Goal: Transaction & Acquisition: Download file/media

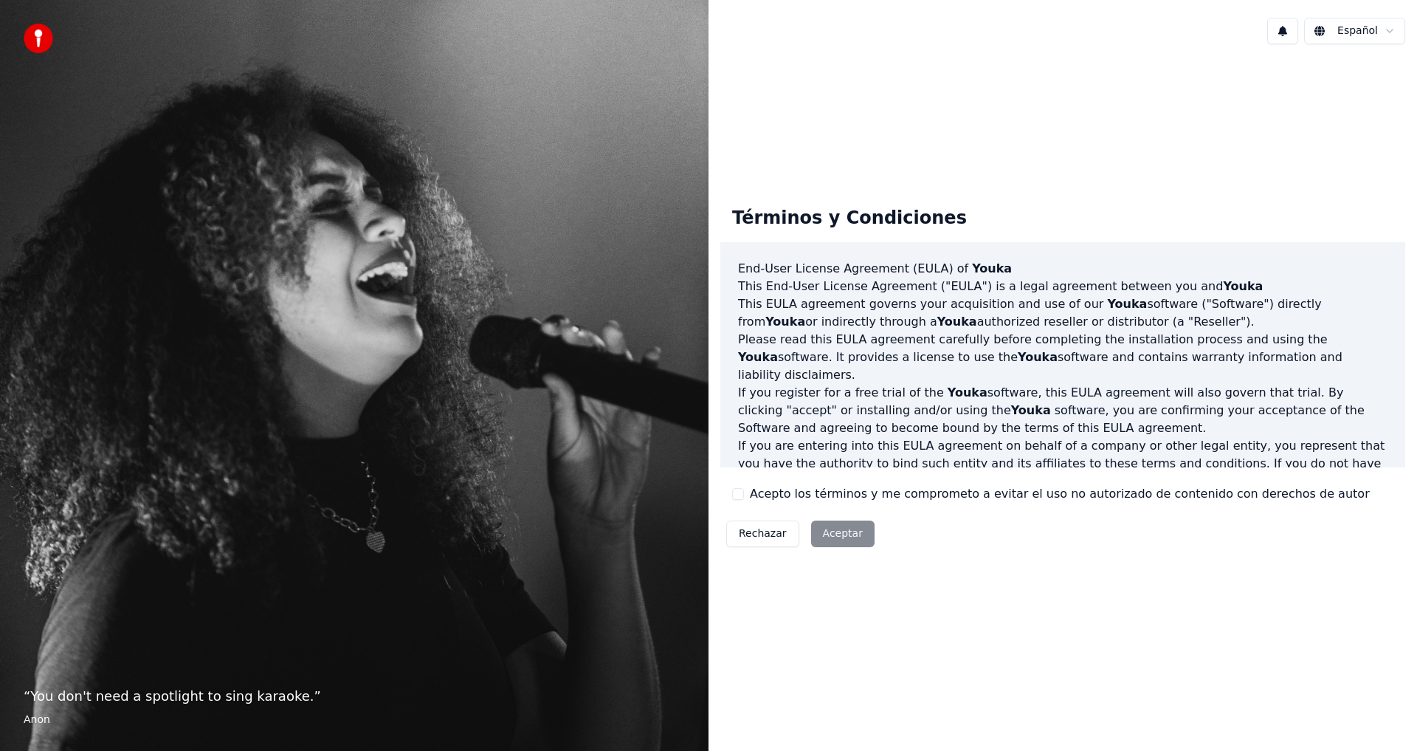
click at [739, 496] on button "Acepto los términos y me comprometo a evitar el uso no autorizado de contenido …" at bounding box center [738, 494] width 12 height 12
click at [825, 532] on button "Aceptar" at bounding box center [842, 533] width 63 height 27
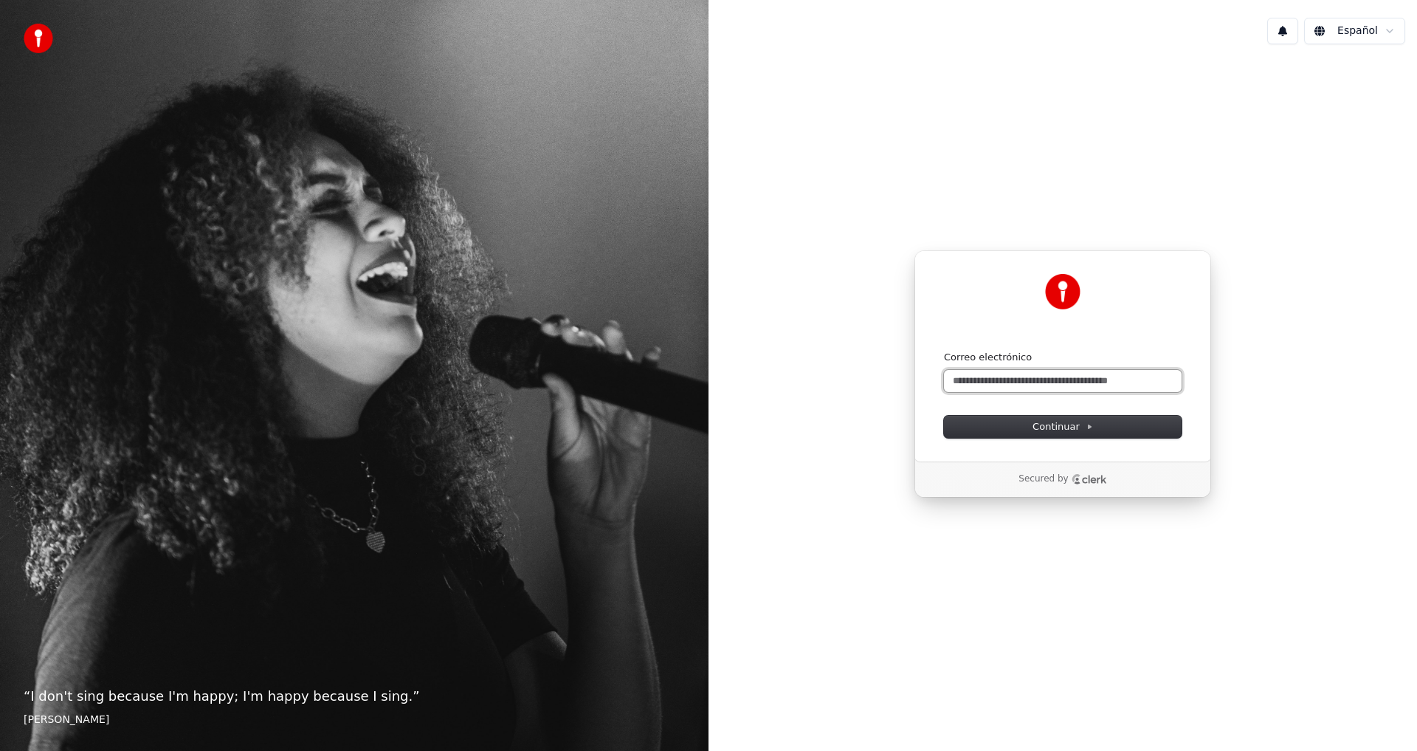
click at [1011, 379] on input "Correo electrónico" at bounding box center [1063, 381] width 238 height 22
type input "*"
click at [944, 351] on button "submit" at bounding box center [944, 351] width 0 height 0
click at [1062, 384] on input "**********" at bounding box center [1063, 381] width 238 height 22
click at [944, 351] on button "submit" at bounding box center [944, 351] width 0 height 0
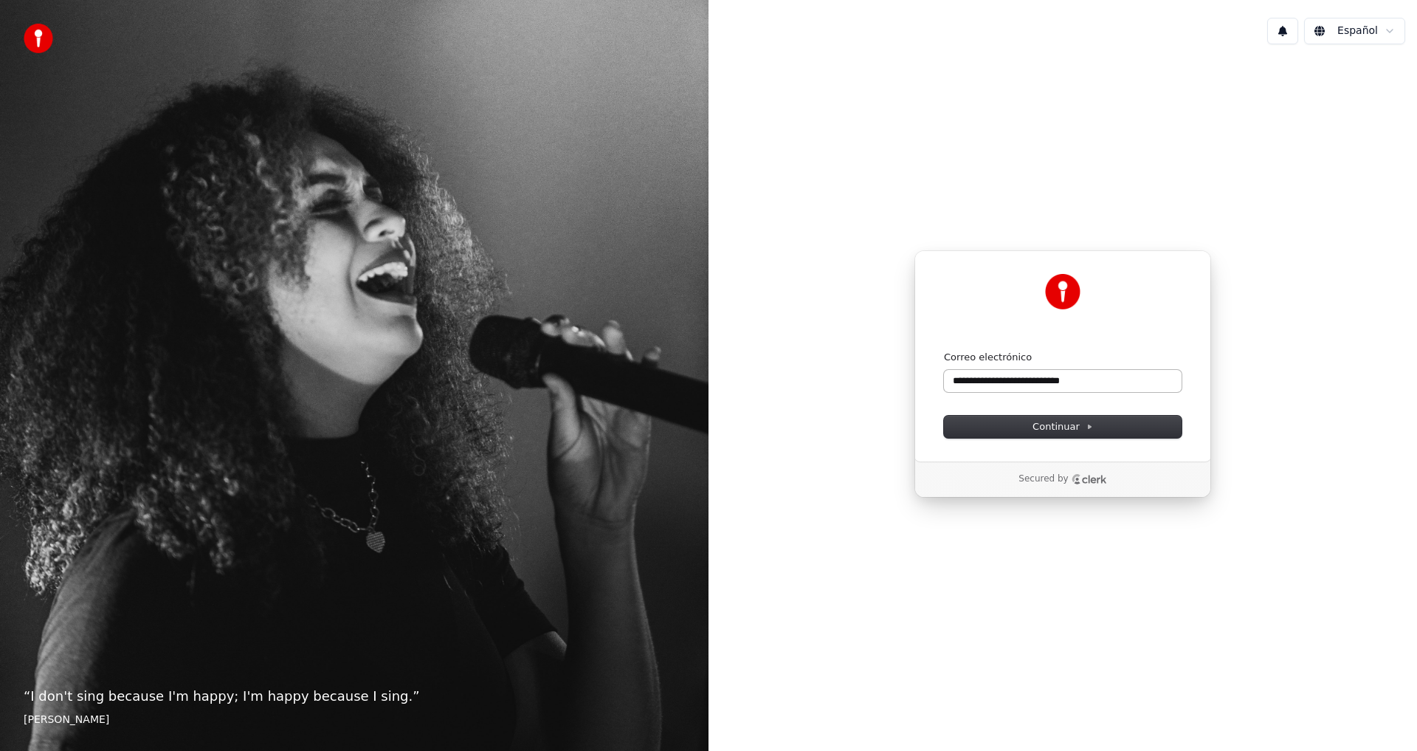
type input "**********"
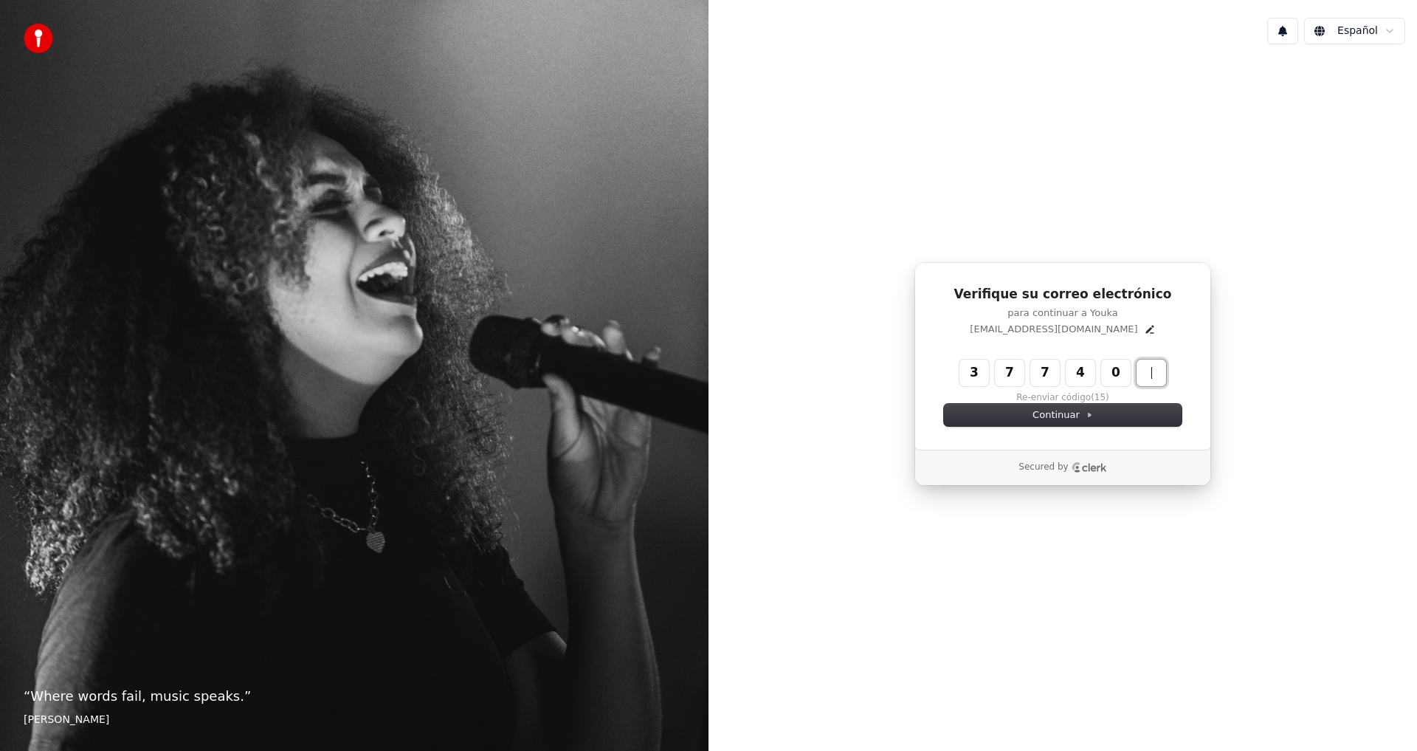
type input "******"
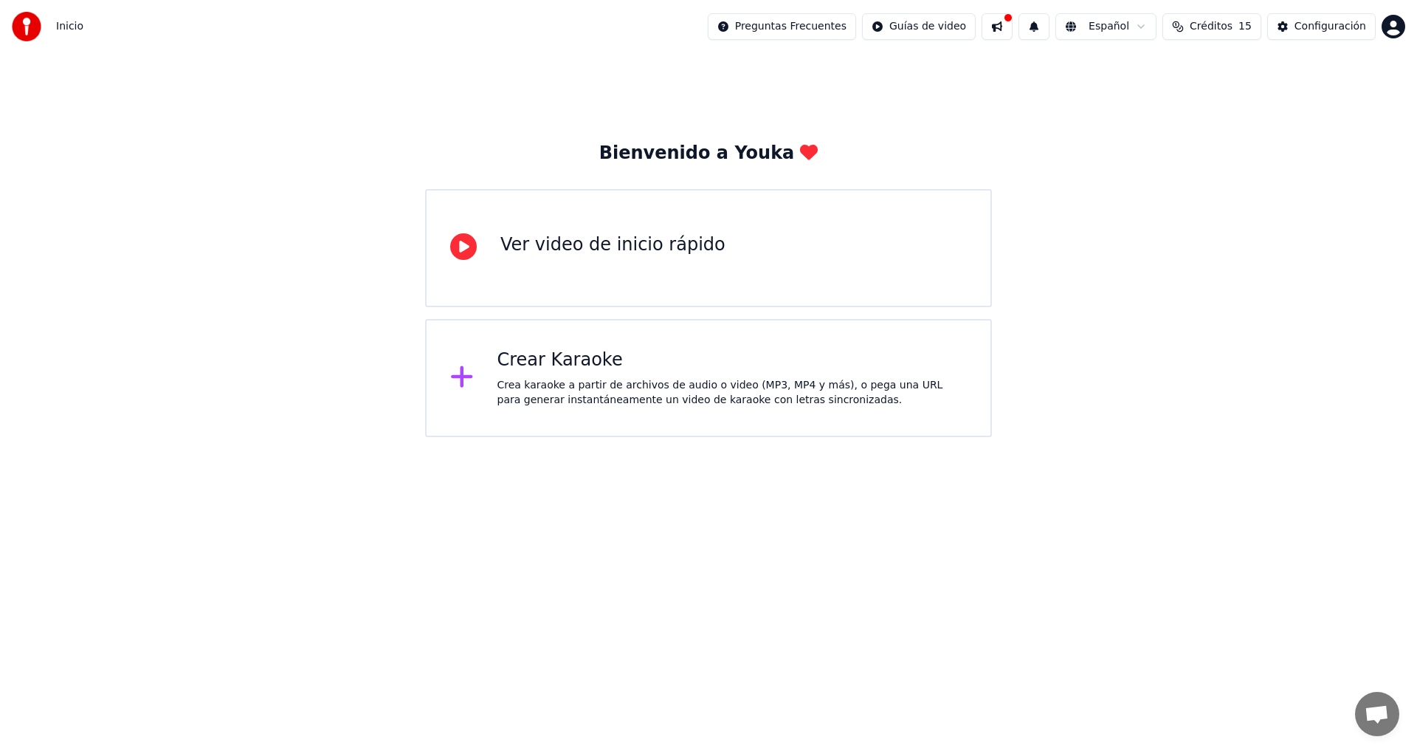
click at [599, 371] on div "Crear Karaoke" at bounding box center [733, 360] width 470 height 24
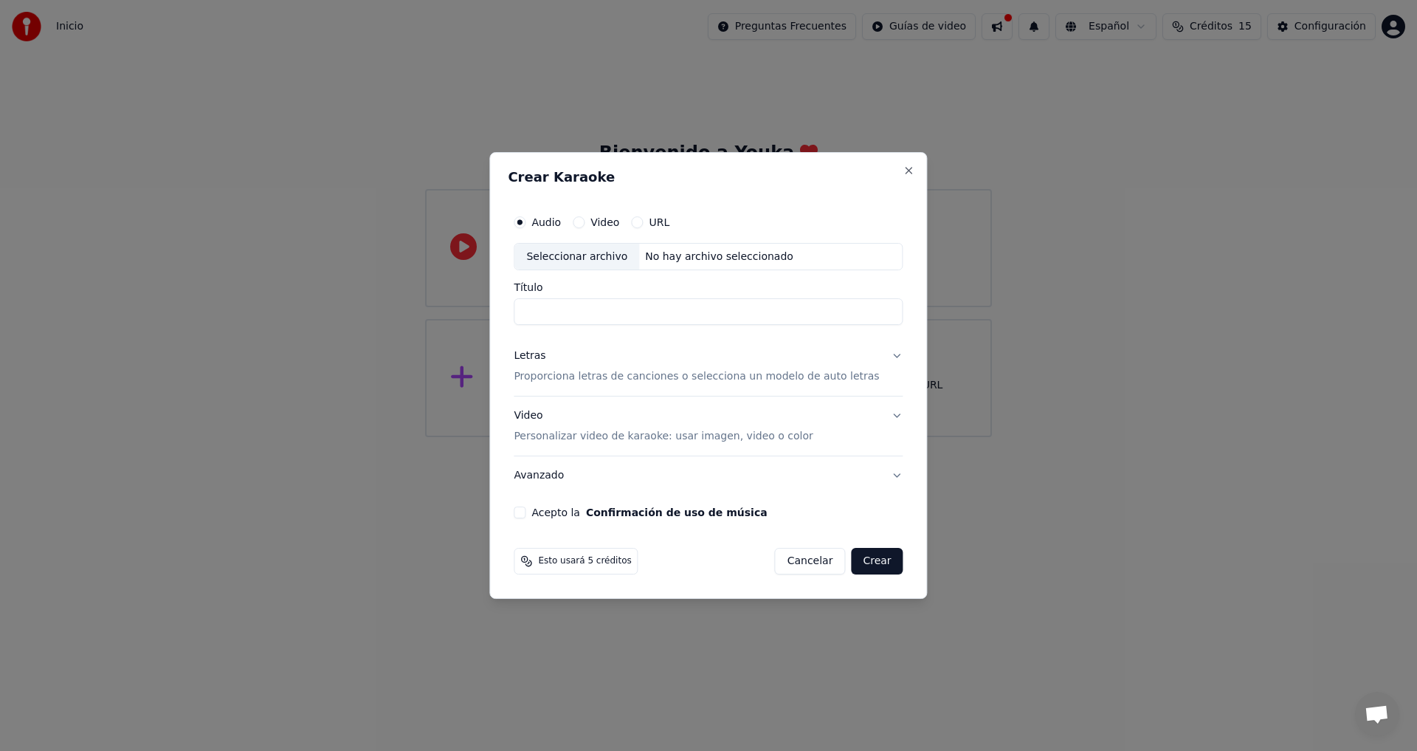
click at [591, 315] on input "Título" at bounding box center [708, 312] width 389 height 27
type input "**********"
click at [612, 261] on div "Seleccionar archivo" at bounding box center [577, 257] width 125 height 27
click at [613, 379] on p "Proporciona letras de canciones o selecciona un modelo de auto letras" at bounding box center [696, 377] width 365 height 15
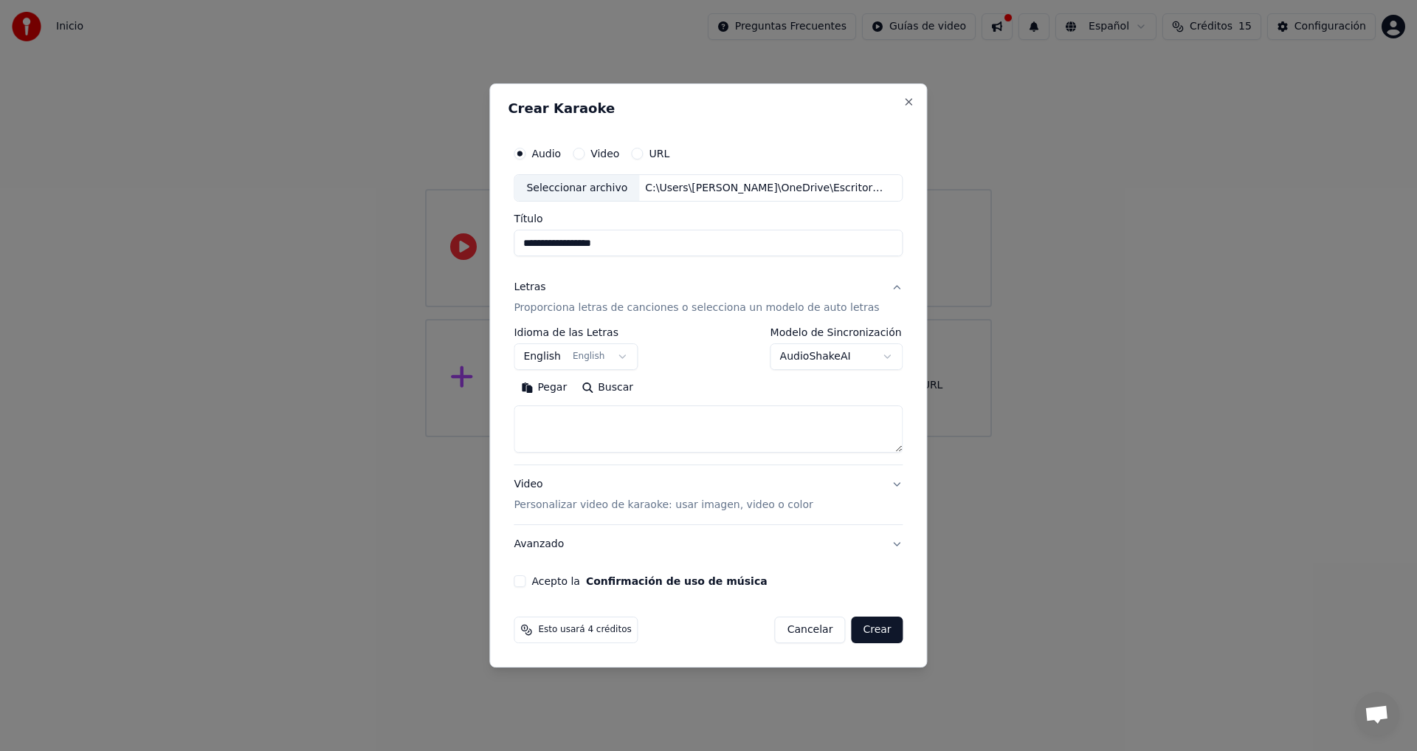
click at [579, 433] on textarea at bounding box center [708, 429] width 389 height 47
drag, startPoint x: 621, startPoint y: 441, endPoint x: 509, endPoint y: 384, distance: 125.8
click at [509, 384] on div "**********" at bounding box center [708, 375] width 438 height 585
click at [649, 443] on textarea "**********" at bounding box center [695, 429] width 363 height 47
drag, startPoint x: 649, startPoint y: 443, endPoint x: 434, endPoint y: 367, distance: 227.9
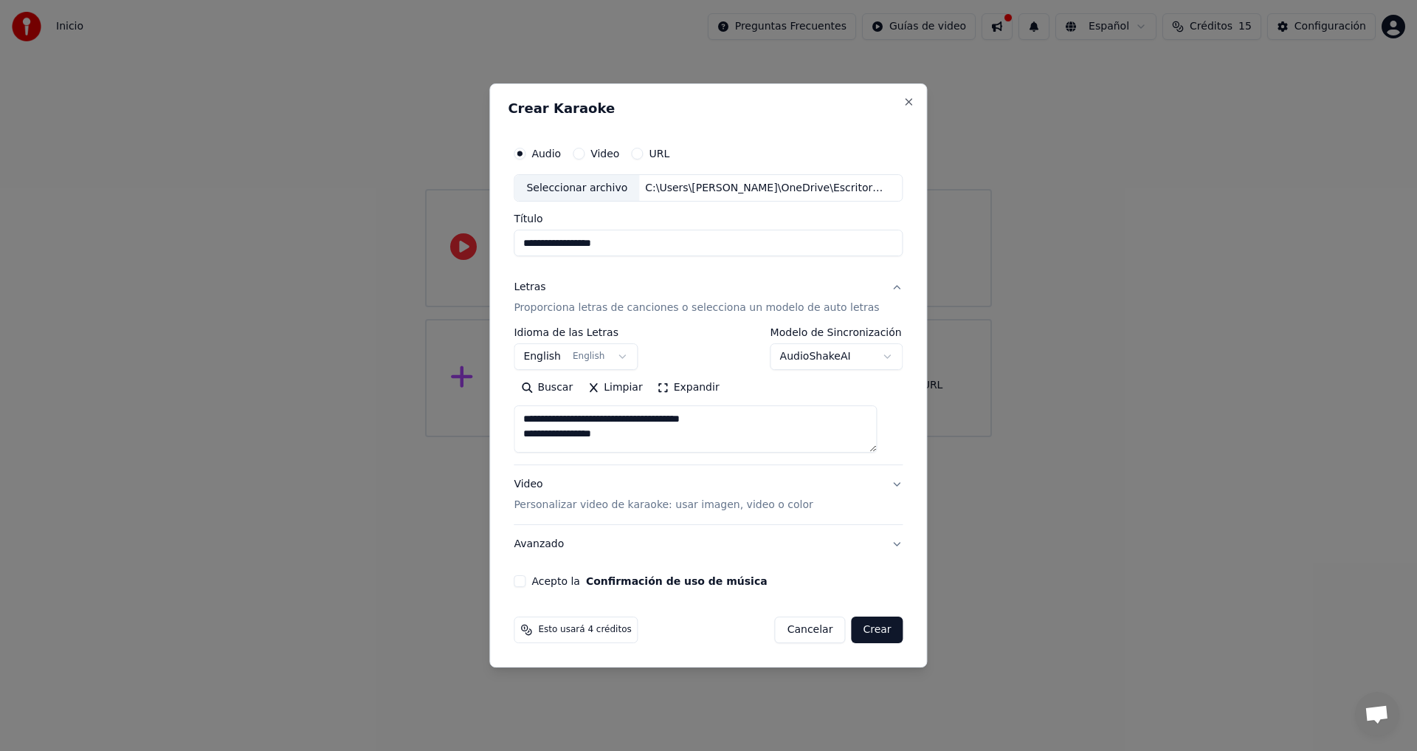
click at [434, 367] on body "**********" at bounding box center [708, 218] width 1417 height 437
click at [613, 444] on textarea "**********" at bounding box center [695, 429] width 363 height 47
click at [639, 436] on textarea "**********" at bounding box center [695, 429] width 363 height 47
paste textarea "**********"
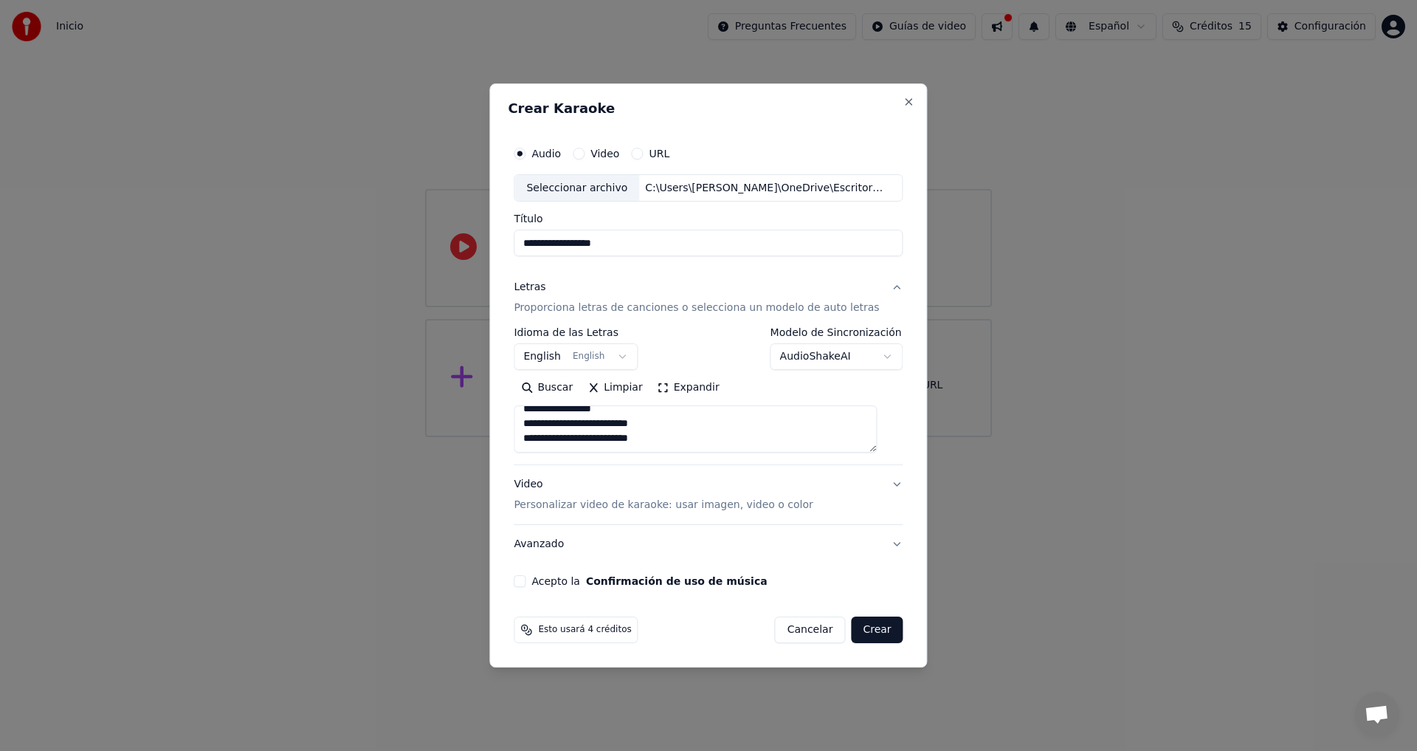
drag, startPoint x: 690, startPoint y: 447, endPoint x: 530, endPoint y: 427, distance: 161.4
click at [530, 427] on textarea "**********" at bounding box center [695, 429] width 363 height 47
click at [699, 446] on textarea "**********" at bounding box center [695, 429] width 363 height 47
click at [700, 446] on textarea "**********" at bounding box center [695, 429] width 363 height 47
paste textarea "**********"
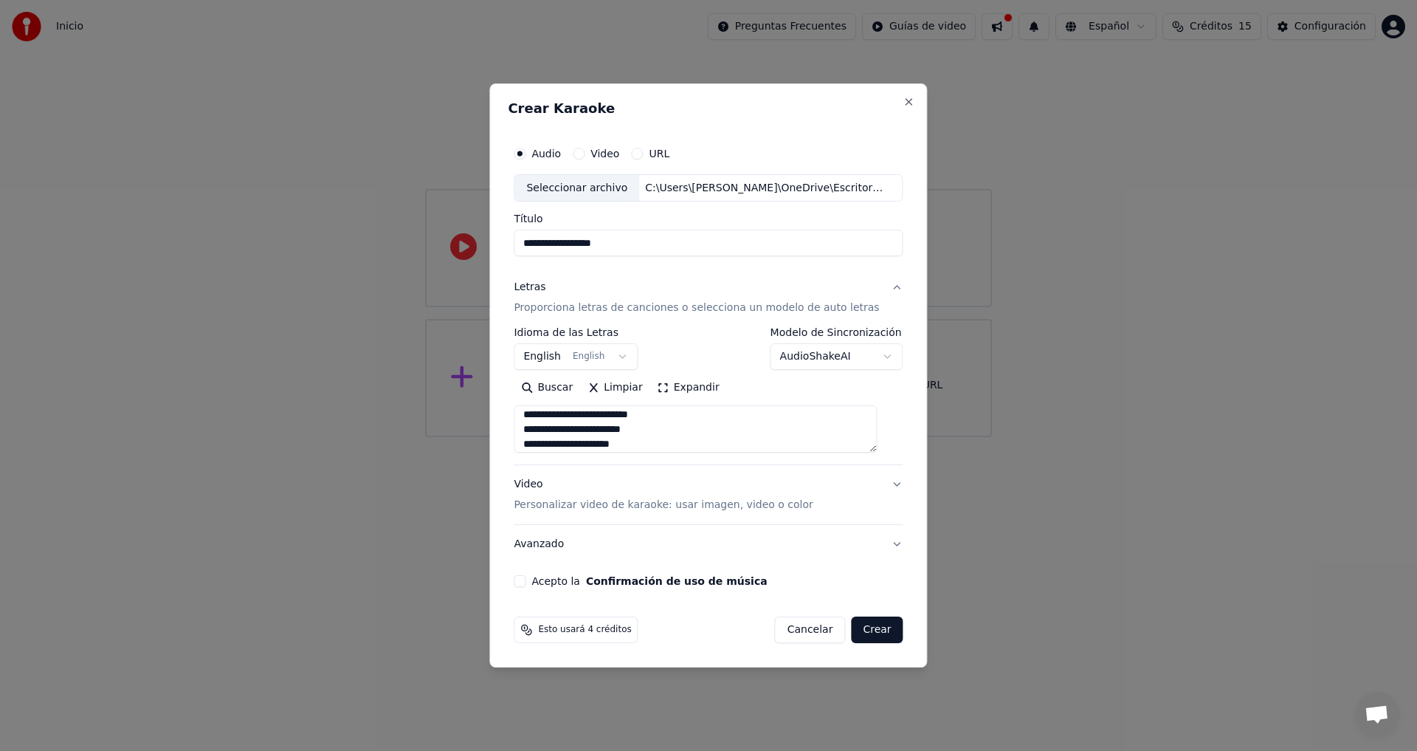
scroll to position [114, 0]
drag, startPoint x: 683, startPoint y: 439, endPoint x: 561, endPoint y: 444, distance: 121.9
click at [561, 444] on textarea "**********" at bounding box center [695, 429] width 363 height 47
click at [633, 442] on textarea "**********" at bounding box center [695, 429] width 363 height 47
click at [661, 427] on textarea "**********" at bounding box center [695, 429] width 363 height 47
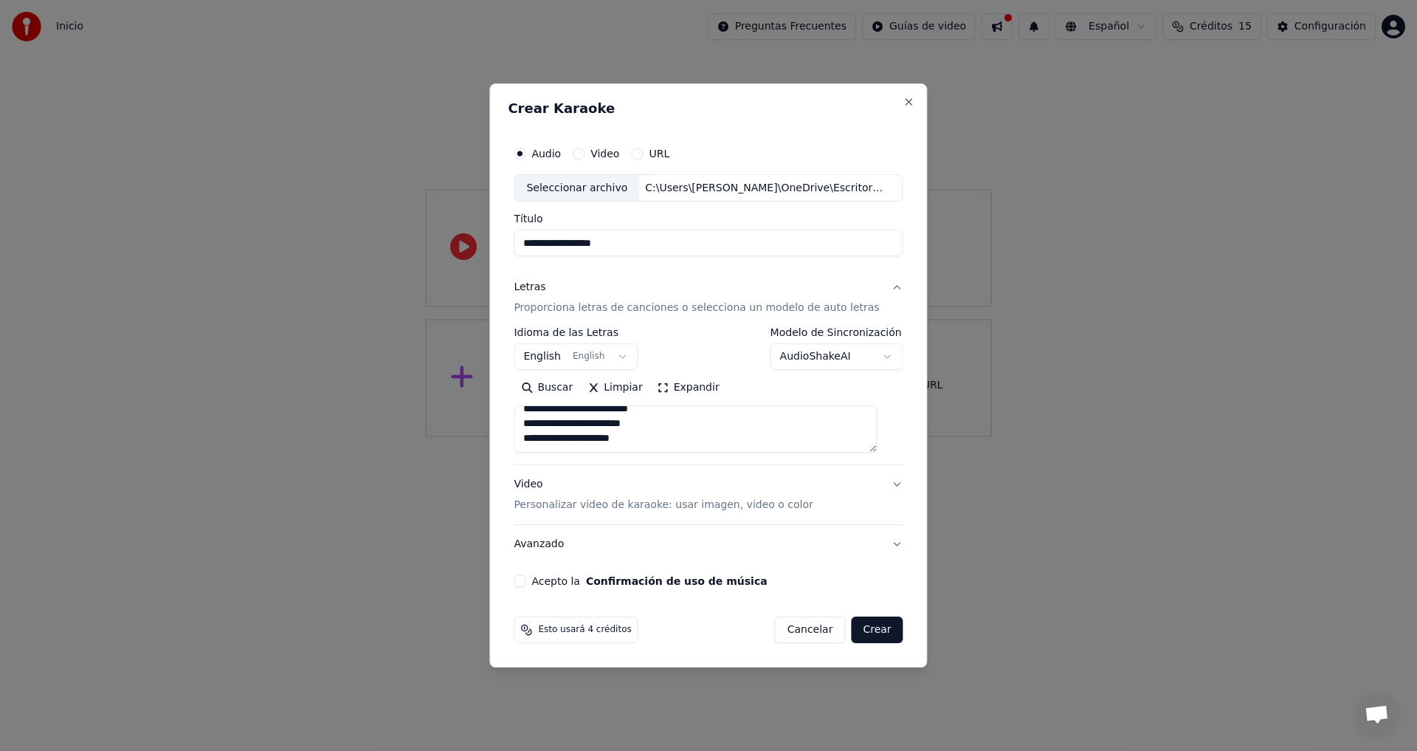
drag, startPoint x: 675, startPoint y: 442, endPoint x: 524, endPoint y: 425, distance: 151.6
click at [524, 425] on div "**********" at bounding box center [708, 363] width 401 height 461
click at [678, 439] on textarea "**********" at bounding box center [695, 429] width 363 height 47
paste textarea "**********"
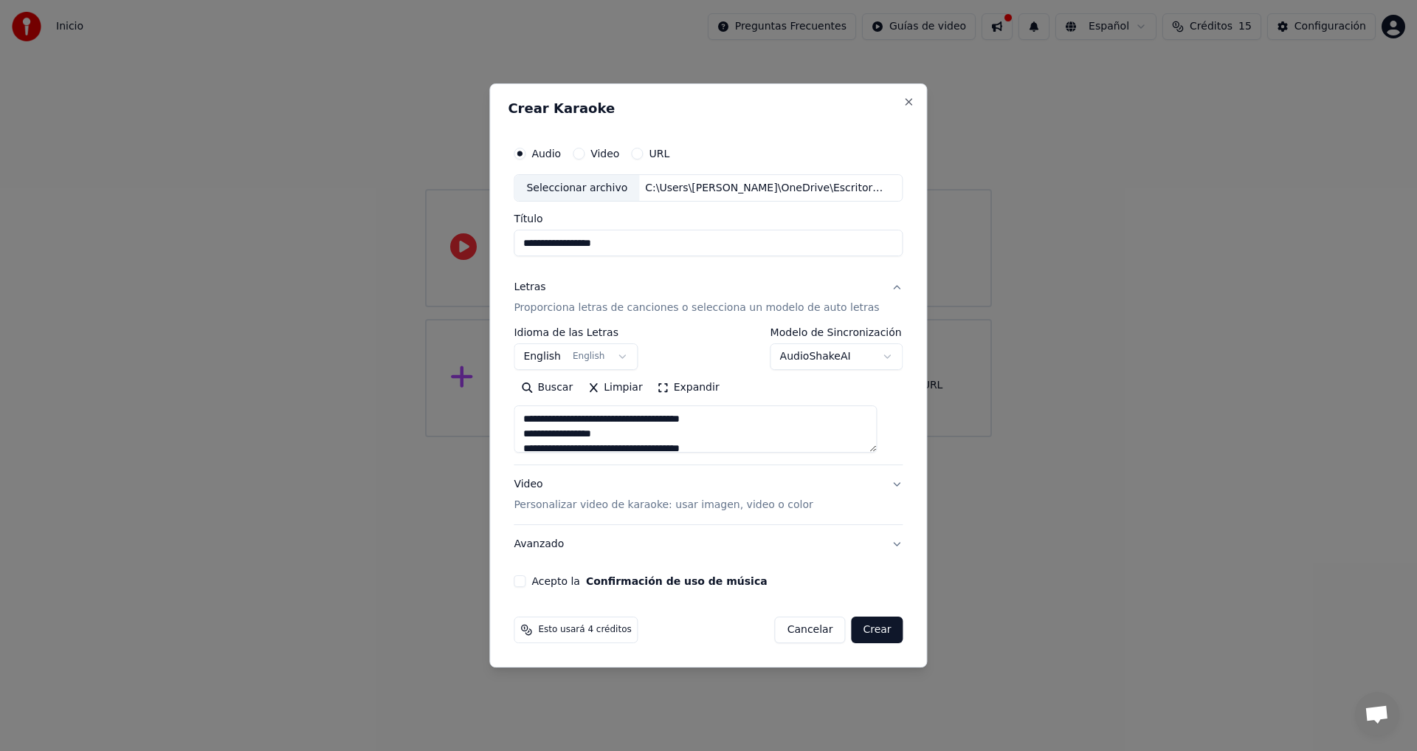
drag, startPoint x: 630, startPoint y: 435, endPoint x: 449, endPoint y: 385, distance: 188.2
click at [450, 385] on body "**********" at bounding box center [708, 218] width 1417 height 437
click at [594, 423] on textarea "**********" at bounding box center [695, 429] width 363 height 47
paste textarea "**********"
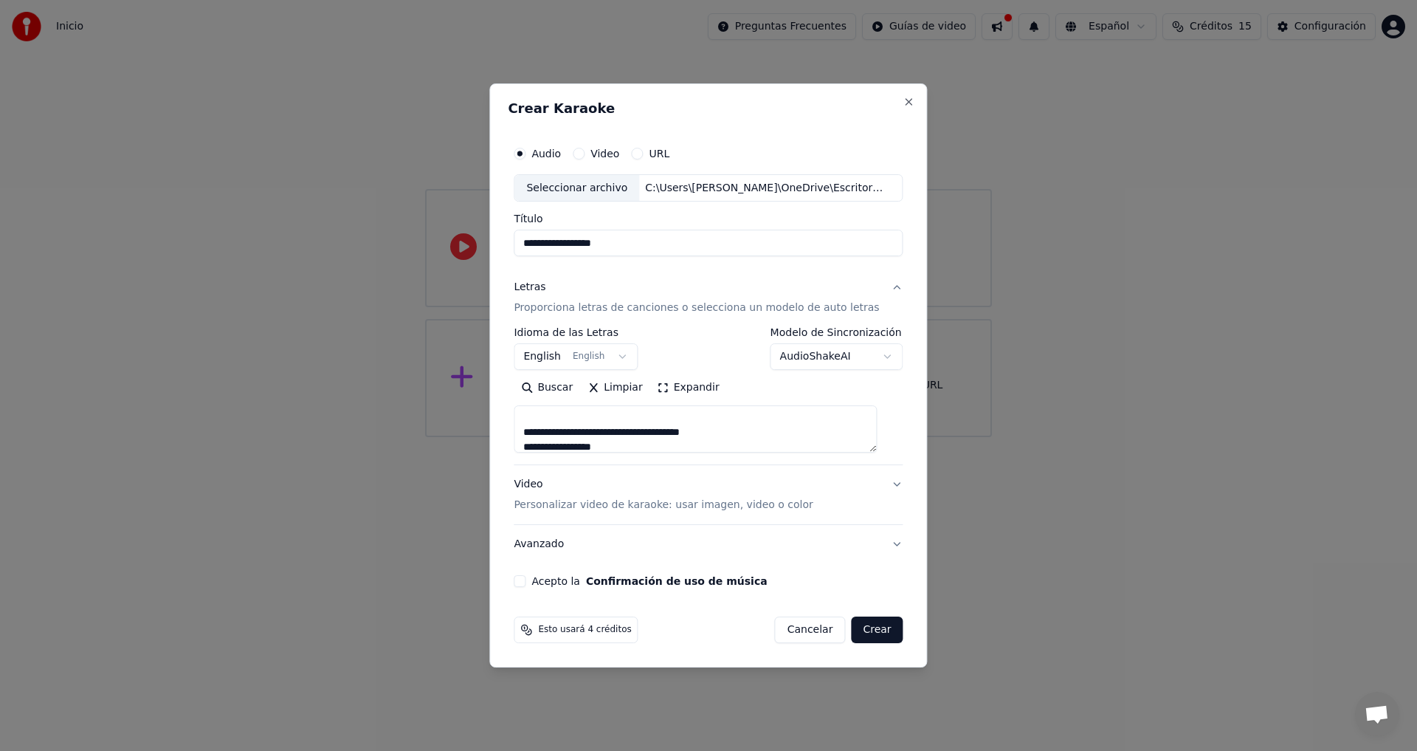
scroll to position [232, 0]
drag, startPoint x: 656, startPoint y: 450, endPoint x: 538, endPoint y: 419, distance: 121.4
click at [538, 419] on textarea "**********" at bounding box center [695, 429] width 363 height 47
click at [668, 427] on textarea "**********" at bounding box center [695, 429] width 363 height 47
paste textarea "**********"
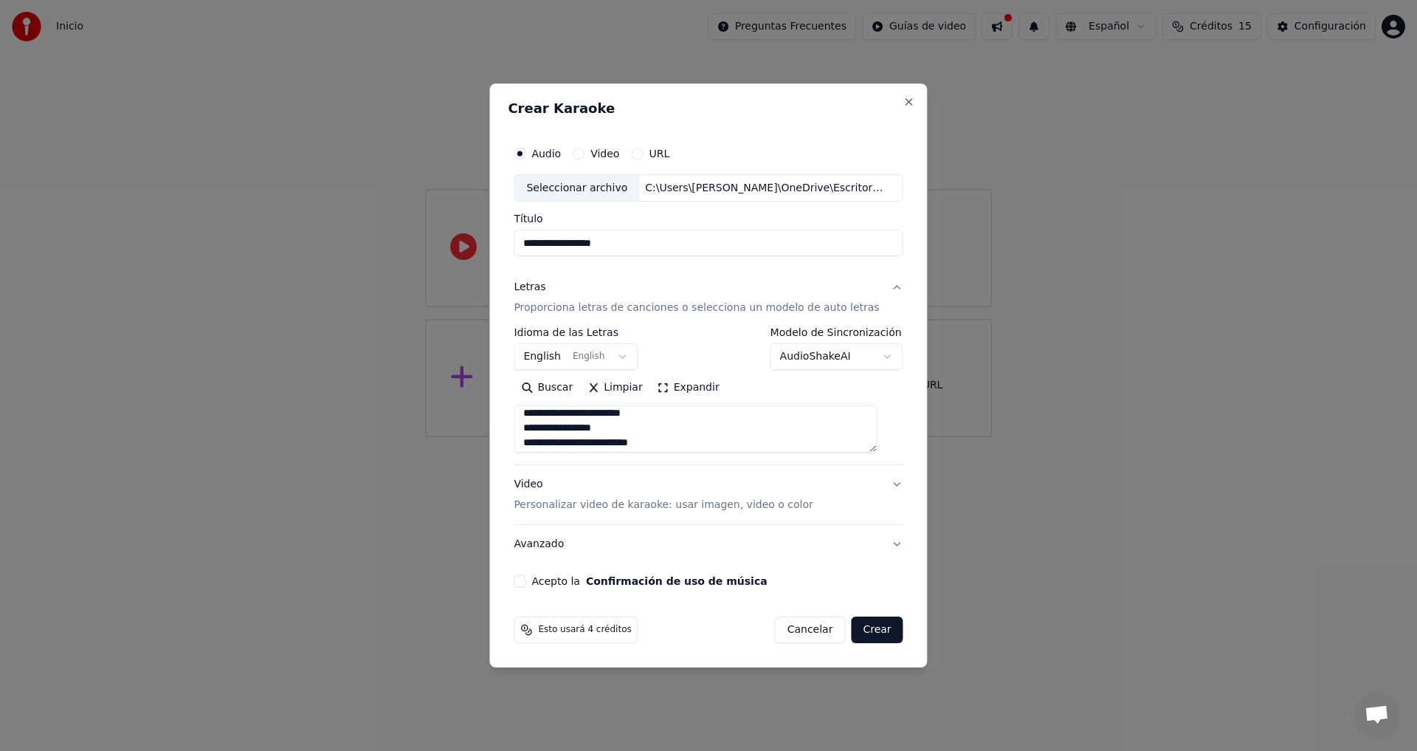
scroll to position [230, 0]
drag, startPoint x: 635, startPoint y: 415, endPoint x: 537, endPoint y: 436, distance: 99.6
click at [537, 436] on textarea "**********" at bounding box center [695, 429] width 363 height 47
click at [659, 424] on textarea "**********" at bounding box center [695, 429] width 363 height 47
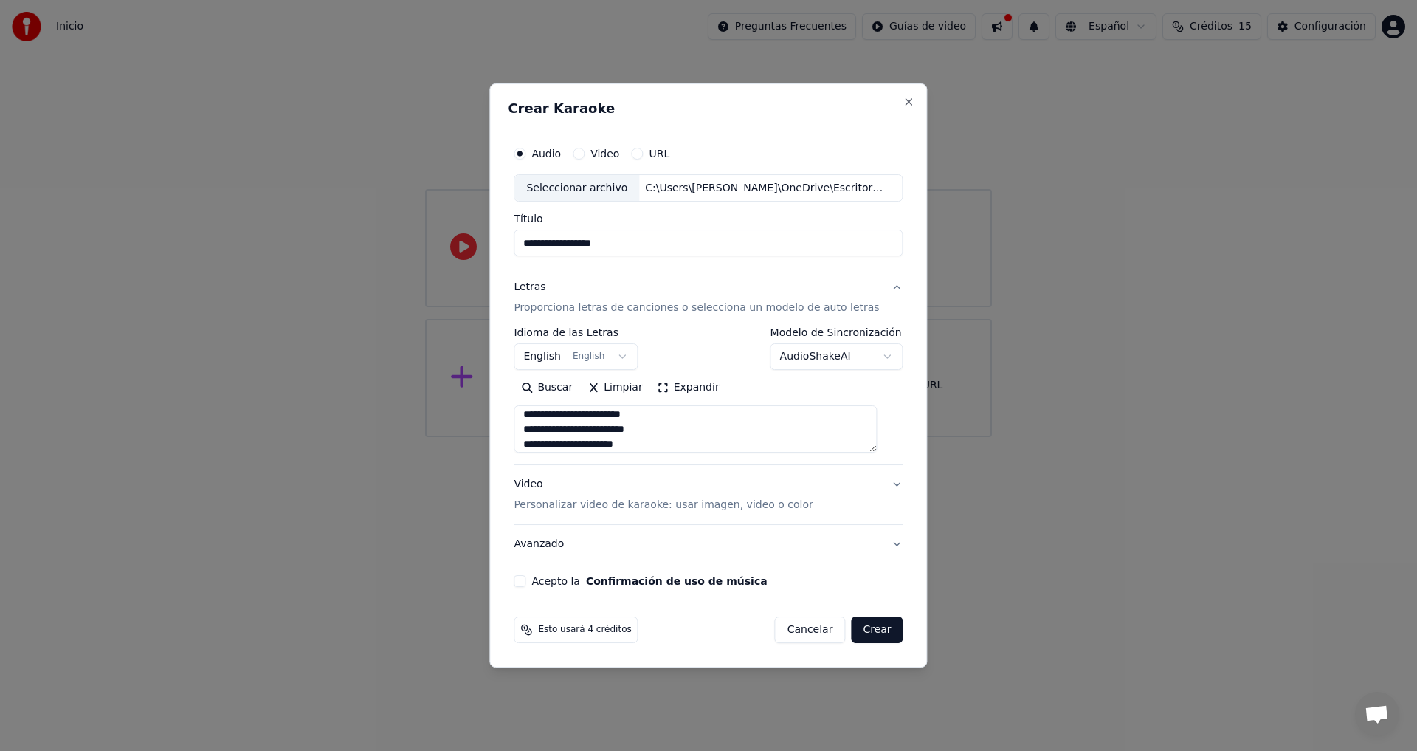
scroll to position [291, 0]
drag, startPoint x: 534, startPoint y: 430, endPoint x: 667, endPoint y: 440, distance: 133.3
click at [667, 440] on textarea "**********" at bounding box center [695, 429] width 363 height 47
click at [634, 439] on textarea "**********" at bounding box center [695, 429] width 363 height 47
paste textarea "**********"
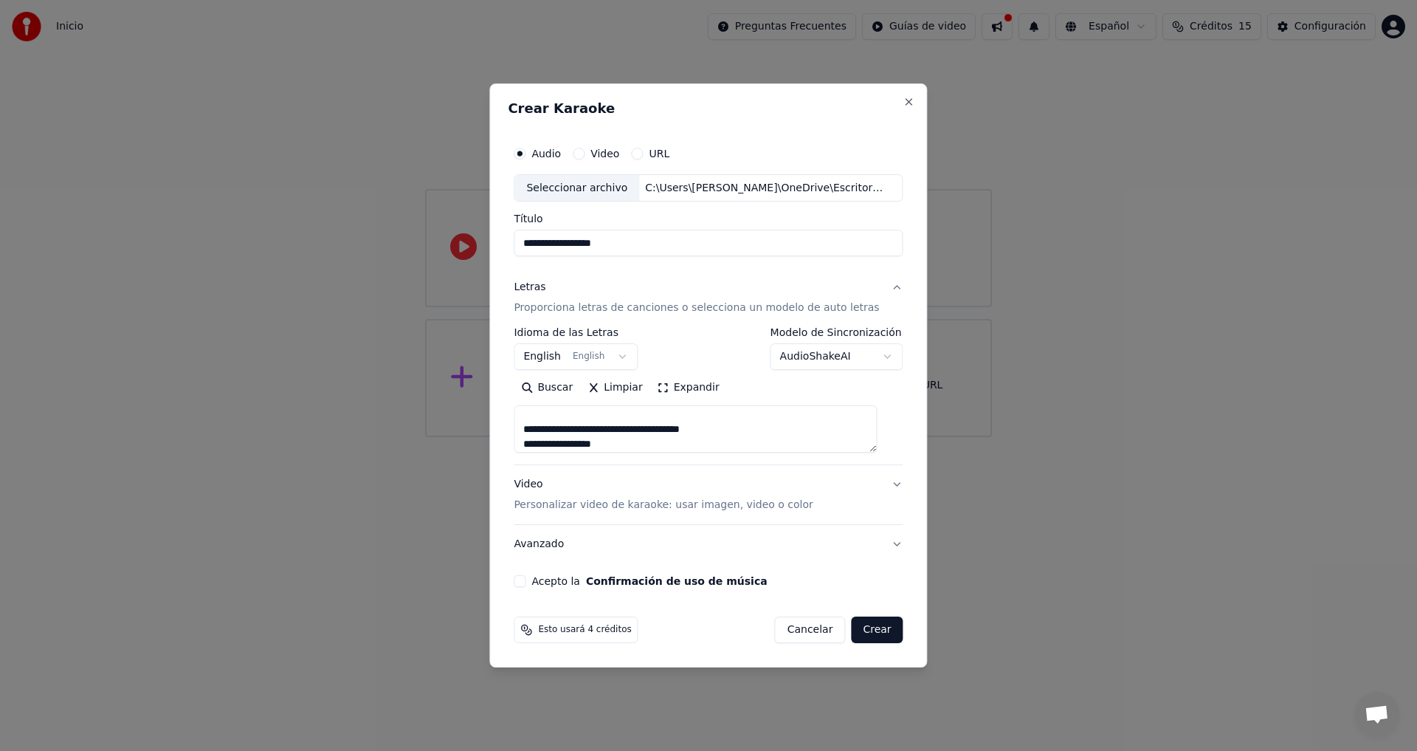
scroll to position [350, 0]
drag, startPoint x: 537, startPoint y: 429, endPoint x: 649, endPoint y: 443, distance: 113.1
click at [649, 443] on textarea "**********" at bounding box center [695, 429] width 363 height 47
click at [650, 446] on textarea "**********" at bounding box center [695, 429] width 363 height 47
paste textarea "**********"
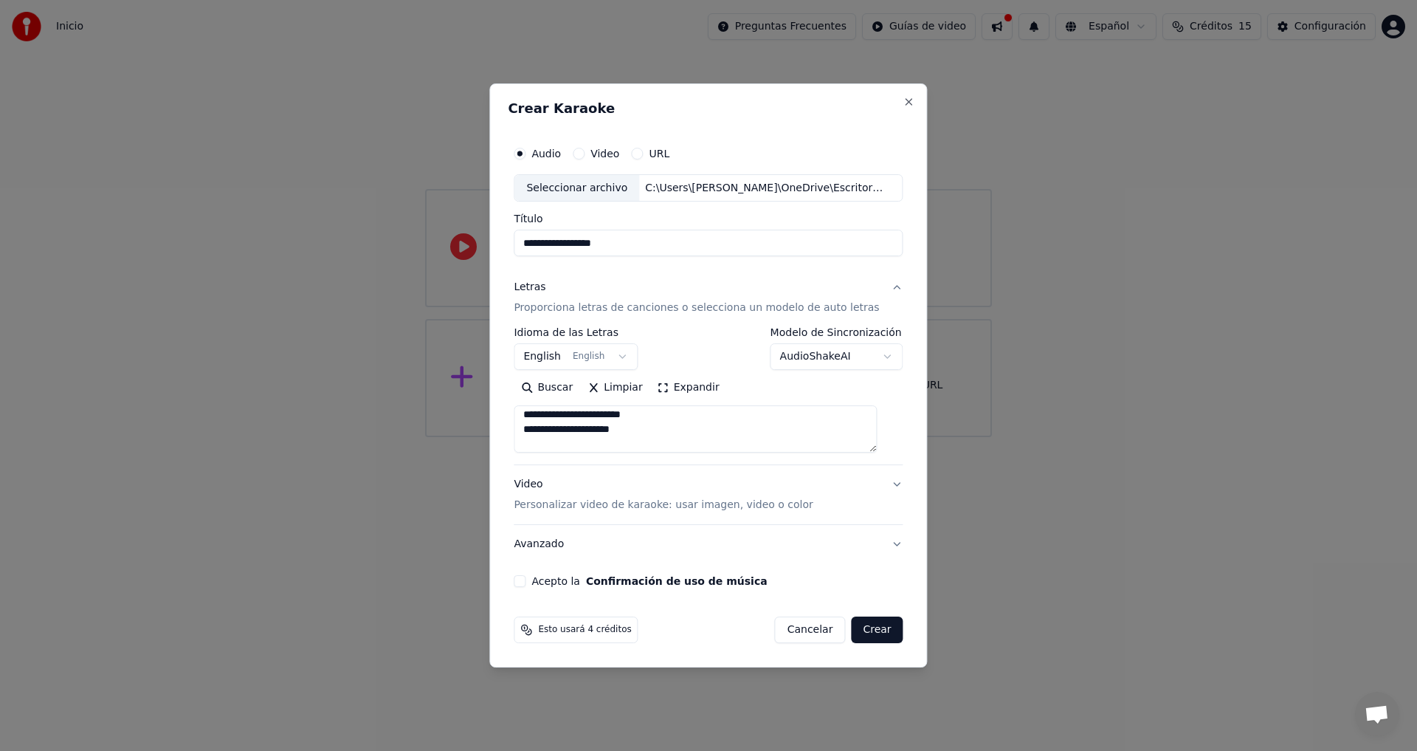
click at [633, 440] on textarea "**********" at bounding box center [695, 429] width 363 height 47
drag, startPoint x: 618, startPoint y: 433, endPoint x: 537, endPoint y: 427, distance: 81.4
click at [537, 427] on textarea "**********" at bounding box center [695, 429] width 363 height 47
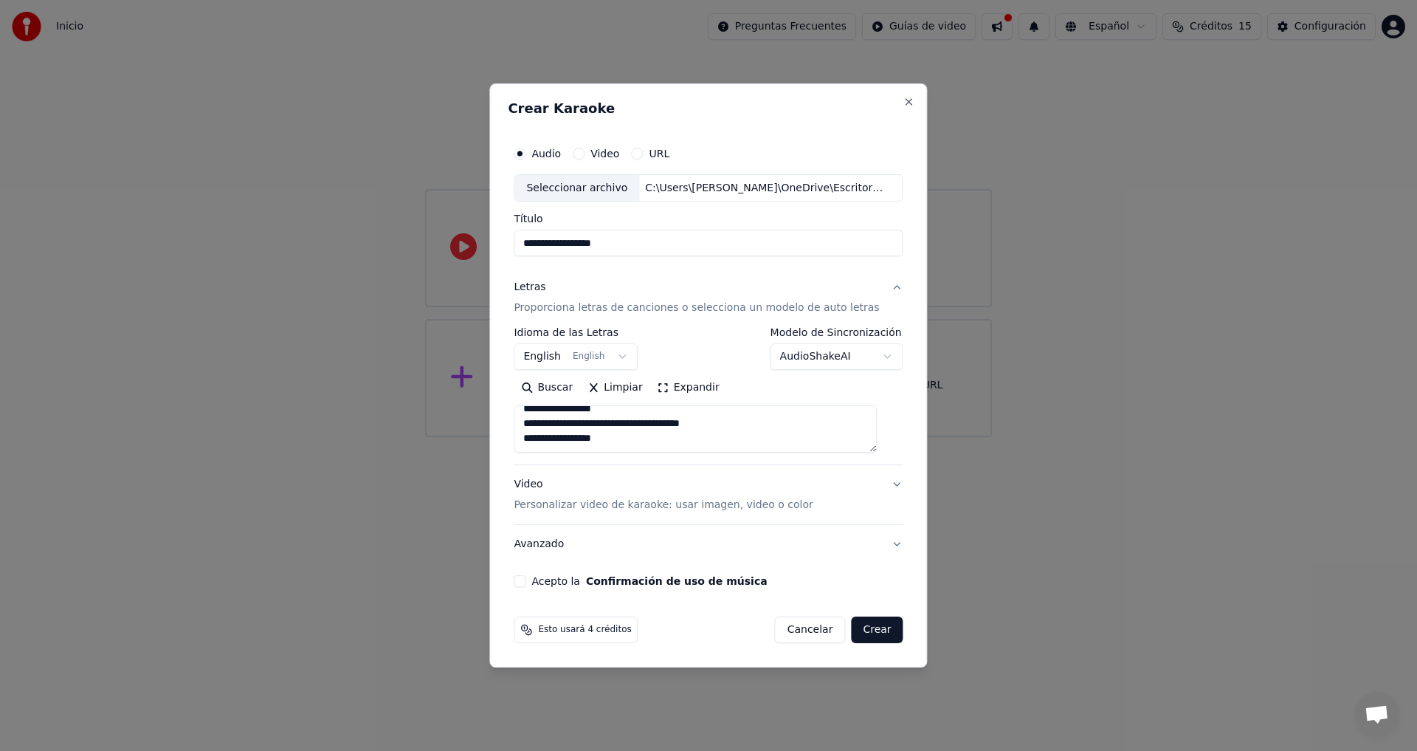
drag, startPoint x: 535, startPoint y: 424, endPoint x: 642, endPoint y: 433, distance: 106.7
click at [642, 433] on textarea "**********" at bounding box center [695, 429] width 363 height 47
click at [639, 416] on textarea "**********" at bounding box center [695, 429] width 363 height 47
click at [636, 430] on textarea "**********" at bounding box center [695, 429] width 363 height 47
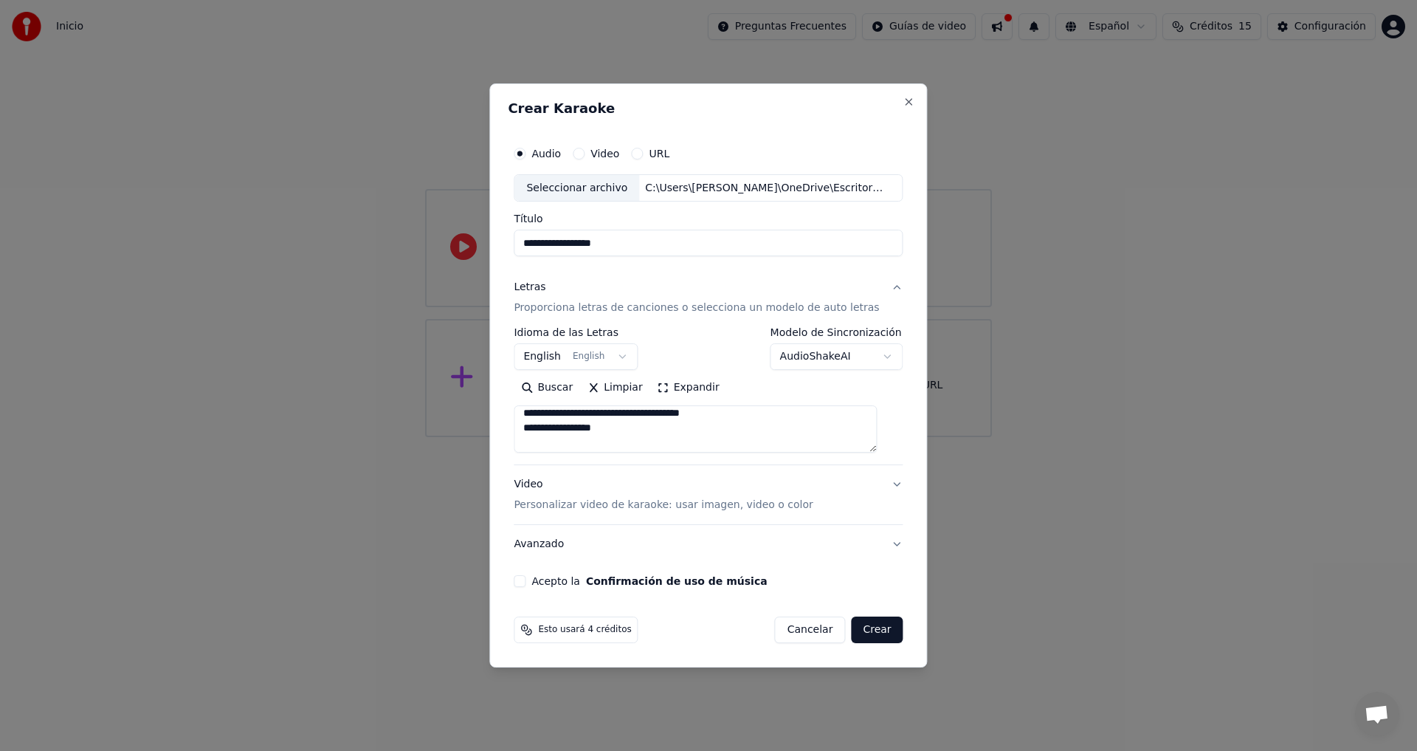
paste textarea "**********"
click at [633, 436] on textarea "**********" at bounding box center [695, 429] width 363 height 47
drag, startPoint x: 537, startPoint y: 431, endPoint x: 675, endPoint y: 442, distance: 138.5
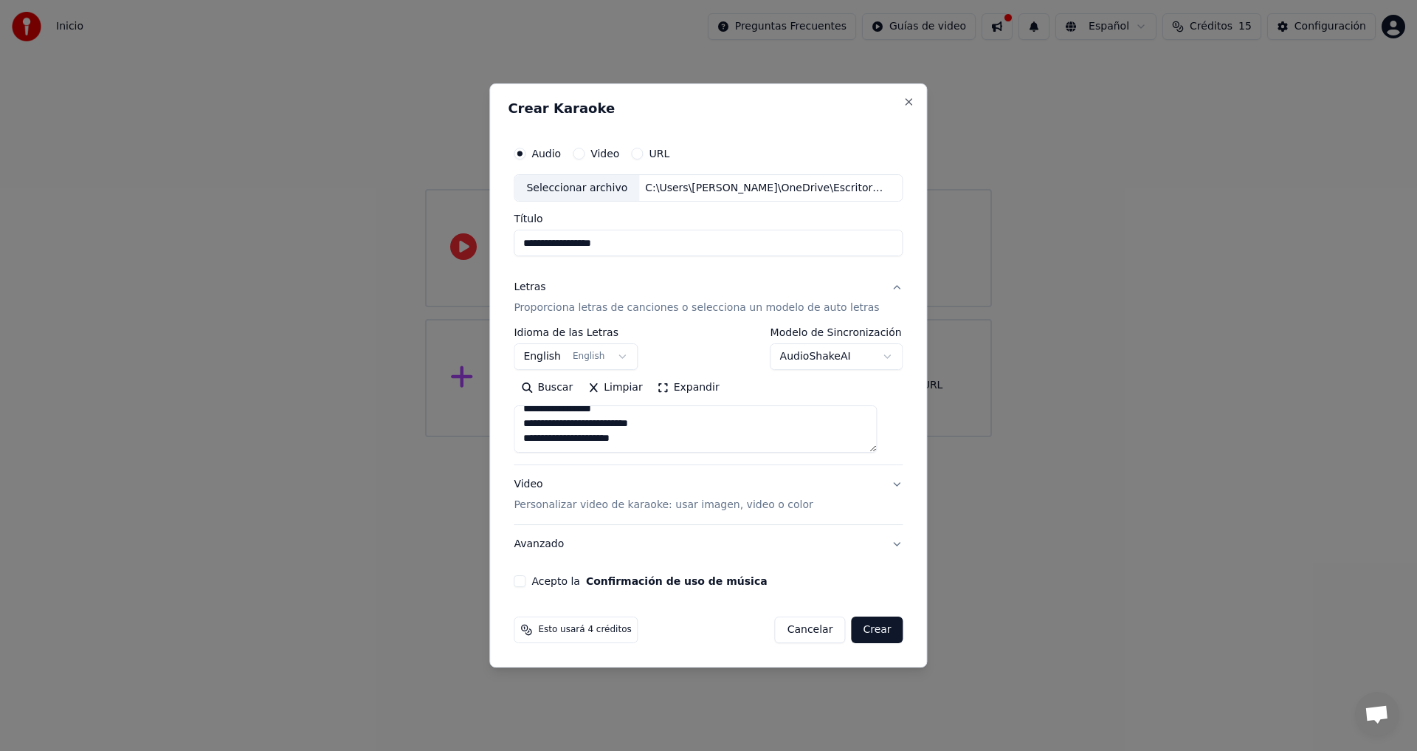
click at [675, 442] on textarea "**********" at bounding box center [695, 429] width 363 height 47
click at [678, 442] on textarea "**********" at bounding box center [695, 429] width 363 height 47
paste textarea "**********"
drag, startPoint x: 534, startPoint y: 433, endPoint x: 694, endPoint y: 455, distance: 160.9
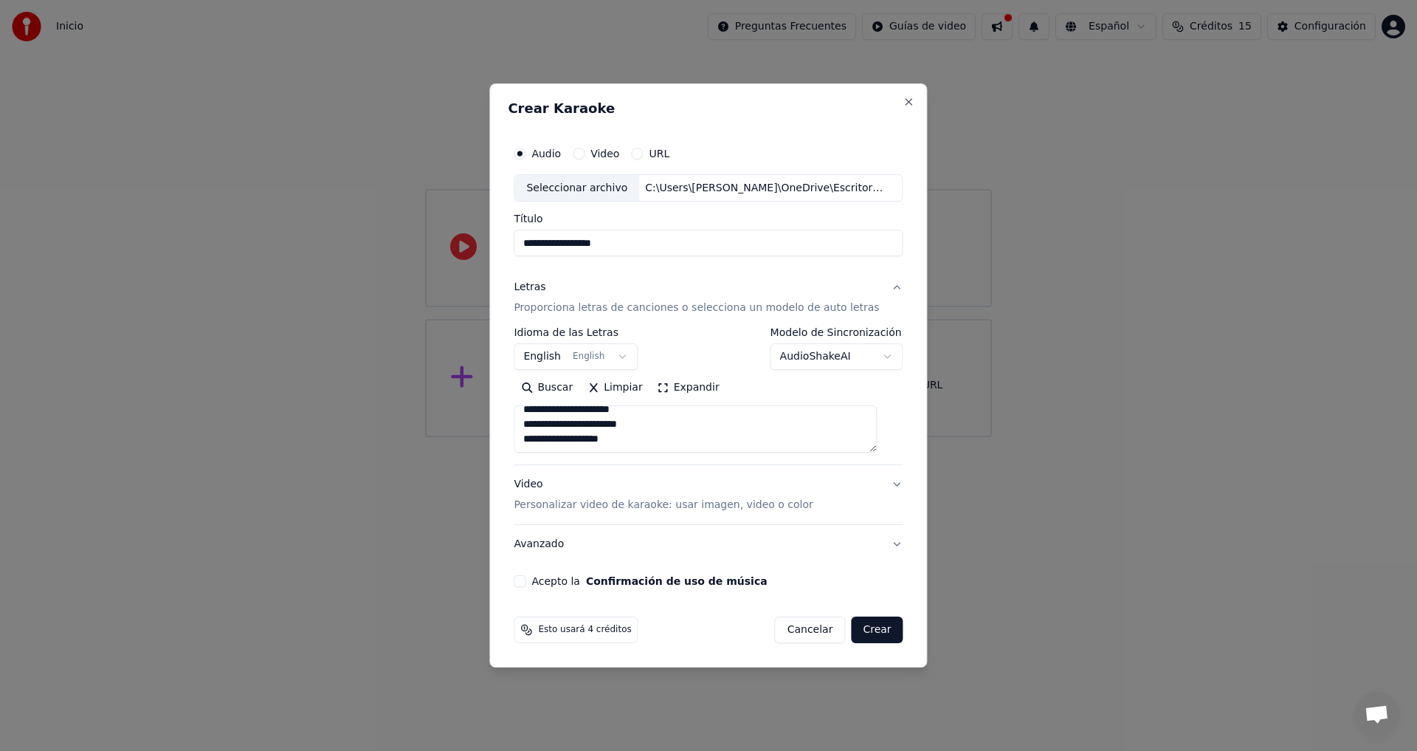
click at [694, 455] on div "**********" at bounding box center [708, 396] width 389 height 137
click at [678, 447] on textarea "**********" at bounding box center [695, 429] width 363 height 47
paste textarea "**********"
drag, startPoint x: 650, startPoint y: 446, endPoint x: 442, endPoint y: 285, distance: 262.6
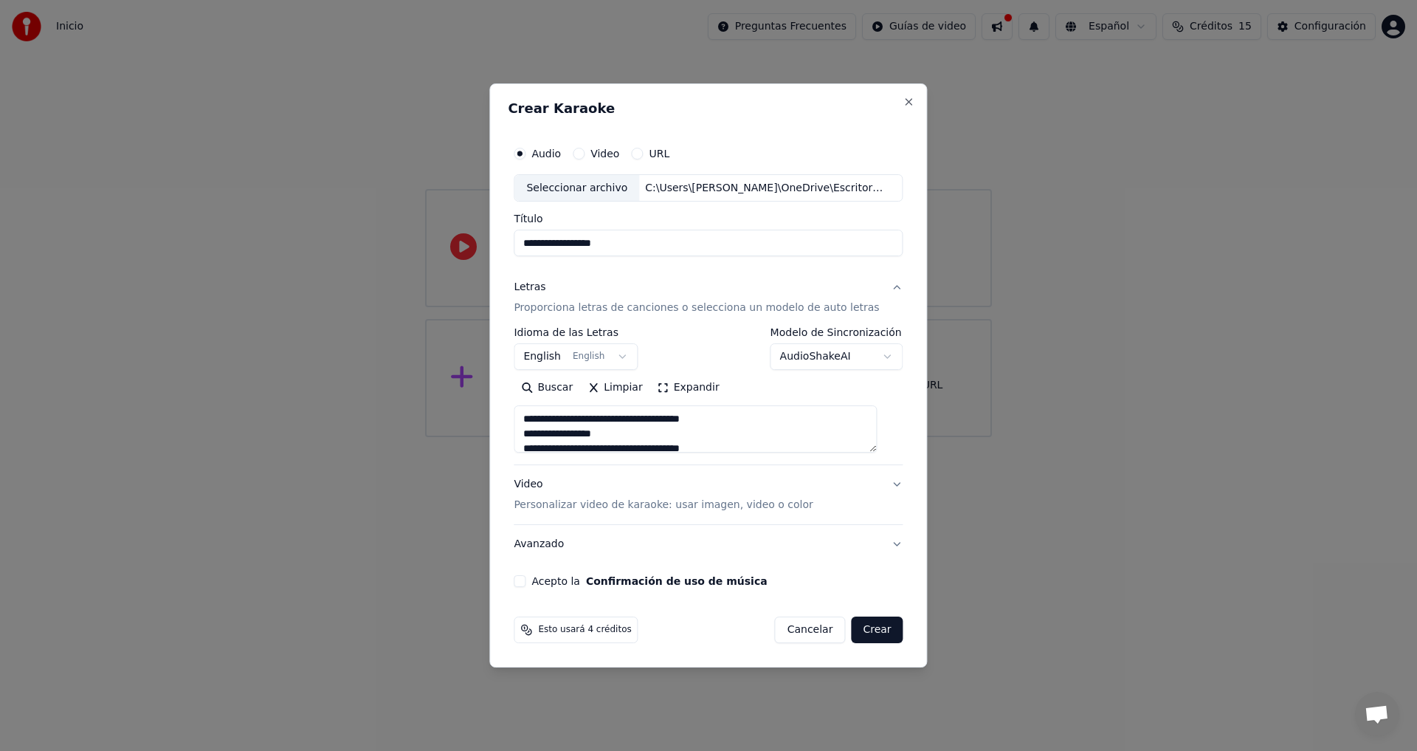
click at [442, 285] on body "**********" at bounding box center [708, 218] width 1417 height 437
type textarea "**********"
click at [779, 498] on p "Personalizar video de karaoke: usar imagen, video o color" at bounding box center [663, 505] width 299 height 15
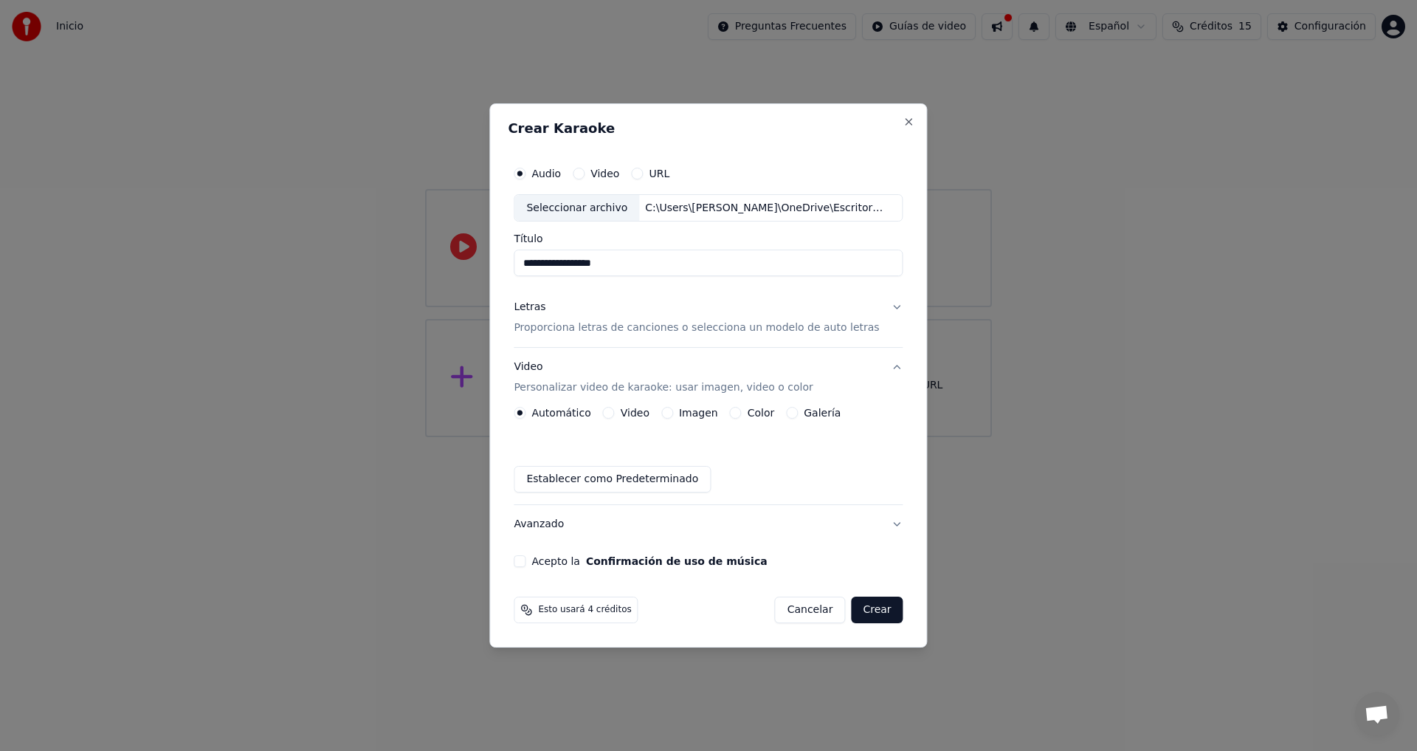
click at [615, 412] on button "Video" at bounding box center [609, 413] width 12 height 12
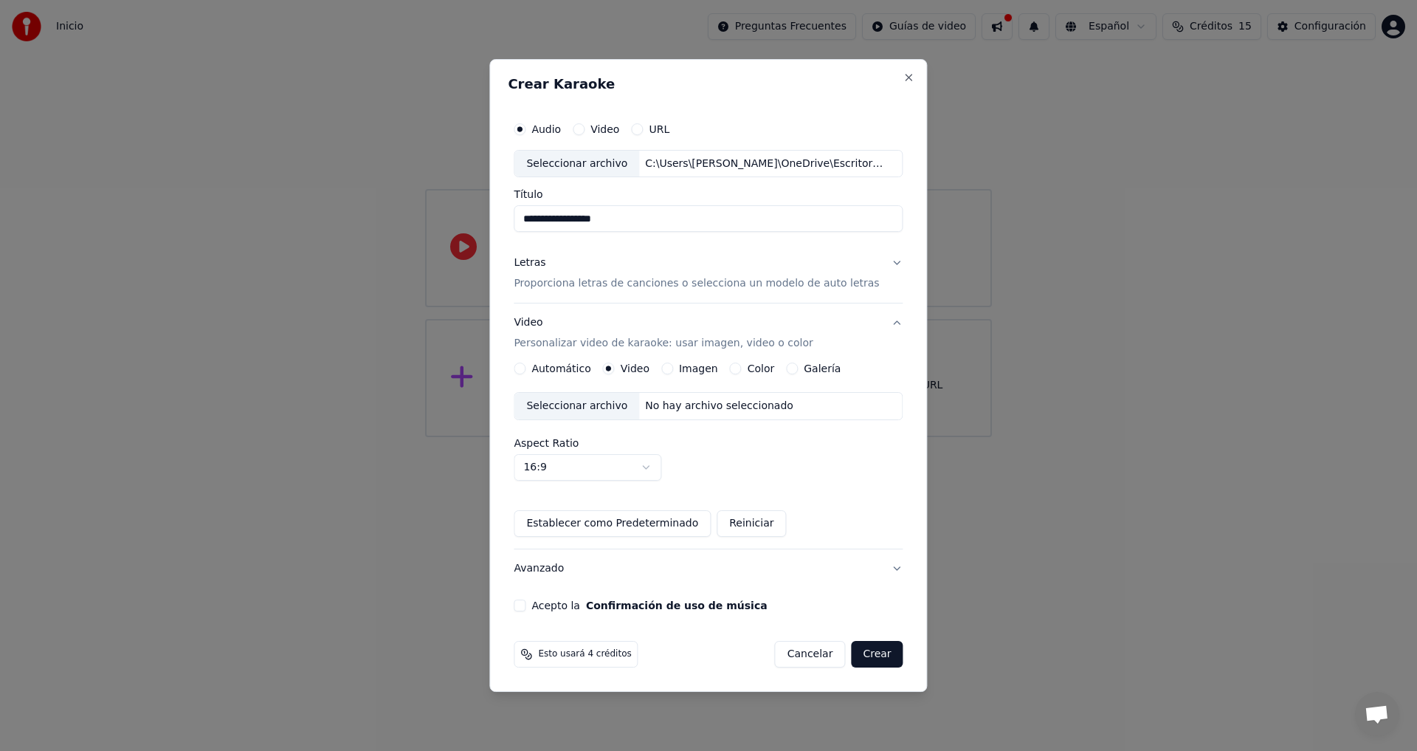
click at [673, 369] on button "Imagen" at bounding box center [667, 368] width 12 height 12
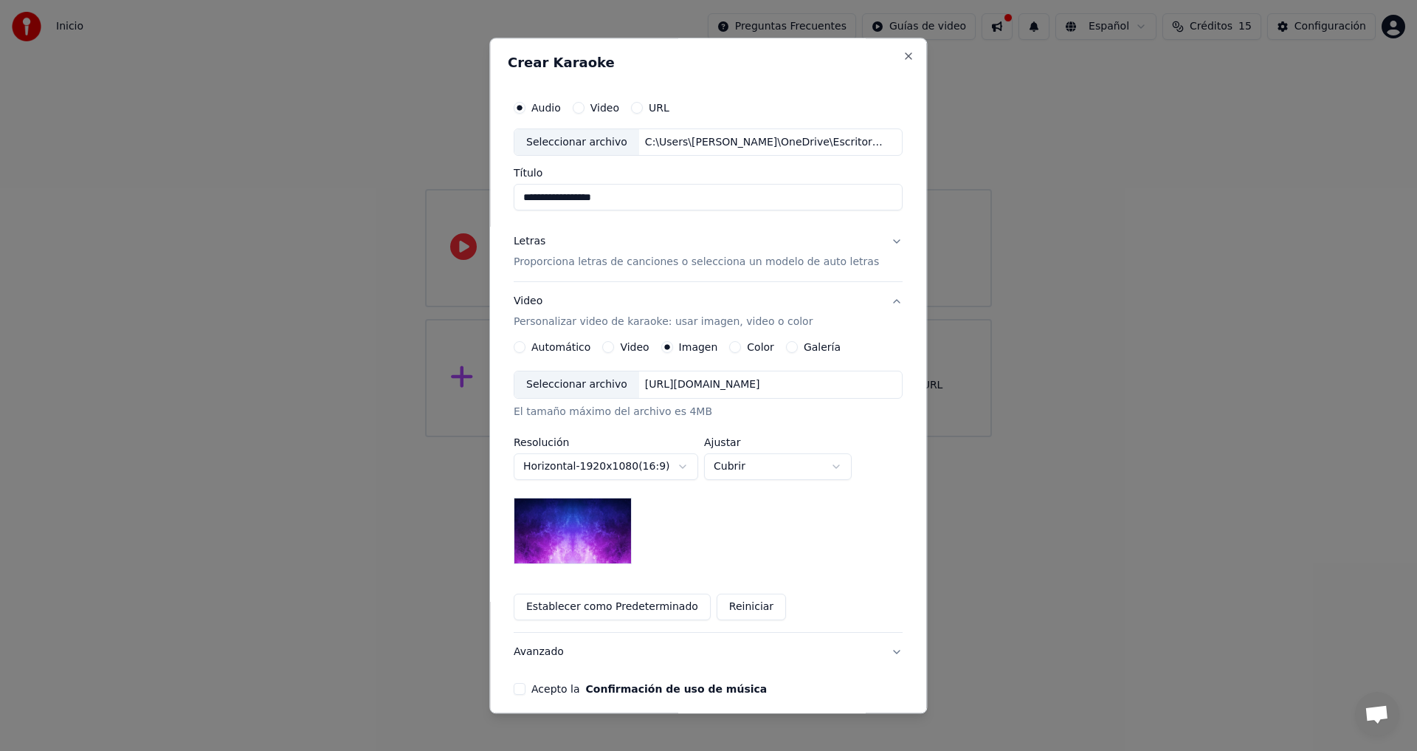
click at [730, 347] on button "Color" at bounding box center [736, 348] width 12 height 12
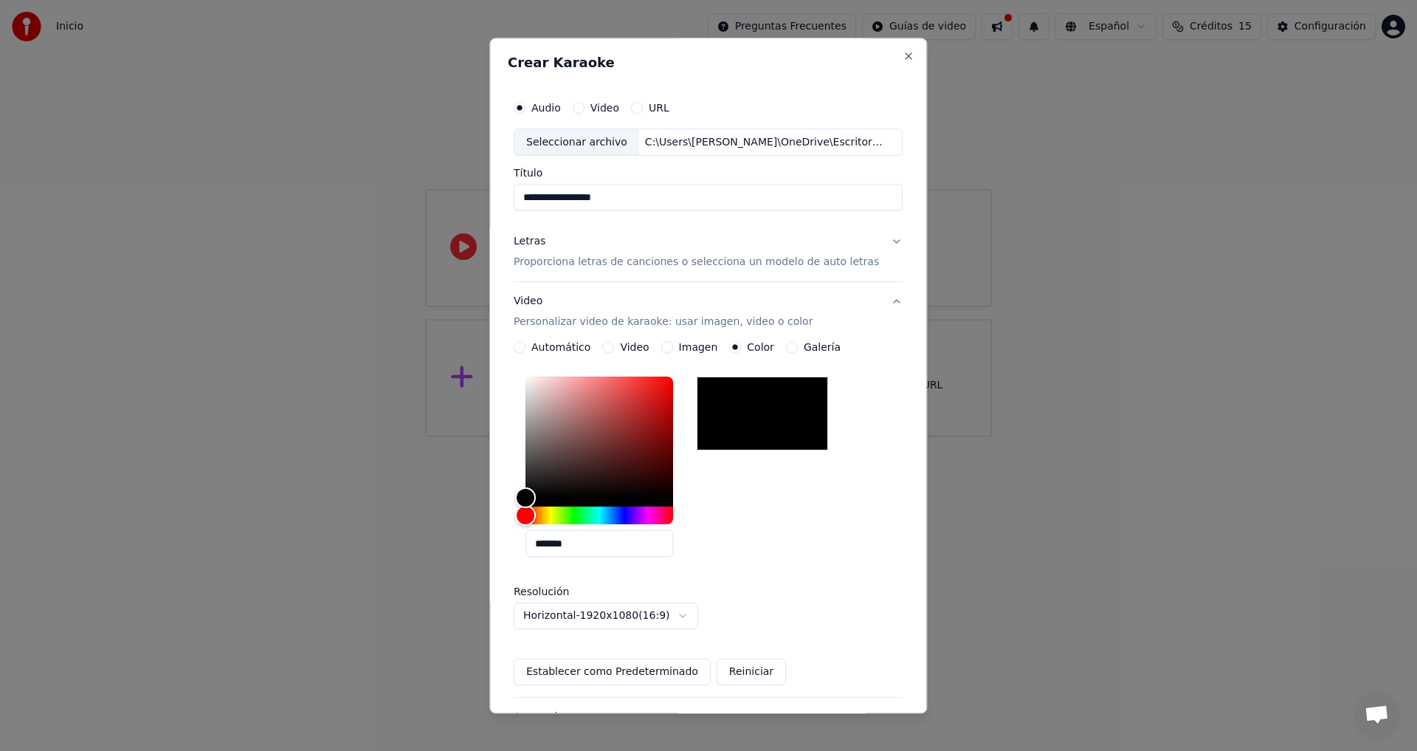
click at [673, 345] on div "Imagen" at bounding box center [689, 348] width 57 height 12
click at [664, 347] on button "Imagen" at bounding box center [667, 348] width 12 height 12
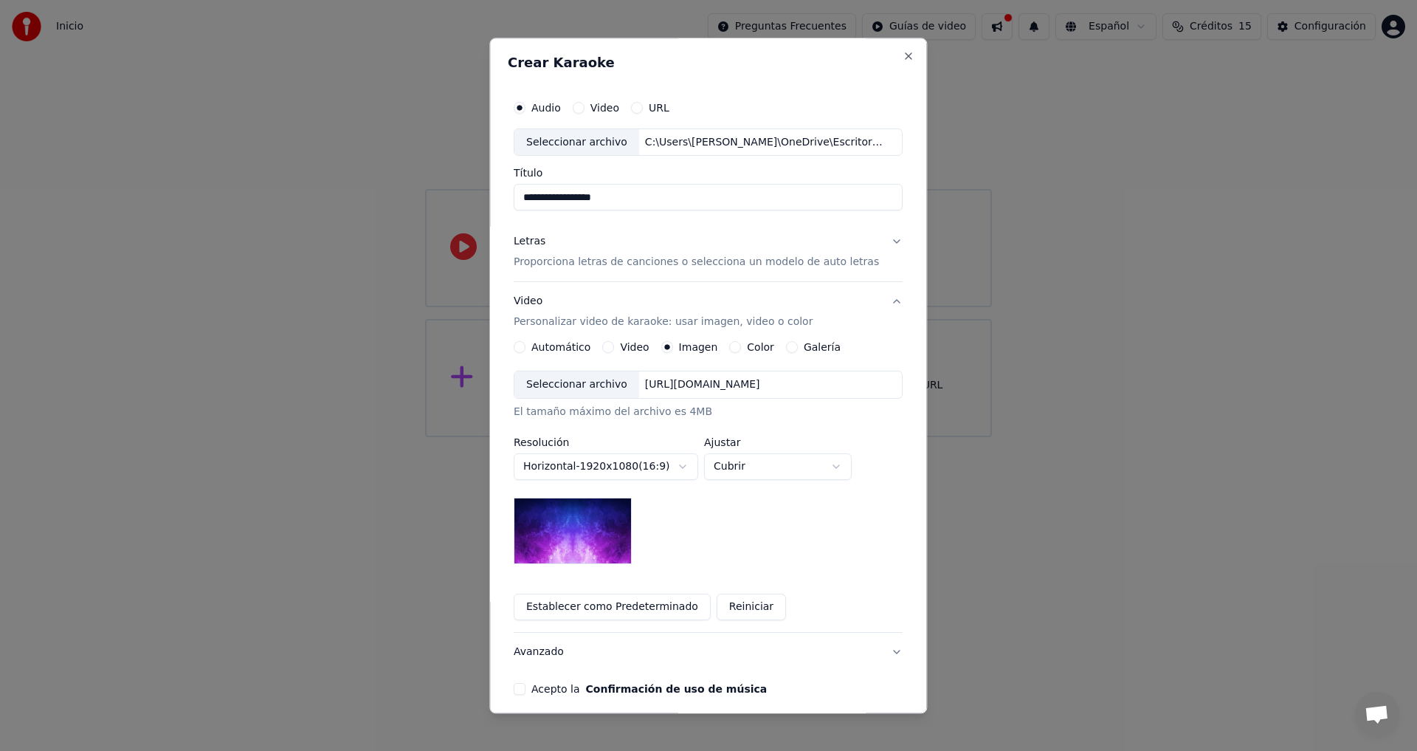
click at [787, 349] on button "Galería" at bounding box center [792, 348] width 12 height 12
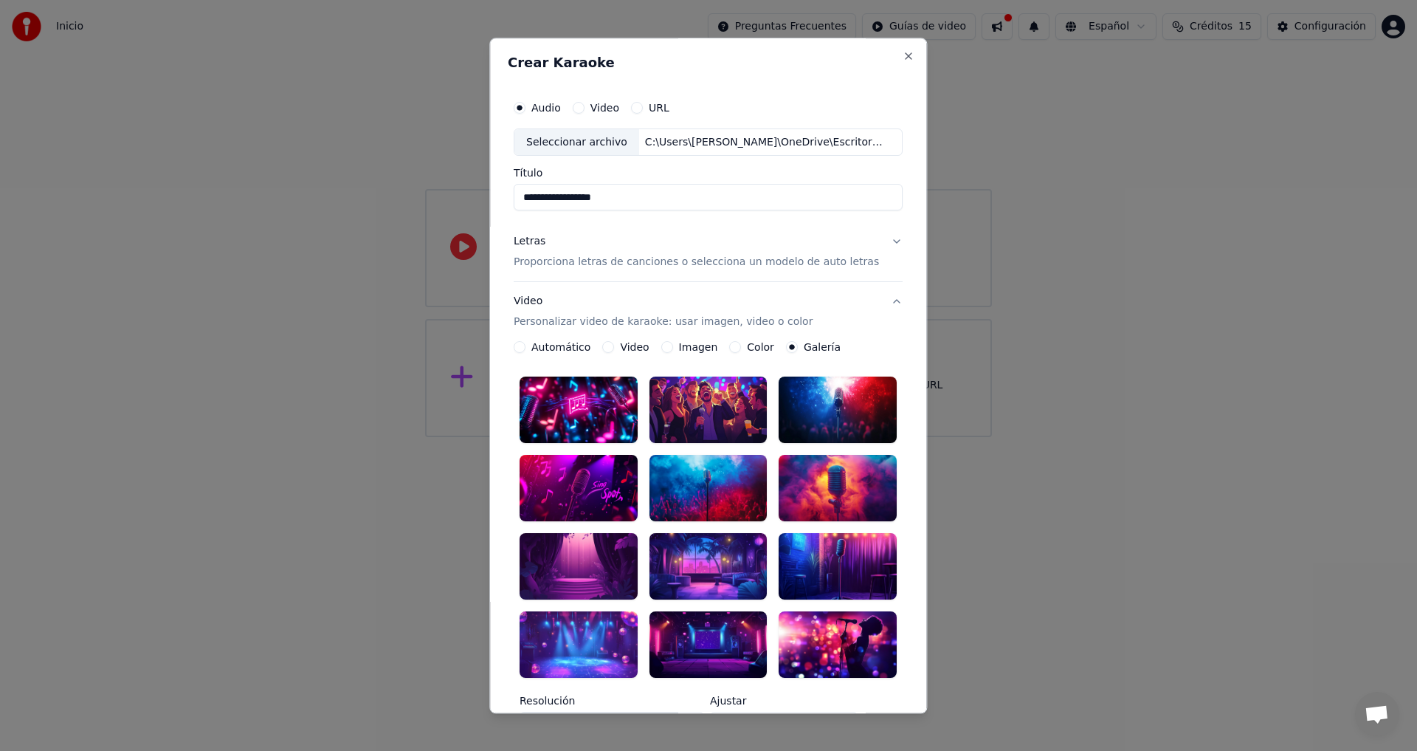
click at [666, 348] on button "Imagen" at bounding box center [667, 348] width 12 height 12
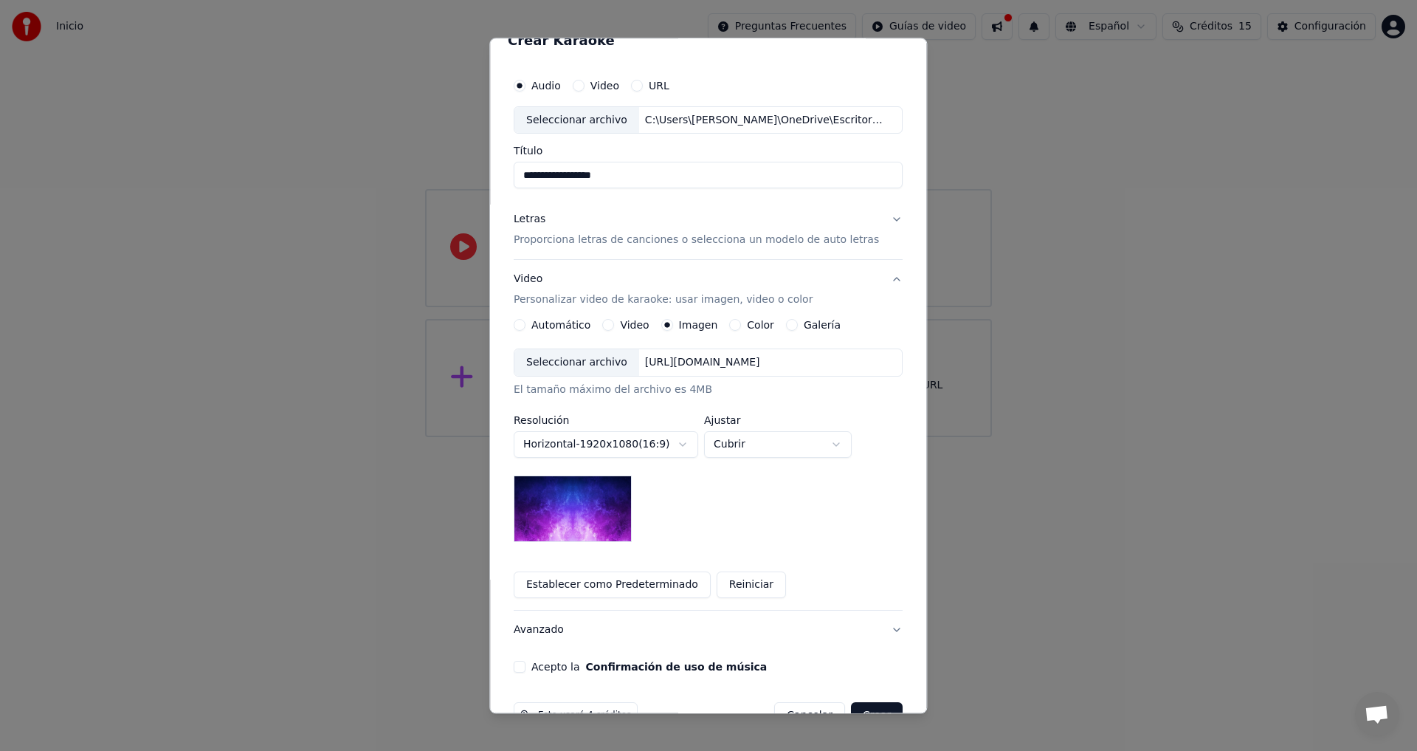
scroll to position [0, 0]
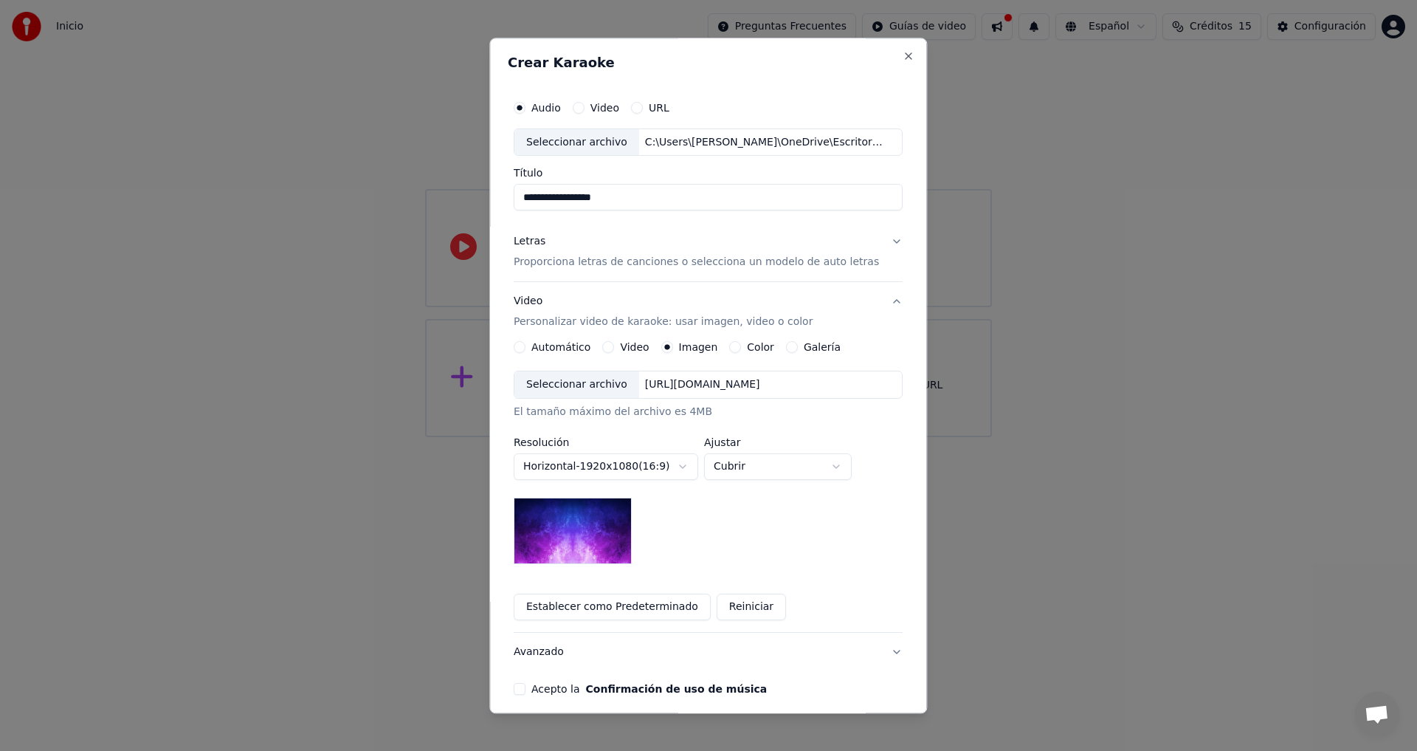
click at [610, 520] on img at bounding box center [573, 531] width 118 height 66
click at [607, 388] on div "Seleccionar archivo" at bounding box center [577, 385] width 125 height 27
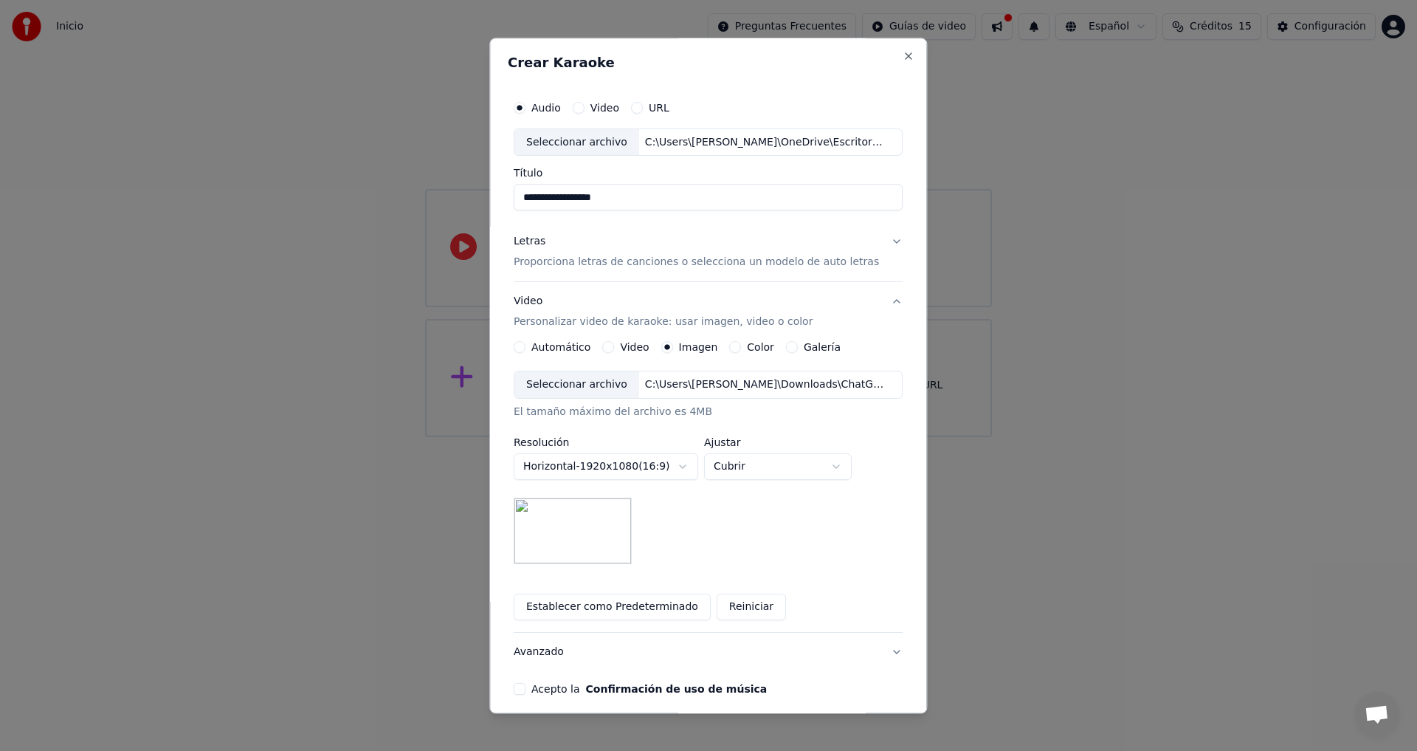
scroll to position [62, 0]
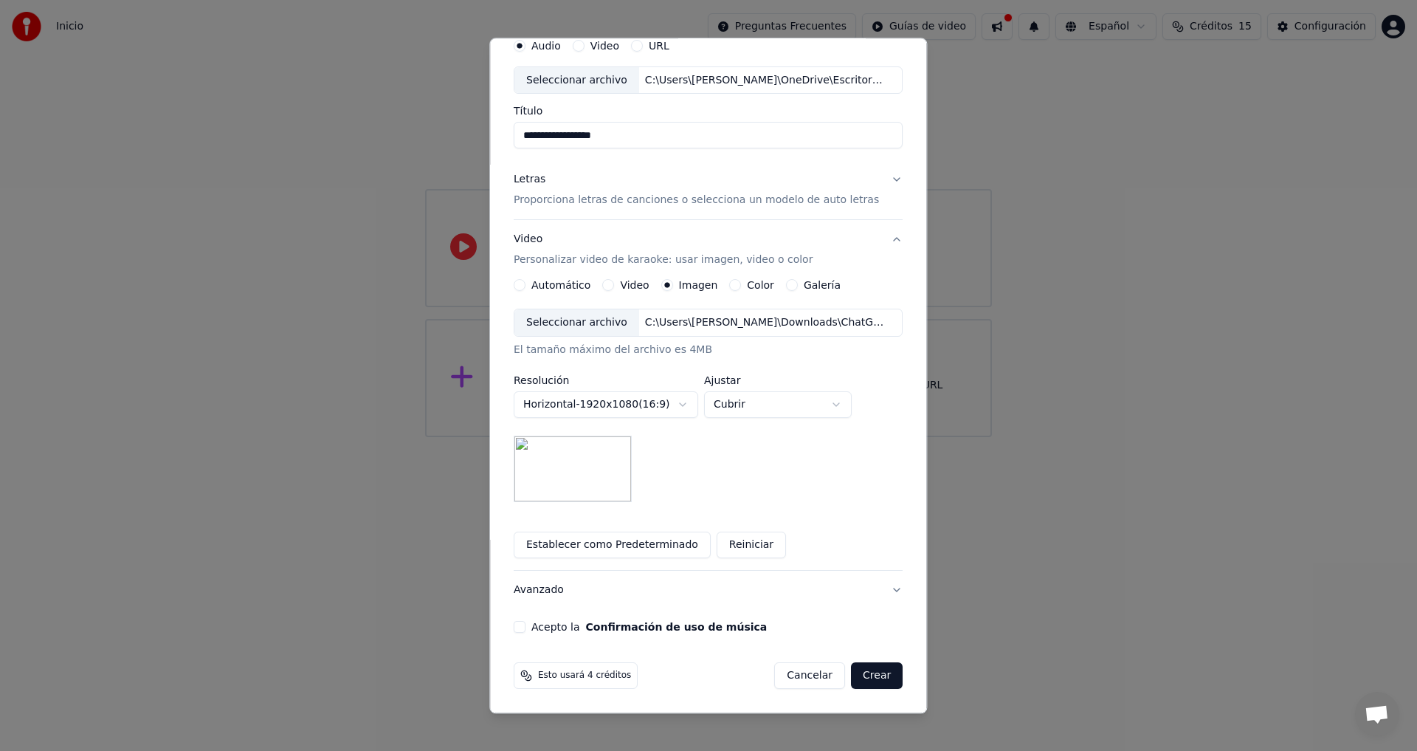
click at [526, 627] on button "Acepto la Confirmación de uso de música" at bounding box center [520, 628] width 12 height 12
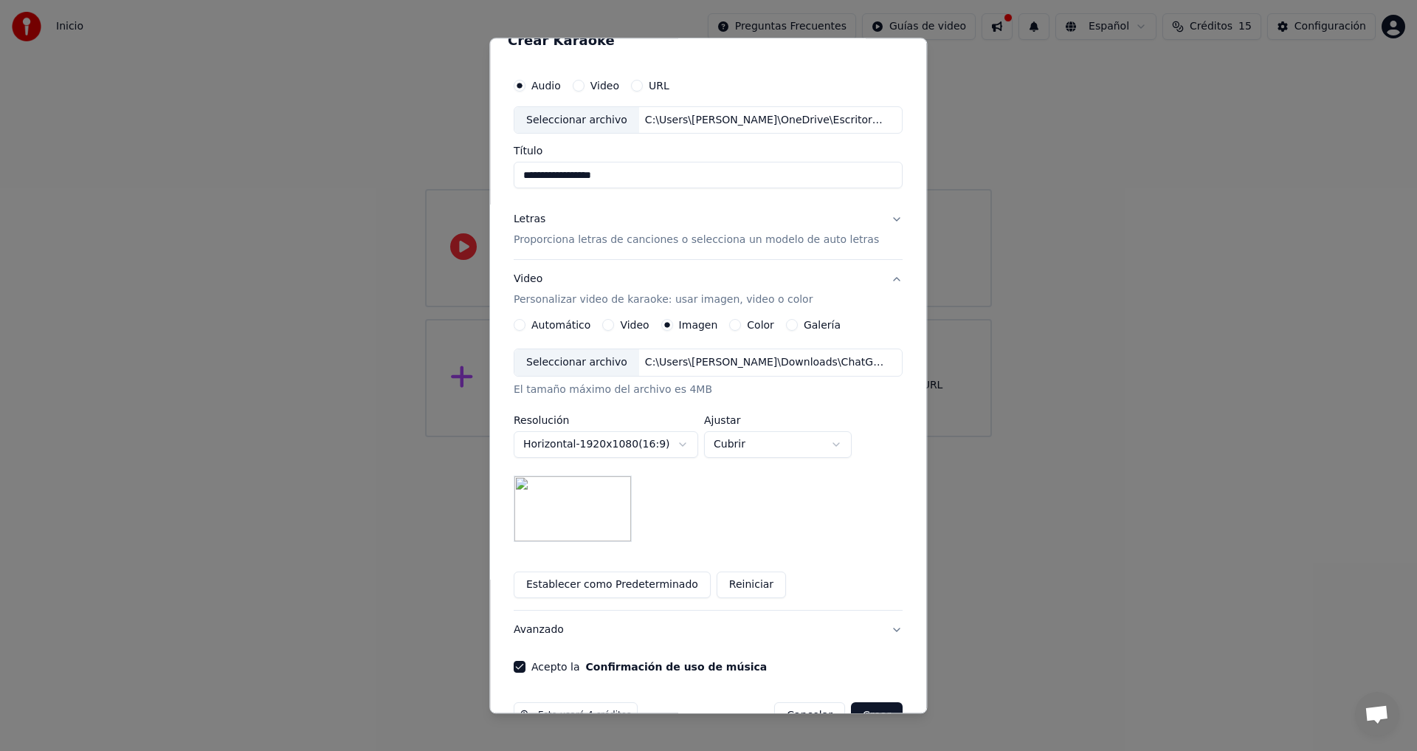
scroll to position [0, 0]
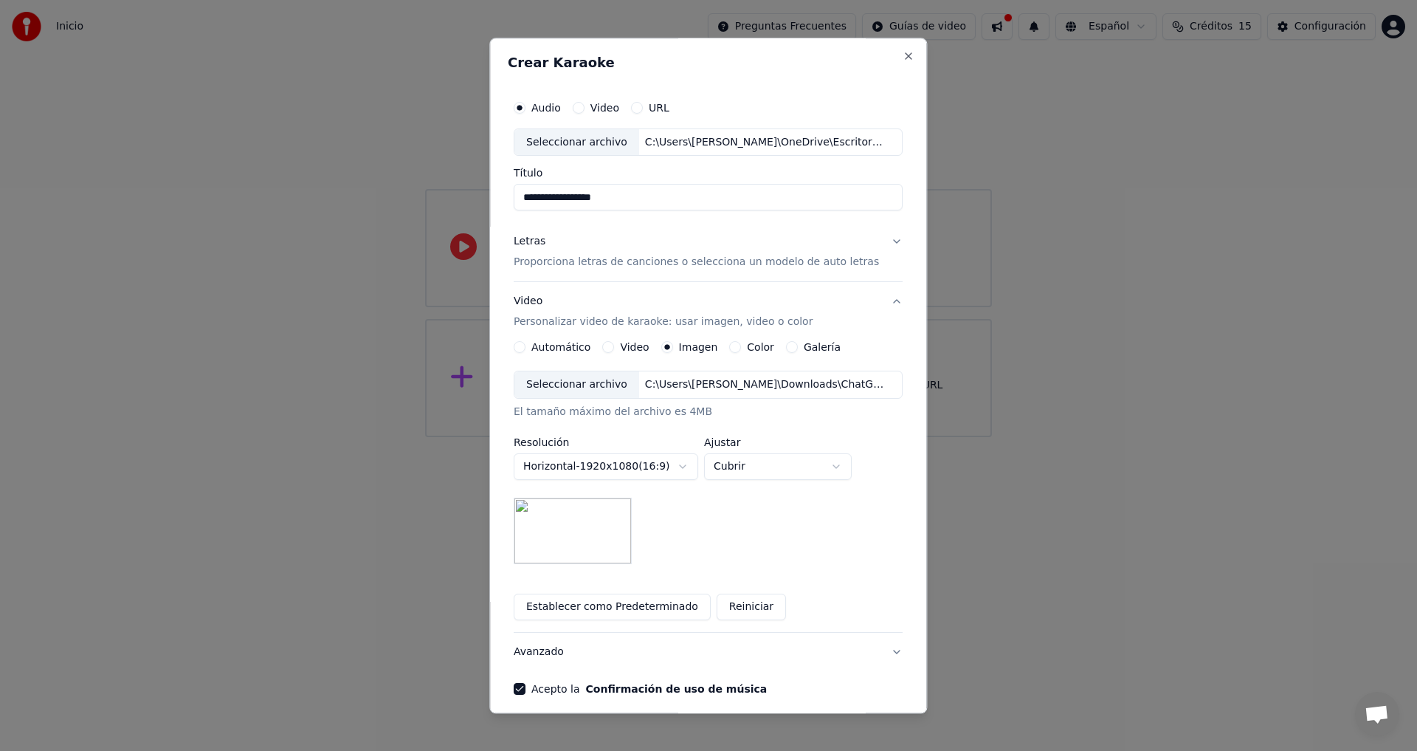
click at [585, 111] on button "Video" at bounding box center [579, 108] width 12 height 12
click at [532, 105] on div "Audio" at bounding box center [537, 108] width 47 height 12
click at [526, 106] on button "Audio" at bounding box center [520, 108] width 12 height 12
click at [553, 140] on div "Seleccionar archivo" at bounding box center [577, 142] width 125 height 27
type input "**********"
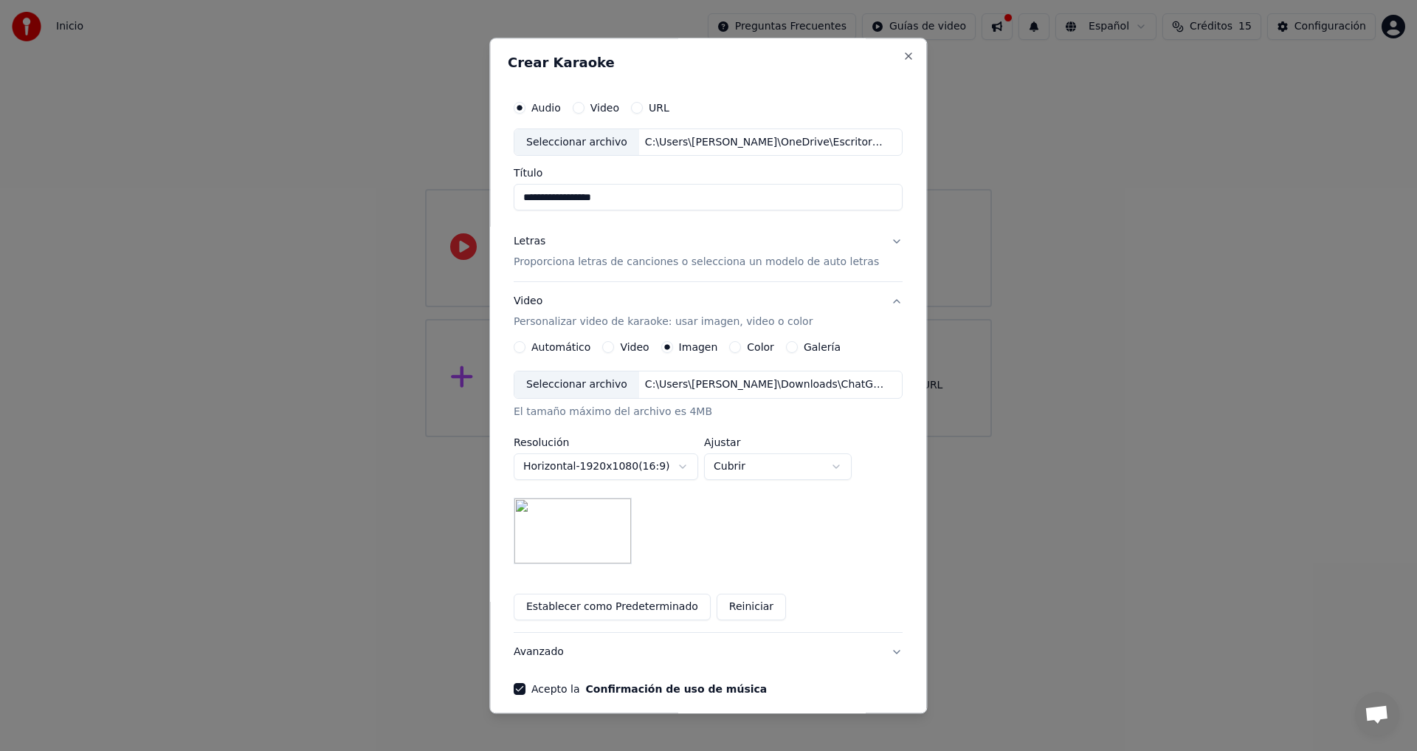
click at [623, 269] on p "Proporciona letras de canciones o selecciona un modelo de auto letras" at bounding box center [696, 262] width 365 height 15
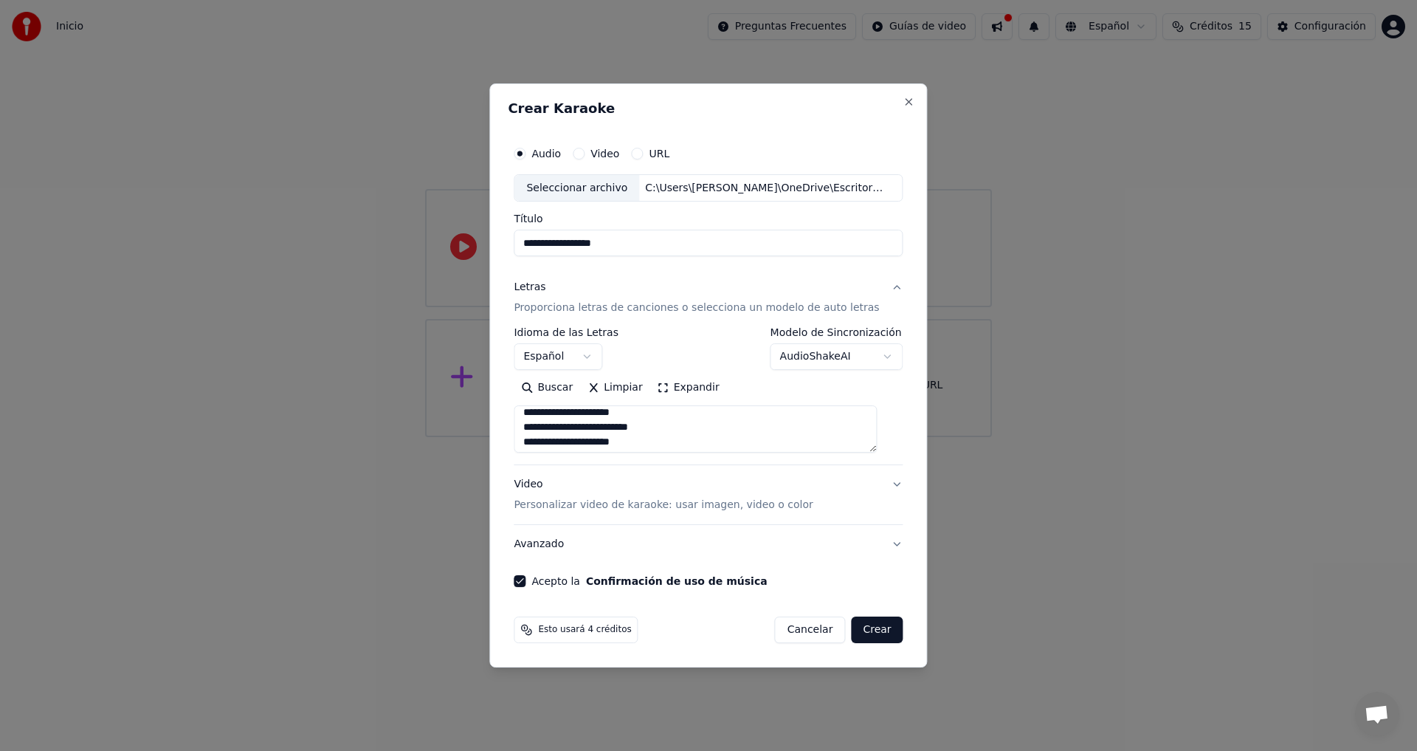
scroll to position [526, 0]
click at [665, 492] on div "Video Personalizar video de karaoke: usar imagen, video o color" at bounding box center [663, 495] width 299 height 35
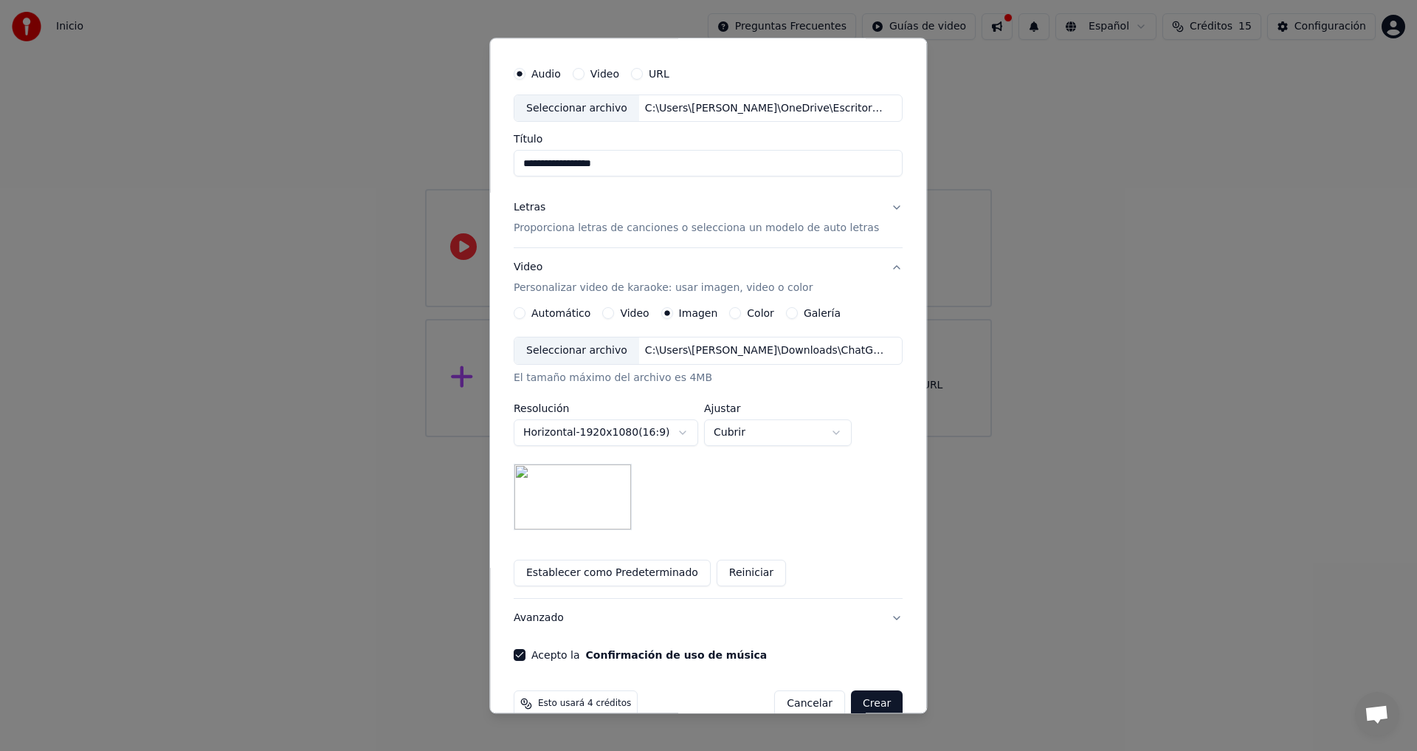
scroll to position [62, 0]
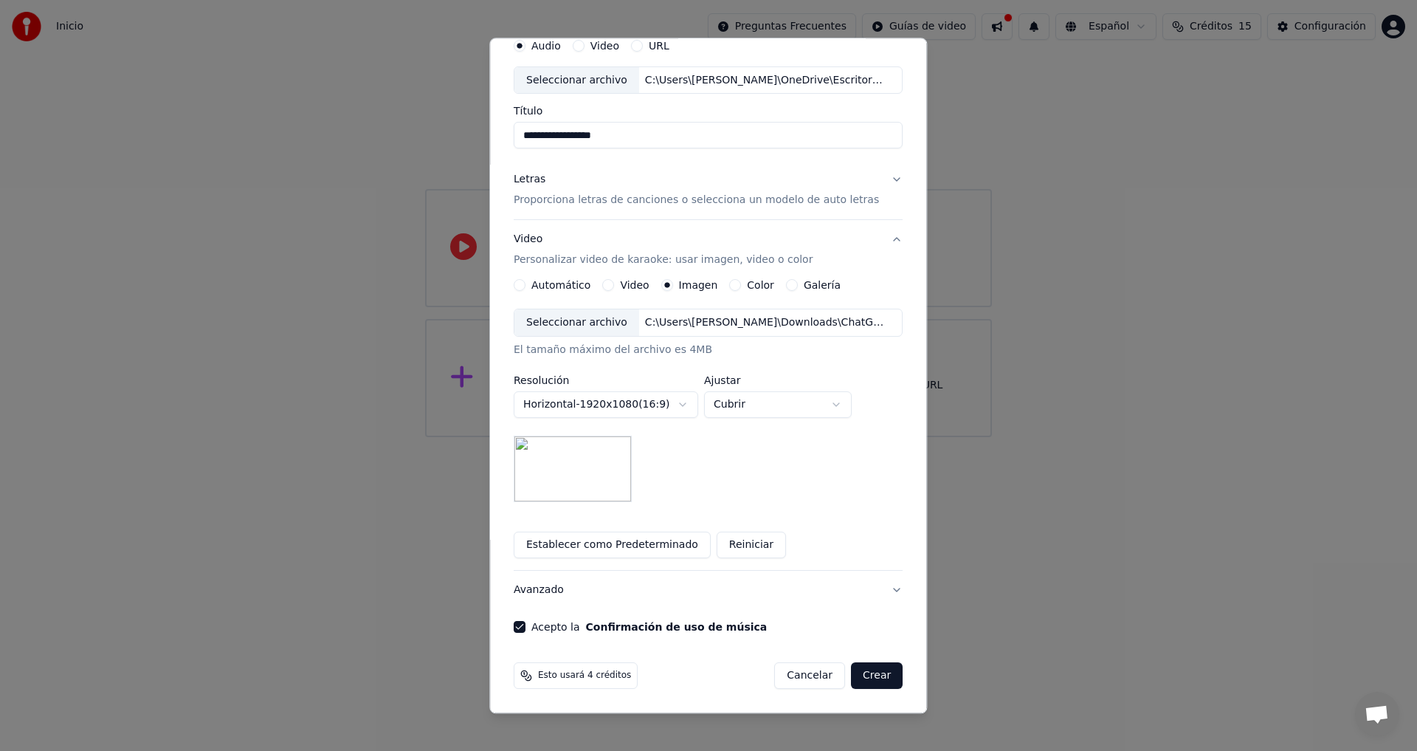
click at [875, 677] on button "Crear" at bounding box center [877, 676] width 52 height 27
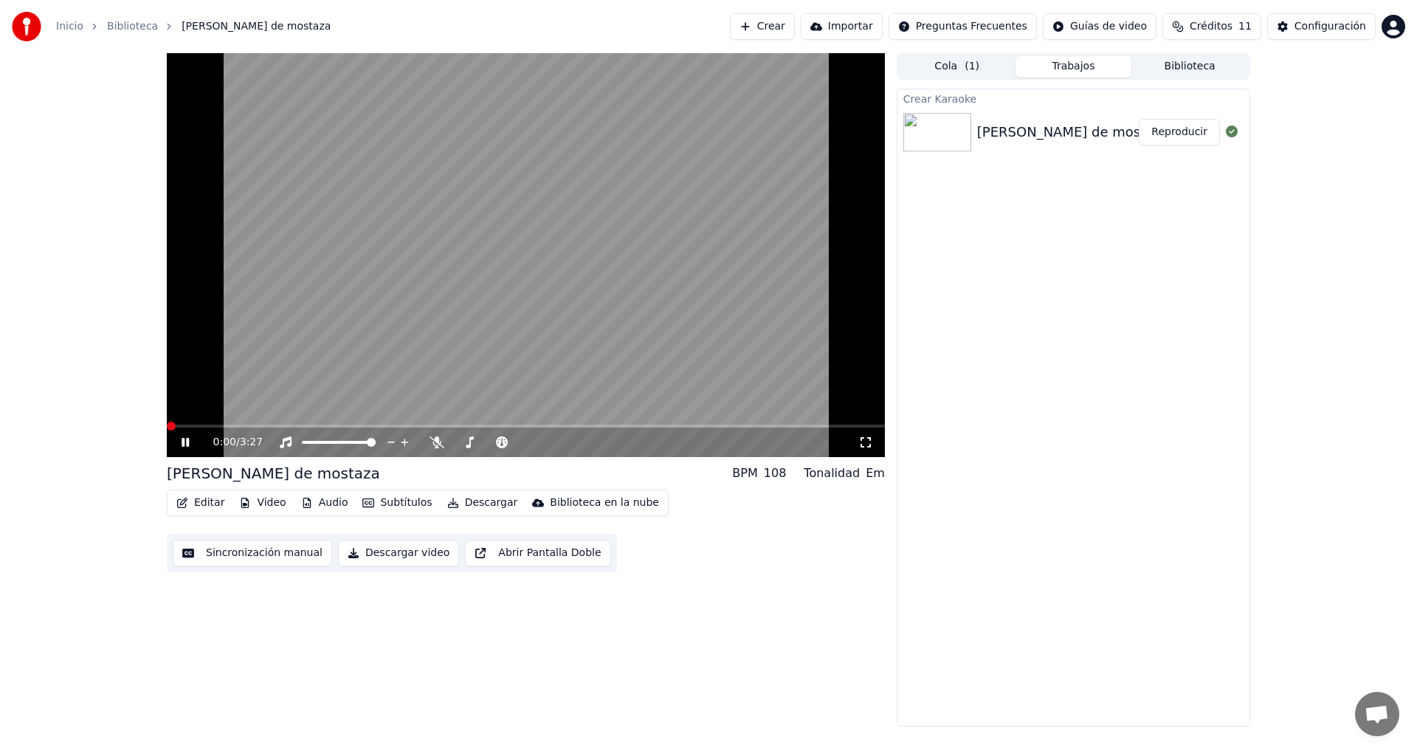
click at [167, 424] on span at bounding box center [167, 425] width 0 height 3
click at [278, 424] on span at bounding box center [526, 425] width 718 height 3
click at [331, 428] on div "0:32 / 3:27" at bounding box center [526, 442] width 718 height 30
click at [376, 426] on span at bounding box center [526, 425] width 718 height 3
click at [245, 551] on button "Sincronización manual" at bounding box center [252, 553] width 159 height 27
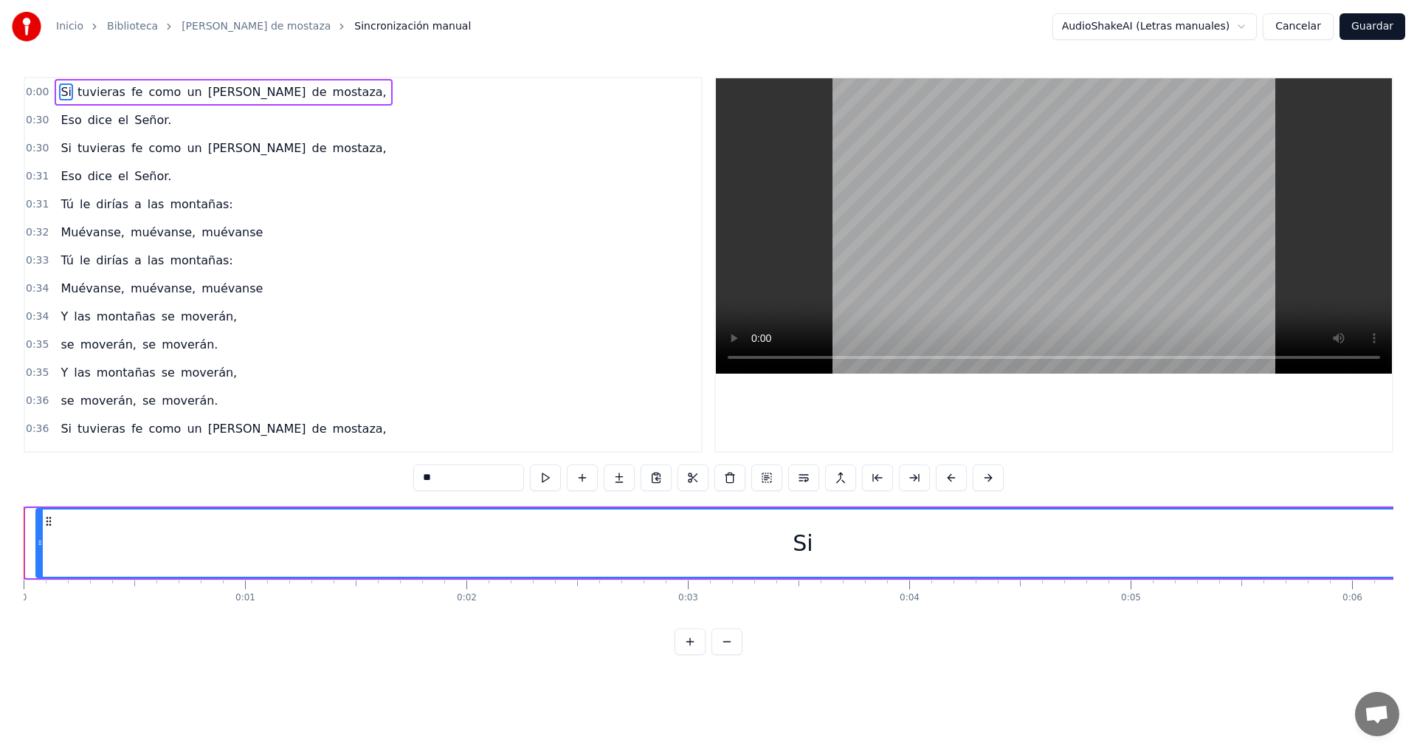
drag, startPoint x: 29, startPoint y: 546, endPoint x: 40, endPoint y: 544, distance: 11.3
click at [40, 544] on icon at bounding box center [40, 543] width 6 height 12
click at [38, 544] on div at bounding box center [38, 542] width 1 height 73
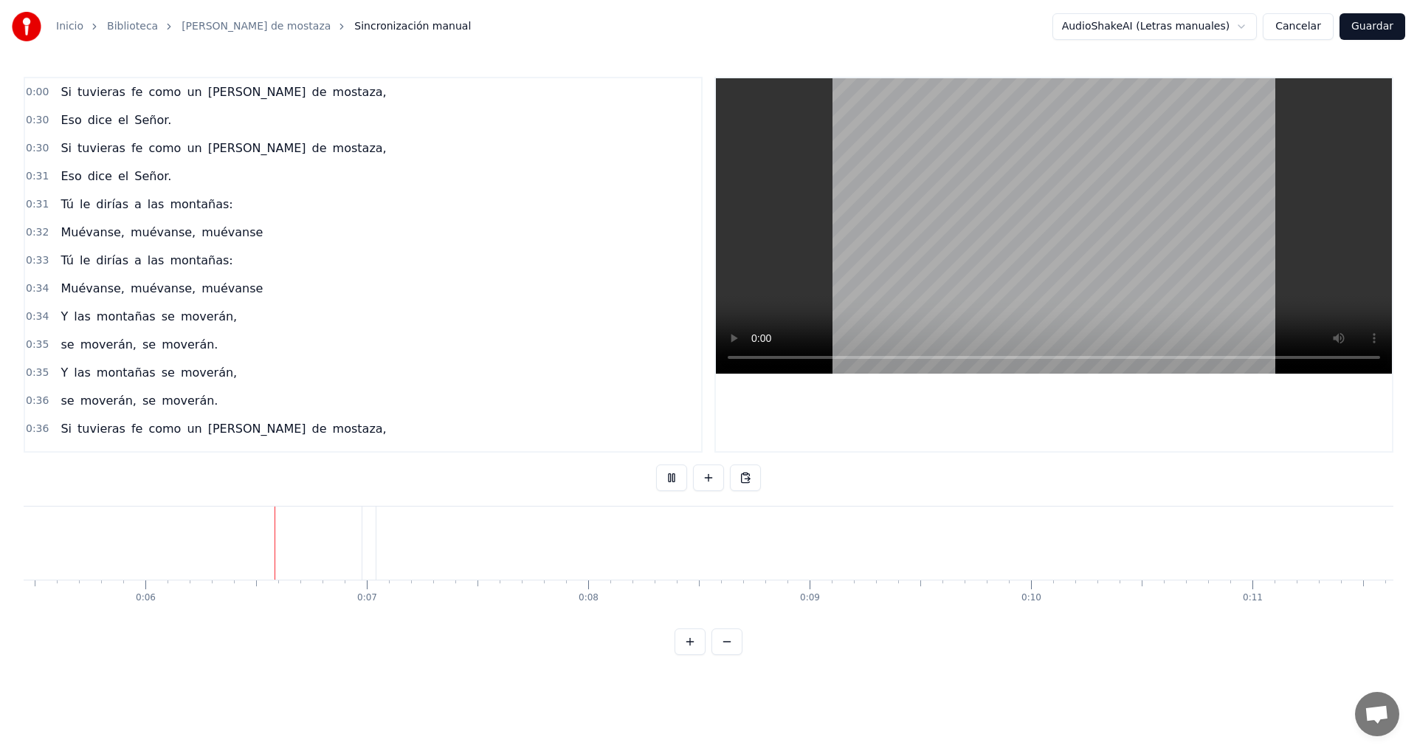
scroll to position [0, 1270]
click at [718, 650] on button at bounding box center [727, 641] width 31 height 27
click at [721, 653] on button at bounding box center [727, 641] width 31 height 27
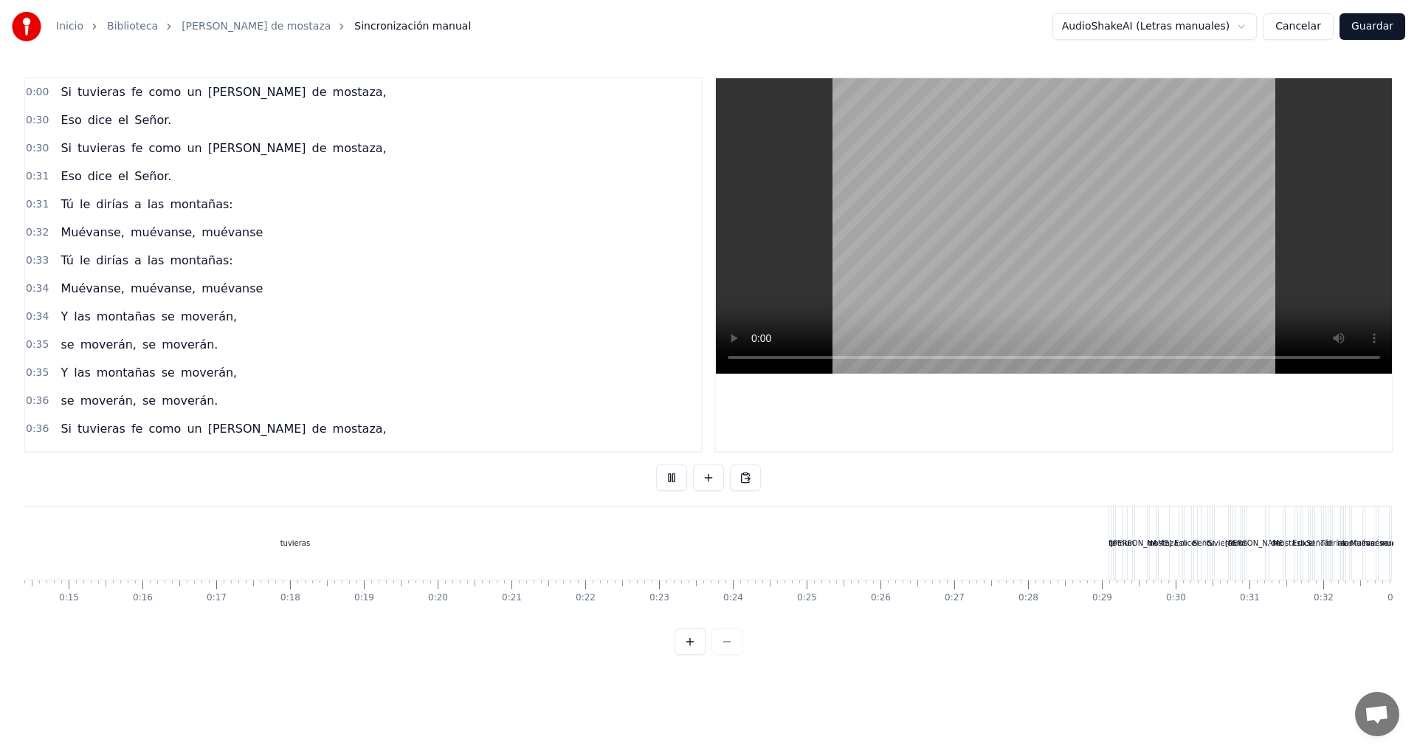
click at [721, 653] on div at bounding box center [709, 641] width 68 height 27
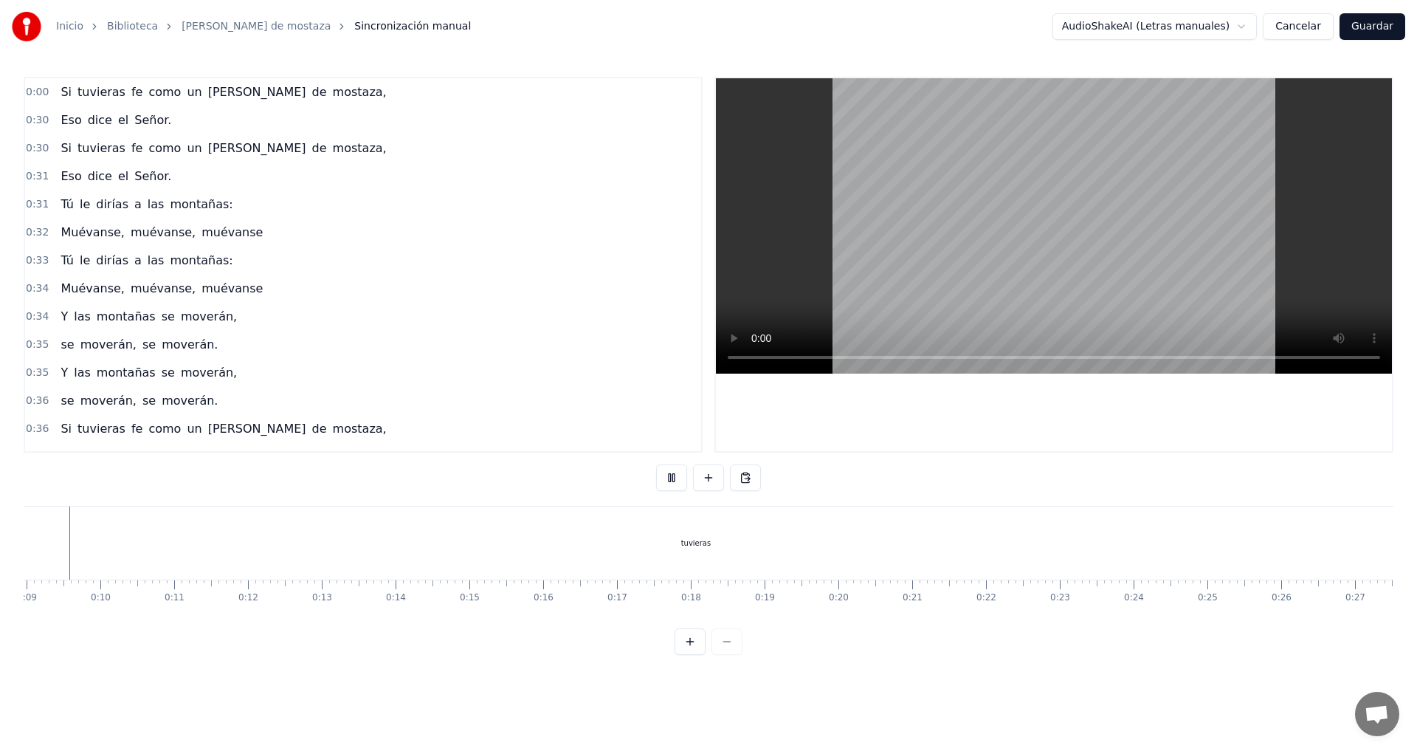
scroll to position [0, 615]
click at [721, 653] on div at bounding box center [709, 641] width 68 height 27
click at [89, 91] on span "tuvieras" at bounding box center [101, 91] width 51 height 17
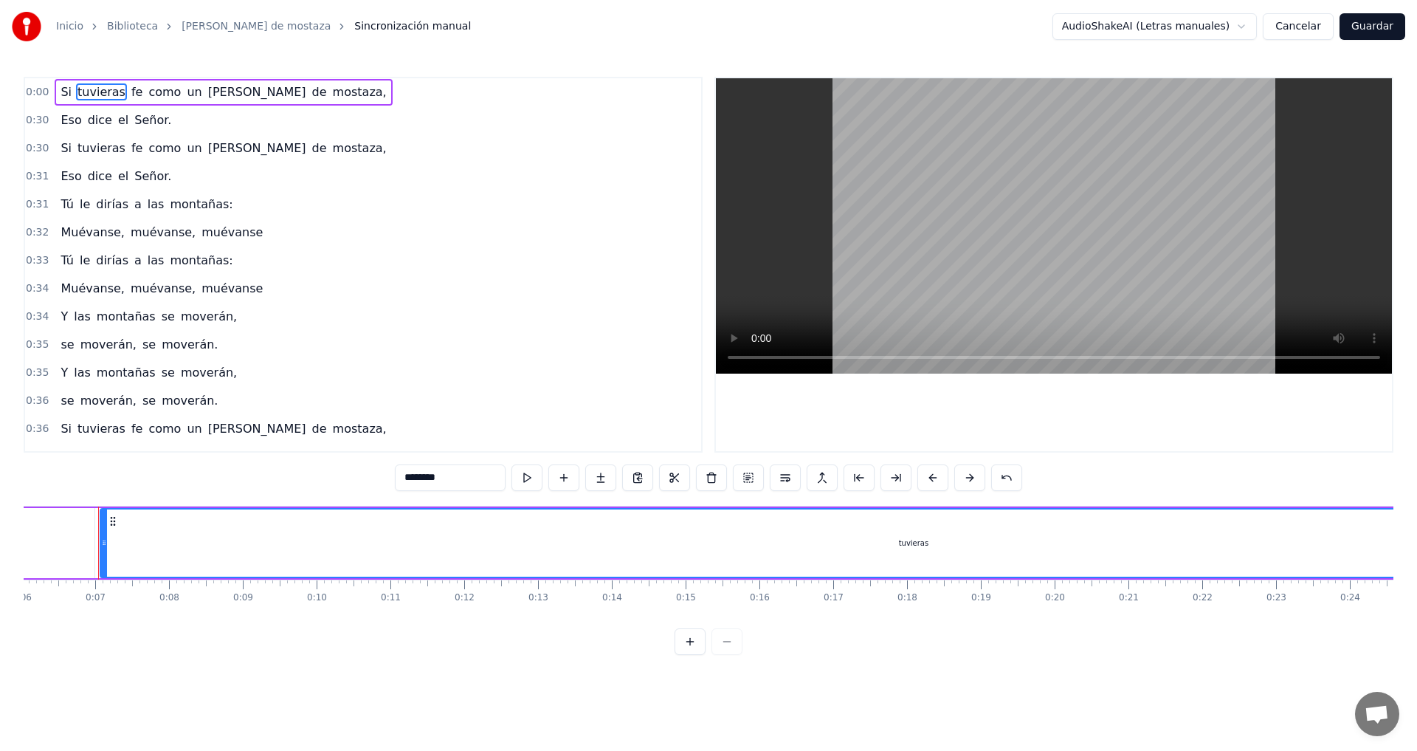
click at [59, 92] on span "Si" at bounding box center [66, 91] width 14 height 17
type input "**"
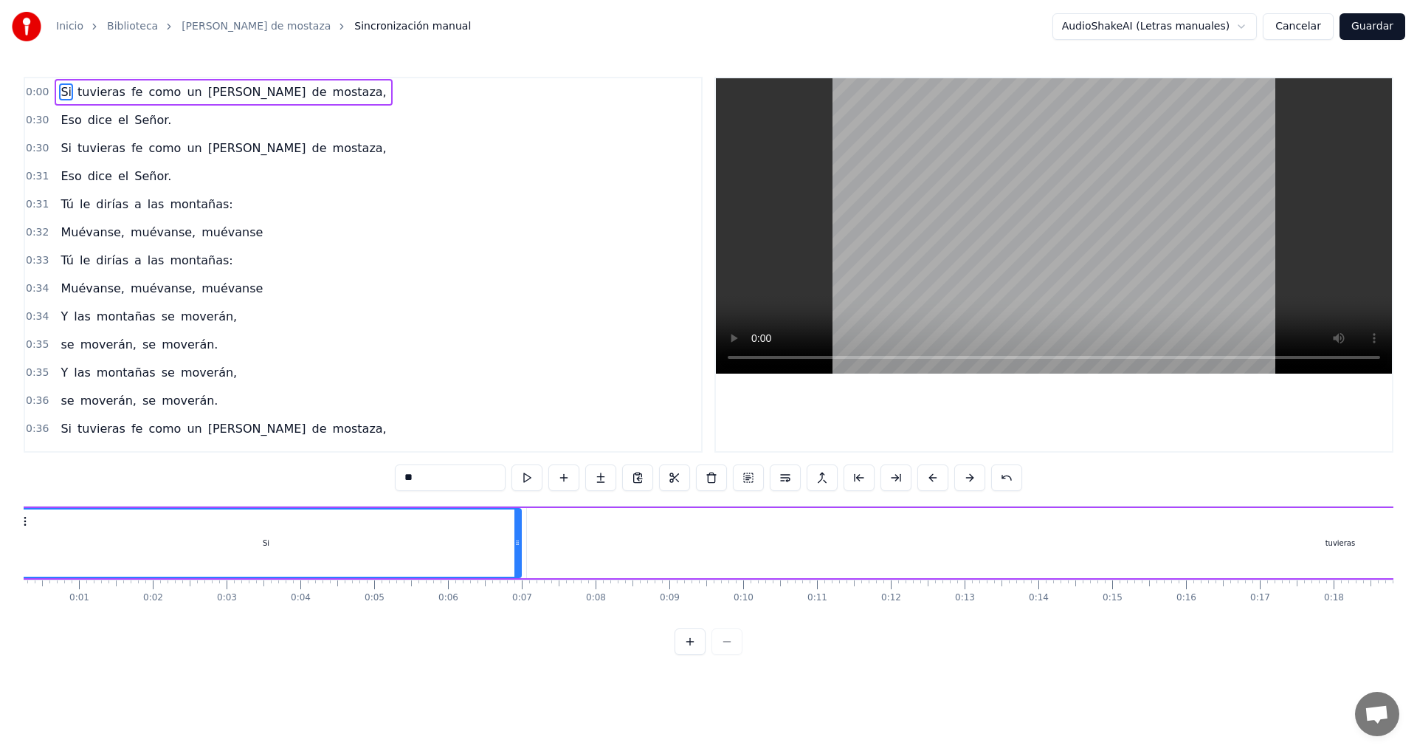
scroll to position [0, 0]
click at [722, 655] on div at bounding box center [709, 641] width 68 height 27
click at [32, 99] on span "0:00" at bounding box center [37, 92] width 23 height 15
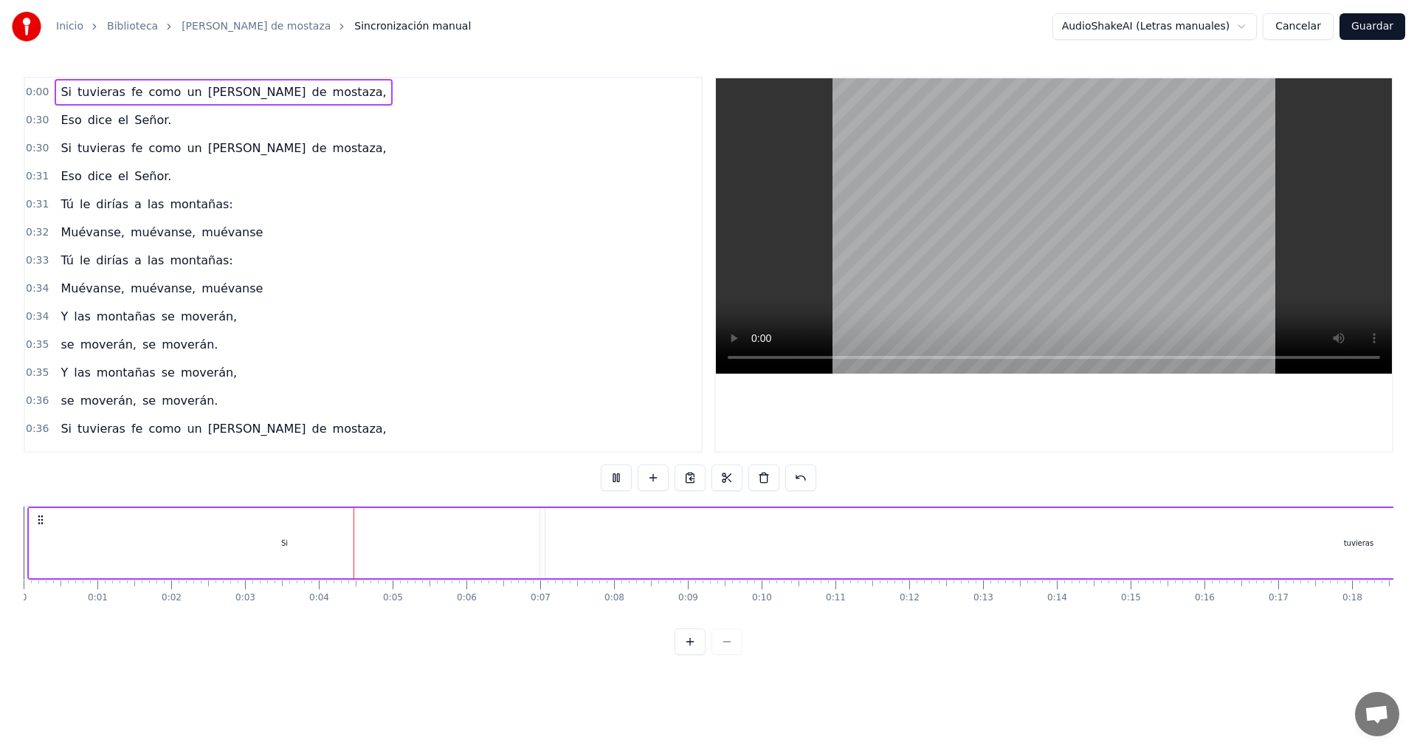
click at [35, 95] on span "0:00" at bounding box center [37, 92] width 23 height 15
click at [35, 92] on span "0:00" at bounding box center [37, 92] width 23 height 15
click at [510, 549] on div "Si" at bounding box center [285, 543] width 510 height 70
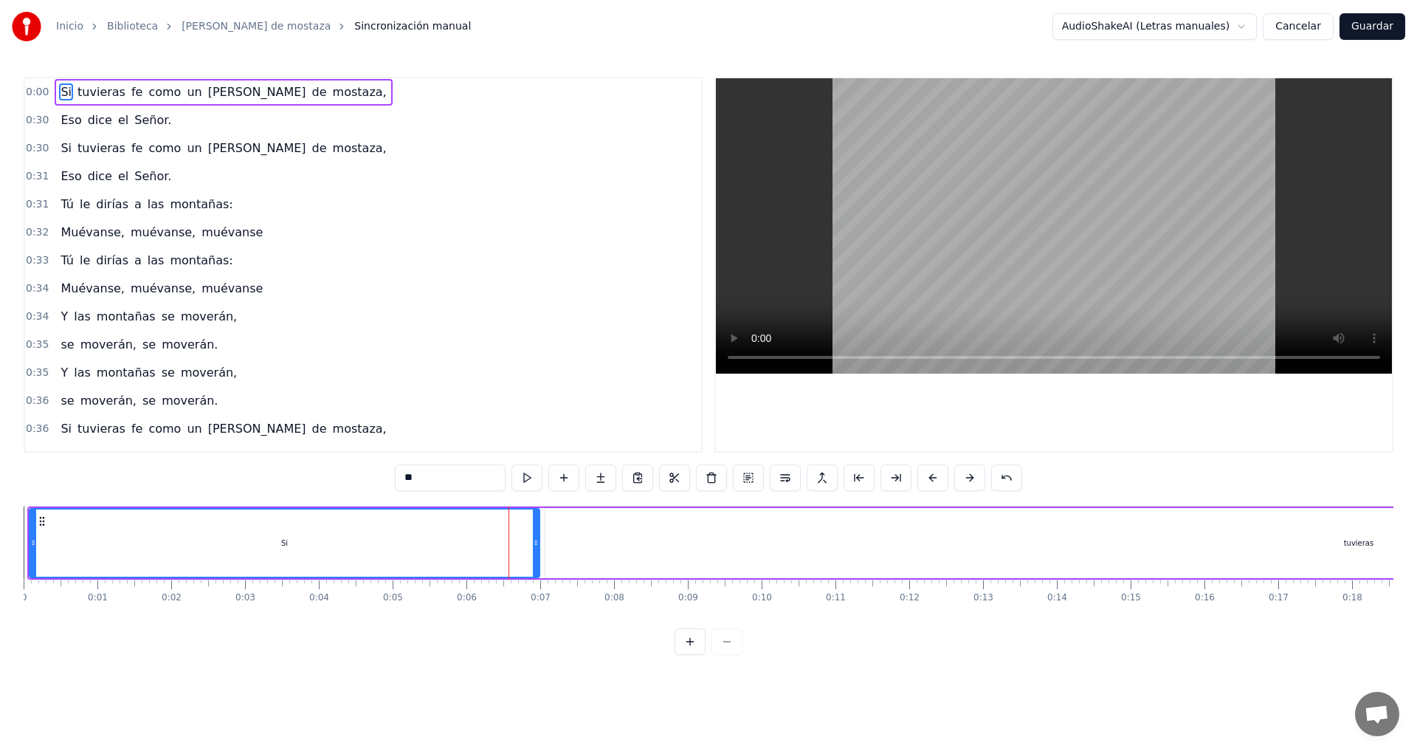
drag, startPoint x: 504, startPoint y: 542, endPoint x: 567, endPoint y: 540, distance: 62.8
click at [567, 540] on div "Si tuvieras fe como un [PERSON_NAME] de mostaza," at bounding box center [1131, 542] width 2208 height 73
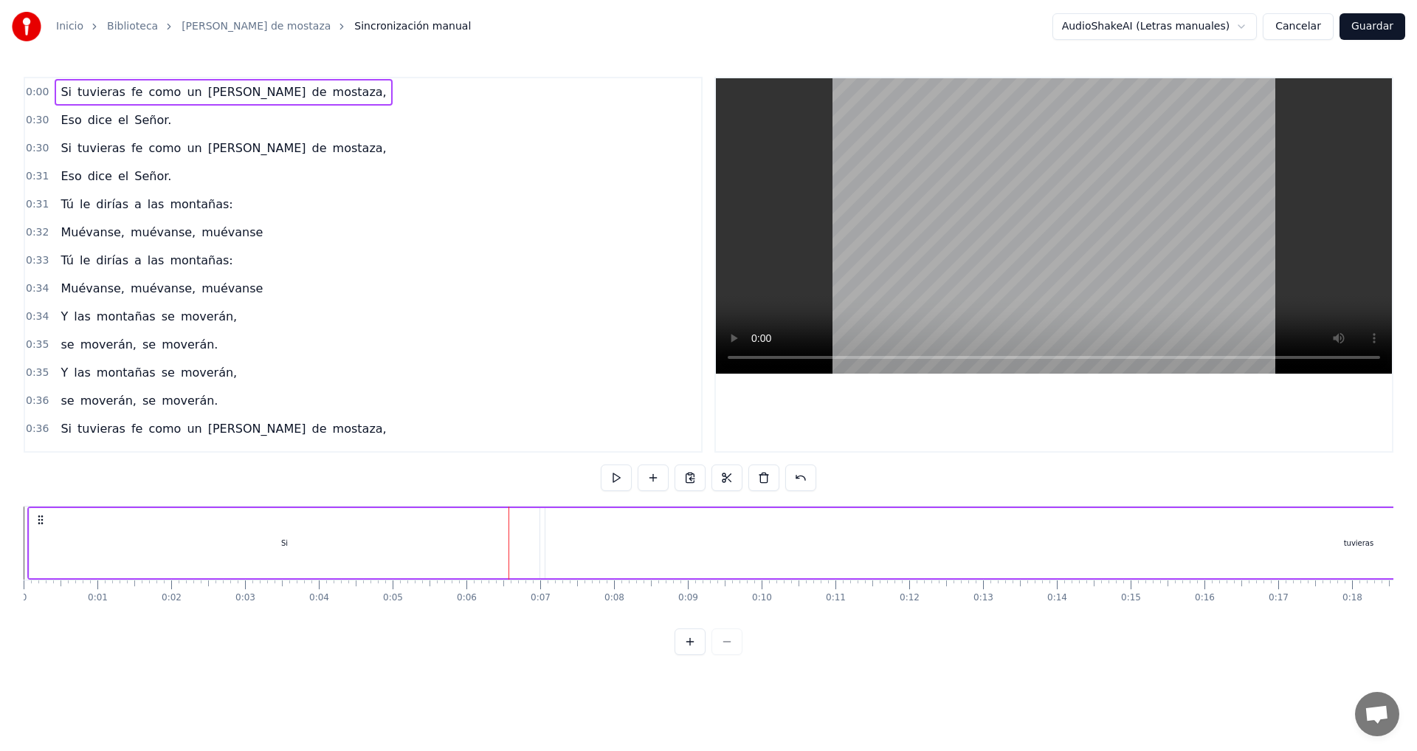
click at [574, 548] on div "tuvieras" at bounding box center [1359, 543] width 1627 height 70
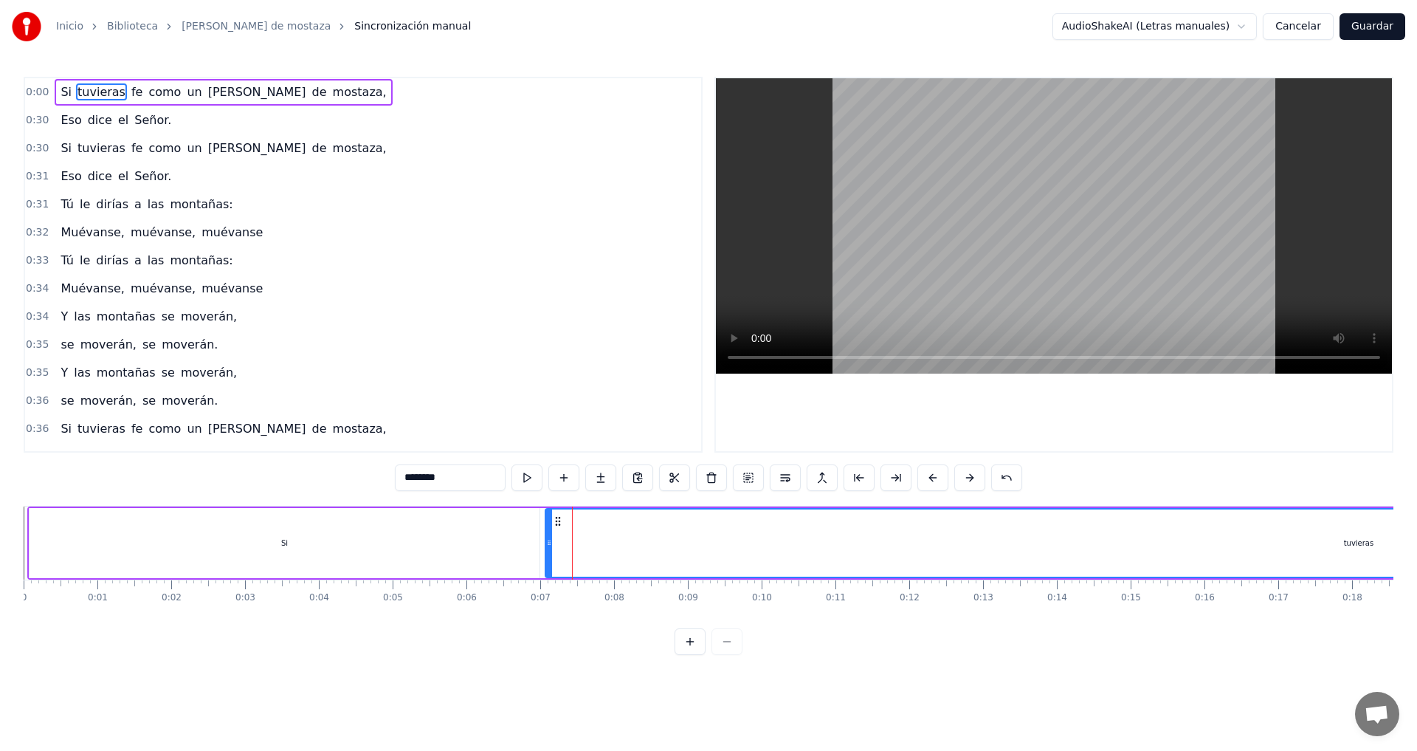
click at [483, 563] on div "Si" at bounding box center [285, 543] width 510 height 70
type input "**"
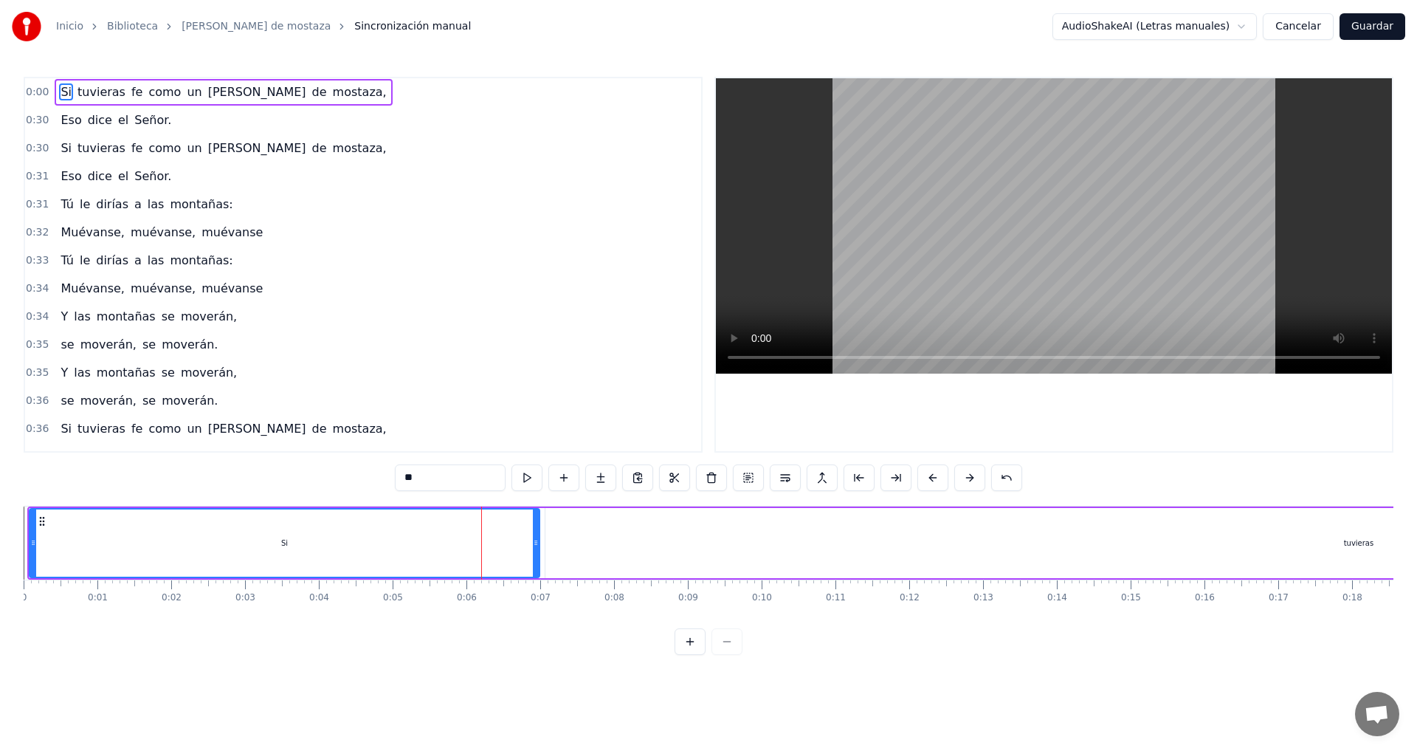
click at [38, 97] on span "0:00" at bounding box center [37, 92] width 23 height 15
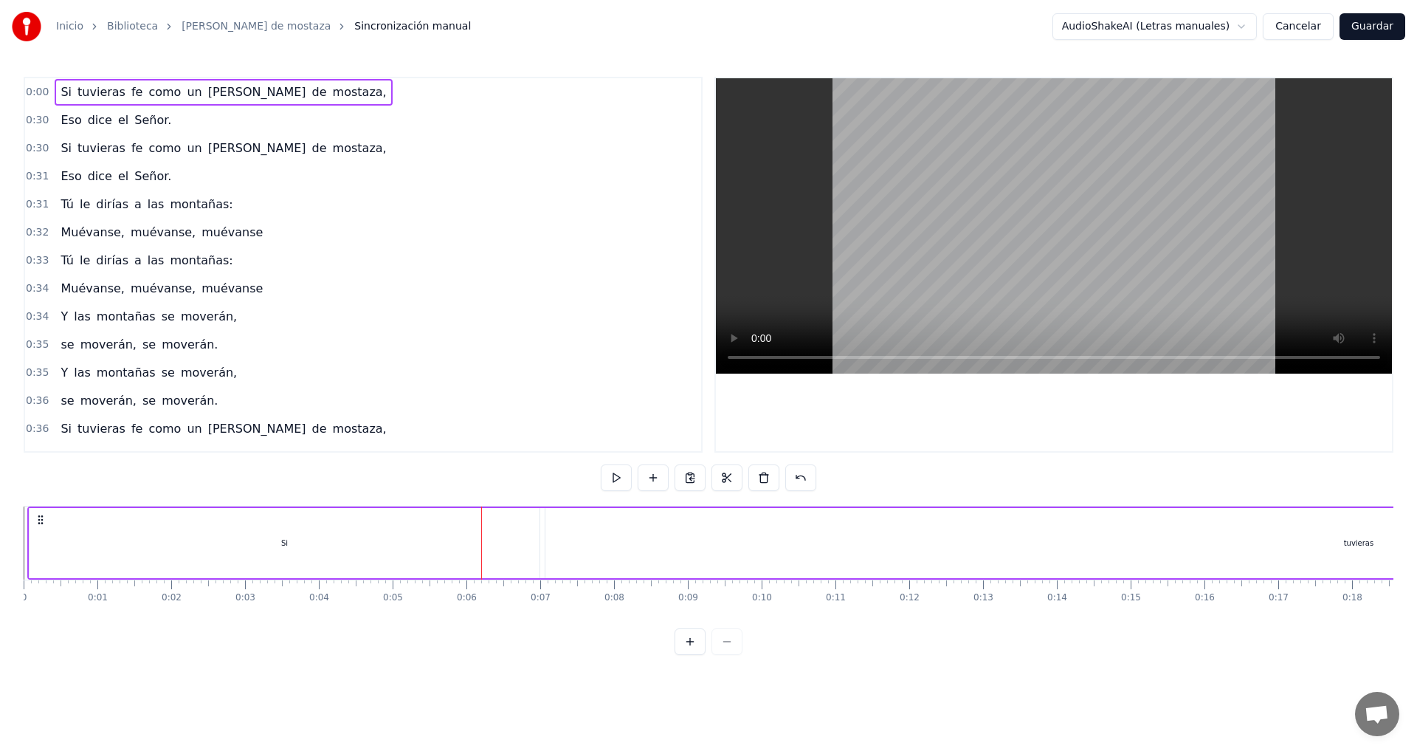
click at [38, 94] on span "0:00" at bounding box center [37, 92] width 23 height 15
click at [61, 92] on span "Si" at bounding box center [66, 91] width 14 height 17
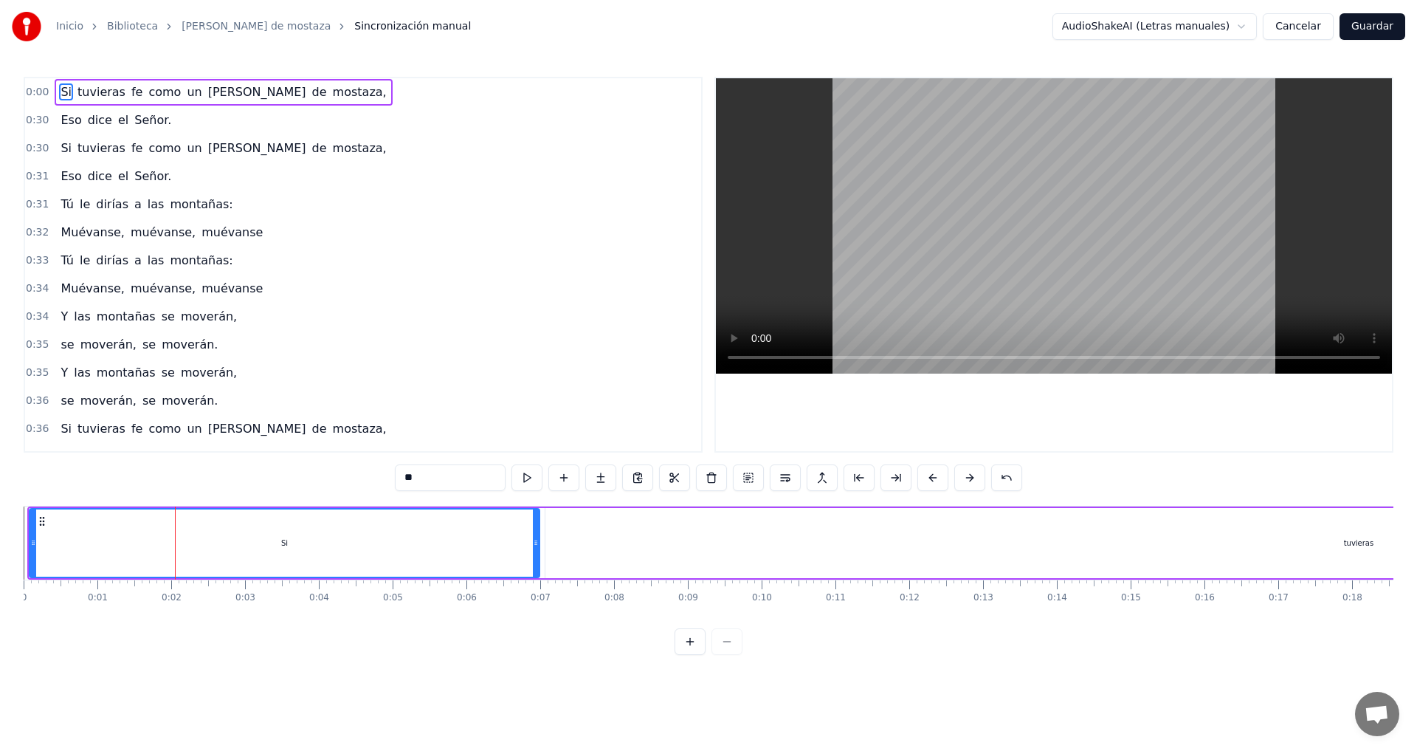
click at [1170, 31] on html "Inicio Biblioteca [PERSON_NAME] de mostaza Sincronización manual AudioShakeAI (…" at bounding box center [708, 339] width 1417 height 678
click at [497, 540] on html "Inicio Biblioteca [PERSON_NAME] de mostaza Sincronización manual AudioShakeAI (…" at bounding box center [708, 339] width 1417 height 678
click at [422, 480] on input "**" at bounding box center [450, 477] width 111 height 27
click at [427, 538] on div "Si" at bounding box center [284, 542] width 509 height 67
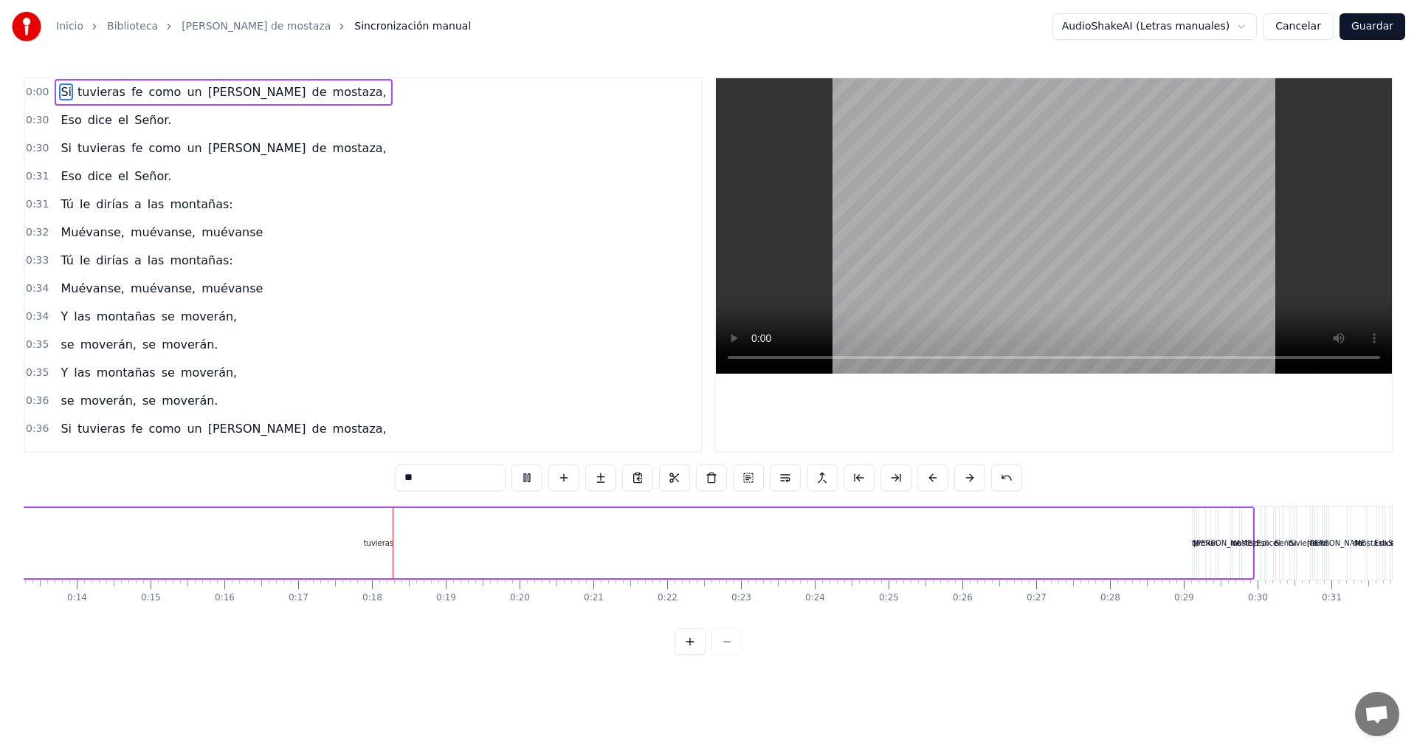
scroll to position [0, 1241]
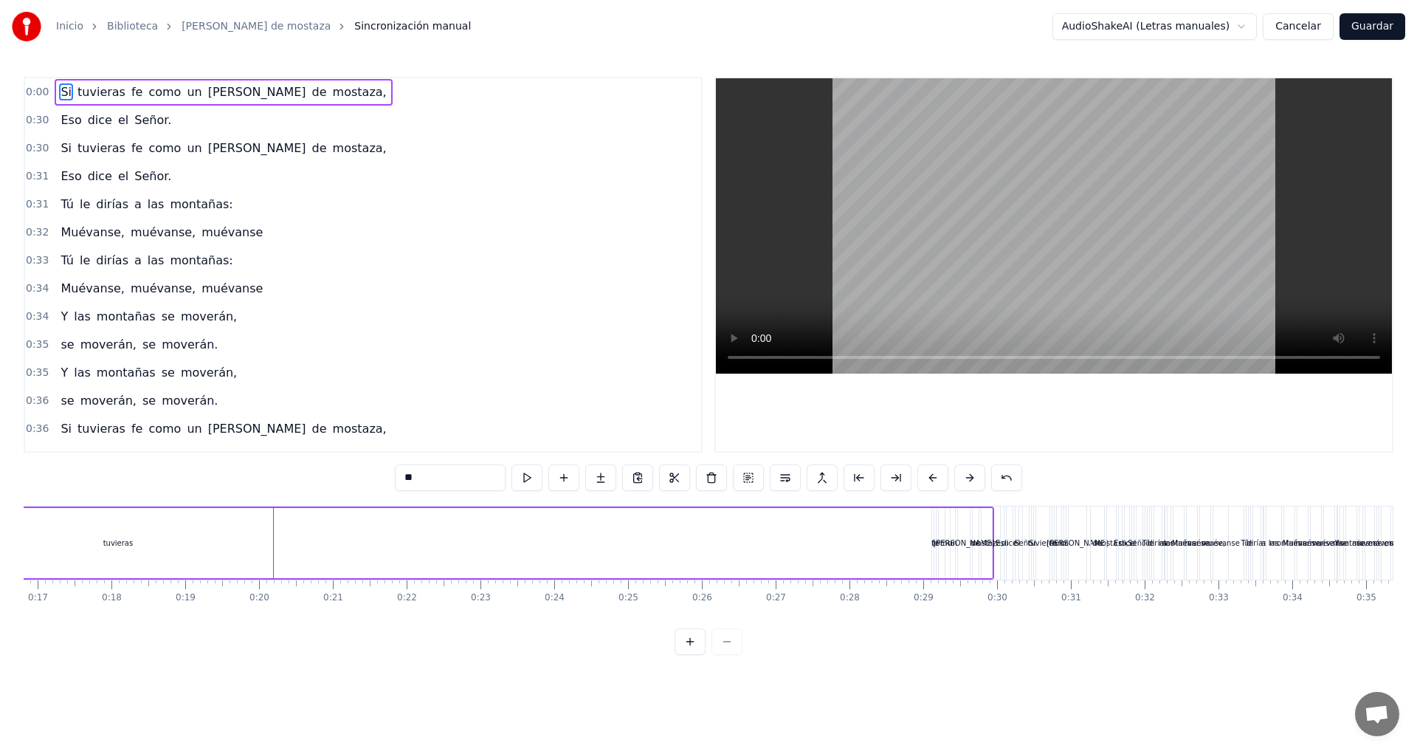
click at [267, 544] on div "tuvieras" at bounding box center [118, 543] width 1627 height 70
type input "********"
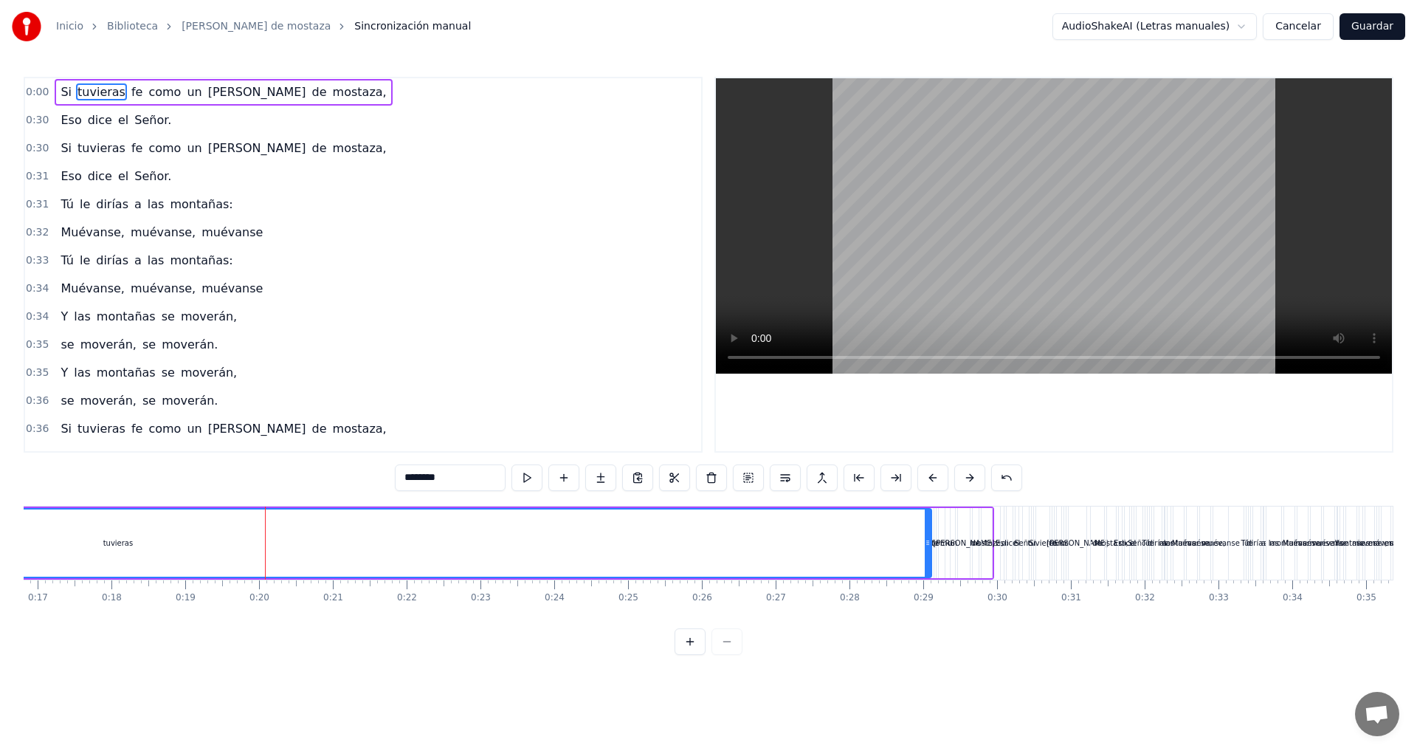
drag, startPoint x: 264, startPoint y: 533, endPoint x: 255, endPoint y: 533, distance: 8.9
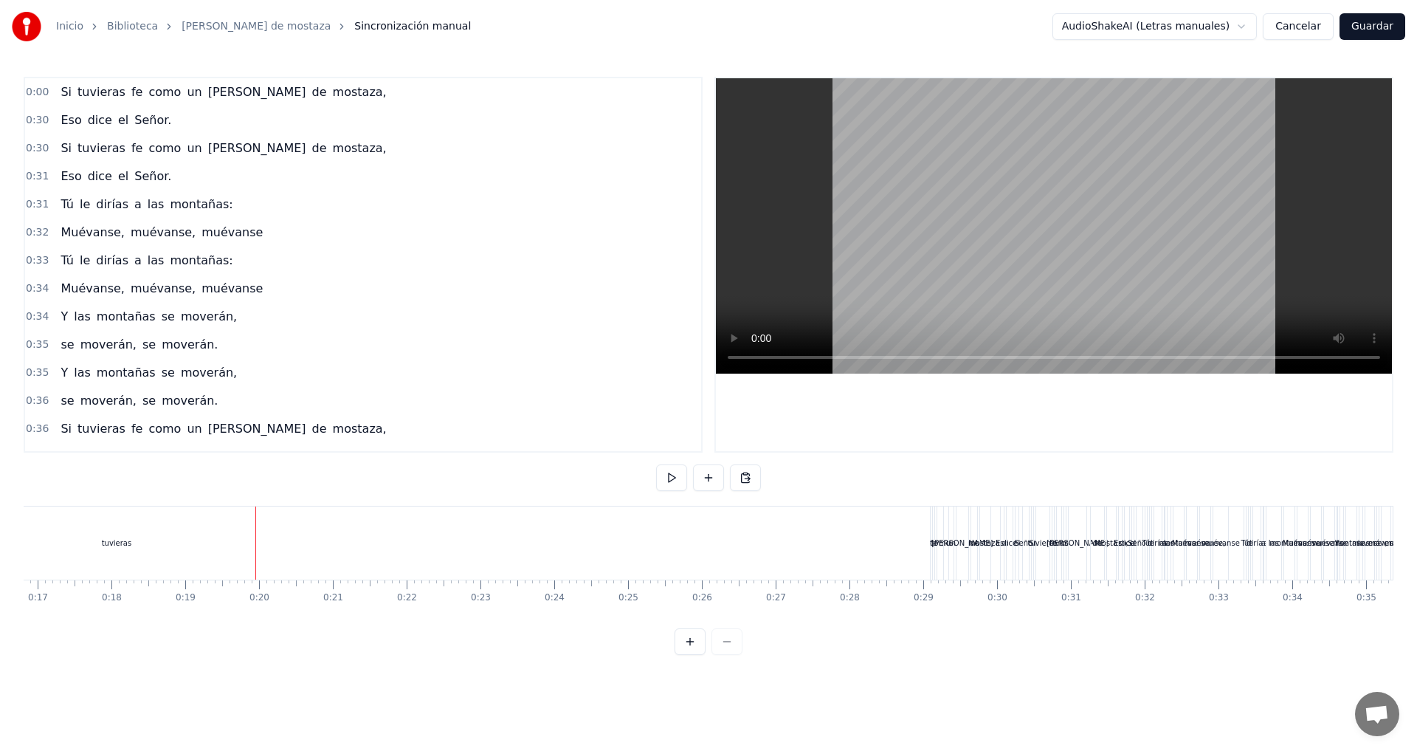
click at [253, 515] on div "tuvieras" at bounding box center [116, 542] width 1627 height 73
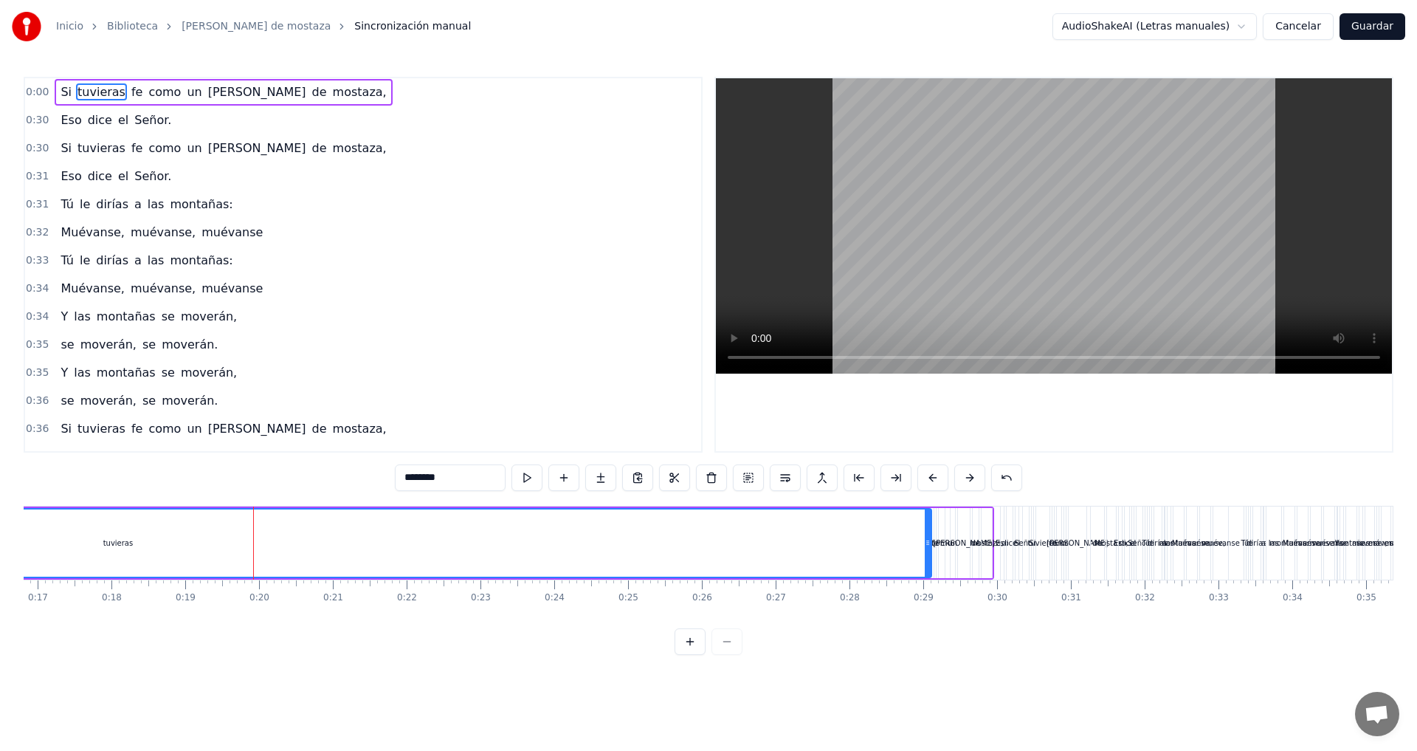
click at [240, 520] on div "tuvieras" at bounding box center [118, 542] width 1626 height 67
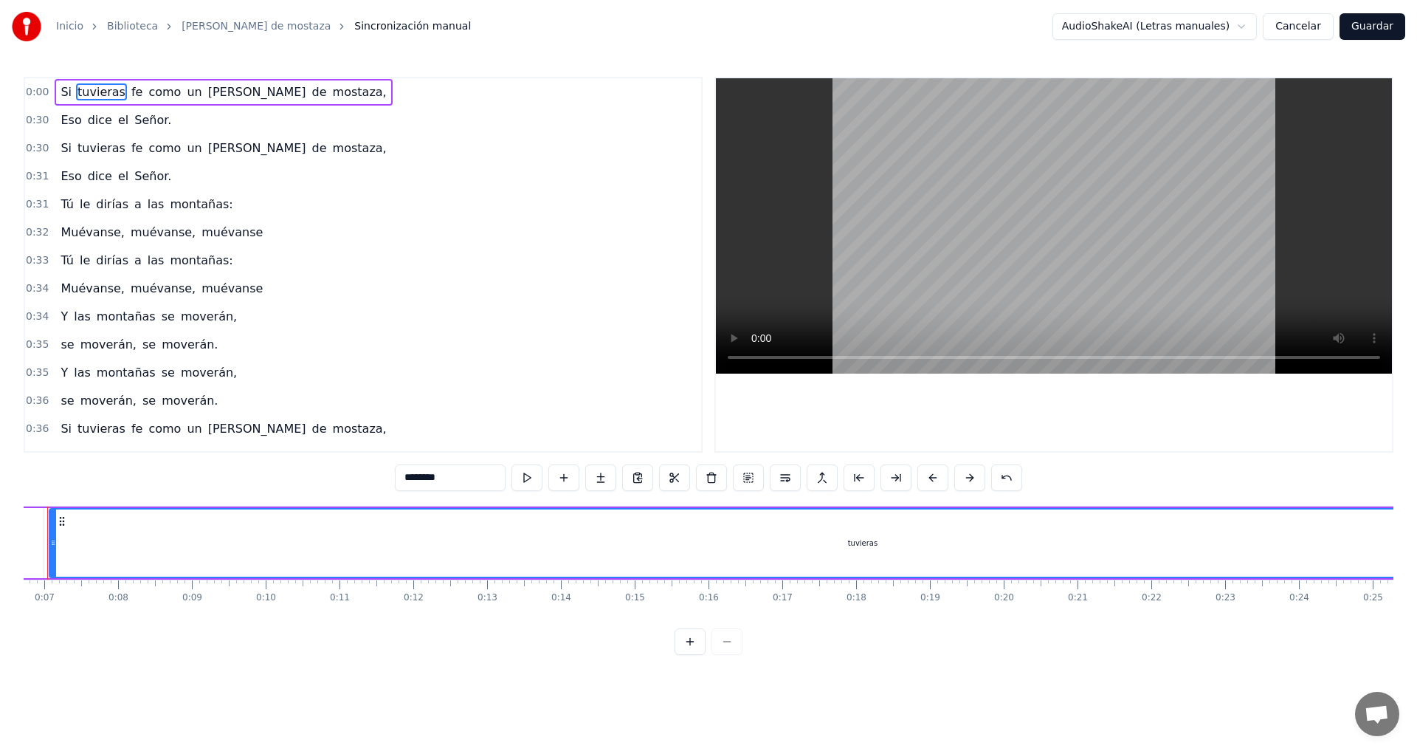
scroll to position [0, 445]
click at [114, 520] on icon at bounding box center [113, 521] width 12 height 12
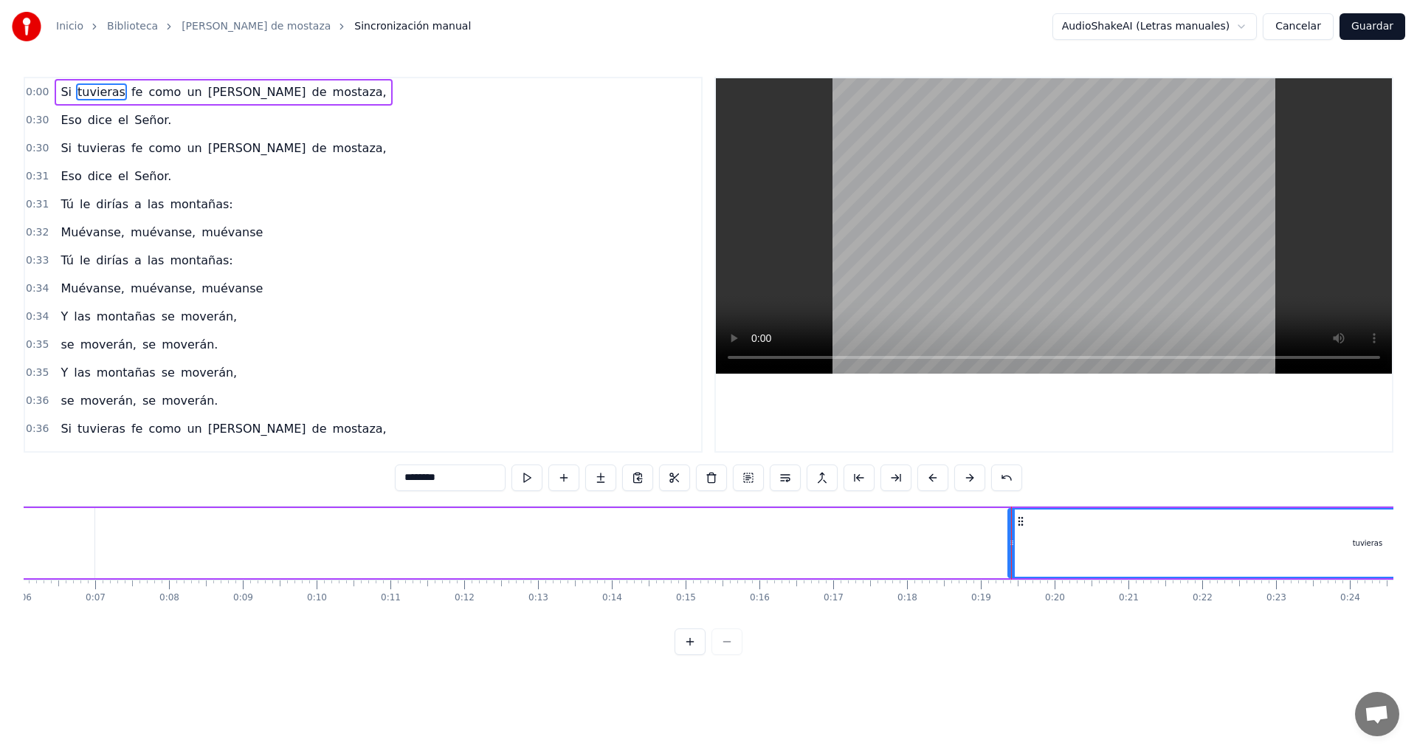
drag, startPoint x: 103, startPoint y: 546, endPoint x: 1011, endPoint y: 570, distance: 908.4
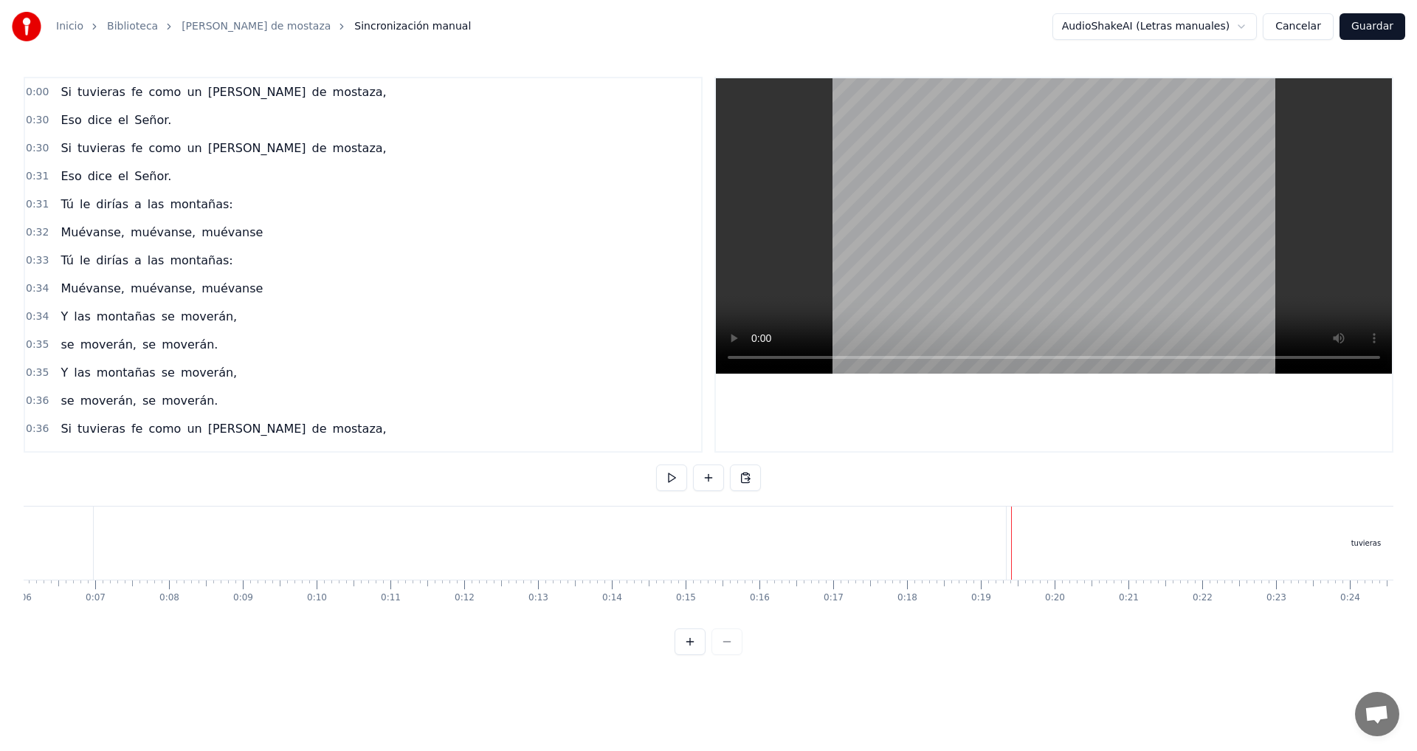
click at [815, 544] on div "Si tuvieras fe como un [PERSON_NAME] de mostaza," at bounding box center [686, 542] width 2208 height 73
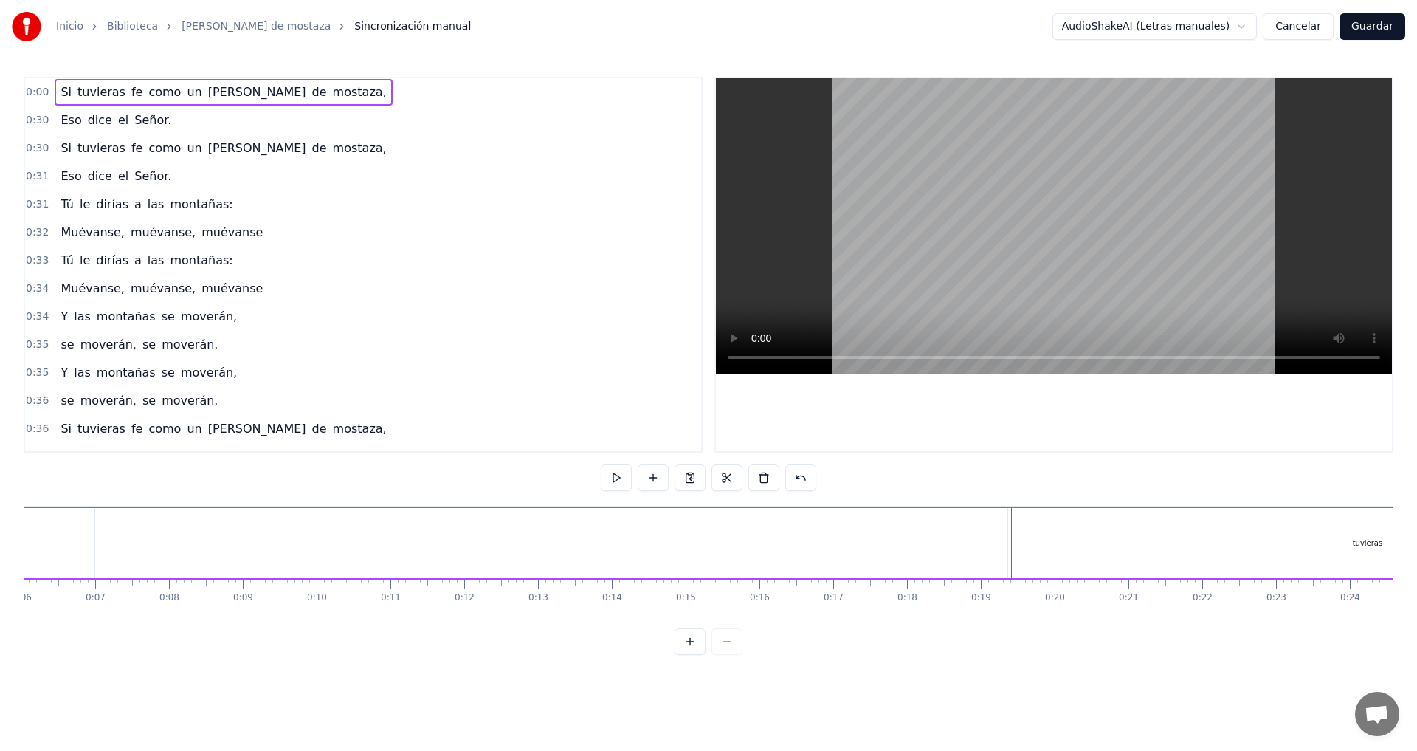
click at [608, 554] on div "Si tuvieras fe como un [PERSON_NAME] de mostaza," at bounding box center [686, 542] width 2208 height 73
click at [723, 655] on div at bounding box center [709, 641] width 68 height 27
click at [292, 517] on div "Si" at bounding box center [285, 543] width 510 height 70
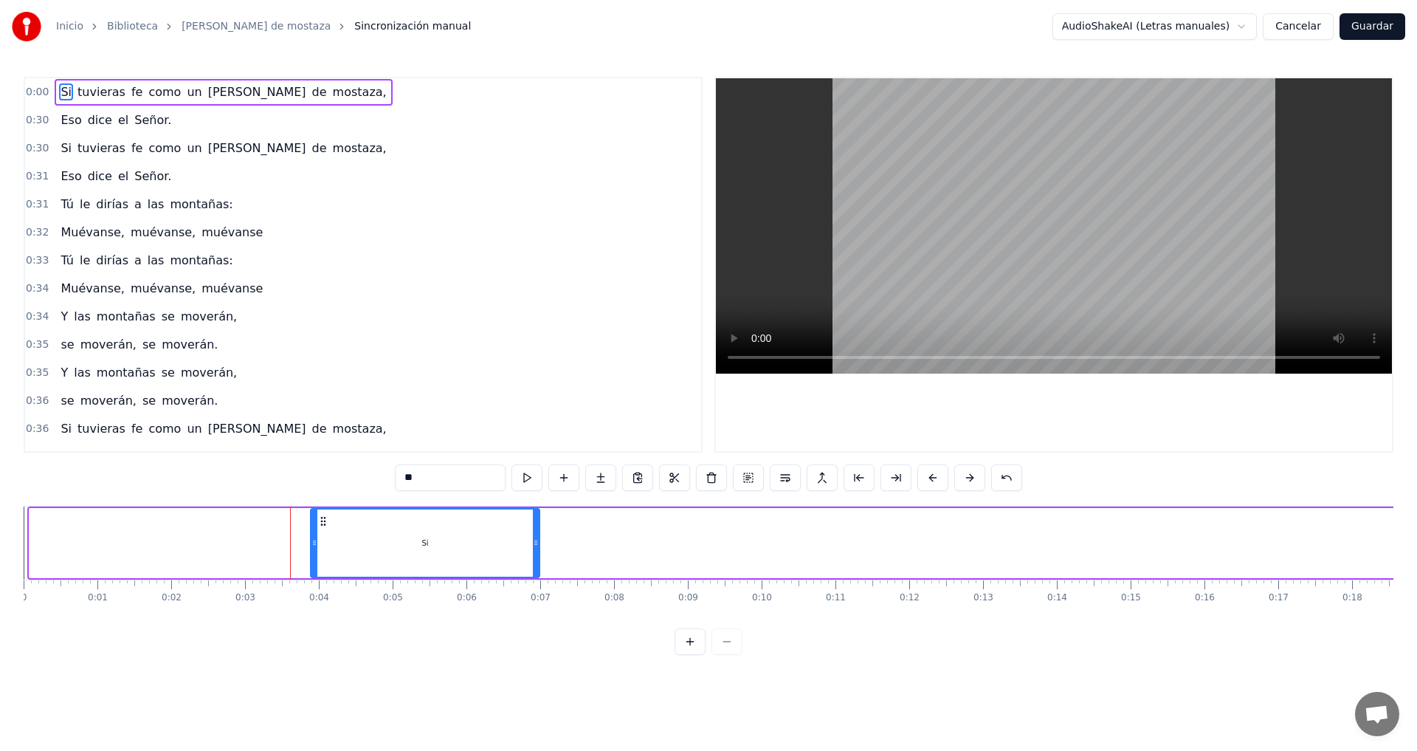
drag, startPoint x: 32, startPoint y: 546, endPoint x: 319, endPoint y: 545, distance: 286.4
click at [317, 545] on icon at bounding box center [315, 543] width 6 height 12
drag, startPoint x: 369, startPoint y: 543, endPoint x: 506, endPoint y: 540, distance: 136.6
click at [520, 540] on div "Si" at bounding box center [428, 542] width 222 height 67
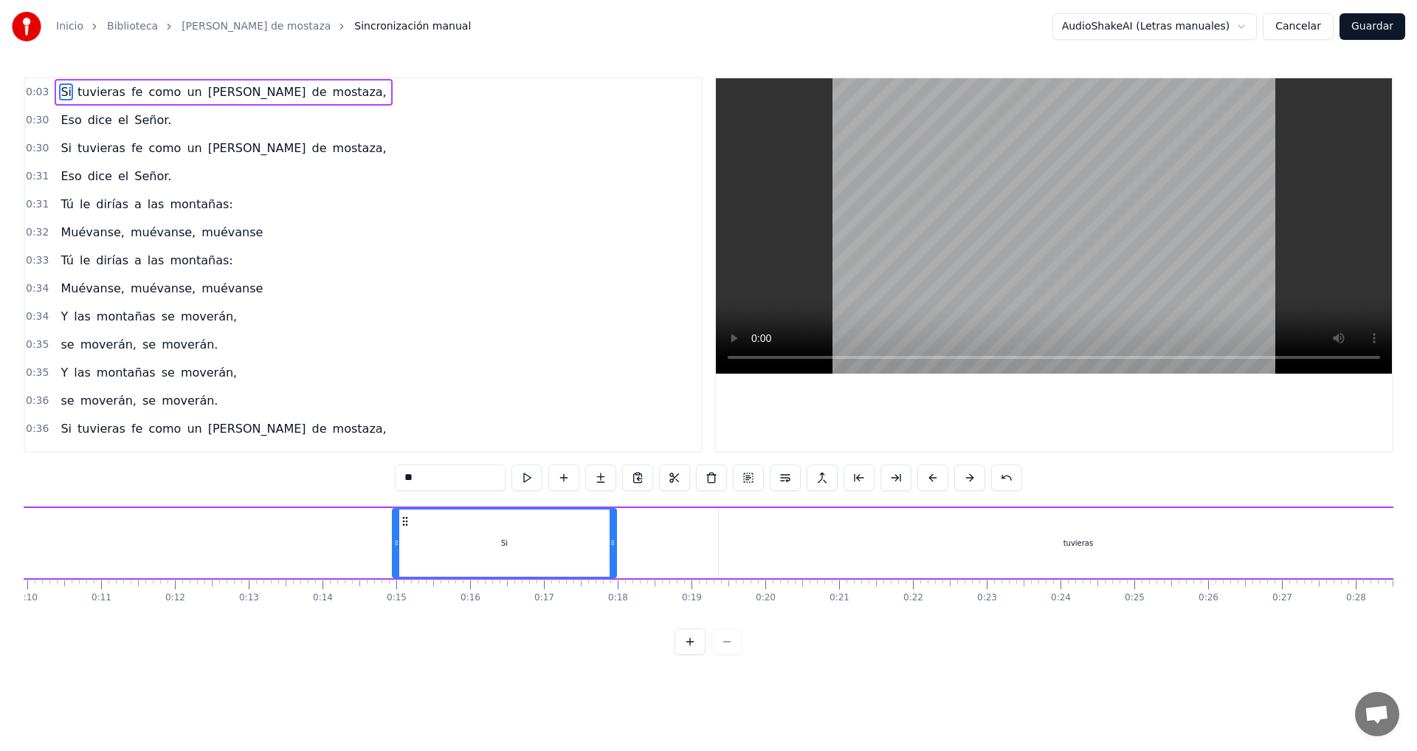
scroll to position [0, 693]
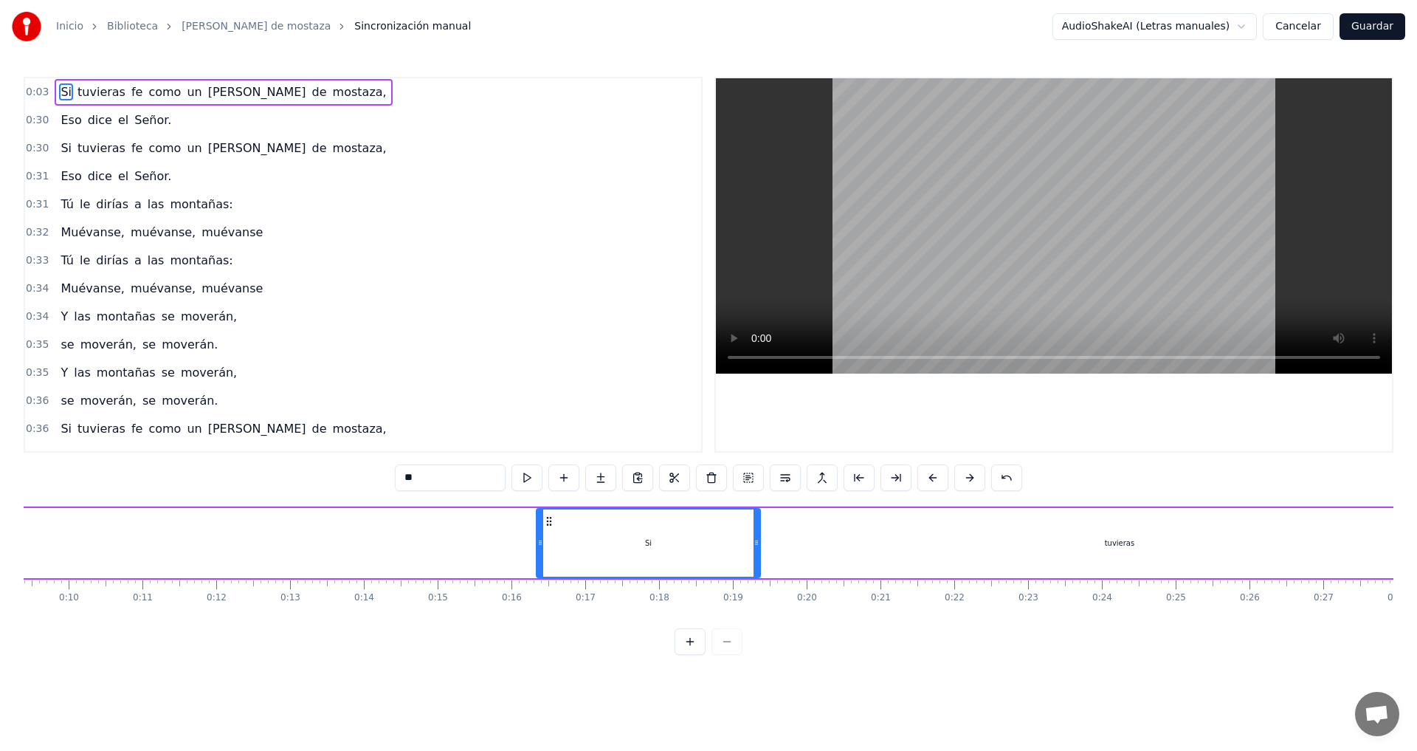
drag, startPoint x: 327, startPoint y: 520, endPoint x: 329, endPoint y: 498, distance: 21.5
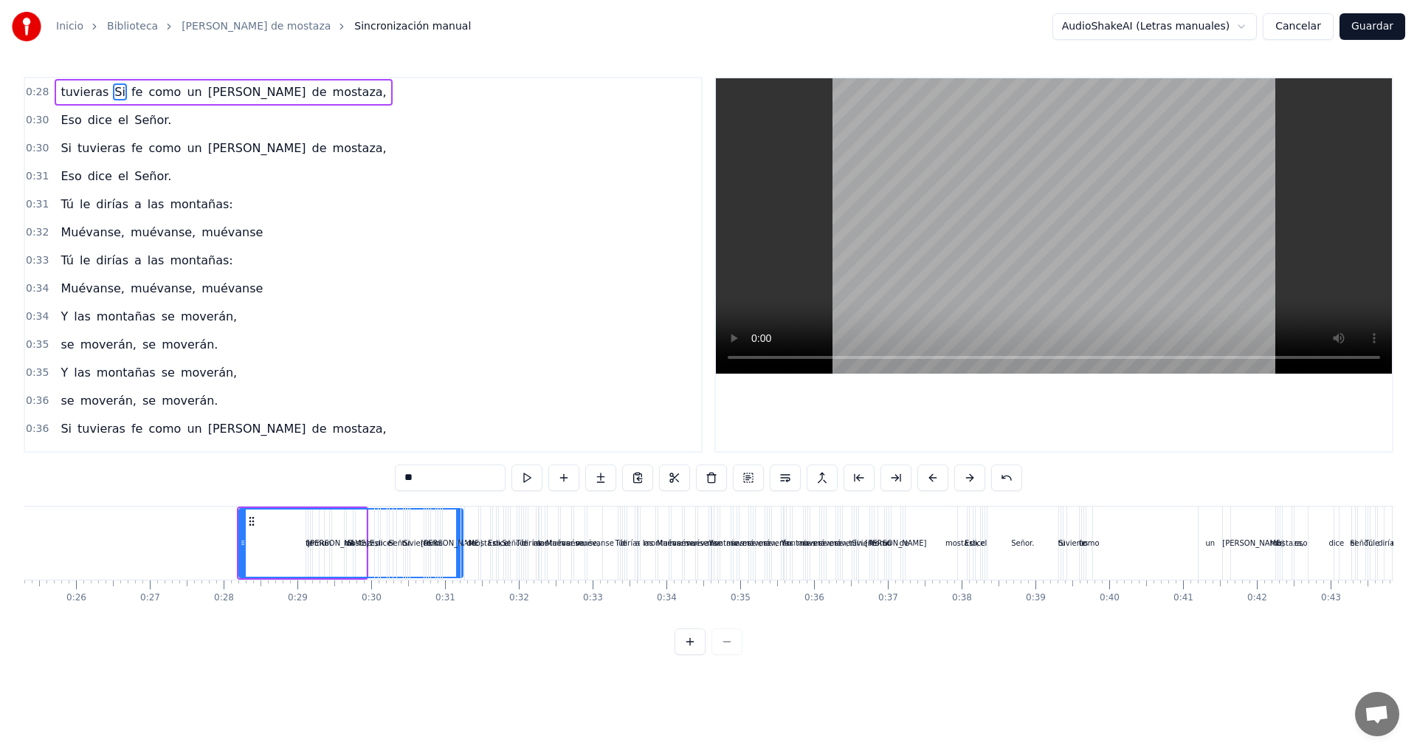
scroll to position [0, 1859]
click at [277, 552] on div "Si" at bounding box center [359, 542] width 222 height 67
click at [252, 534] on div at bounding box center [251, 542] width 6 height 67
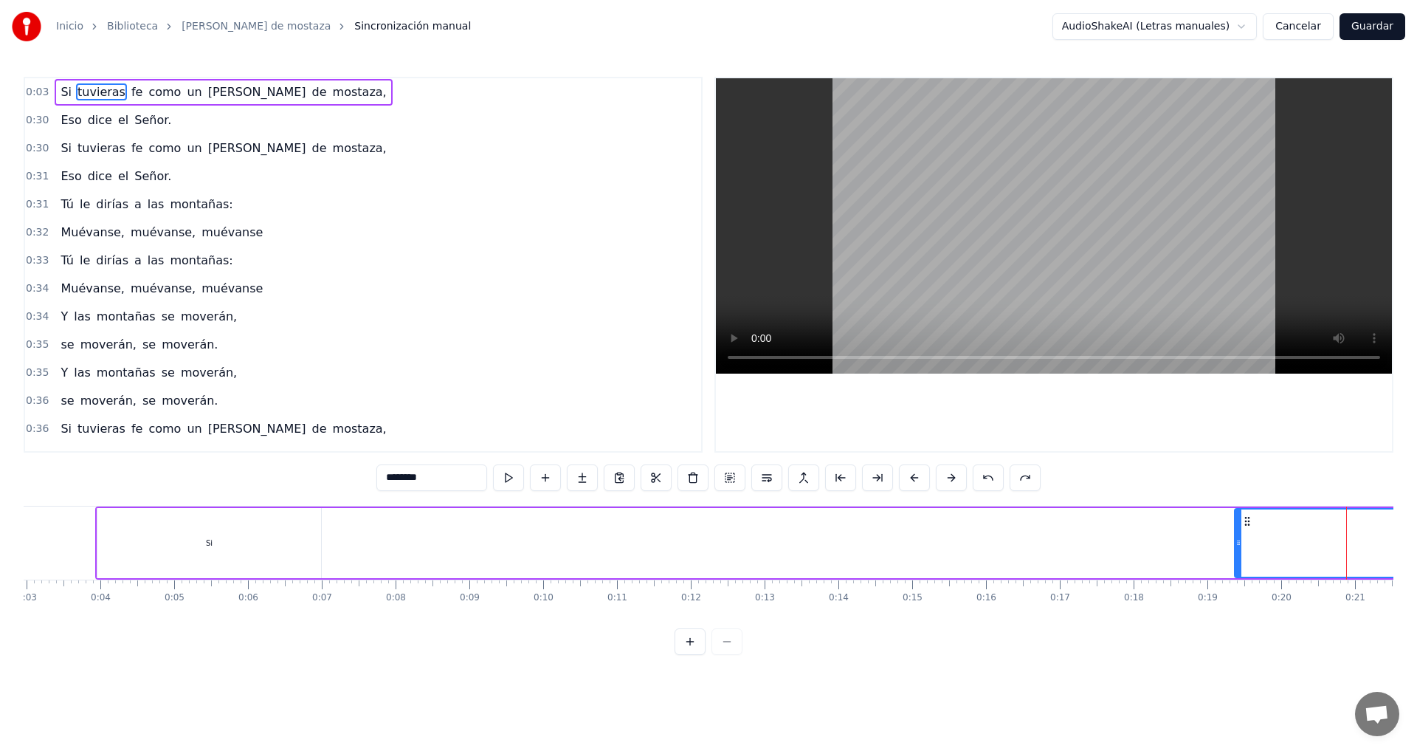
scroll to position [0, 227]
click at [198, 513] on div "Si" at bounding box center [201, 543] width 224 height 70
type input "**"
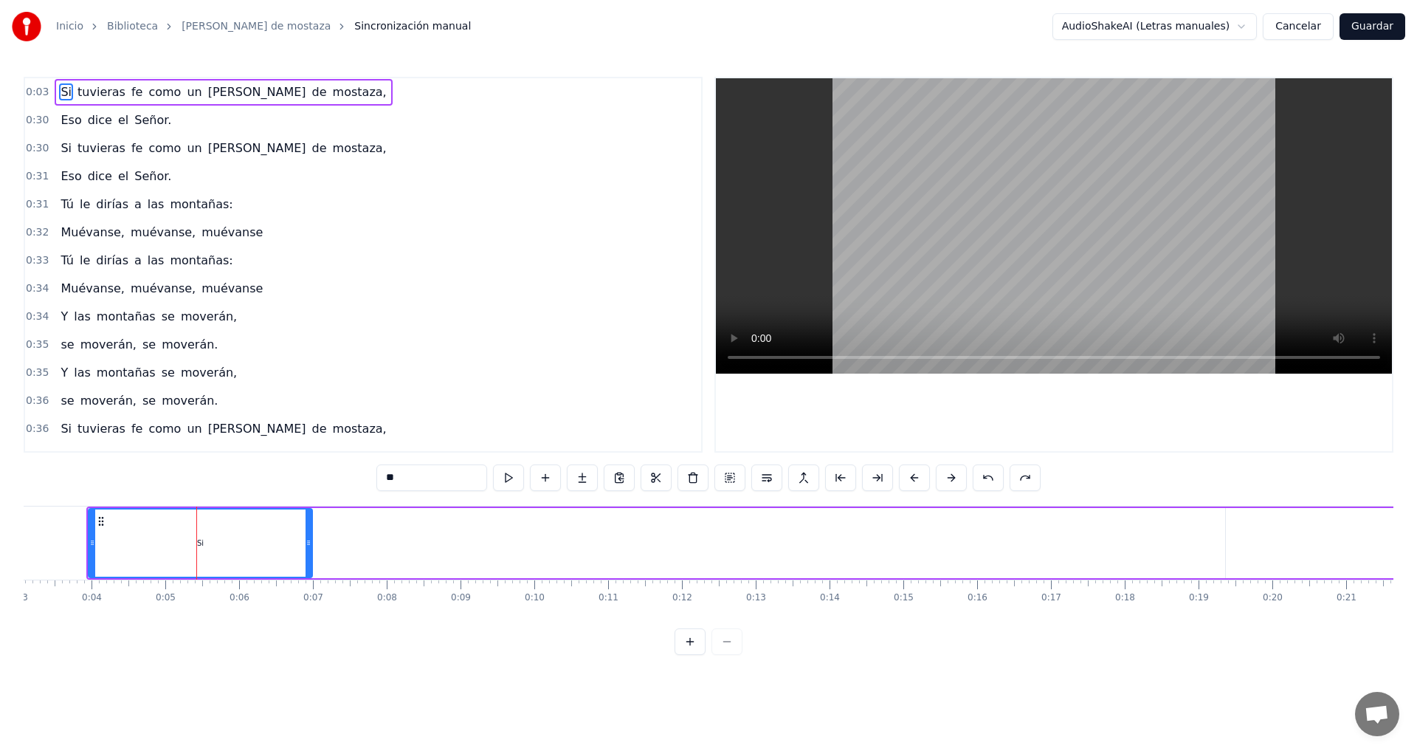
click at [207, 532] on div "Si" at bounding box center [200, 542] width 222 height 67
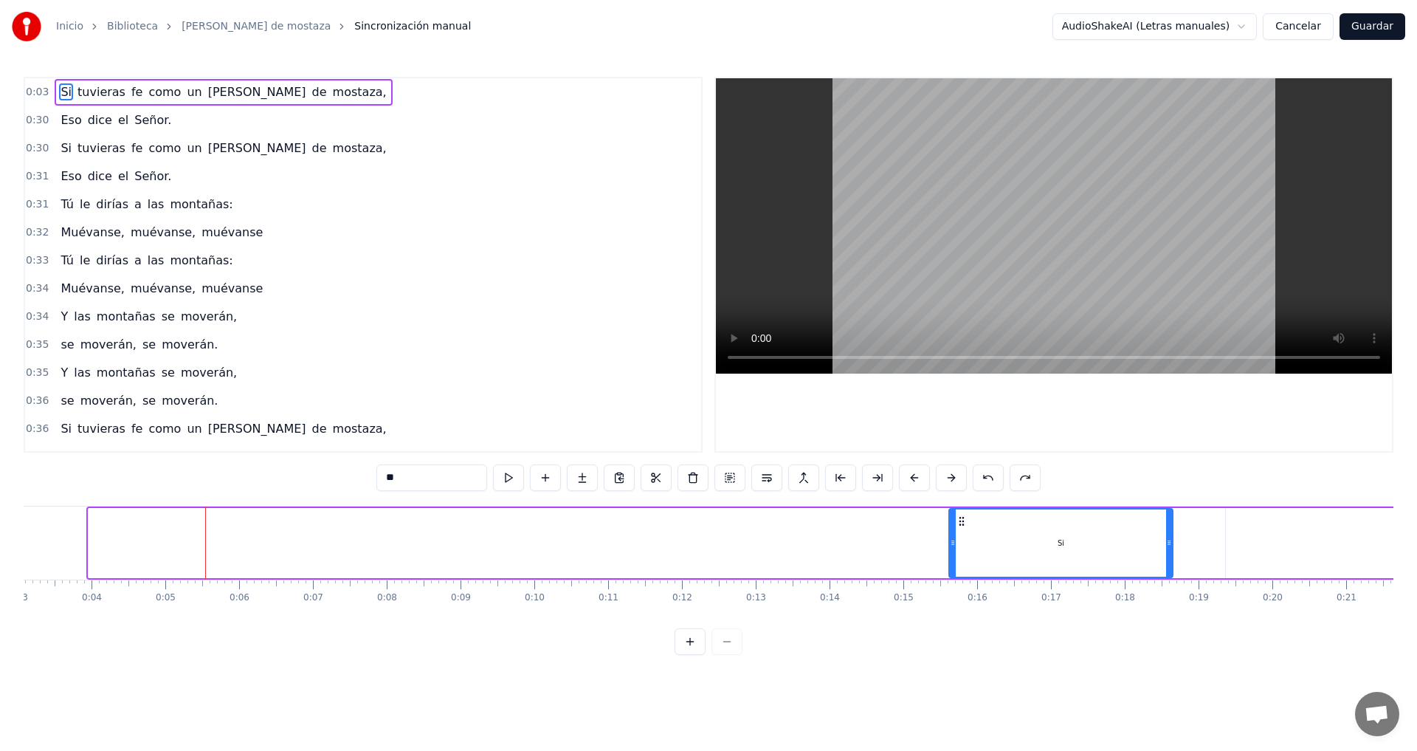
drag, startPoint x: 109, startPoint y: 523, endPoint x: 964, endPoint y: 512, distance: 855.7
click at [964, 512] on div "Si" at bounding box center [1061, 542] width 222 height 67
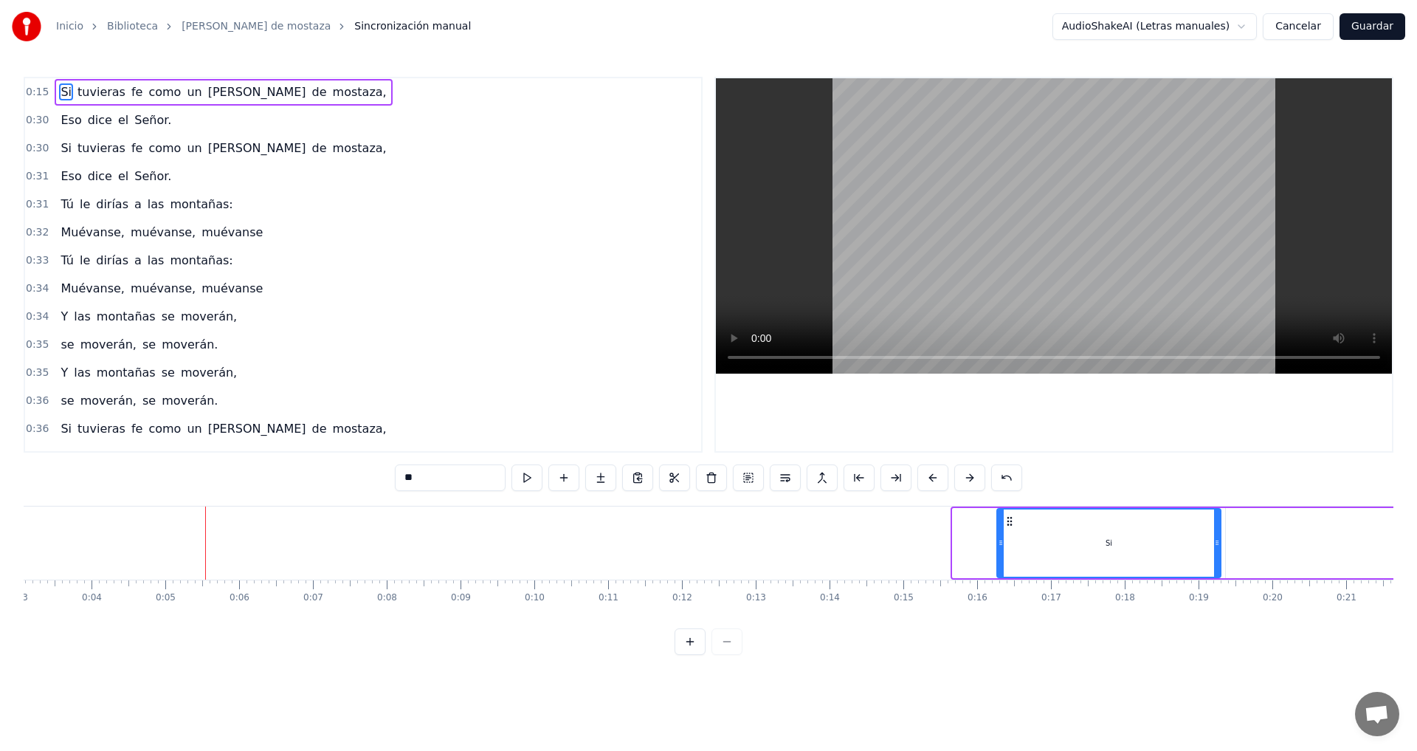
drag, startPoint x: 969, startPoint y: 524, endPoint x: 1014, endPoint y: 527, distance: 45.1
click at [1014, 527] on div "Si" at bounding box center [1109, 542] width 222 height 67
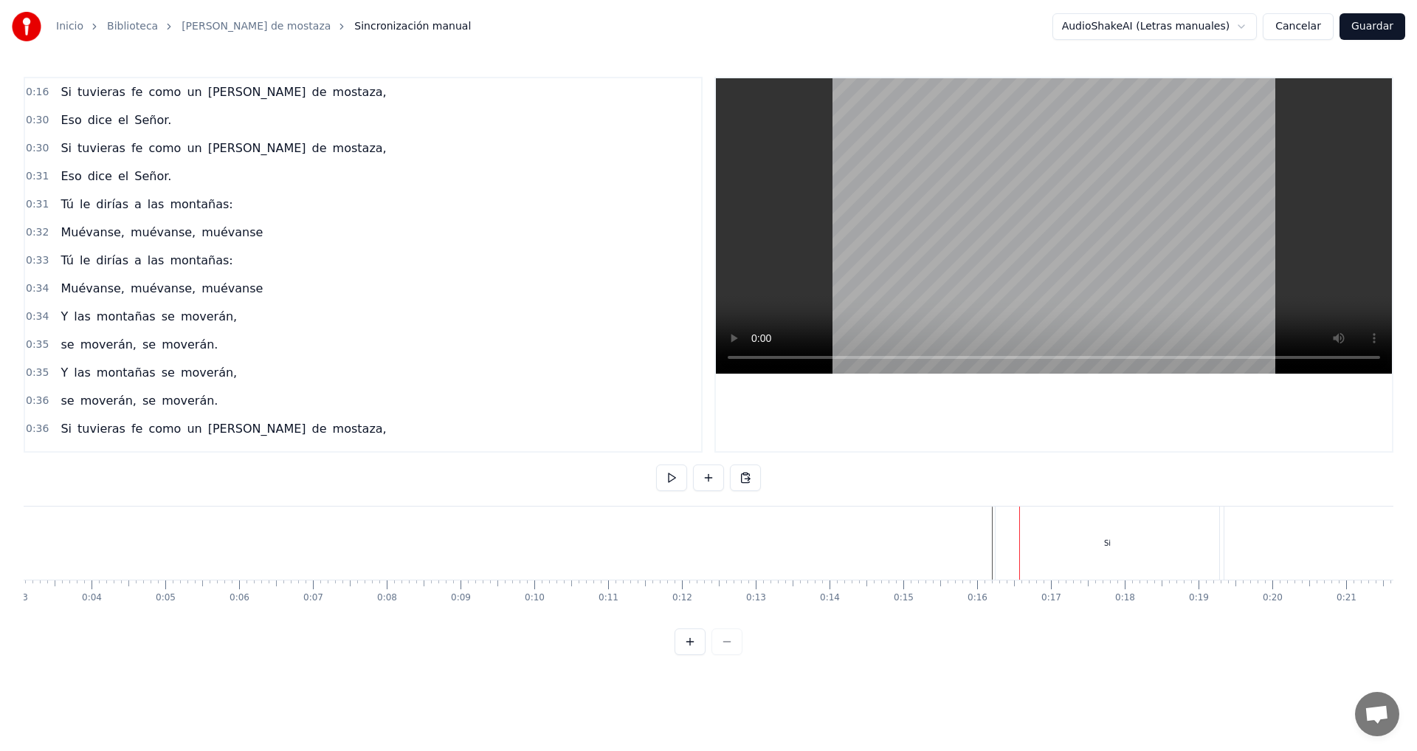
click at [1084, 548] on div "Si" at bounding box center [1108, 542] width 224 height 73
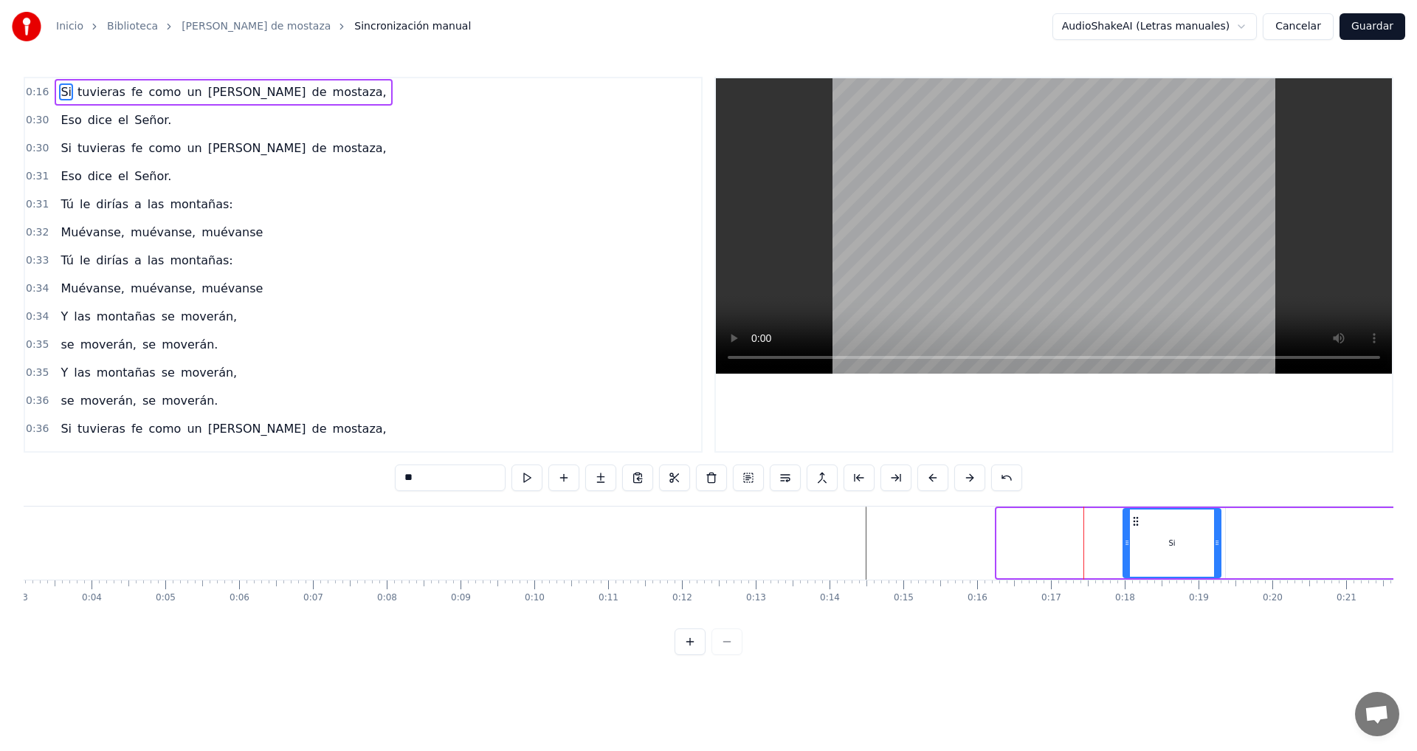
drag, startPoint x: 1001, startPoint y: 539, endPoint x: 1128, endPoint y: 545, distance: 127.1
click at [1128, 545] on icon at bounding box center [1127, 543] width 6 height 12
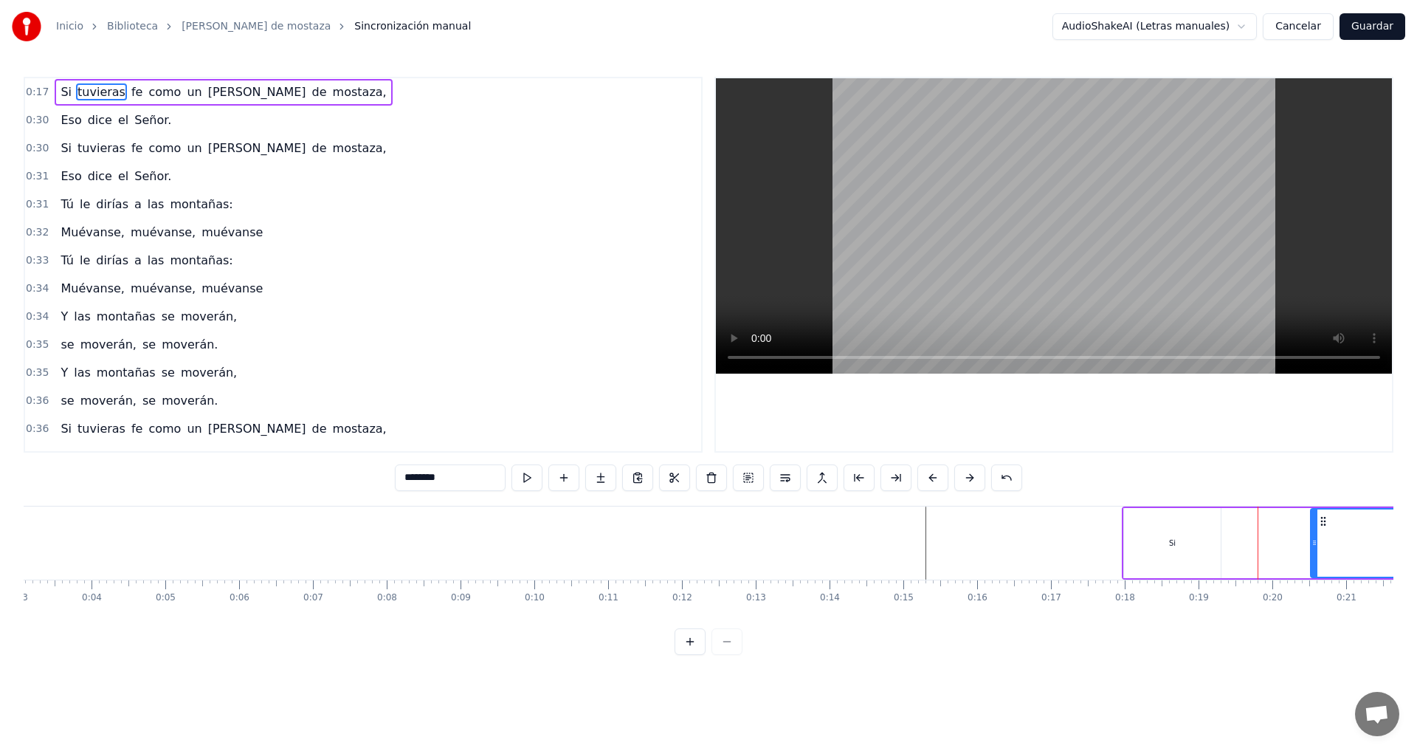
drag, startPoint x: 1229, startPoint y: 538, endPoint x: 1316, endPoint y: 542, distance: 87.2
click at [1316, 542] on icon at bounding box center [1315, 543] width 6 height 12
drag, startPoint x: 1173, startPoint y: 544, endPoint x: 1238, endPoint y: 545, distance: 65.0
click at [1166, 551] on div "Si" at bounding box center [1172, 543] width 97 height 70
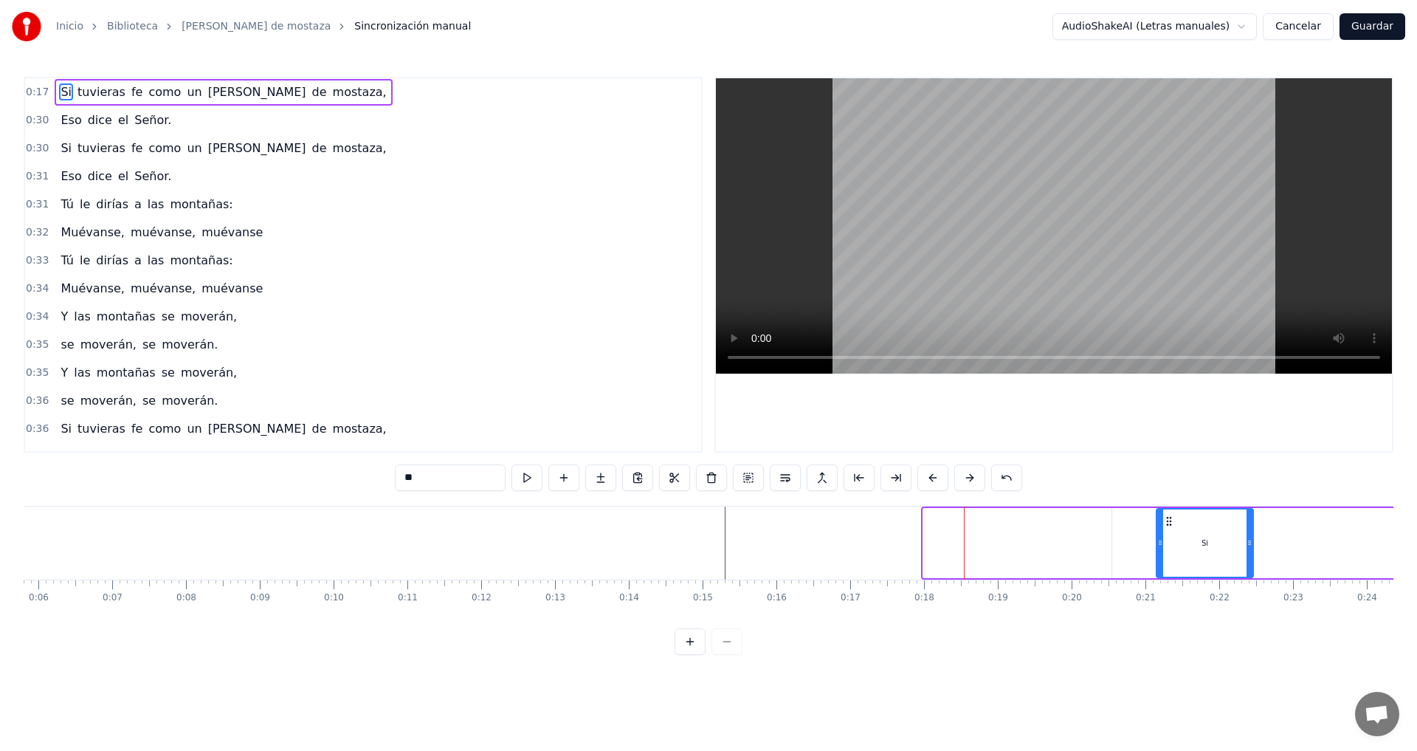
scroll to position [0, 436]
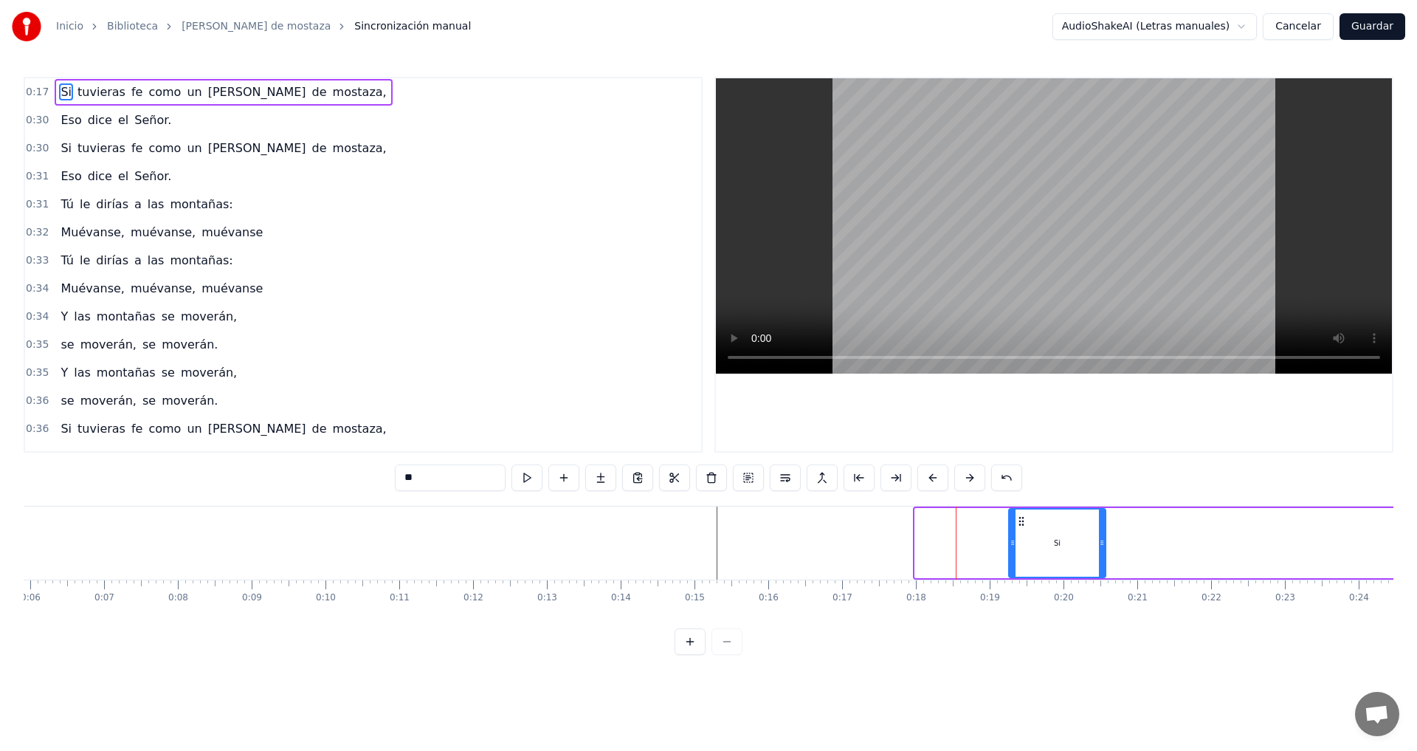
drag, startPoint x: 1135, startPoint y: 520, endPoint x: 1020, endPoint y: 536, distance: 116.2
click at [1020, 536] on div "Si" at bounding box center [1057, 542] width 95 height 67
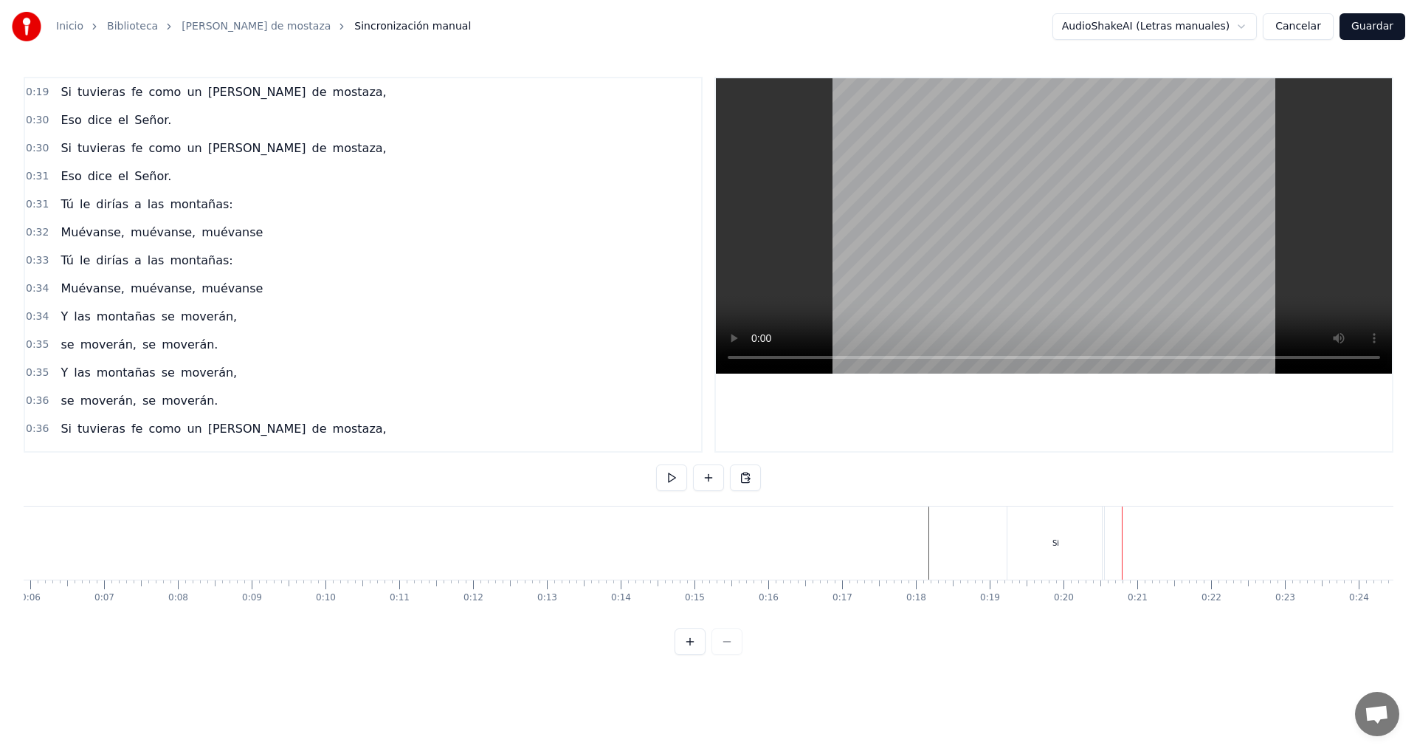
click at [1061, 537] on div "Si" at bounding box center [1056, 542] width 97 height 73
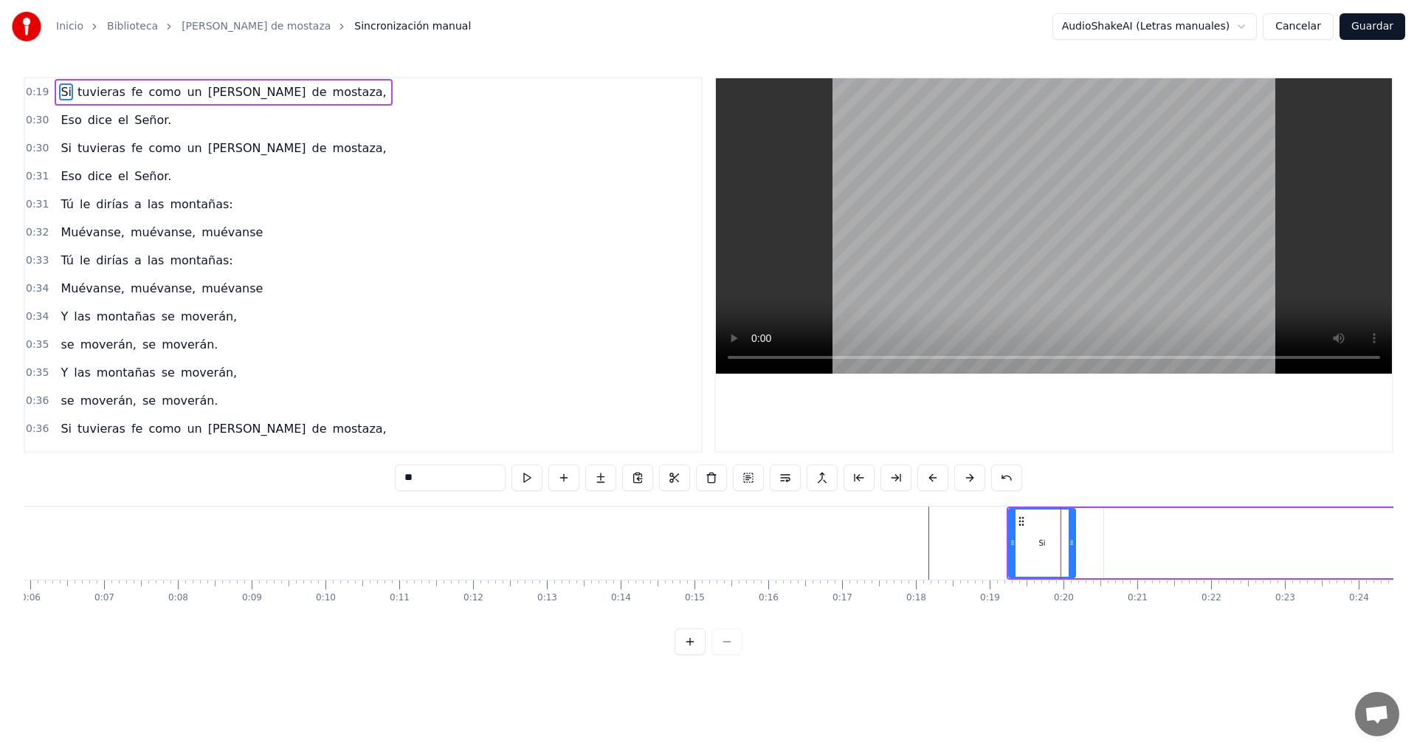
drag, startPoint x: 1103, startPoint y: 541, endPoint x: 1072, endPoint y: 543, distance: 31.0
click at [1072, 543] on icon at bounding box center [1072, 543] width 6 height 12
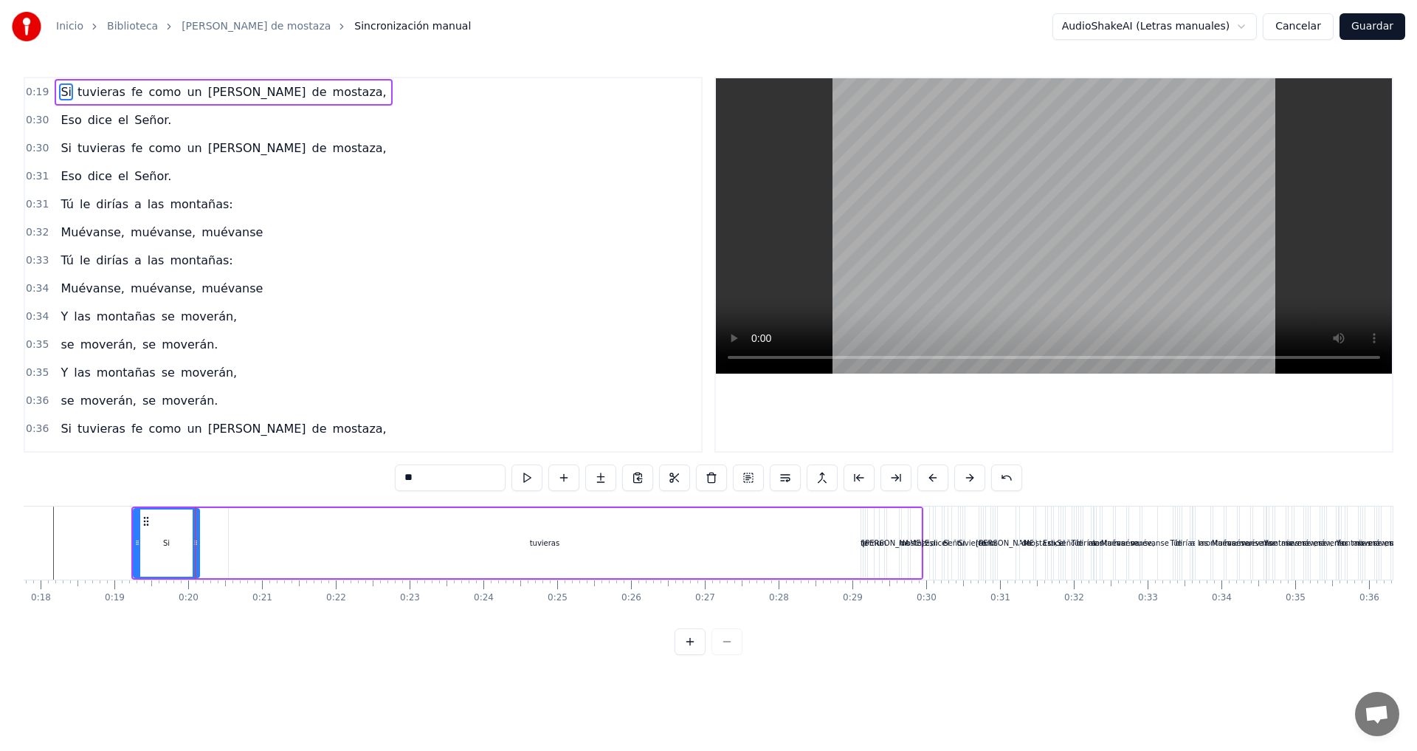
scroll to position [0, 1337]
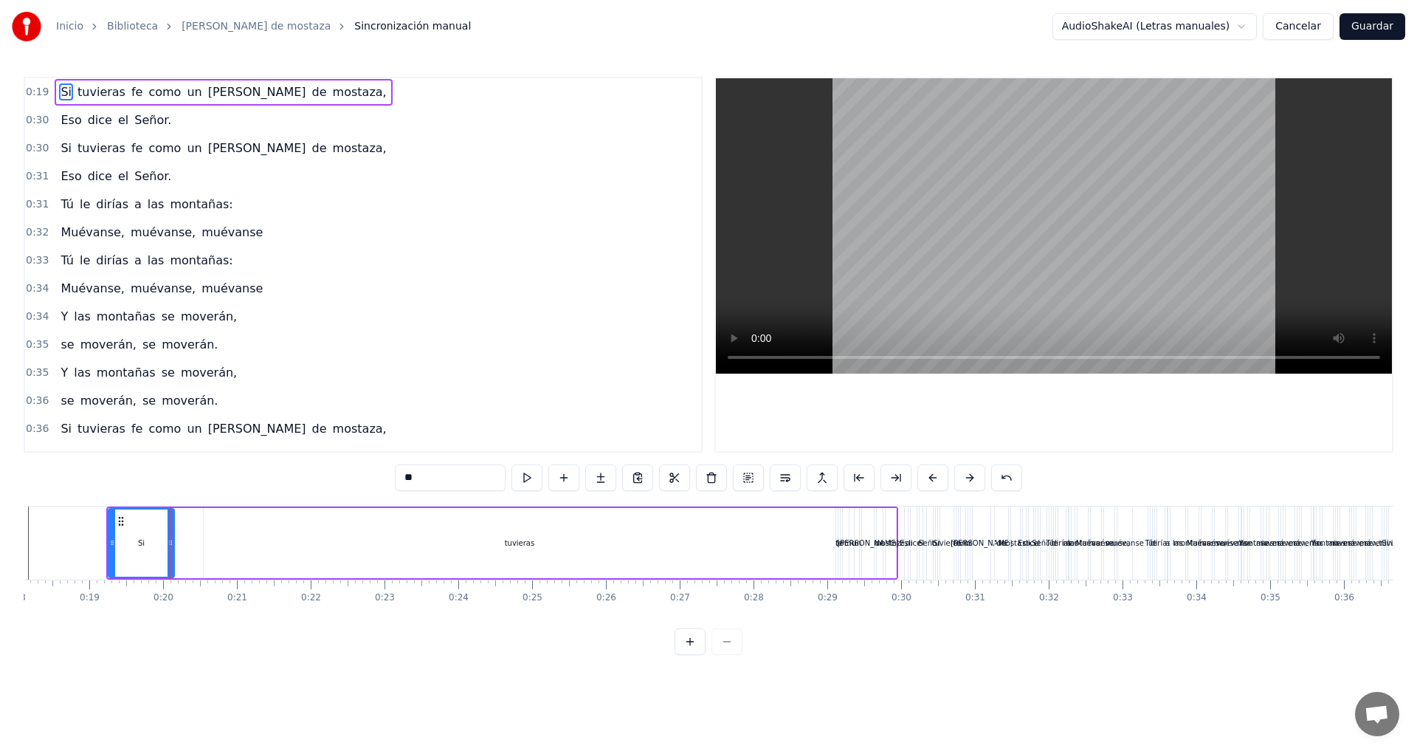
click at [225, 562] on div "tuvieras" at bounding box center [520, 543] width 632 height 70
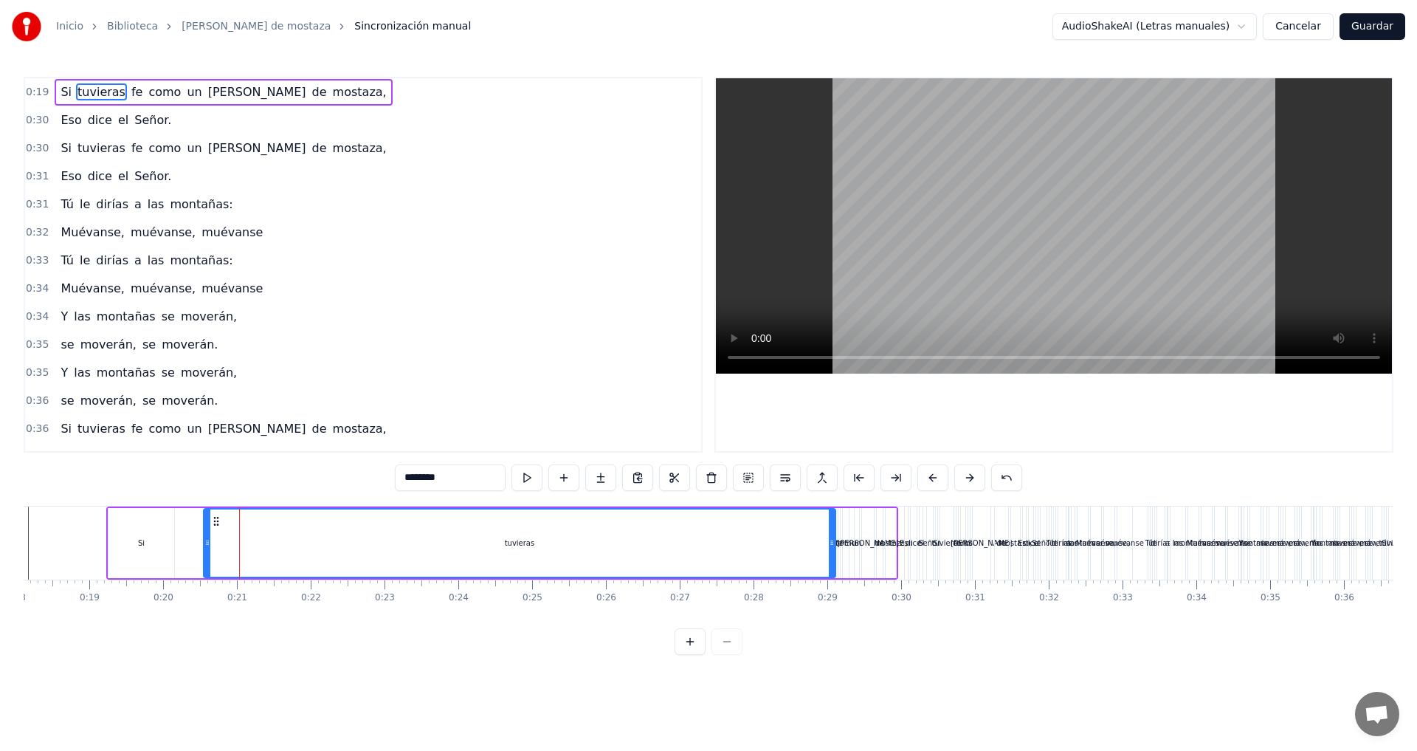
click at [457, 476] on input "********" at bounding box center [450, 477] width 111 height 27
click at [174, 483] on div "0:19 Si tuvieras fe como un [PERSON_NAME] de mostaza, 0:30 Eso dice el Señor. 0…" at bounding box center [709, 366] width 1370 height 578
click at [160, 531] on div "Si" at bounding box center [142, 543] width 66 height 70
type input "**"
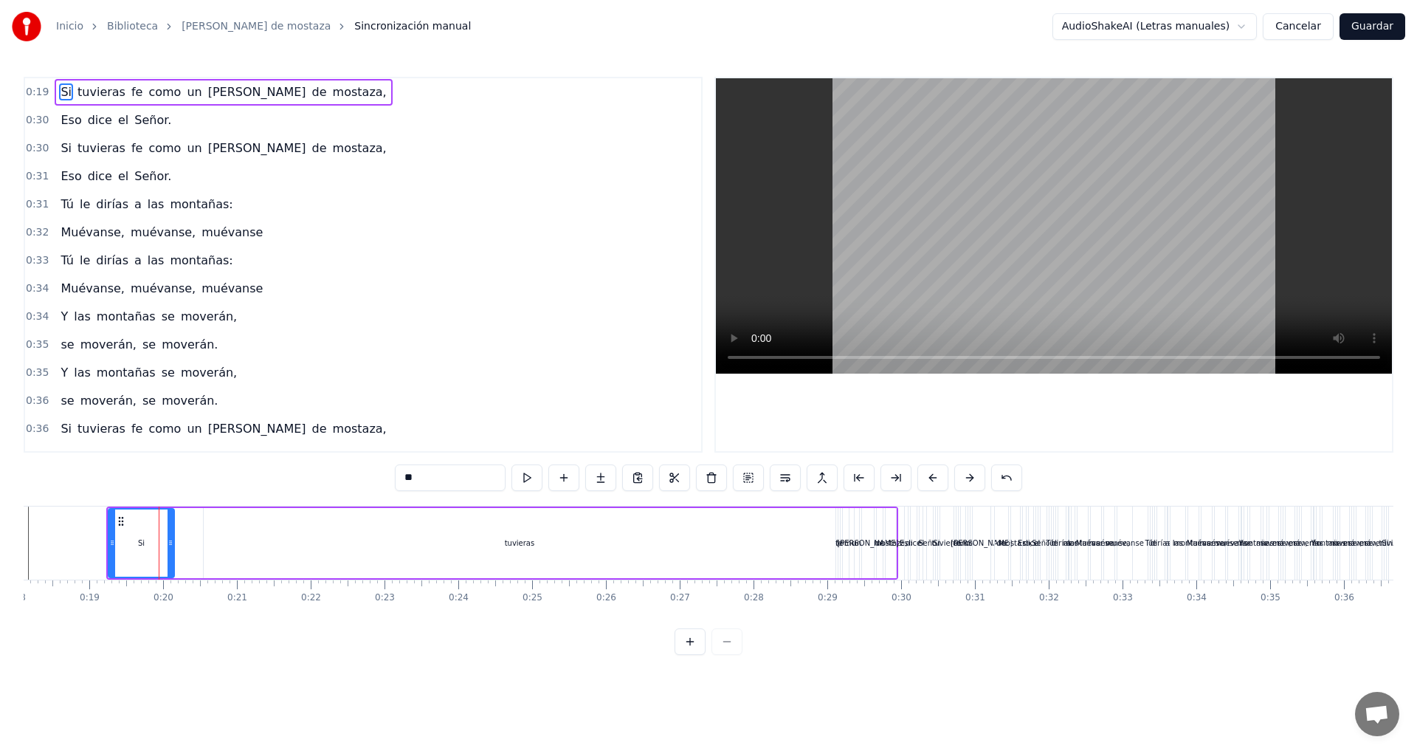
click at [132, 482] on div "0:19 Si tuvieras fe como un [PERSON_NAME] de mostaza, 0:30 Eso dice el Señor. 0…" at bounding box center [709, 366] width 1370 height 578
click at [124, 495] on div "0:19 Si tuvieras fe como un [PERSON_NAME] de mostaza, 0:30 Eso dice el Señor. 0…" at bounding box center [709, 366] width 1370 height 578
click at [107, 495] on div "0:19 Si tuvieras fe como un [PERSON_NAME] de mostaza, 0:30 Eso dice el Señor. 0…" at bounding box center [709, 366] width 1370 height 578
click at [107, 481] on div "0:19 Si tuvieras fe como un [PERSON_NAME] de mostaza, 0:30 Eso dice el Señor. 0…" at bounding box center [709, 366] width 1370 height 578
click at [100, 461] on div "0:19 Si tuvieras fe como un [PERSON_NAME] de mostaza, 0:30 Eso dice el Señor. 0…" at bounding box center [709, 366] width 1370 height 578
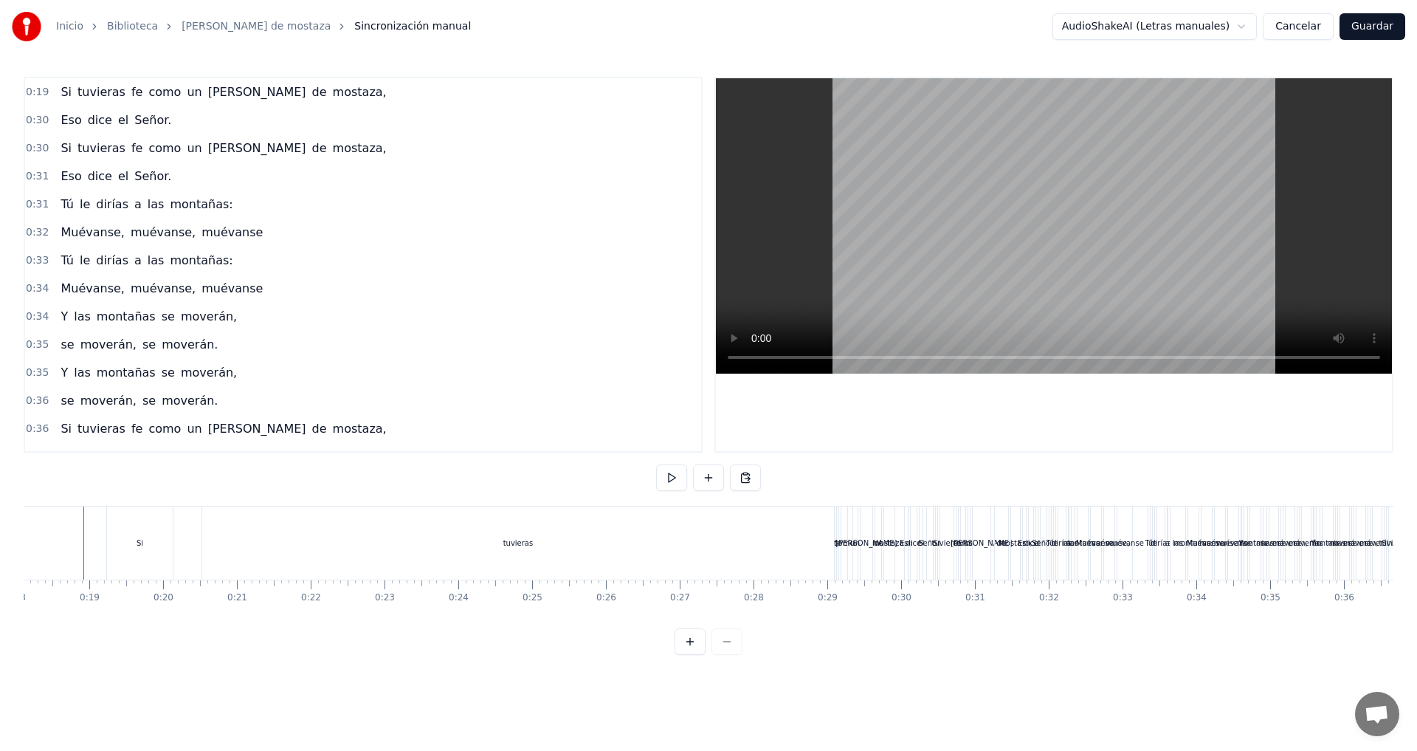
scroll to position [0, 1323]
click at [188, 511] on div at bounding box center [188, 542] width 1 height 73
click at [221, 537] on div "Si" at bounding box center [195, 542] width 66 height 73
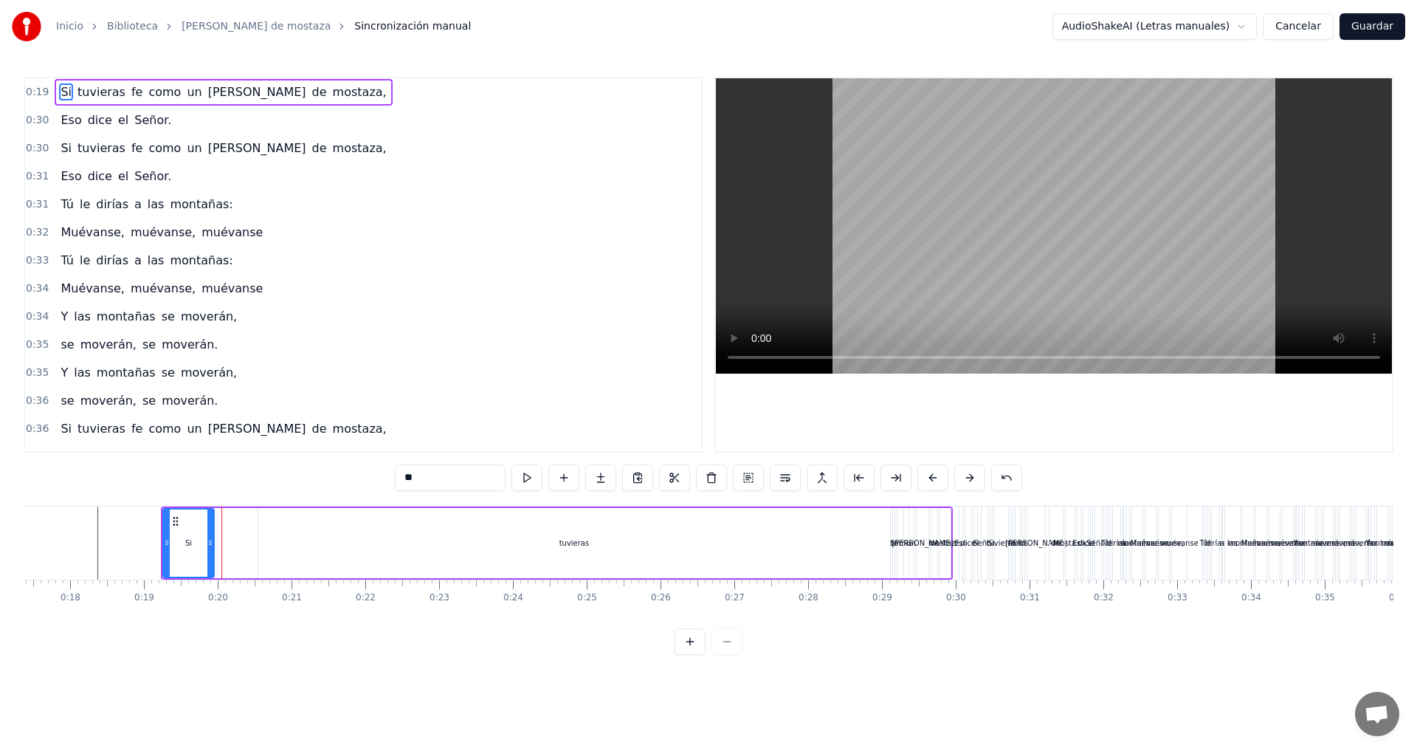
drag, startPoint x: 227, startPoint y: 535, endPoint x: 210, endPoint y: 537, distance: 17.1
click at [210, 537] on div at bounding box center [210, 542] width 6 height 67
click at [274, 537] on div "tuvieras" at bounding box center [574, 543] width 632 height 70
type input "********"
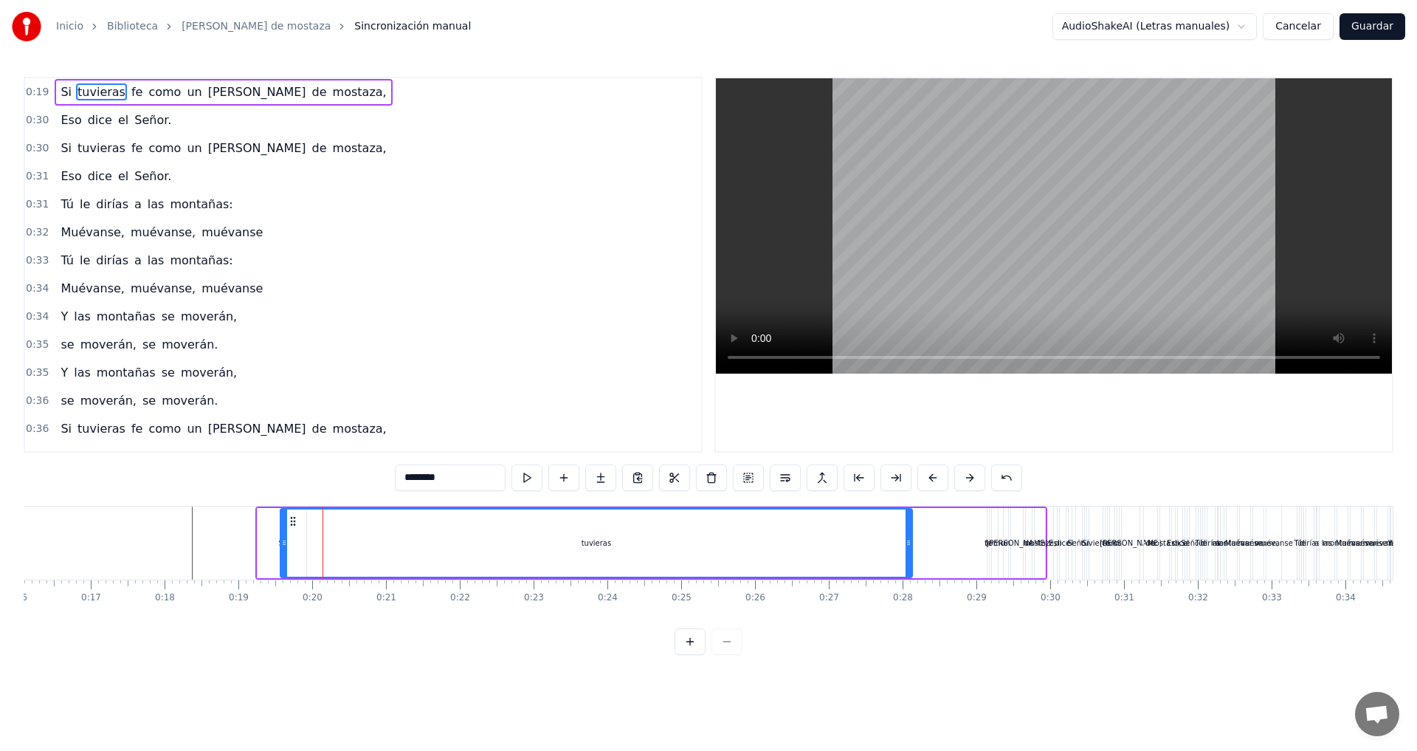
scroll to position [0, 1180]
drag, startPoint x: 271, startPoint y: 521, endPoint x: 346, endPoint y: 529, distance: 75.7
click at [346, 529] on div "tuvieras" at bounding box center [649, 542] width 630 height 67
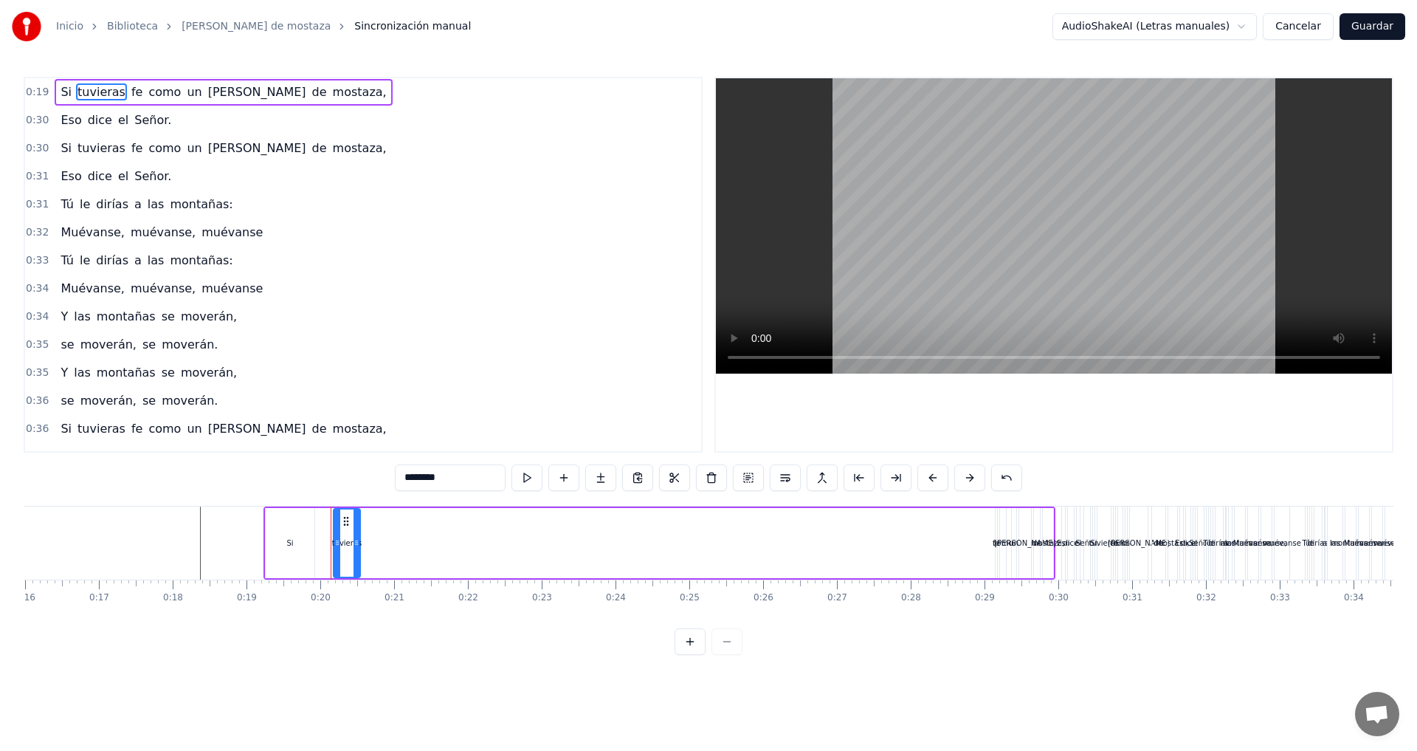
drag, startPoint x: 961, startPoint y: 546, endPoint x: 356, endPoint y: 547, distance: 605.4
click at [356, 547] on icon at bounding box center [357, 543] width 6 height 12
click at [348, 495] on div "0:19 Si tuvieras fe como un [PERSON_NAME] de mostaza, 0:30 Eso dice el Señor. 0…" at bounding box center [709, 366] width 1370 height 578
click at [359, 492] on div "0:19 Si tuvieras fe como un [PERSON_NAME] de mostaza, 0:30 Eso dice el Señor. 0…" at bounding box center [709, 366] width 1370 height 578
click at [366, 526] on div "Si tuvieras fe como un [PERSON_NAME] de mostaza," at bounding box center [660, 542] width 792 height 73
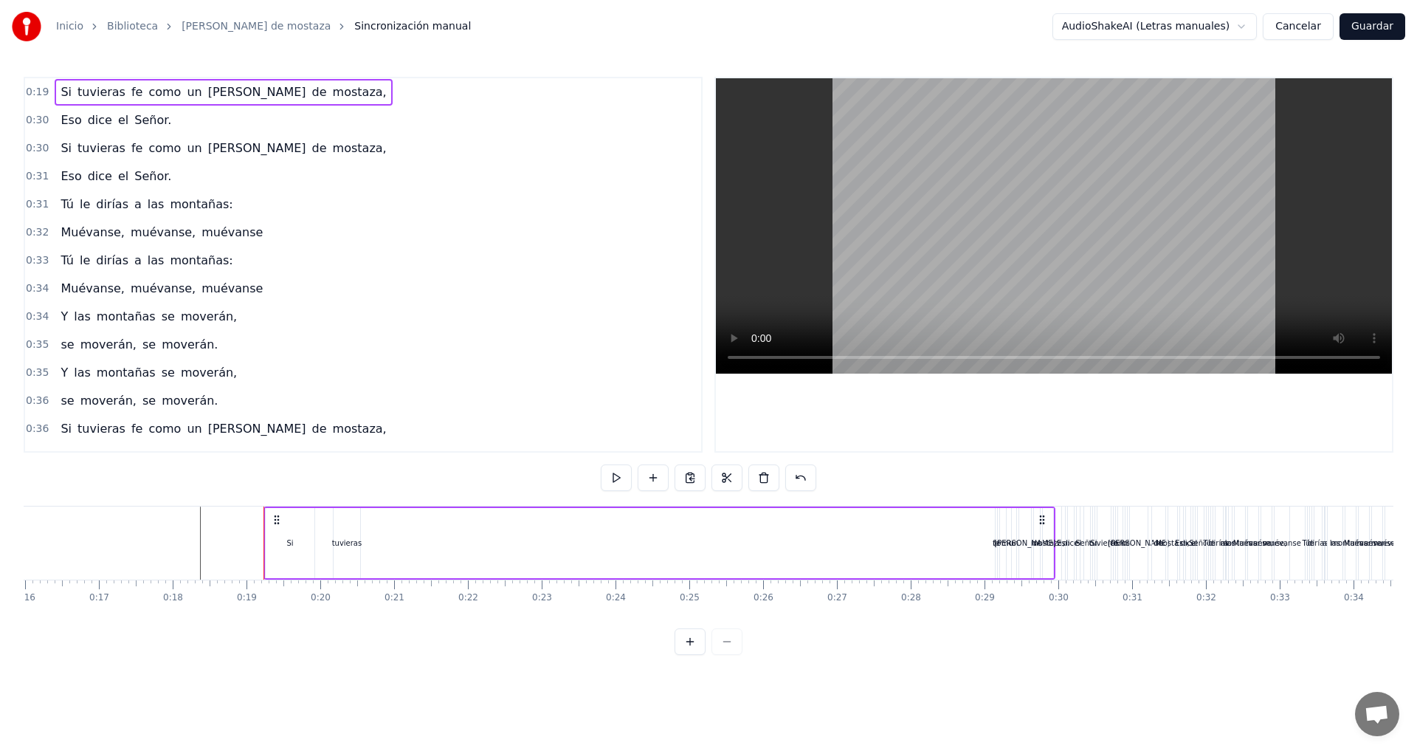
click at [345, 501] on div "0:19 Si tuvieras fe como un [PERSON_NAME] de mostaza, 0:30 Eso dice el Señor. 0…" at bounding box center [709, 366] width 1370 height 578
click at [1052, 541] on div "mostaza," at bounding box center [1048, 542] width 34 height 11
click at [908, 541] on div "Si tuvieras fe como un [PERSON_NAME] de mostaza," at bounding box center [660, 542] width 792 height 73
click at [1054, 528] on div "Si tuvieras fe como un [PERSON_NAME] de mostaza," at bounding box center [660, 542] width 792 height 73
drag, startPoint x: 1052, startPoint y: 528, endPoint x: 1039, endPoint y: 528, distance: 13.3
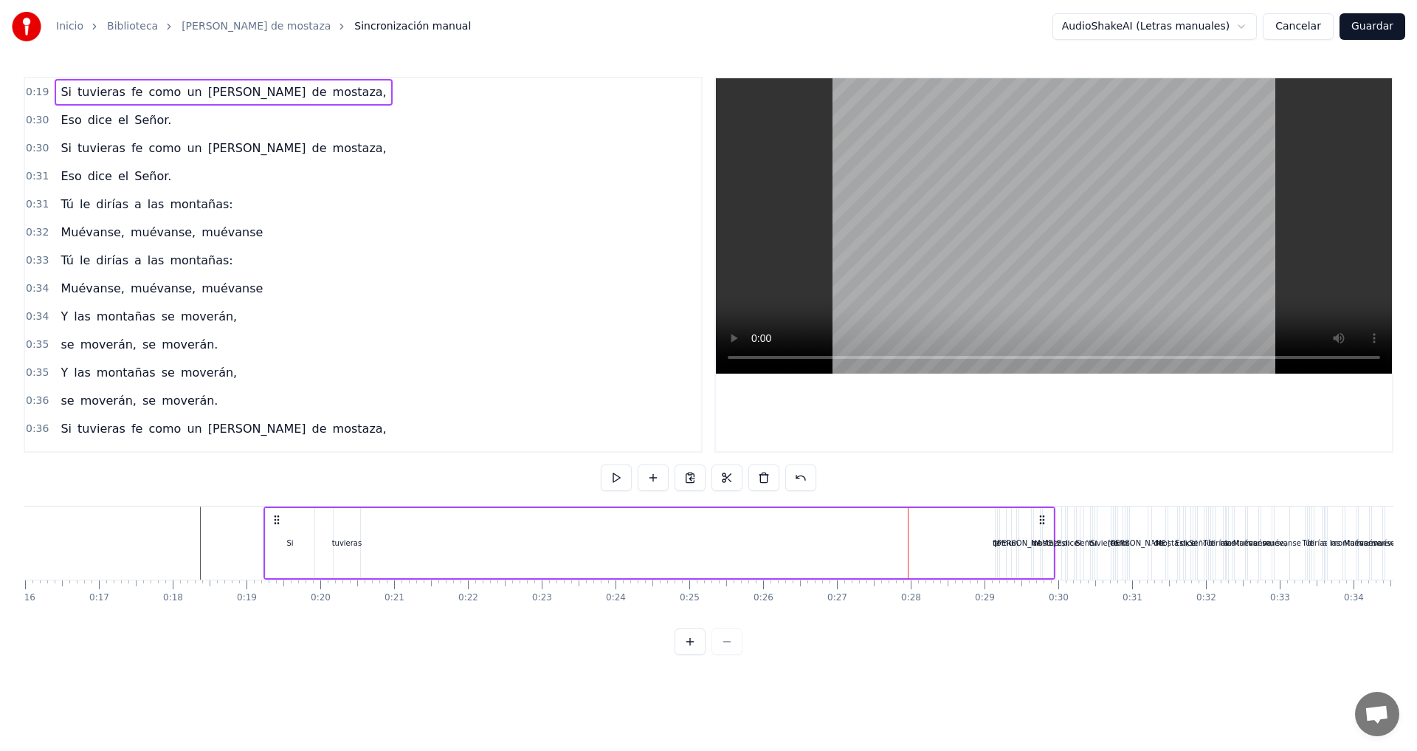
click at [1039, 528] on div "Si tuvieras fe como un [PERSON_NAME] de mostaza," at bounding box center [660, 542] width 792 height 73
drag, startPoint x: 1042, startPoint y: 517, endPoint x: 1022, endPoint y: 518, distance: 20.0
click at [1022, 518] on icon at bounding box center [1022, 520] width 12 height 12
click at [1055, 525] on div "Si tuvieras fe como un [PERSON_NAME] de mostaza," at bounding box center [660, 542] width 792 height 73
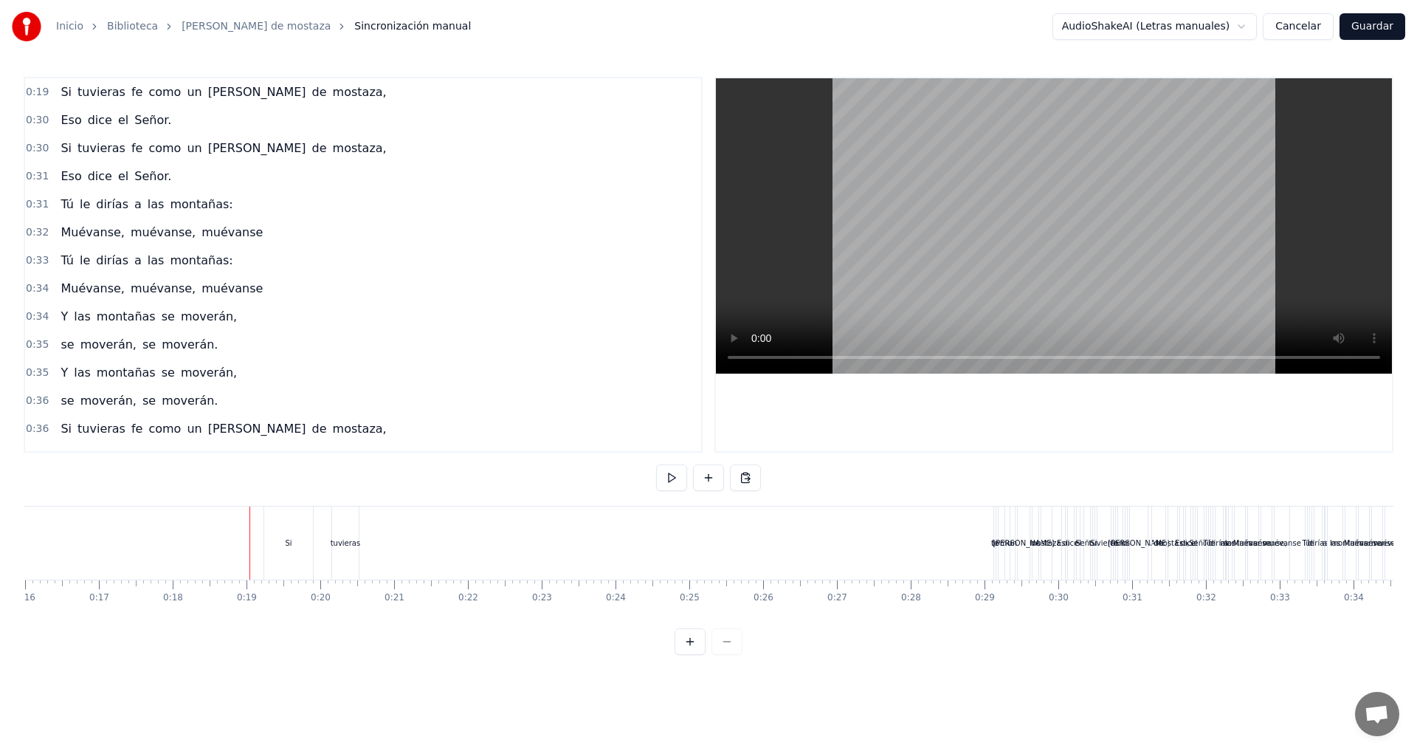
click at [246, 485] on div "0:19 Si tuvieras fe como un [PERSON_NAME] de mostaza, 0:30 Eso dice el Señor. 0…" at bounding box center [709, 366] width 1370 height 578
click at [38, 92] on span "0:19" at bounding box center [37, 92] width 23 height 15
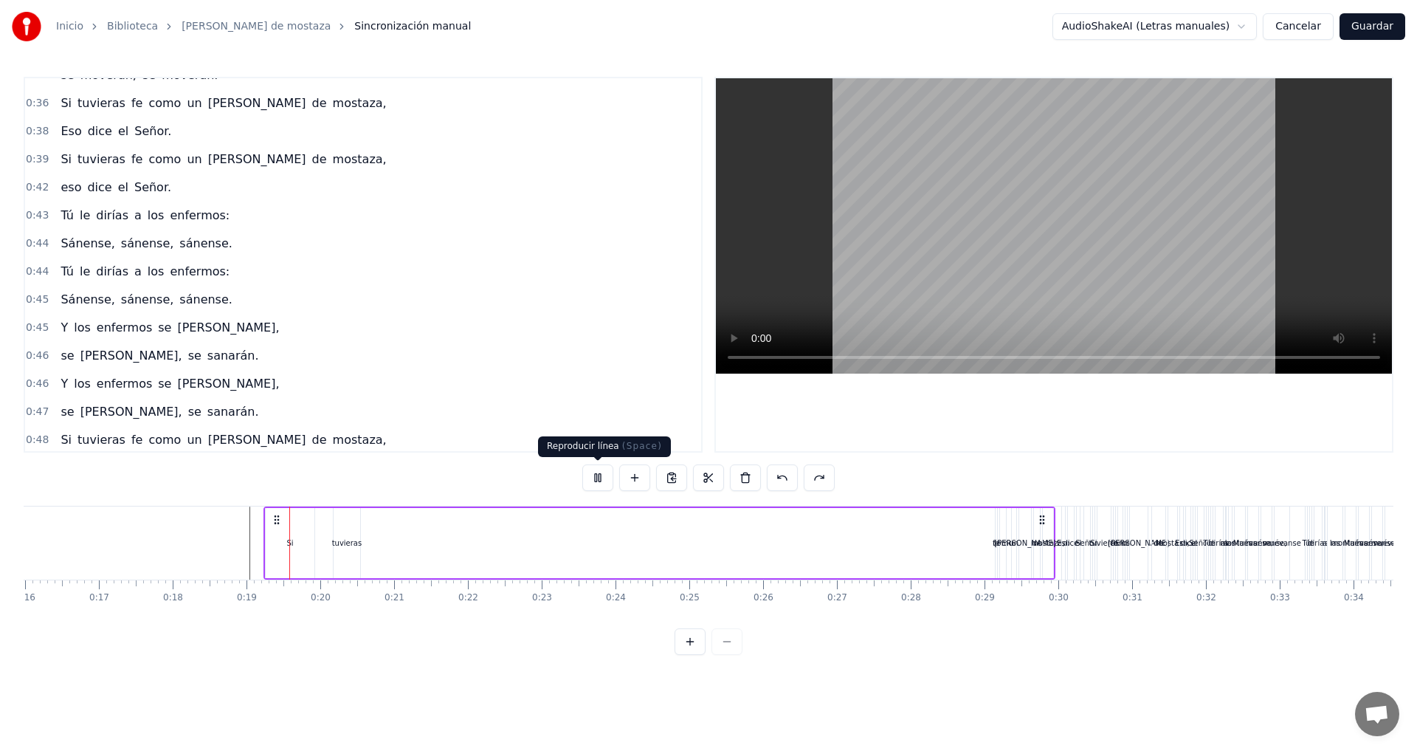
scroll to position [637, 0]
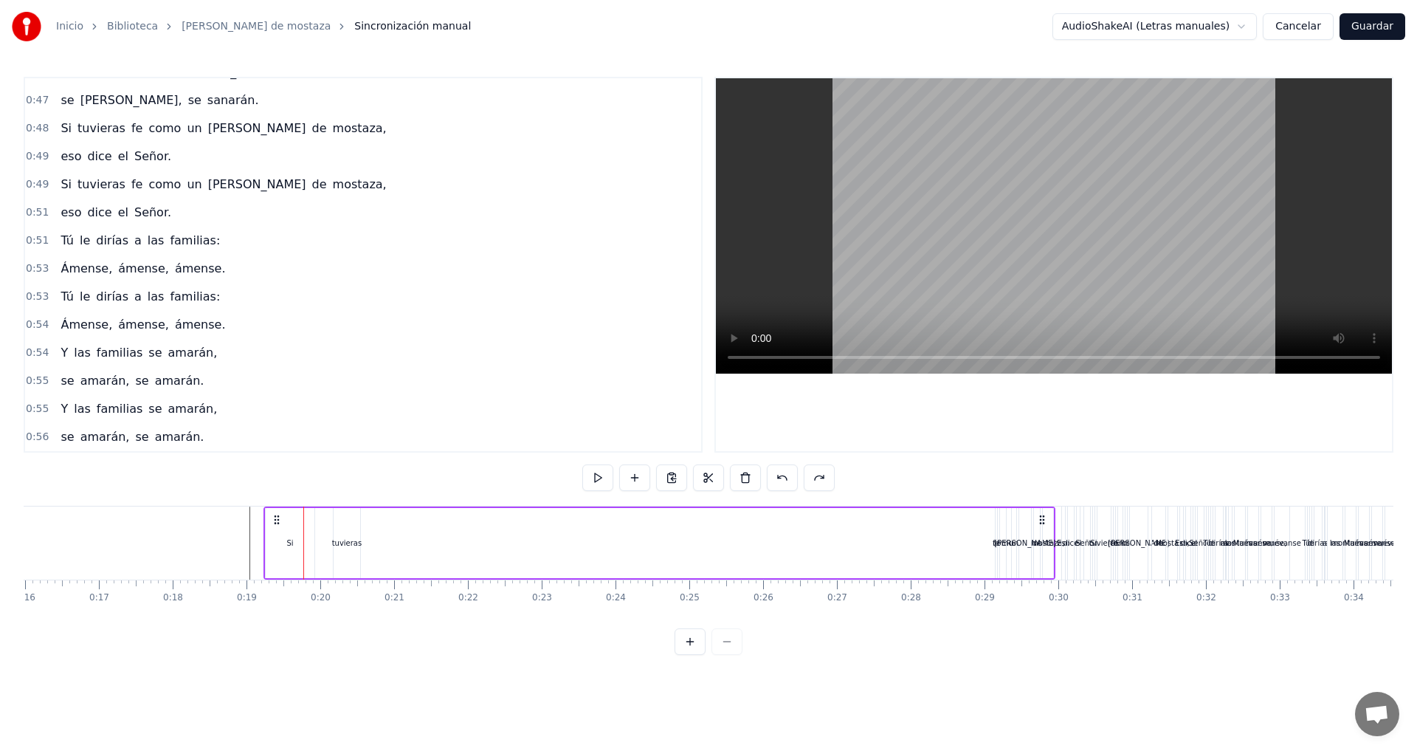
click at [692, 652] on button at bounding box center [690, 641] width 31 height 27
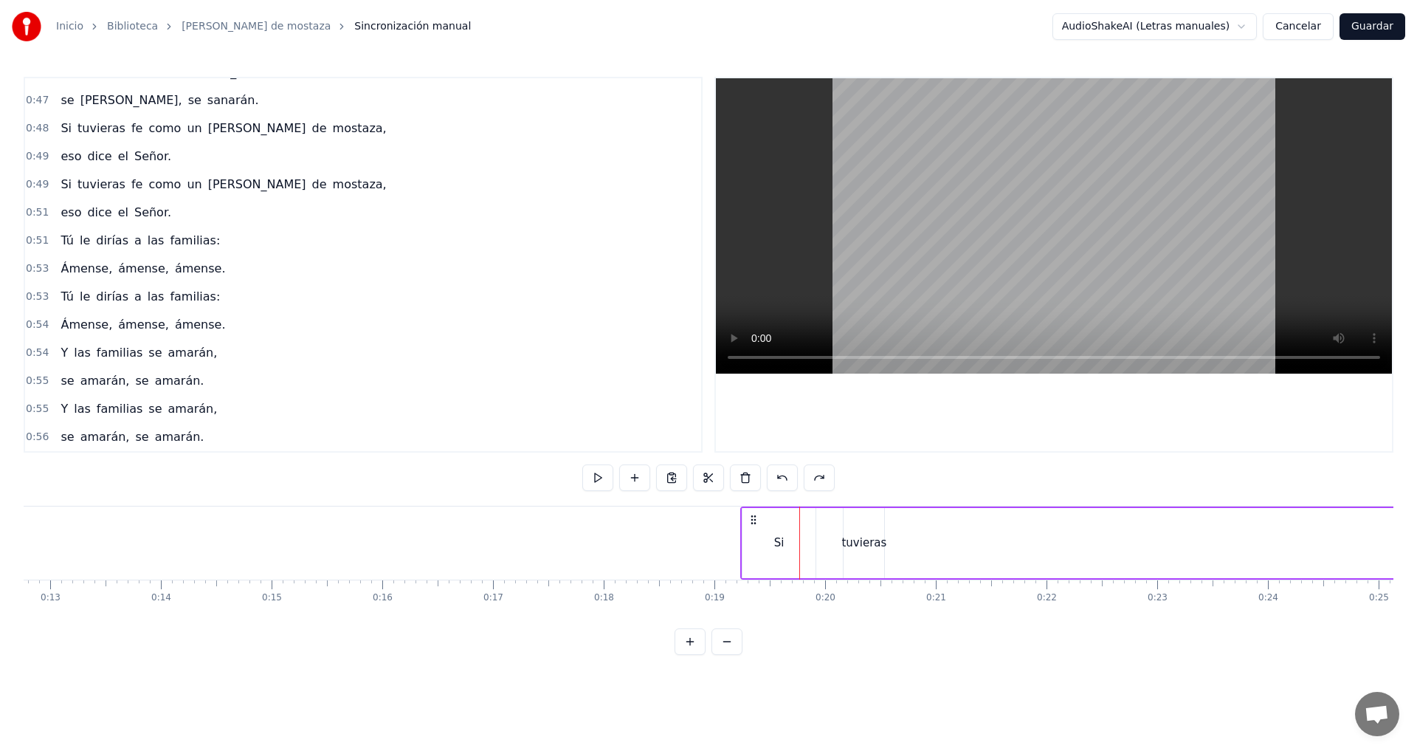
scroll to position [0, 1805]
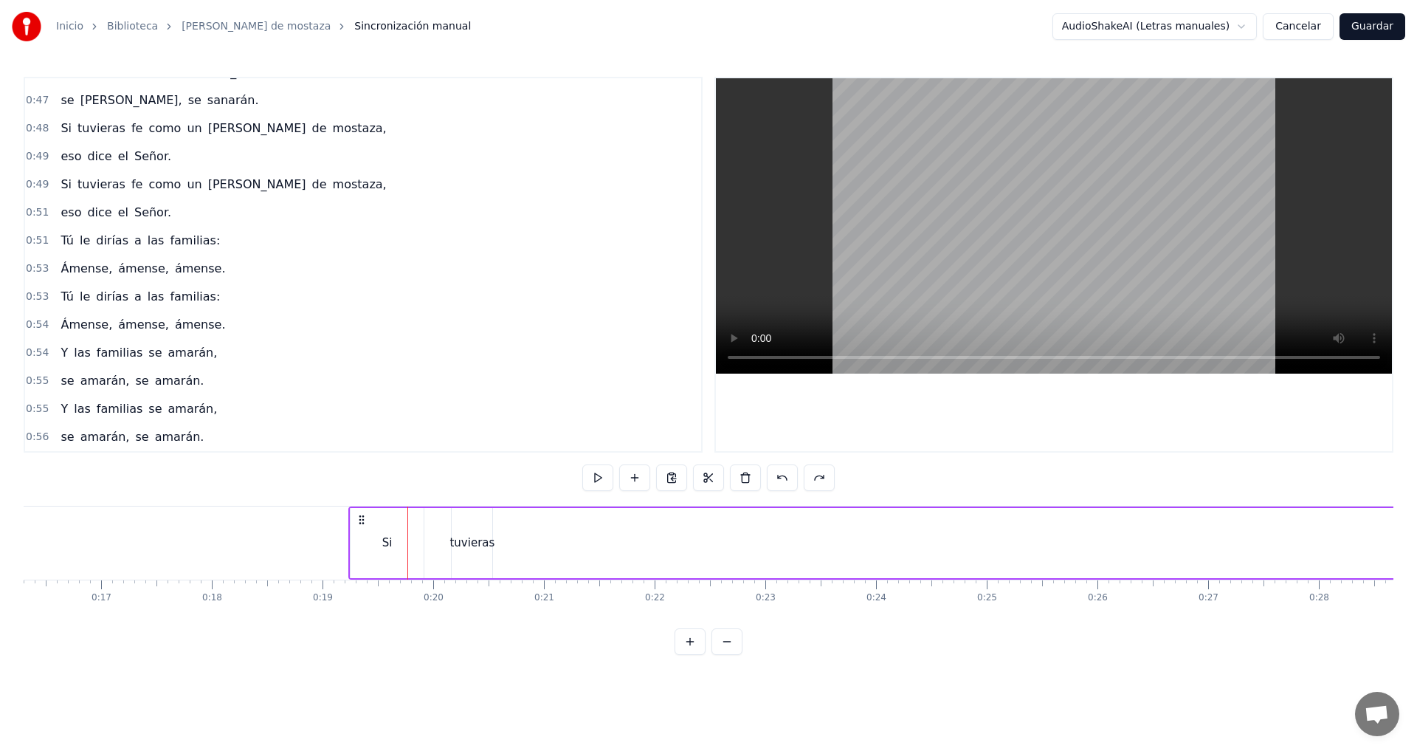
drag, startPoint x: 151, startPoint y: 624, endPoint x: 188, endPoint y: 630, distance: 37.4
click at [188, 630] on div "0:19 Si tuvieras fe como un [PERSON_NAME] de mostaza, 0:30 Eso dice el Señor. 0…" at bounding box center [709, 366] width 1370 height 578
drag, startPoint x: 188, startPoint y: 630, endPoint x: 238, endPoint y: 634, distance: 50.4
click at [238, 634] on div "0:19 Si tuvieras fe como un [PERSON_NAME] de mostaza, 0:30 Eso dice el Señor. 0…" at bounding box center [709, 366] width 1370 height 578
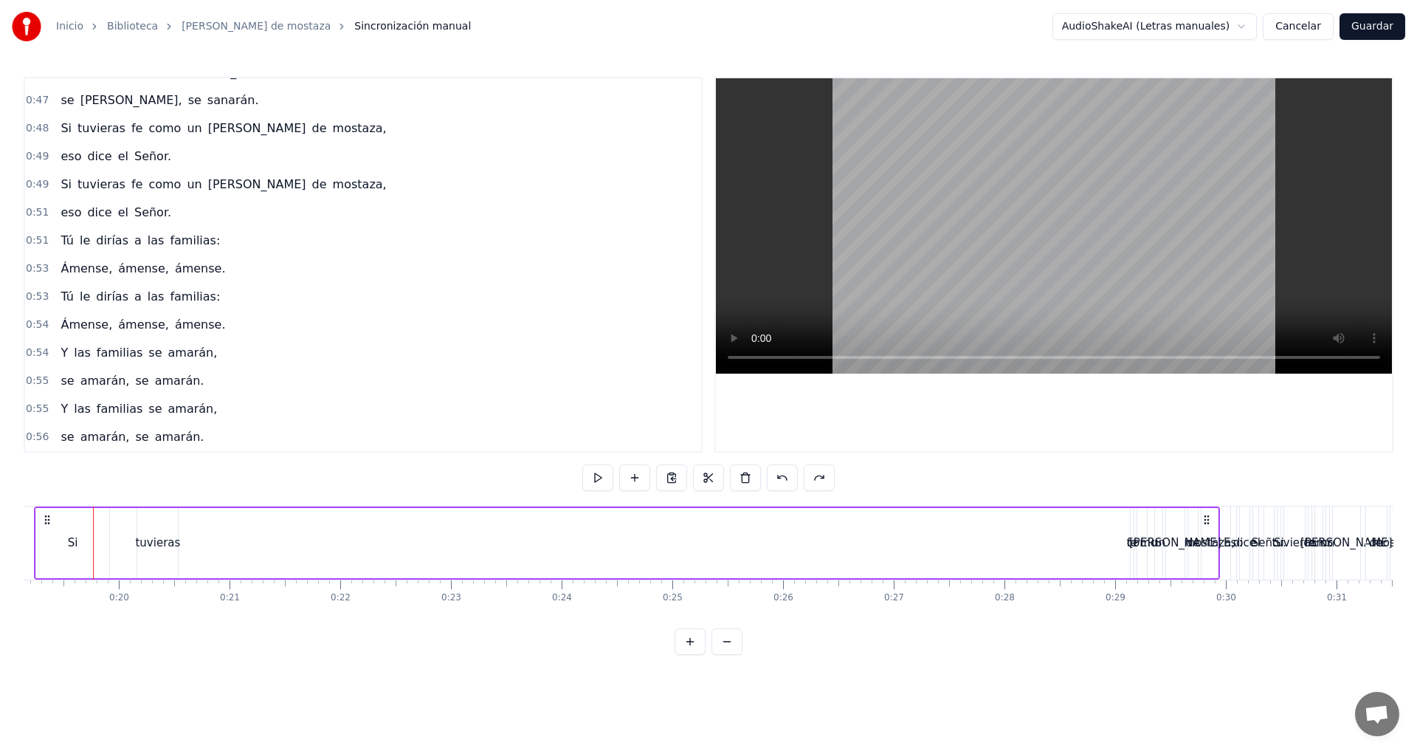
scroll to position [0, 2435]
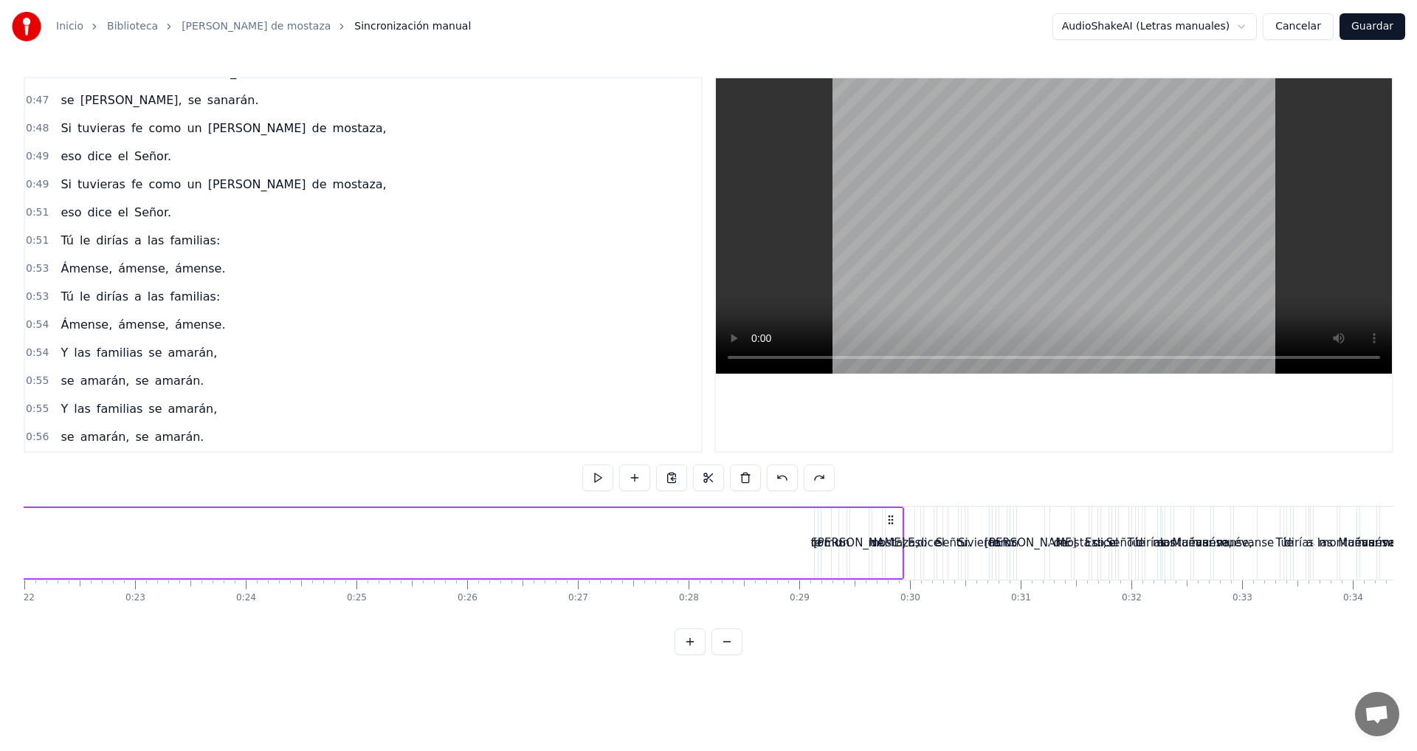
drag, startPoint x: 792, startPoint y: 539, endPoint x: 892, endPoint y: 549, distance: 100.2
click at [892, 549] on div "Si tuvieras fe como un [PERSON_NAME] de mostaza," at bounding box center [311, 542] width 1186 height 73
click at [892, 549] on div "mostaza," at bounding box center [894, 542] width 51 height 17
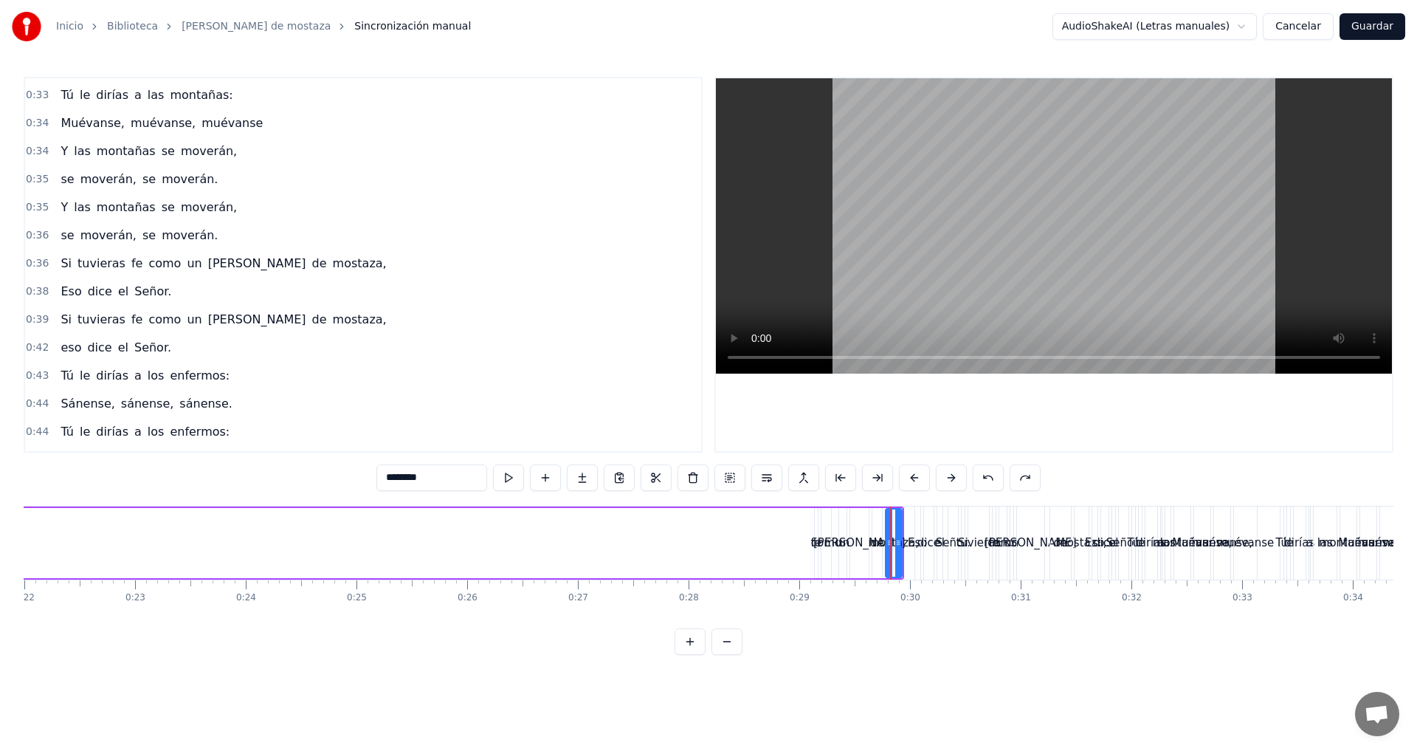
scroll to position [0, 0]
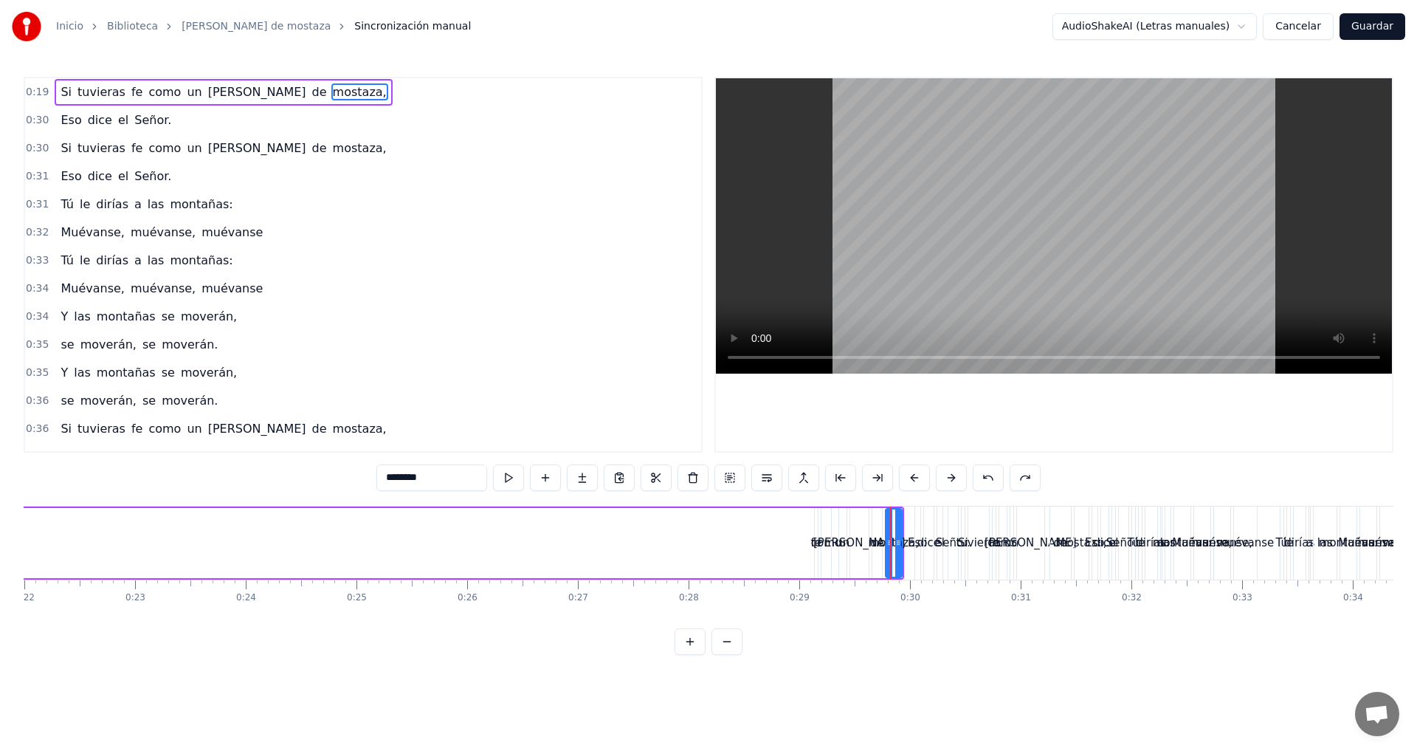
click at [814, 536] on div "como" at bounding box center [826, 542] width 30 height 17
type input "****"
click at [811, 536] on div "Si tuvieras fe como un [PERSON_NAME] de mostaza," at bounding box center [311, 542] width 1186 height 73
click at [816, 539] on div "como" at bounding box center [826, 542] width 30 height 17
click at [816, 533] on div "fe" at bounding box center [816, 543] width 3 height 70
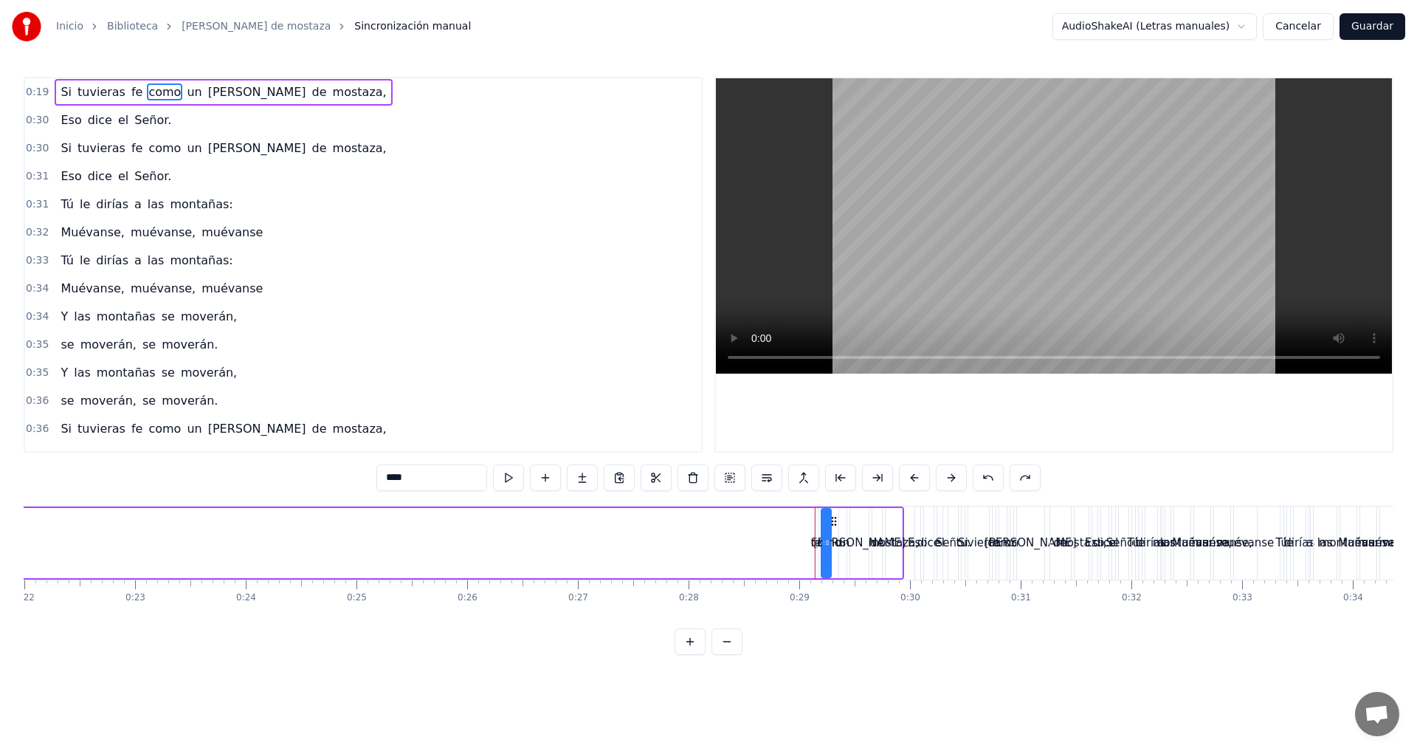
type input "**"
drag, startPoint x: 781, startPoint y: 551, endPoint x: 881, endPoint y: 543, distance: 100.0
click at [881, 543] on div "Si tuvieras fe como un [PERSON_NAME] de mostaza," at bounding box center [311, 542] width 1186 height 73
drag, startPoint x: 795, startPoint y: 534, endPoint x: 852, endPoint y: 532, distance: 56.9
click at [853, 532] on div "Si tuvieras fe como un [PERSON_NAME] de mostaza," at bounding box center [311, 542] width 1186 height 73
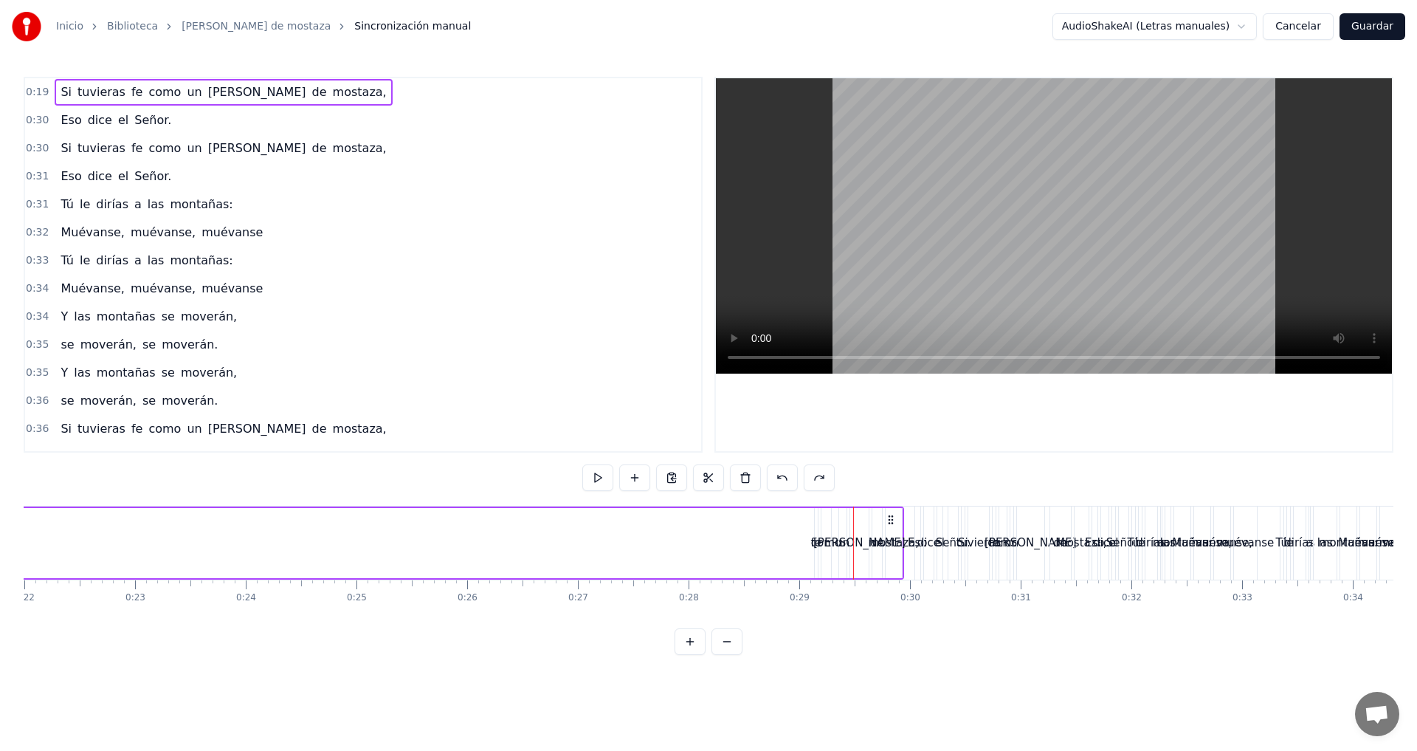
click at [890, 560] on div "mostaza," at bounding box center [894, 543] width 16 height 70
click at [819, 546] on div "como" at bounding box center [826, 542] width 30 height 17
click at [813, 546] on div "como" at bounding box center [826, 542] width 30 height 17
type input "****"
click at [810, 533] on div "Si tuvieras fe como un [PERSON_NAME] de mostaza," at bounding box center [311, 542] width 1186 height 73
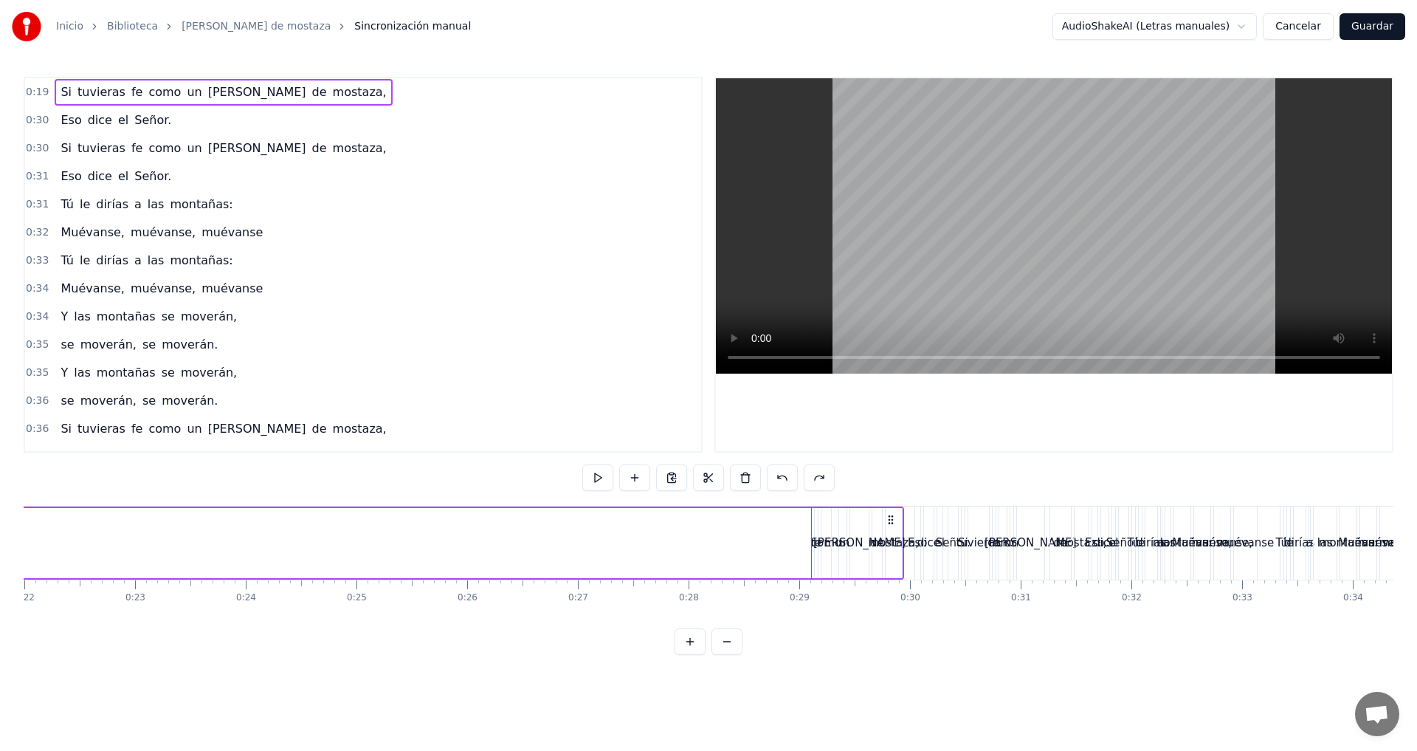
click at [69, 78] on div "0:19 Si tuvieras fe como un [PERSON_NAME] de mostaza," at bounding box center [363, 92] width 676 height 28
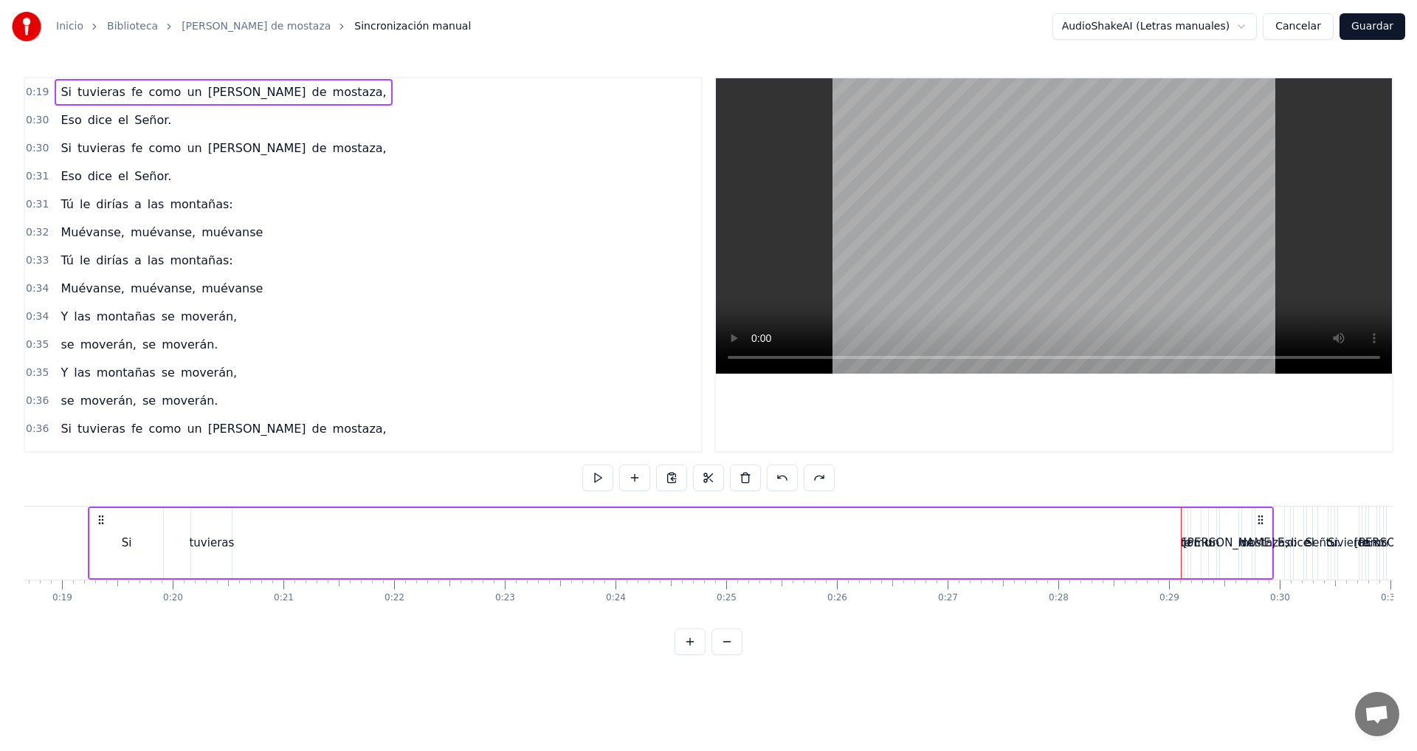
click at [59, 87] on span "Si" at bounding box center [66, 91] width 14 height 17
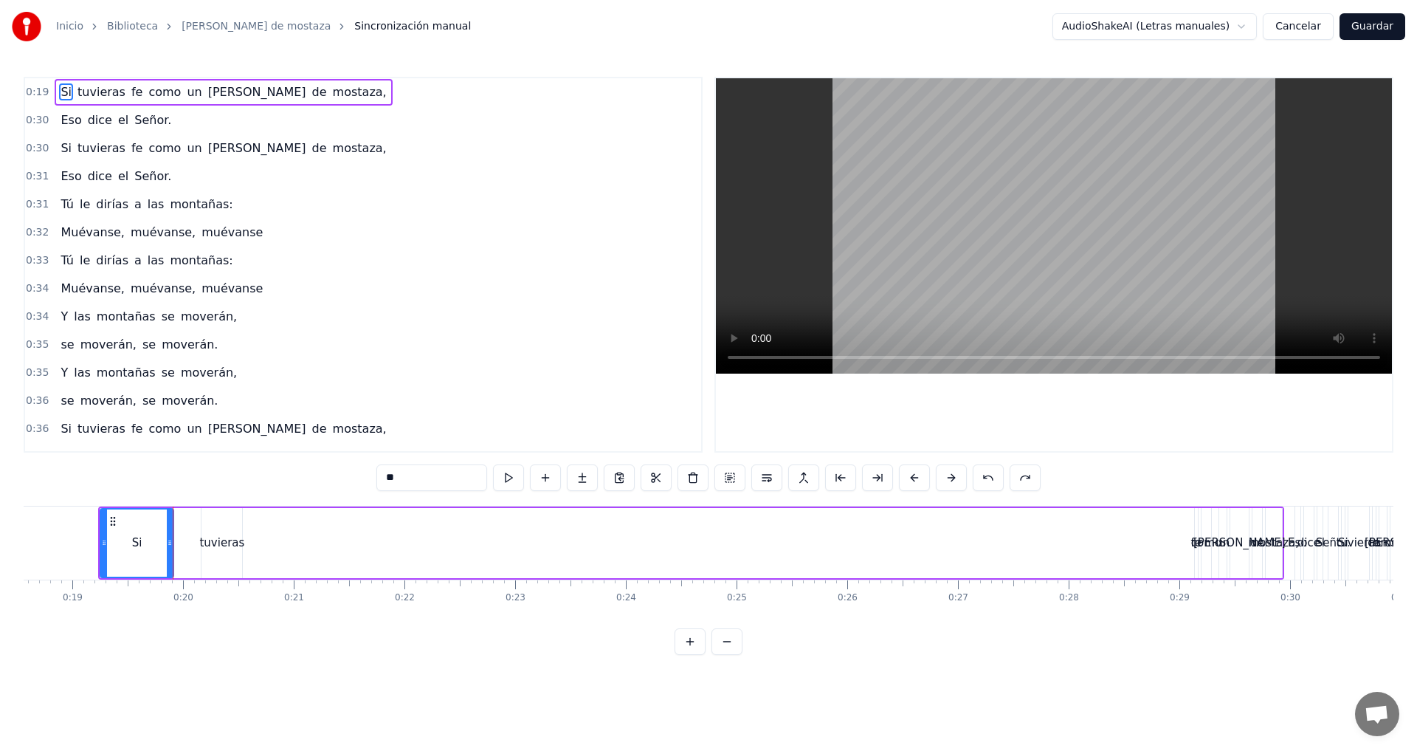
click at [76, 92] on span "tuvieras" at bounding box center [101, 91] width 51 height 17
click at [92, 92] on span "tuvieras" at bounding box center [101, 91] width 51 height 17
click at [130, 96] on span "fe" at bounding box center [137, 91] width 14 height 17
click at [79, 95] on span "tuvieras" at bounding box center [101, 91] width 51 height 17
click at [63, 95] on span "Si" at bounding box center [66, 91] width 14 height 17
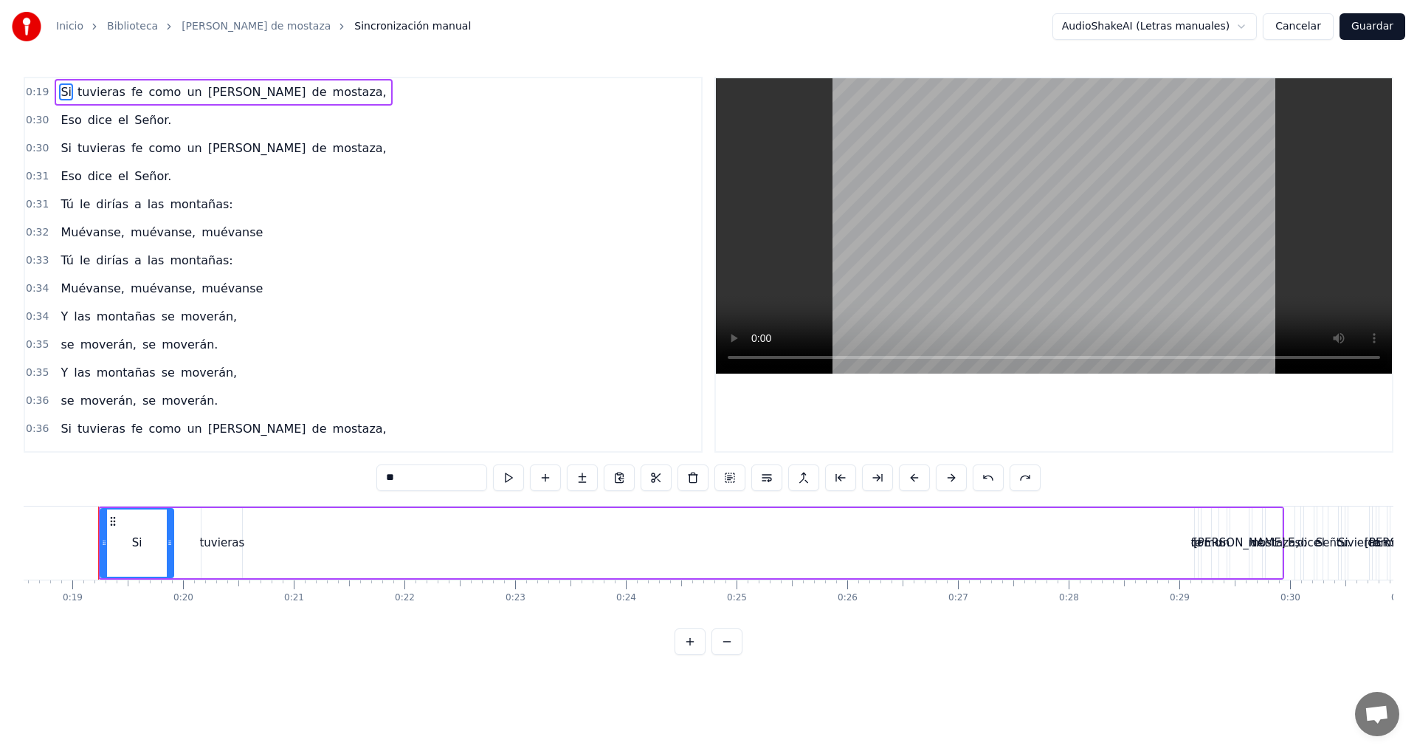
click at [78, 93] on span "tuvieras" at bounding box center [101, 91] width 51 height 17
click at [130, 94] on span "fe" at bounding box center [137, 91] width 14 height 17
type input "**"
drag, startPoint x: 1194, startPoint y: 545, endPoint x: 1107, endPoint y: 541, distance: 86.5
click at [1093, 542] on div "Si tuvieras fe como un [PERSON_NAME] de mostaza," at bounding box center [691, 542] width 1186 height 73
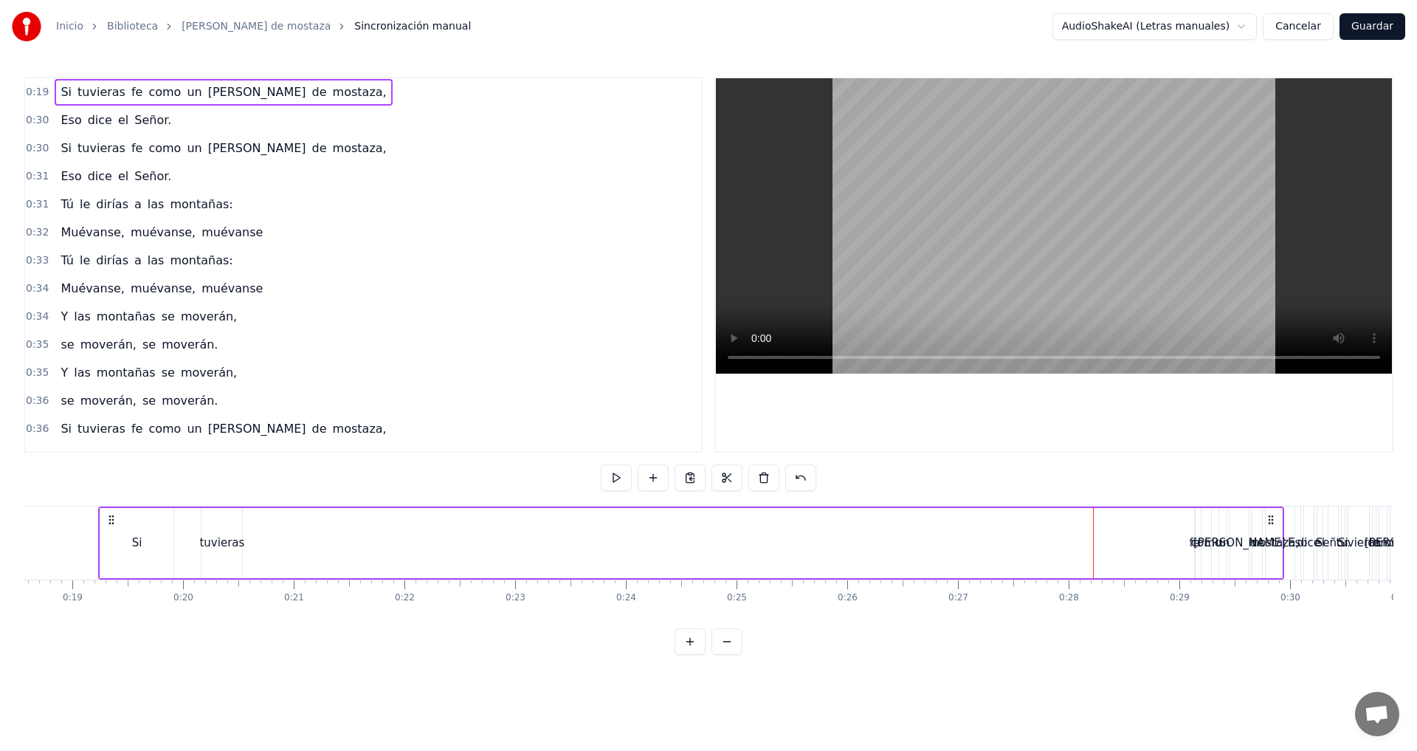
click at [1186, 541] on div "Si tuvieras fe como un [PERSON_NAME] de mostaza," at bounding box center [691, 542] width 1186 height 73
click at [1192, 540] on div "fe" at bounding box center [1195, 542] width 11 height 17
drag, startPoint x: 1191, startPoint y: 540, endPoint x: 1114, endPoint y: 538, distance: 76.8
click at [1114, 538] on div "Si tuvieras fe como un [PERSON_NAME] de mostaza," at bounding box center [691, 542] width 1186 height 73
click at [1196, 535] on div "como" at bounding box center [1207, 542] width 30 height 17
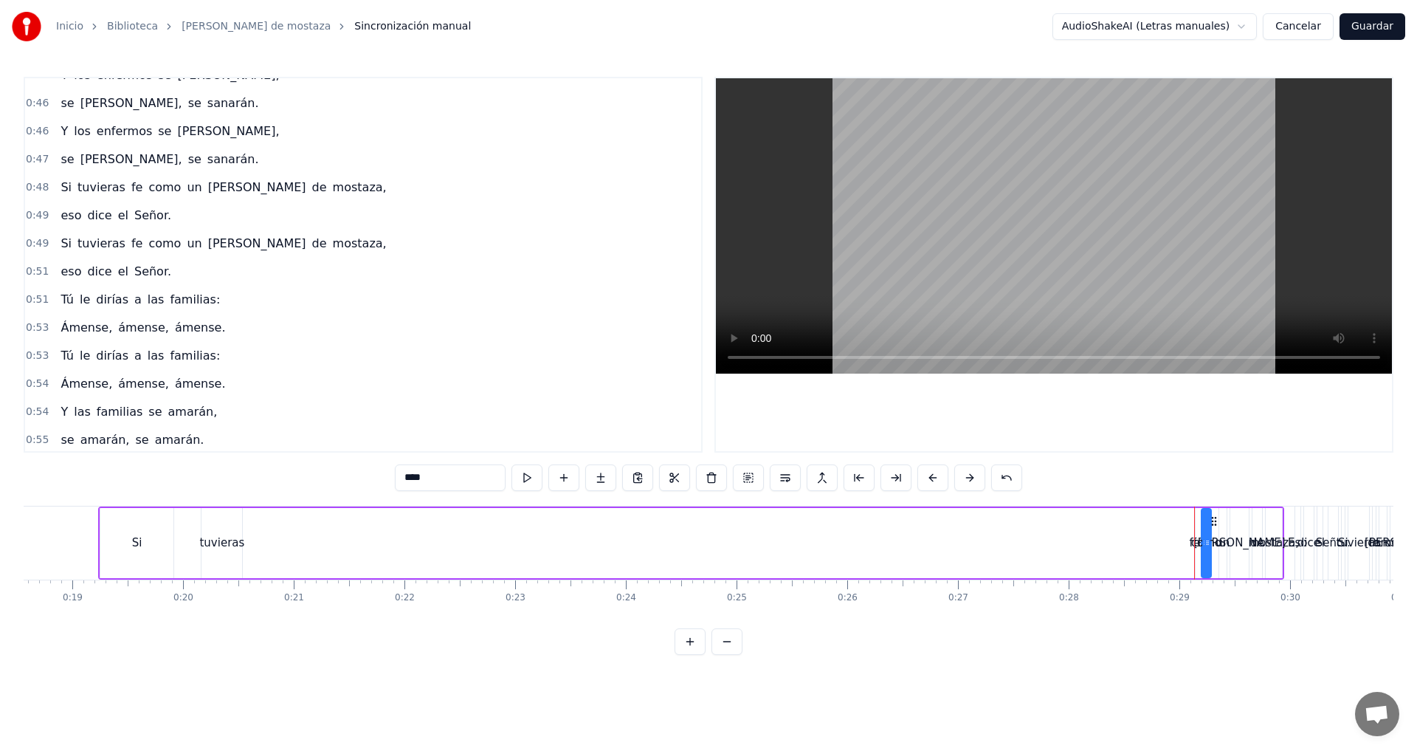
scroll to position [637, 0]
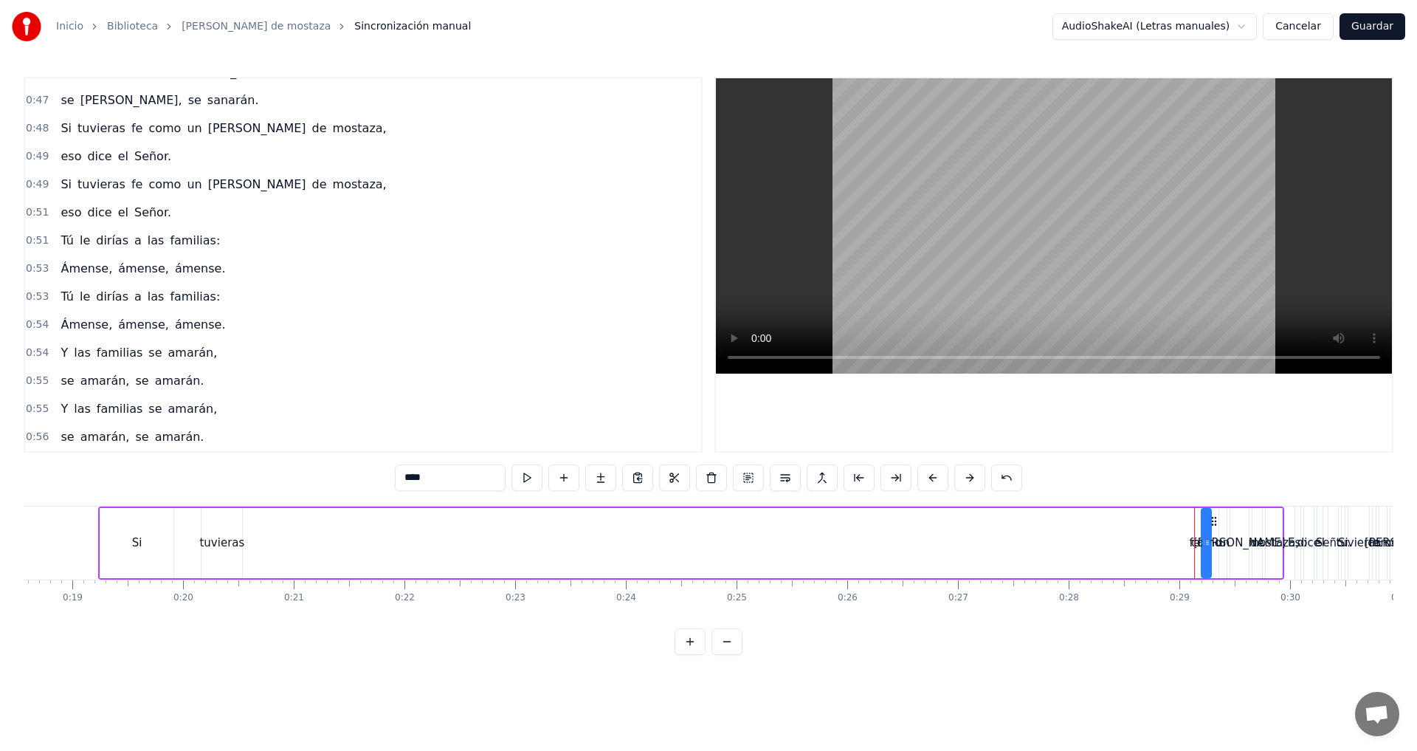
click at [175, 433] on span "amarán." at bounding box center [180, 436] width 52 height 17
type input "*******"
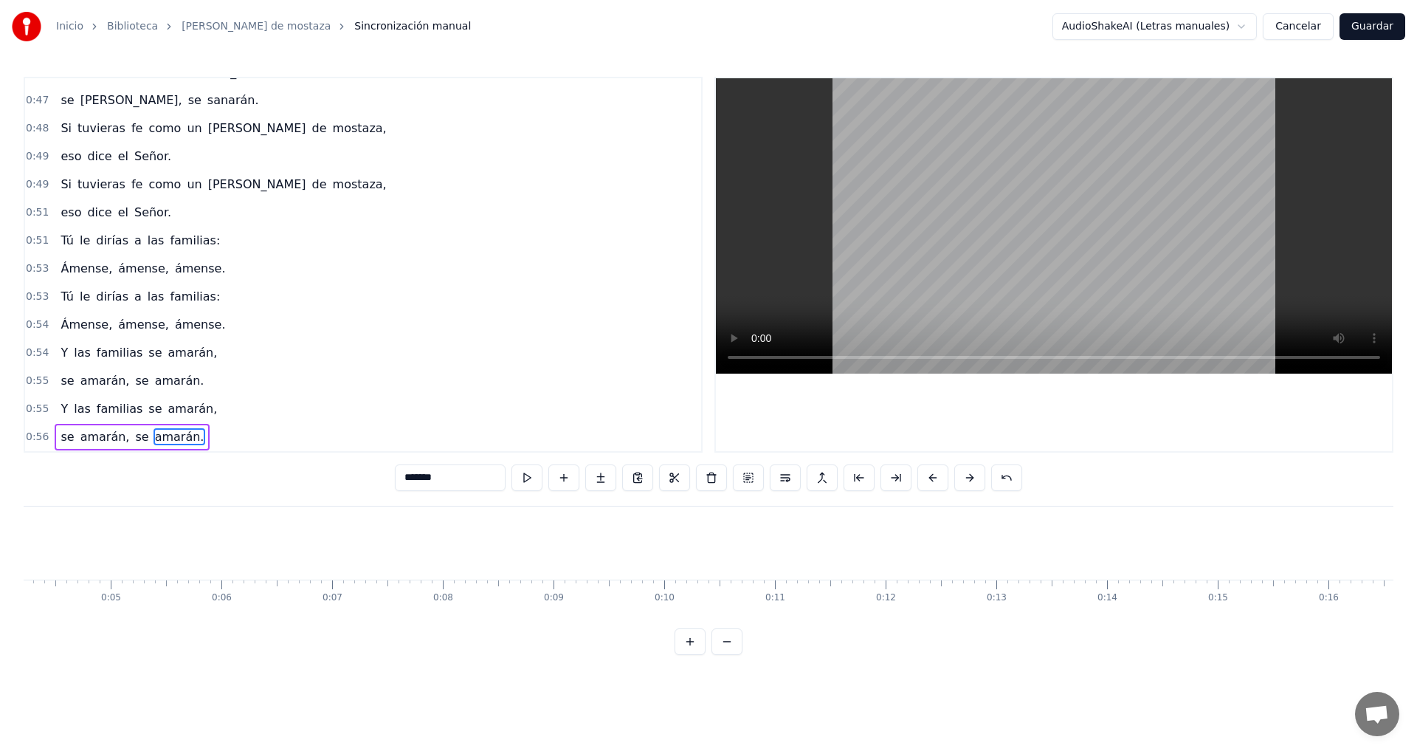
scroll to position [0, 0]
click at [1201, 28] on html "Inicio Biblioteca [PERSON_NAME] de mostaza Sincronización manual AudioShakeAI (…" at bounding box center [708, 339] width 1417 height 678
click at [1187, 27] on html "Inicio Biblioteca [PERSON_NAME] de mostaza Sincronización manual AudioShakeAI (…" at bounding box center [708, 339] width 1417 height 678
click at [1180, 27] on html "Inicio Biblioteca [PERSON_NAME] de mostaza Sincronización manual AudioShakeAI (…" at bounding box center [708, 339] width 1417 height 678
click at [1318, 28] on button "Cancelar" at bounding box center [1298, 26] width 71 height 27
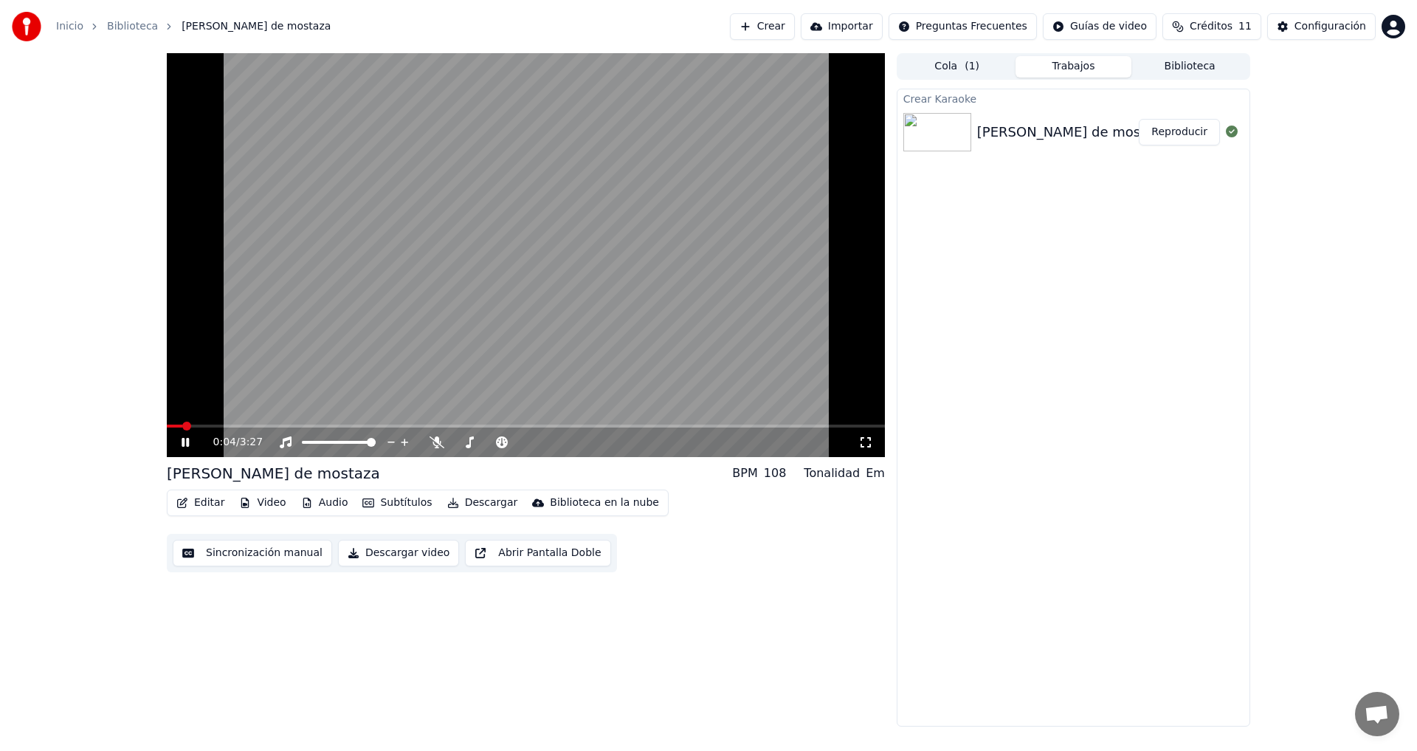
click at [188, 449] on div "0:04 / 3:27" at bounding box center [526, 442] width 706 height 15
click at [185, 444] on icon at bounding box center [196, 442] width 35 height 12
click at [481, 549] on button "Abrir Pantalla Doble" at bounding box center [537, 553] width 145 height 27
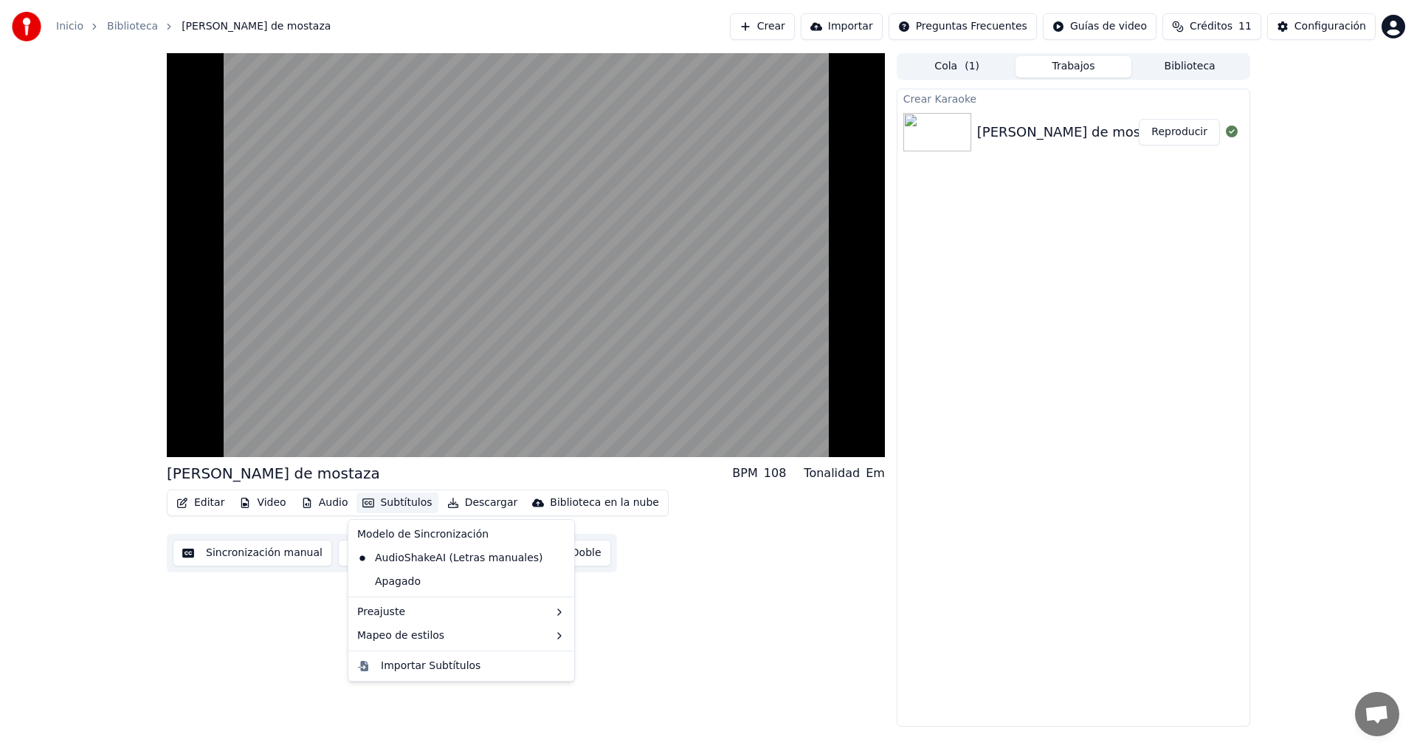
click at [393, 503] on button "Subtítulos" at bounding box center [397, 502] width 81 height 21
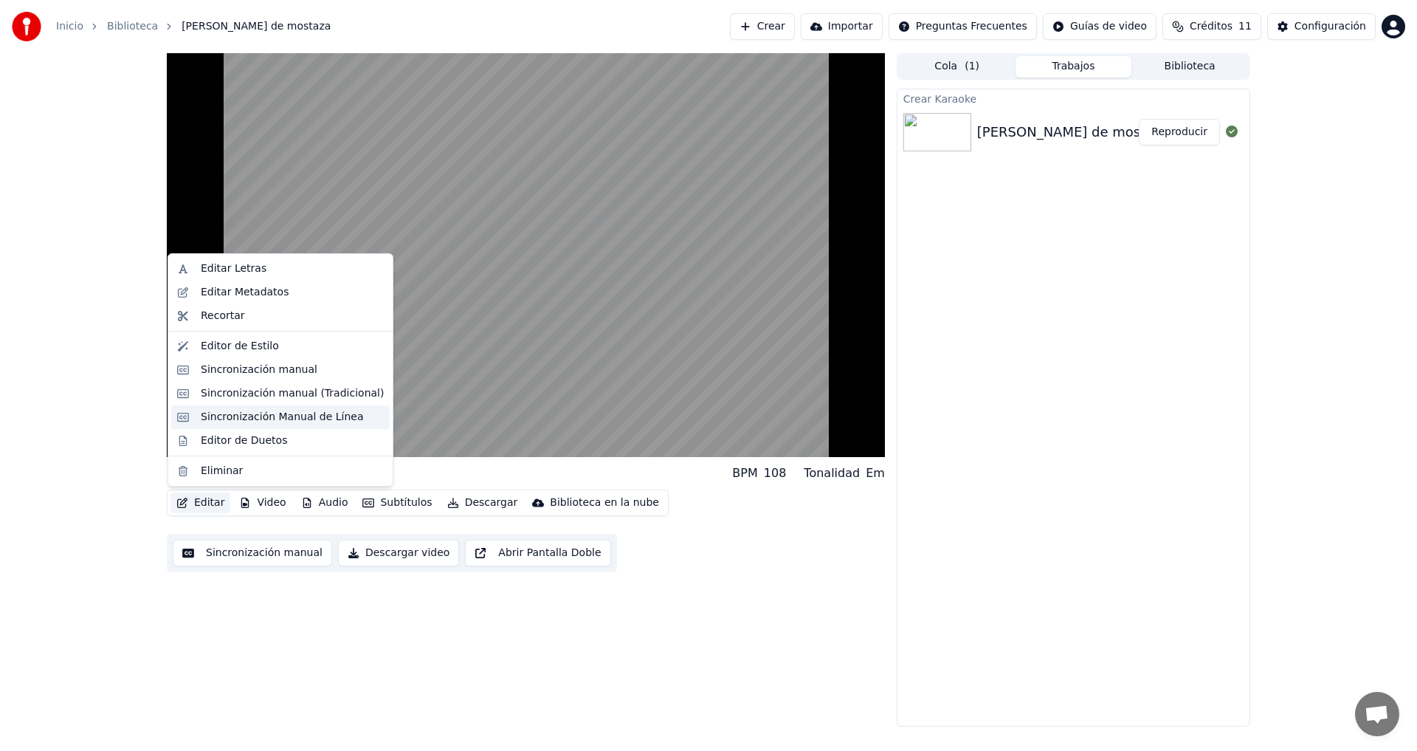
click at [279, 412] on div "Sincronización Manual de Línea" at bounding box center [282, 417] width 163 height 15
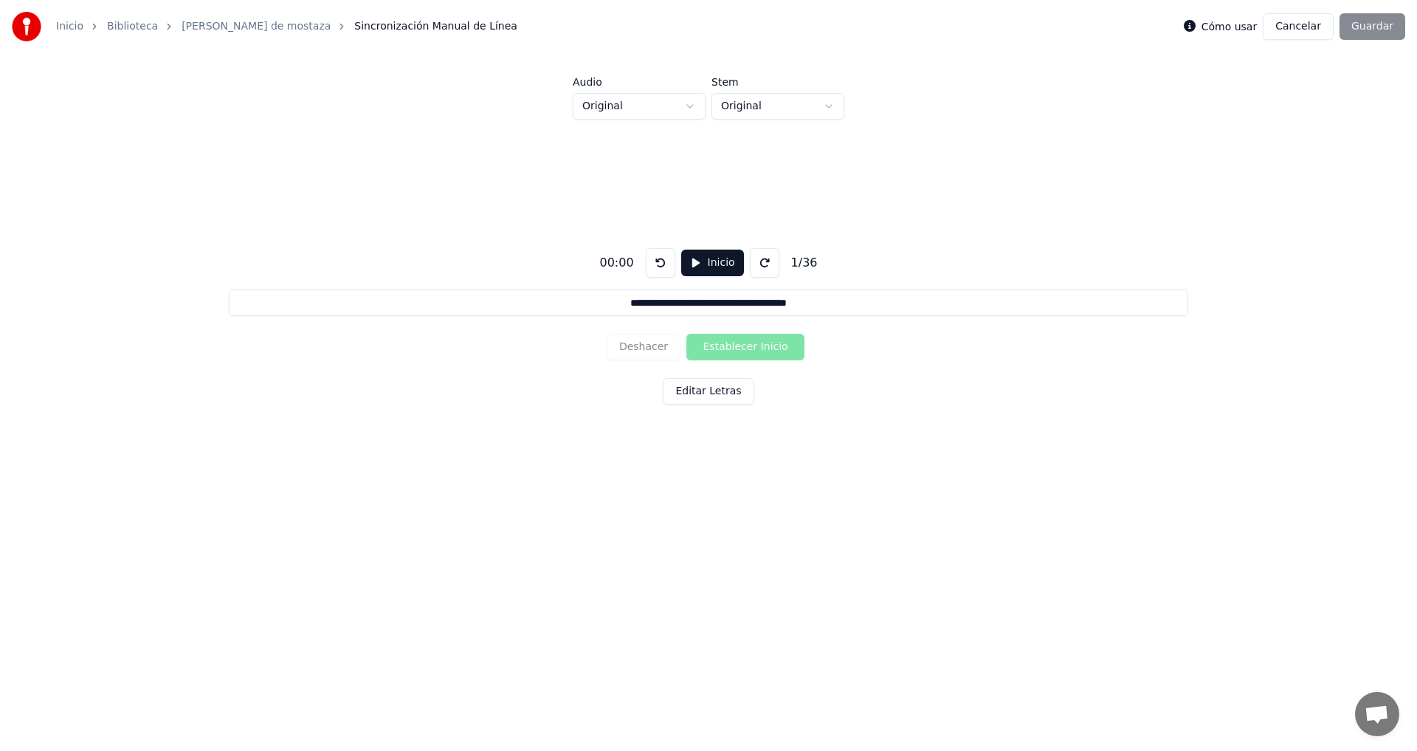
click at [713, 264] on button "Inicio" at bounding box center [712, 263] width 63 height 27
click at [724, 345] on button "Establecer Inicio" at bounding box center [746, 347] width 118 height 27
click at [724, 345] on button "Establecer Fin" at bounding box center [746, 347] width 118 height 27
click at [724, 345] on button "Establecer Inicio" at bounding box center [746, 347] width 118 height 27
click at [724, 345] on button "Establecer Fin" at bounding box center [746, 347] width 118 height 27
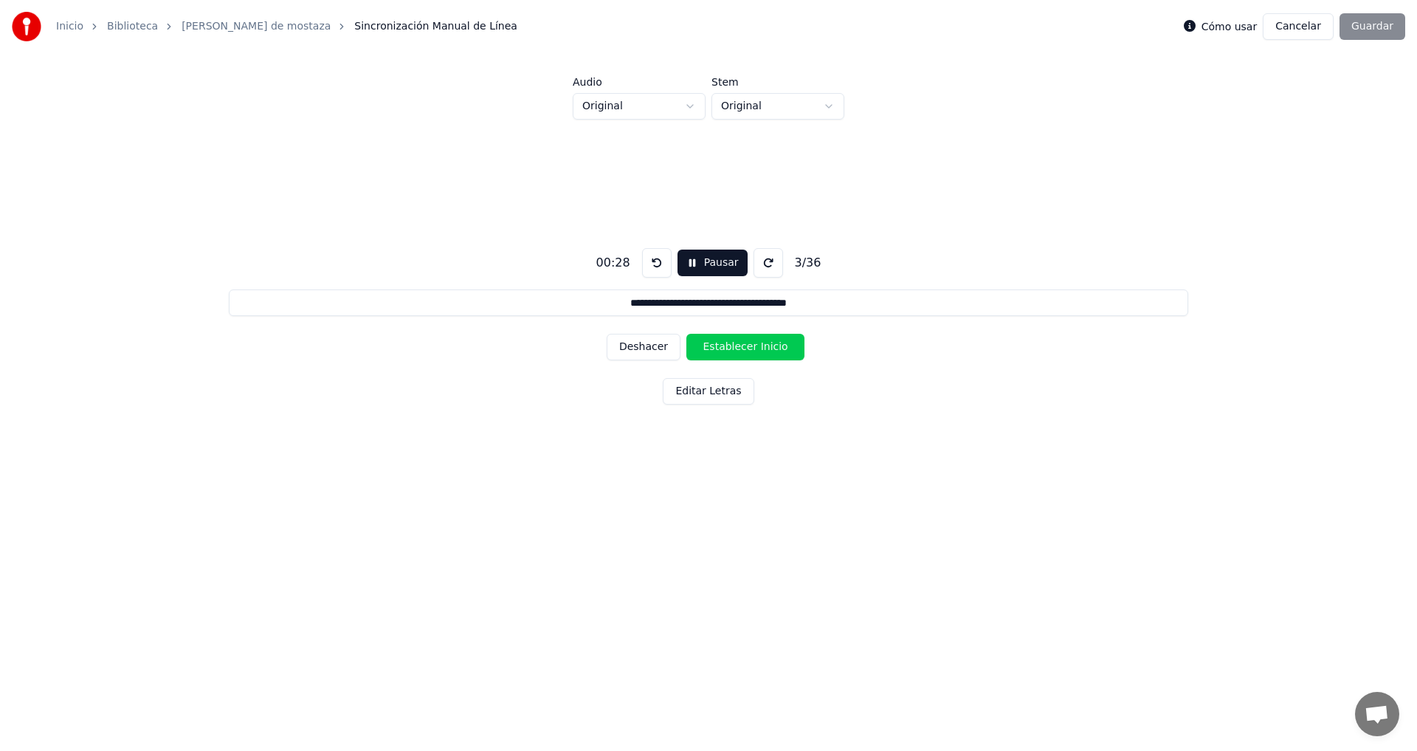
click at [724, 345] on button "Establecer Inicio" at bounding box center [746, 347] width 118 height 27
click at [724, 345] on button "Establecer Fin" at bounding box center [746, 347] width 118 height 27
click at [724, 345] on button "Establecer Inicio" at bounding box center [746, 347] width 118 height 27
click at [724, 345] on button "Establecer Fin" at bounding box center [746, 347] width 118 height 27
click at [724, 345] on button "Establecer Inicio" at bounding box center [746, 347] width 118 height 27
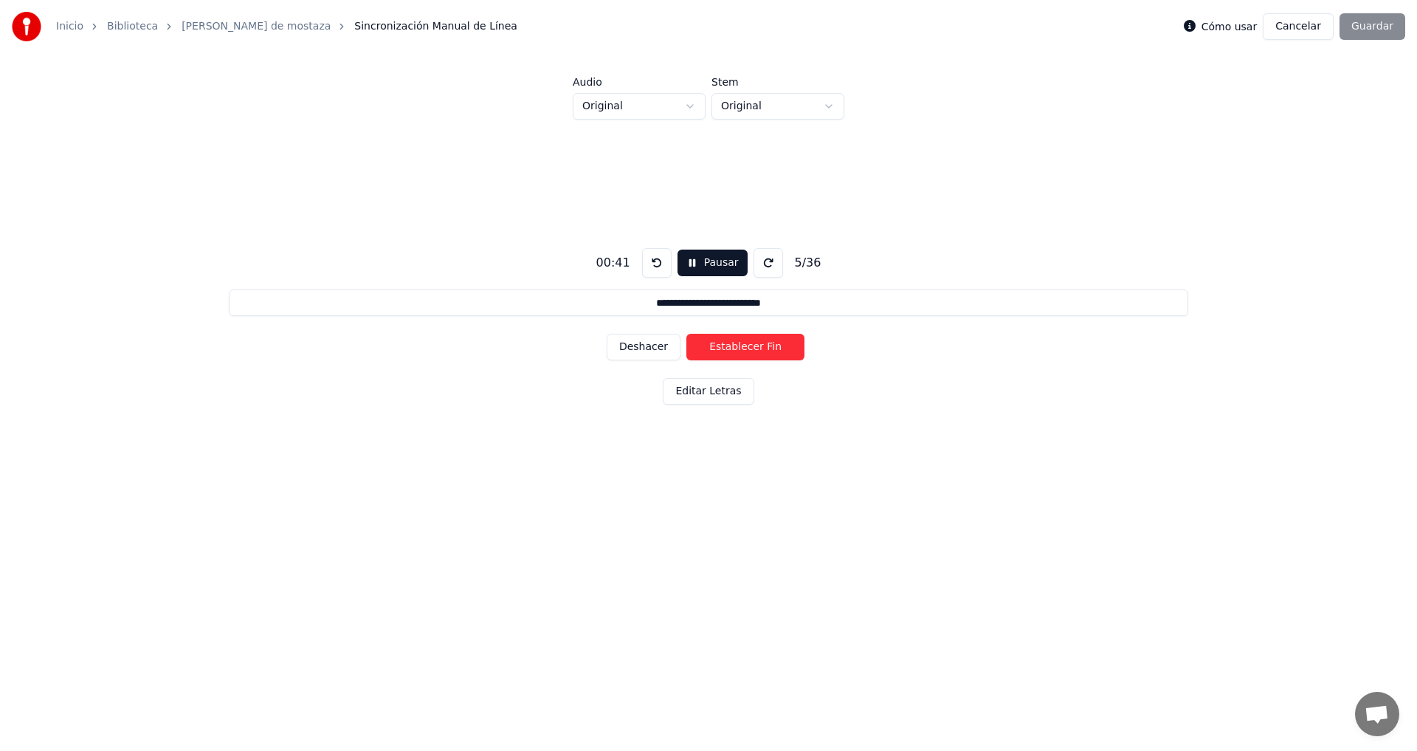
click at [724, 345] on button "Establecer Fin" at bounding box center [746, 347] width 118 height 27
click at [724, 345] on button "Establecer Inicio" at bounding box center [746, 347] width 118 height 27
click at [724, 345] on button "Establecer Fin" at bounding box center [746, 347] width 118 height 27
click at [724, 345] on button "Establecer Inicio" at bounding box center [746, 347] width 118 height 27
click at [724, 345] on button "Establecer Fin" at bounding box center [746, 347] width 118 height 27
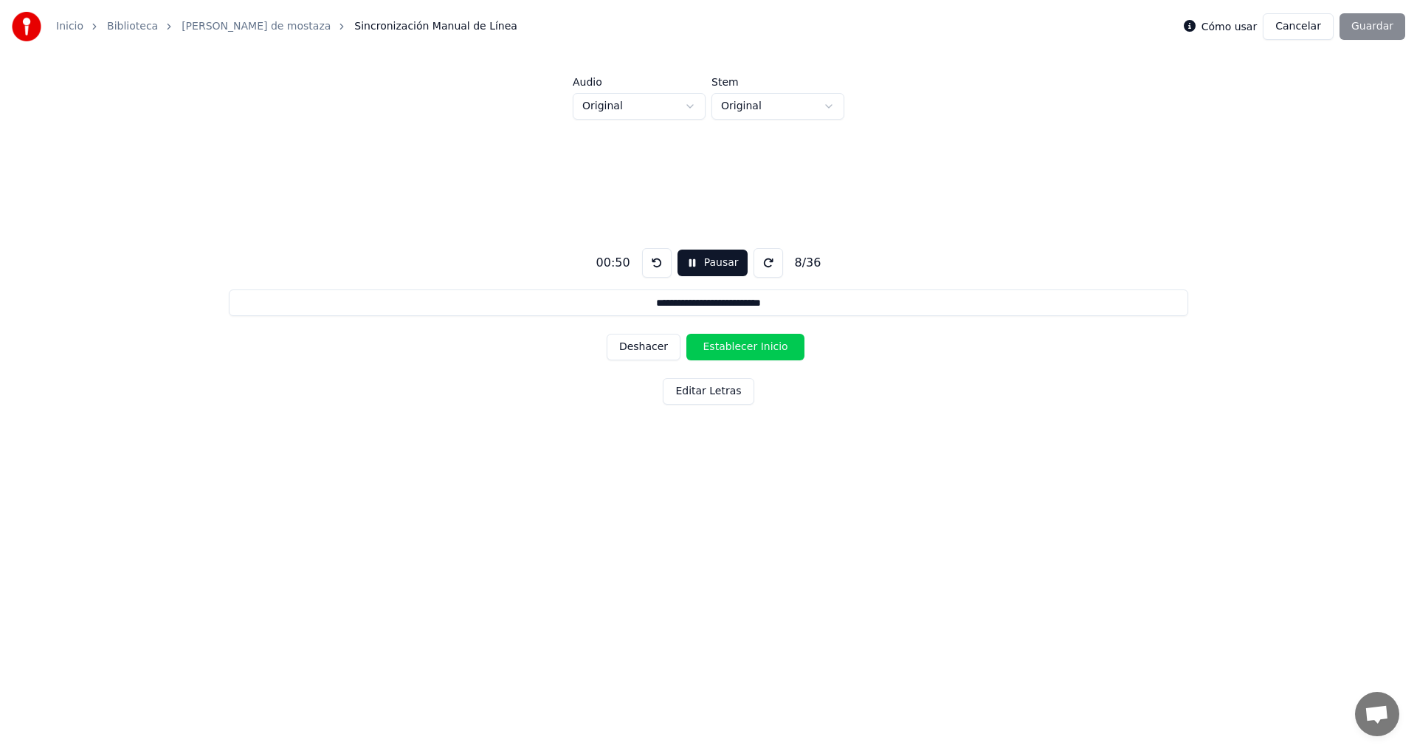
click at [724, 345] on button "Establecer Inicio" at bounding box center [746, 347] width 118 height 27
click at [724, 345] on button "Establecer Fin" at bounding box center [746, 347] width 118 height 27
click at [724, 345] on button "Establecer Inicio" at bounding box center [746, 347] width 118 height 27
click at [724, 345] on button "Establecer Fin" at bounding box center [746, 347] width 118 height 27
click at [724, 345] on button "Establecer Inicio" at bounding box center [746, 347] width 118 height 27
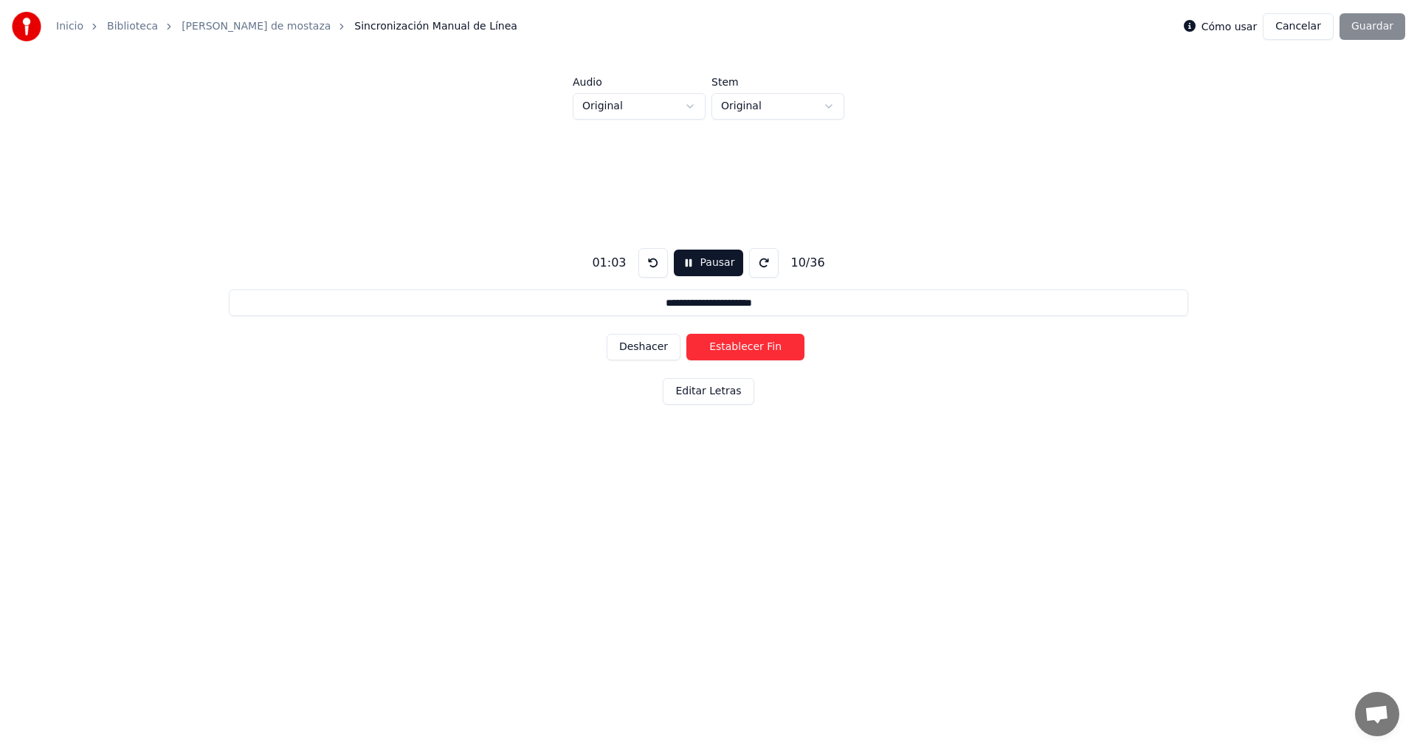
click at [724, 345] on button "Establecer Fin" at bounding box center [746, 347] width 118 height 27
click at [724, 345] on button "Establecer Inicio" at bounding box center [746, 347] width 118 height 27
click at [724, 345] on button "Establecer Fin" at bounding box center [746, 347] width 118 height 27
click at [724, 345] on button "Establecer Inicio" at bounding box center [746, 347] width 118 height 27
click at [724, 345] on button "Establecer Fin" at bounding box center [746, 347] width 118 height 27
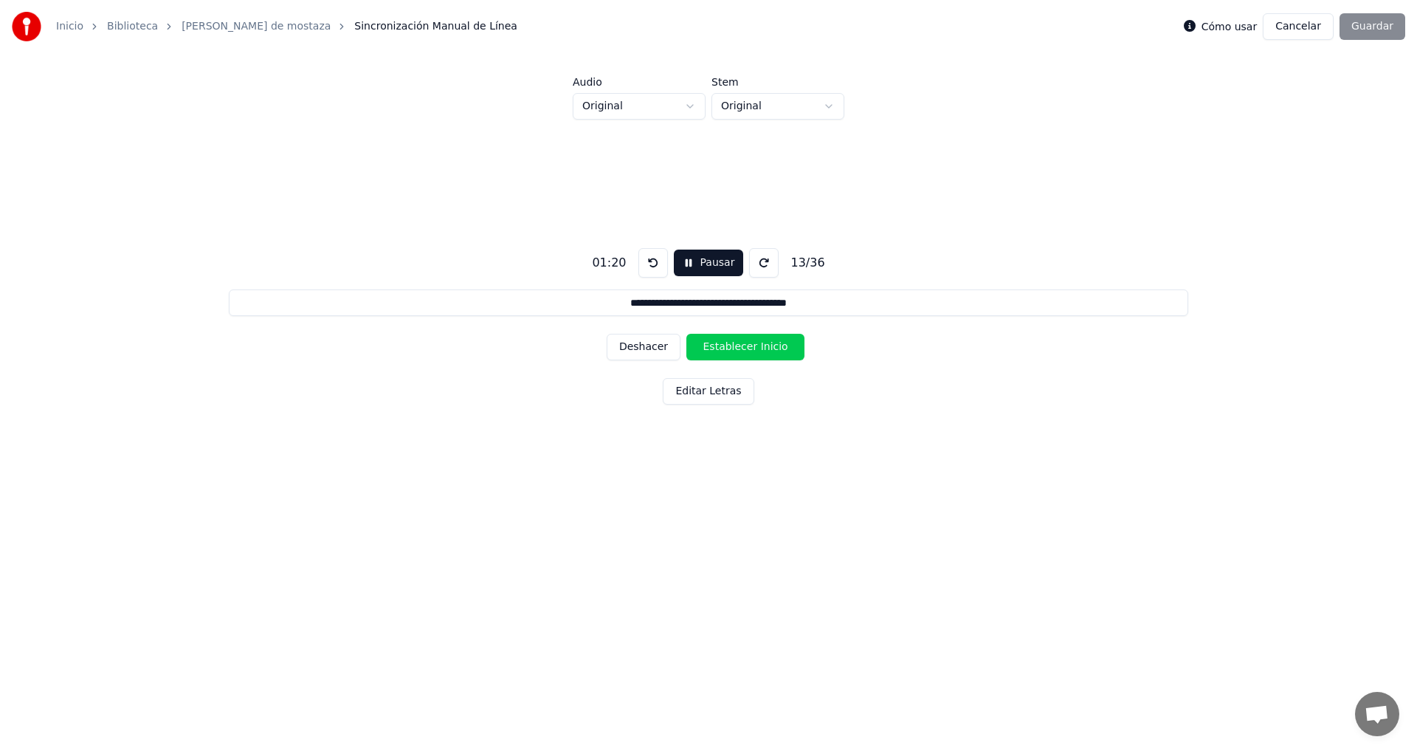
click at [749, 350] on button "Establecer Inicio" at bounding box center [746, 347] width 118 height 27
click at [749, 350] on button "Establecer Fin" at bounding box center [746, 347] width 118 height 27
click at [749, 350] on button "Establecer Inicio" at bounding box center [746, 347] width 118 height 27
click at [749, 350] on button "Establecer Fin" at bounding box center [746, 347] width 118 height 27
click at [749, 350] on button "Establecer Inicio" at bounding box center [746, 347] width 118 height 27
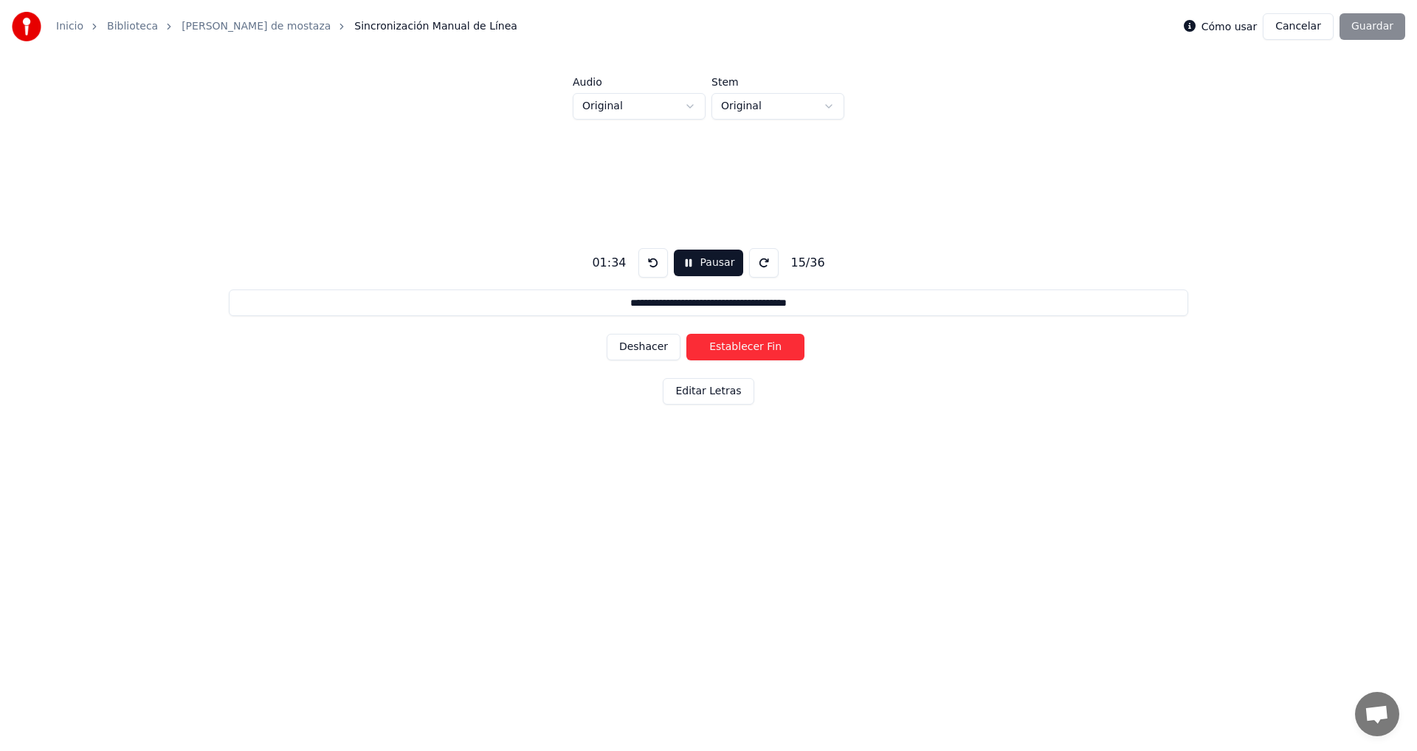
click at [749, 350] on button "Establecer Fin" at bounding box center [746, 347] width 118 height 27
click at [749, 350] on button "Establecer Inicio" at bounding box center [746, 347] width 118 height 27
click at [749, 350] on button "Establecer Fin" at bounding box center [746, 347] width 118 height 27
click at [749, 350] on button "Establecer Inicio" at bounding box center [746, 347] width 118 height 27
click at [749, 350] on button "Establecer Fin" at bounding box center [746, 347] width 118 height 27
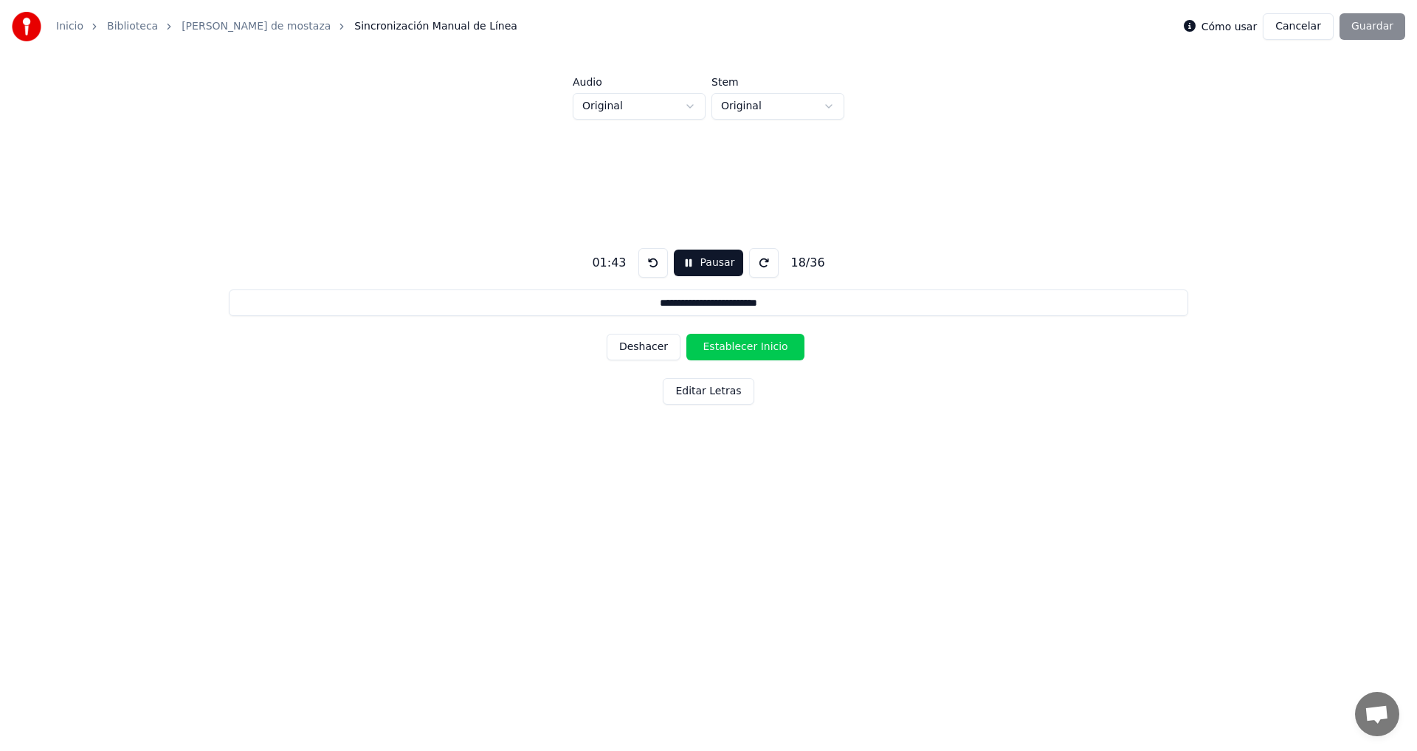
click at [749, 350] on button "Establecer Inicio" at bounding box center [746, 347] width 118 height 27
click at [749, 350] on button "Establecer Fin" at bounding box center [746, 347] width 118 height 27
click at [749, 350] on button "Establecer Inicio" at bounding box center [746, 347] width 118 height 27
click at [749, 350] on button "Establecer Fin" at bounding box center [746, 347] width 118 height 27
click at [749, 350] on button "Establecer Inicio" at bounding box center [746, 347] width 118 height 27
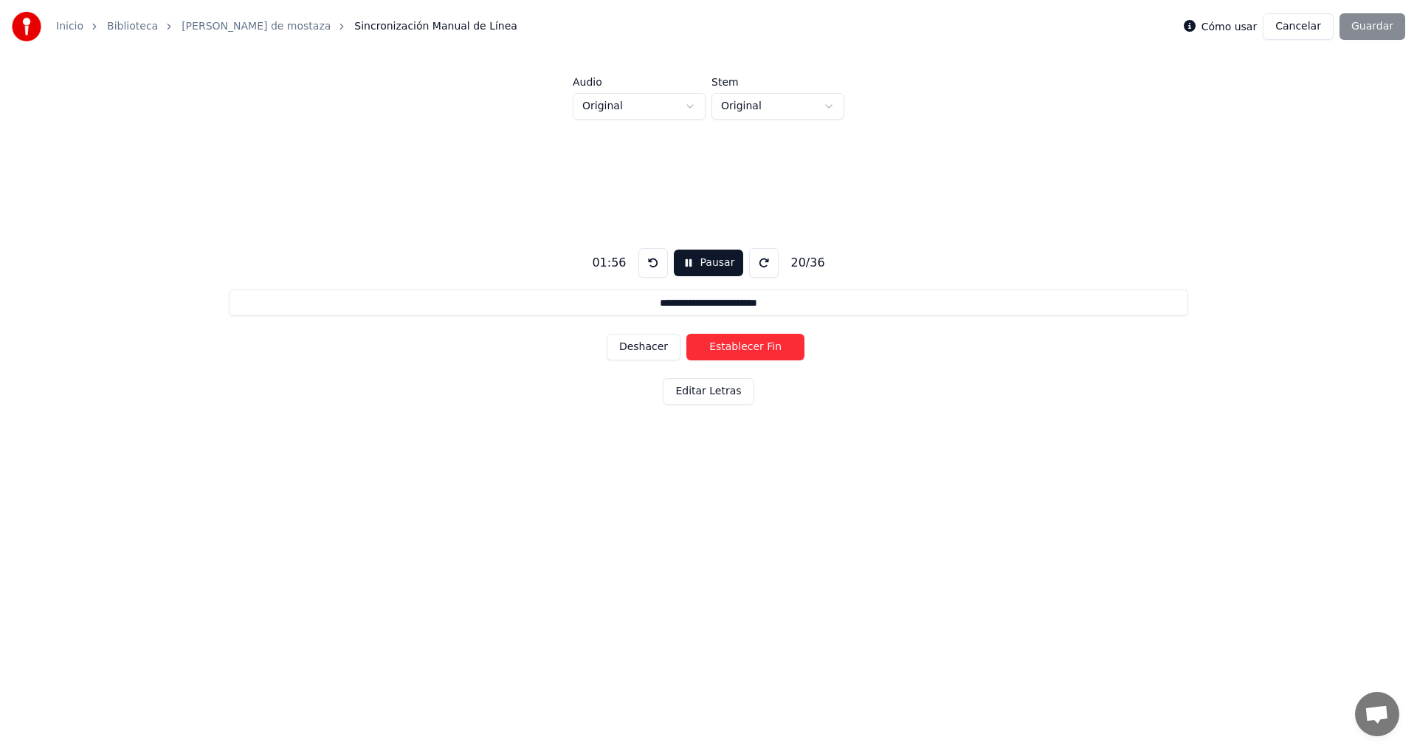
click at [749, 350] on button "Establecer Fin" at bounding box center [746, 347] width 118 height 27
click at [749, 350] on button "Establecer Inicio" at bounding box center [746, 347] width 118 height 27
click at [749, 350] on button "Establecer Fin" at bounding box center [746, 347] width 118 height 27
click at [749, 350] on button "Establecer Inicio" at bounding box center [746, 347] width 118 height 27
click at [749, 350] on button "Establecer Fin" at bounding box center [746, 347] width 118 height 27
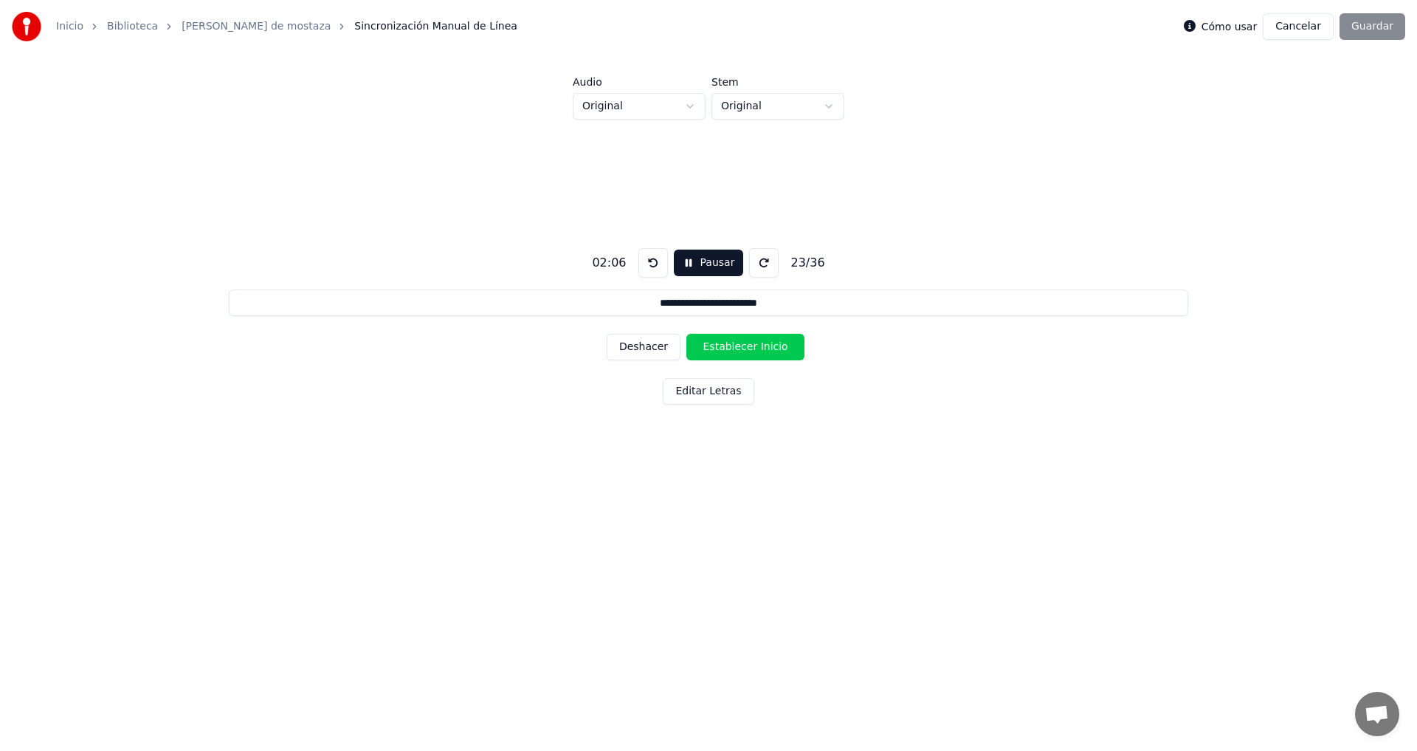
click at [749, 350] on button "Establecer Inicio" at bounding box center [746, 347] width 118 height 27
click at [749, 350] on button "Establecer Fin" at bounding box center [746, 347] width 118 height 27
click at [749, 350] on button "Establecer Inicio" at bounding box center [746, 347] width 118 height 27
click at [749, 350] on button "Establecer Fin" at bounding box center [746, 347] width 118 height 27
click at [749, 350] on button "Establecer Inicio" at bounding box center [746, 347] width 118 height 27
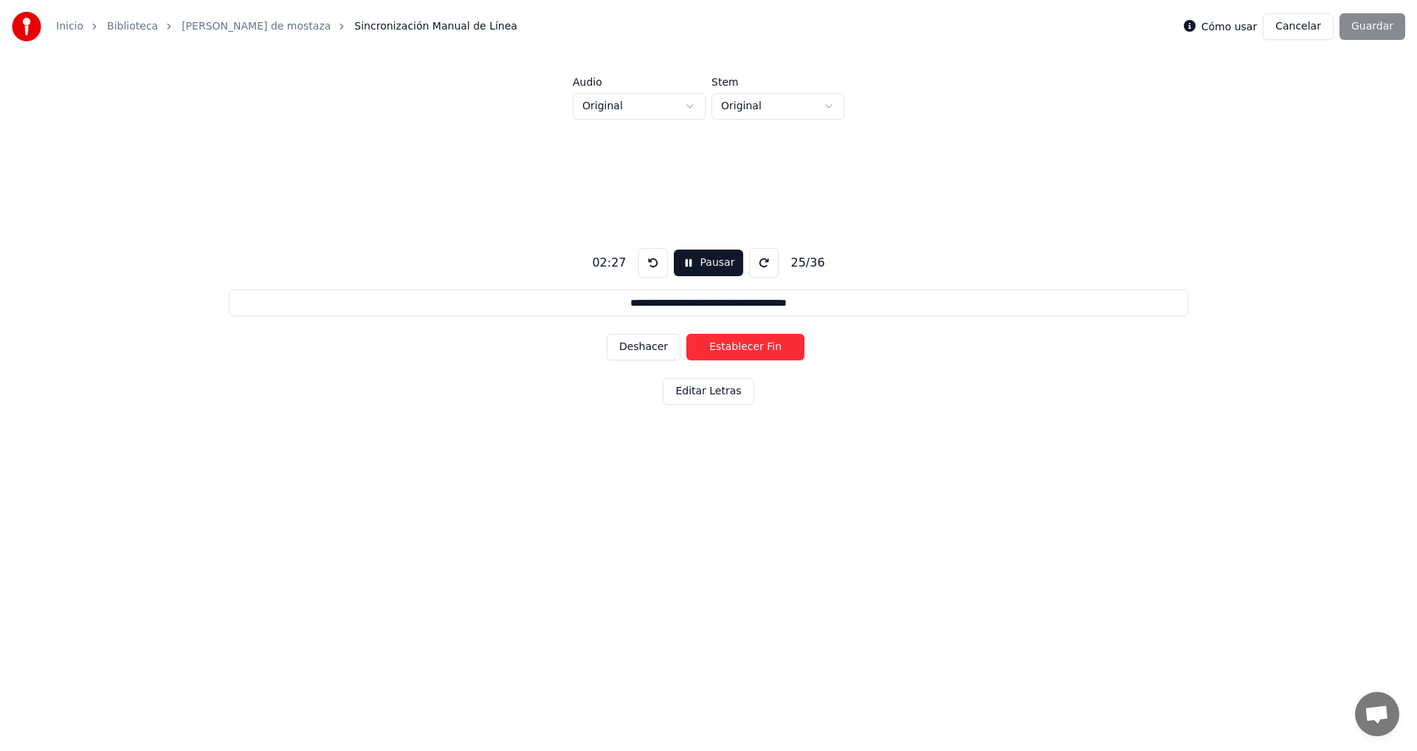
click at [749, 350] on button "Establecer Fin" at bounding box center [746, 347] width 118 height 27
click at [749, 350] on button "Establecer Inicio" at bounding box center [746, 347] width 118 height 27
click at [749, 350] on button "Establecer Fin" at bounding box center [746, 347] width 118 height 27
click at [749, 350] on button "Establecer Inicio" at bounding box center [746, 347] width 118 height 27
click at [749, 350] on button "Establecer Fin" at bounding box center [746, 347] width 118 height 27
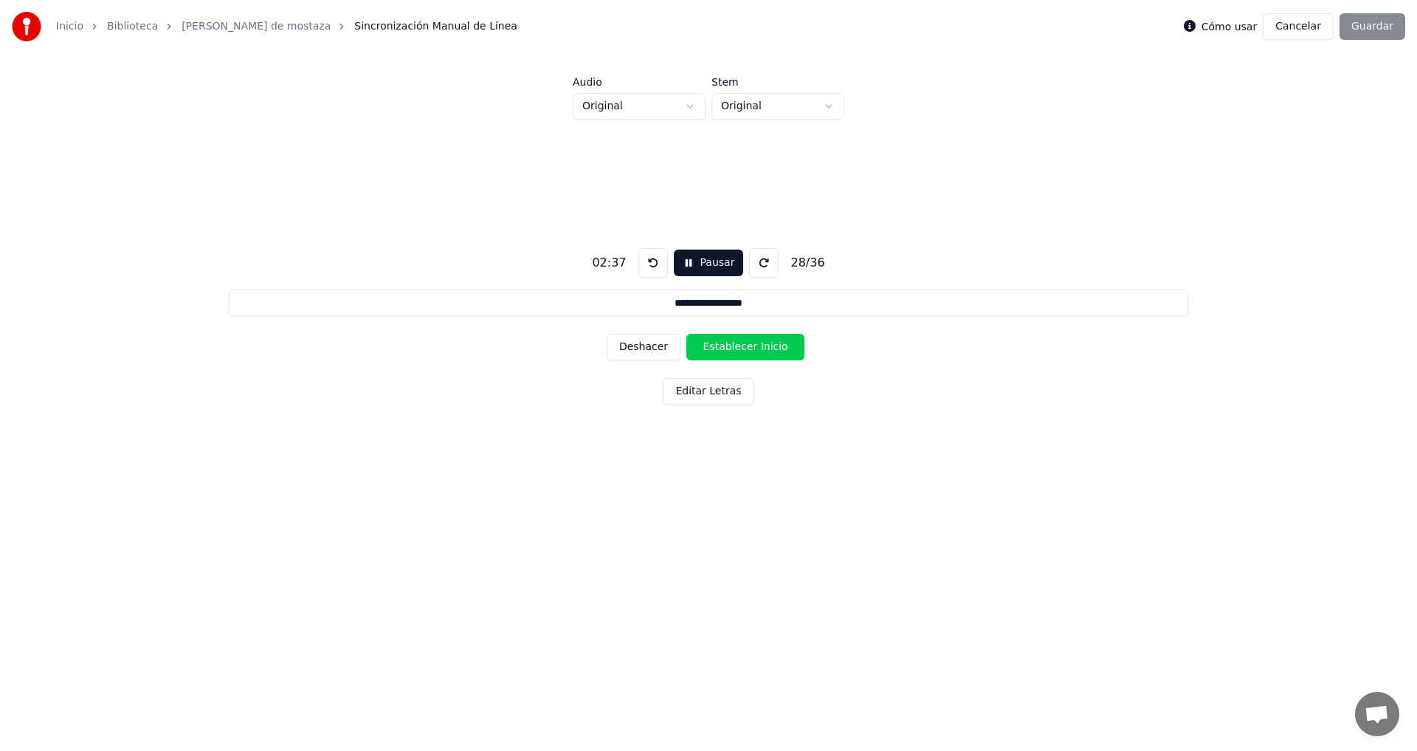
click at [749, 350] on button "Establecer Inicio" at bounding box center [746, 347] width 118 height 27
click at [749, 350] on button "Establecer Fin" at bounding box center [746, 347] width 118 height 27
click at [749, 350] on button "Establecer Inicio" at bounding box center [746, 347] width 118 height 27
click at [749, 350] on button "Establecer Fin" at bounding box center [746, 347] width 118 height 27
click at [749, 350] on button "Establecer Inicio" at bounding box center [746, 347] width 118 height 27
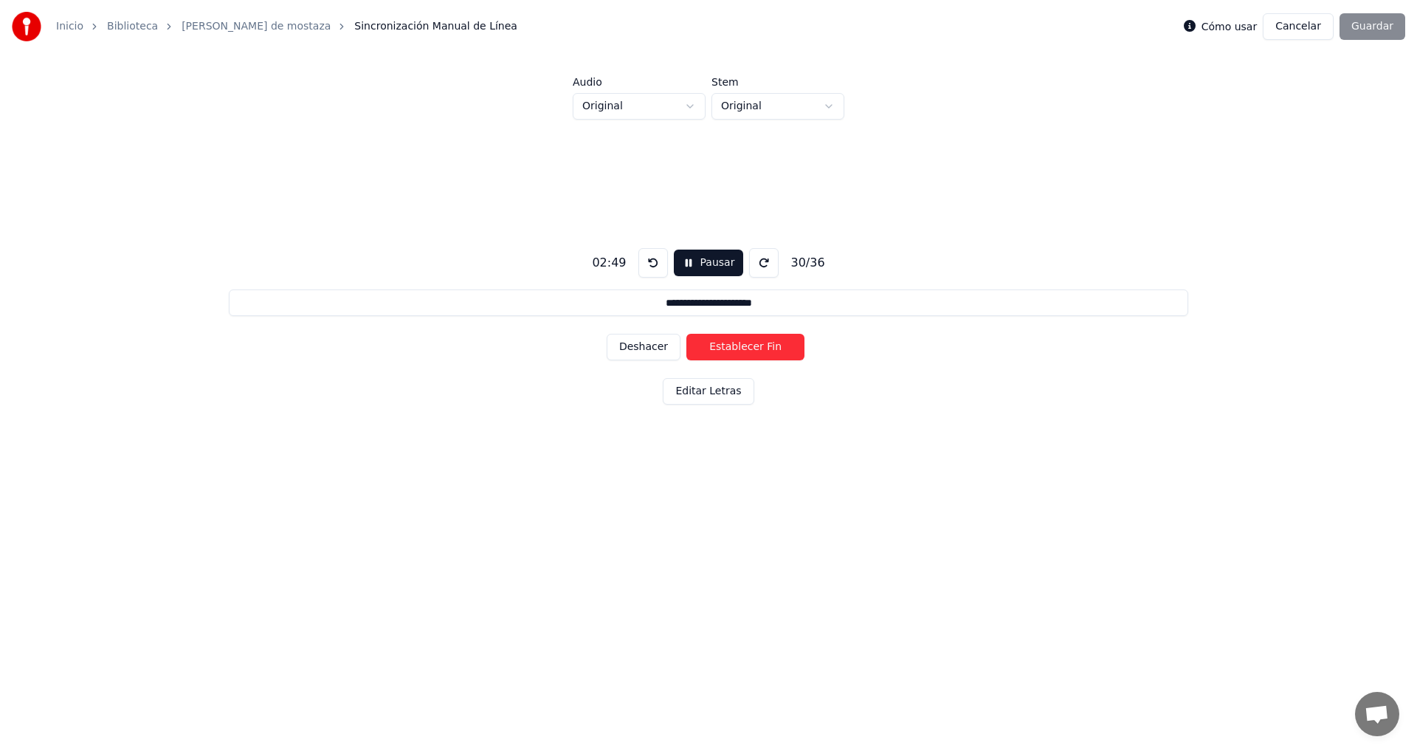
click at [749, 350] on button "Establecer Fin" at bounding box center [746, 347] width 118 height 27
click at [749, 350] on button "Establecer Inicio" at bounding box center [746, 347] width 118 height 27
click at [749, 350] on button "Establecer Fin" at bounding box center [746, 347] width 118 height 27
click at [749, 350] on button "Establecer Inicio" at bounding box center [746, 347] width 118 height 27
click at [749, 350] on button "Establecer Fin" at bounding box center [746, 347] width 118 height 27
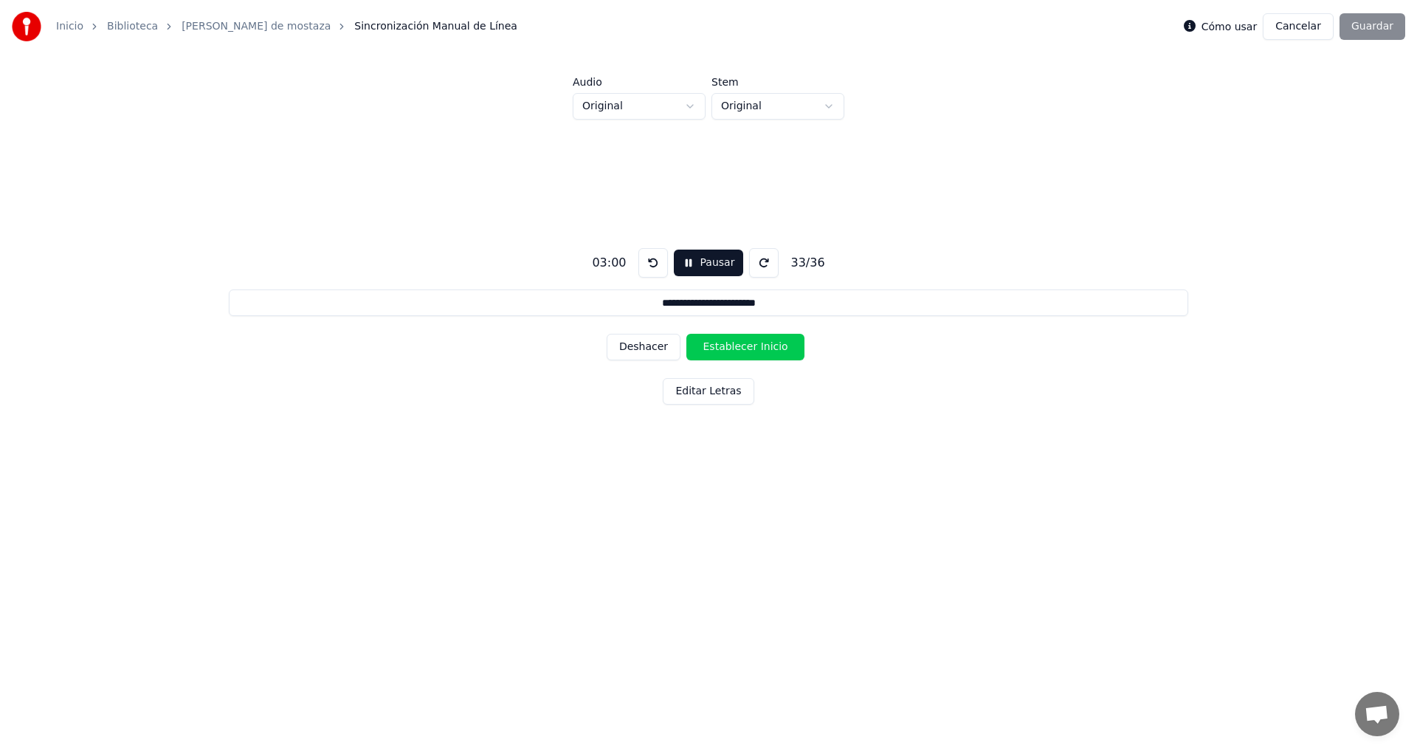
click at [749, 350] on button "Establecer Inicio" at bounding box center [746, 347] width 118 height 27
click at [749, 350] on button "Establecer Fin" at bounding box center [746, 347] width 118 height 27
click at [749, 350] on button "Establecer Inicio" at bounding box center [746, 347] width 118 height 27
click at [749, 350] on button "Establecer Fin" at bounding box center [746, 347] width 118 height 27
click at [749, 350] on button "Establecer Inicio" at bounding box center [746, 347] width 118 height 27
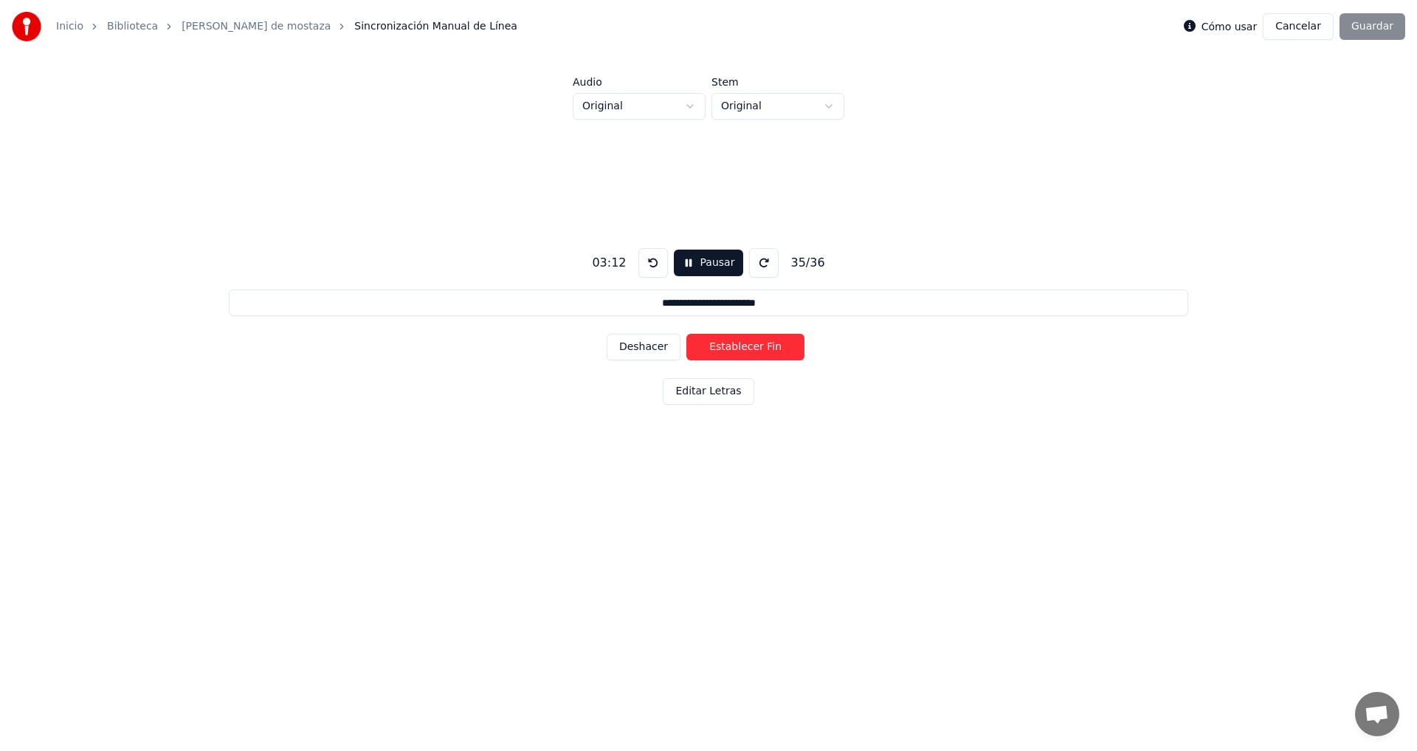
click at [749, 350] on button "Establecer Fin" at bounding box center [746, 347] width 118 height 27
type input "**********"
click at [749, 350] on button "Establecer Inicio" at bounding box center [746, 347] width 118 height 27
click at [749, 350] on button "Establecer Fin" at bounding box center [746, 347] width 118 height 27
click at [1382, 31] on button "Guardar" at bounding box center [1373, 26] width 66 height 27
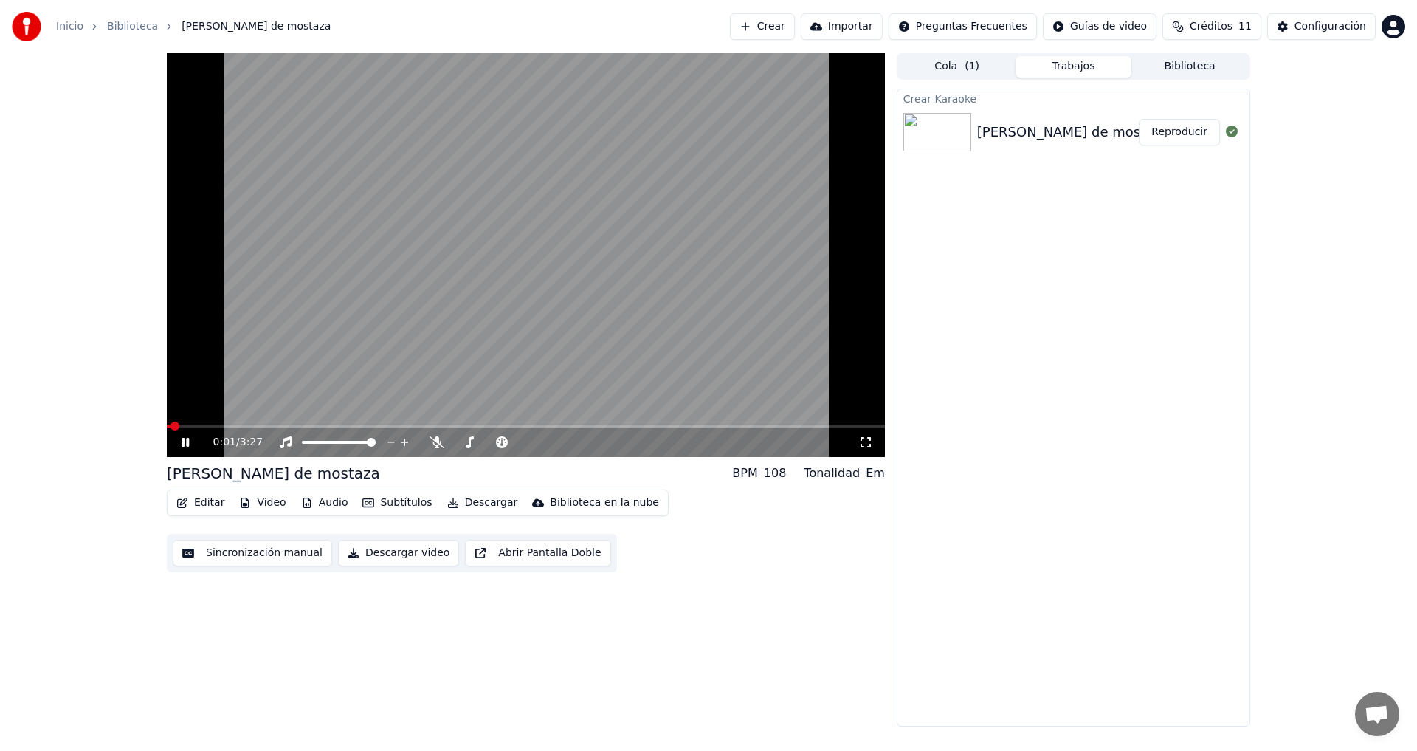
click at [171, 429] on span at bounding box center [175, 426] width 9 height 9
click at [179, 441] on icon at bounding box center [196, 442] width 35 height 12
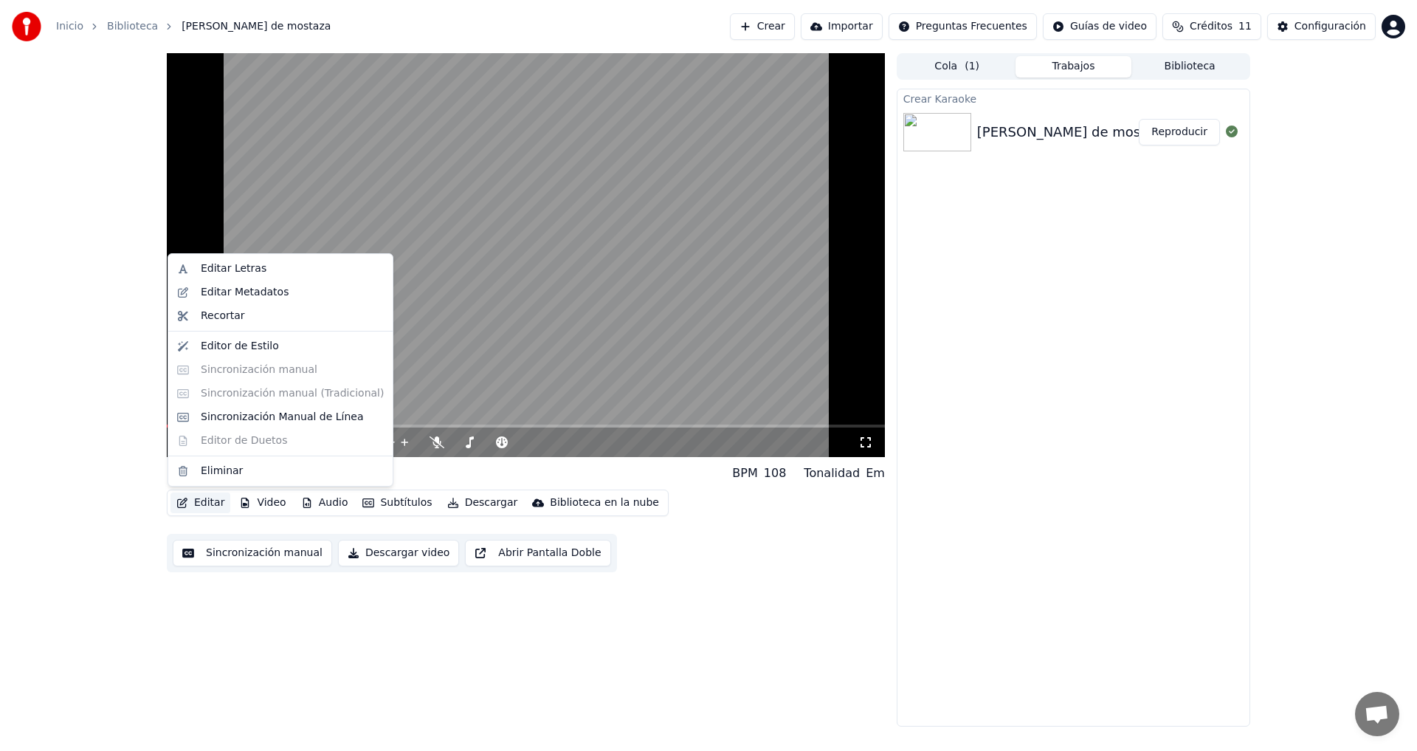
click at [202, 503] on button "Editar" at bounding box center [201, 502] width 60 height 21
click at [245, 340] on div "Editor de Estilo" at bounding box center [240, 346] width 78 height 15
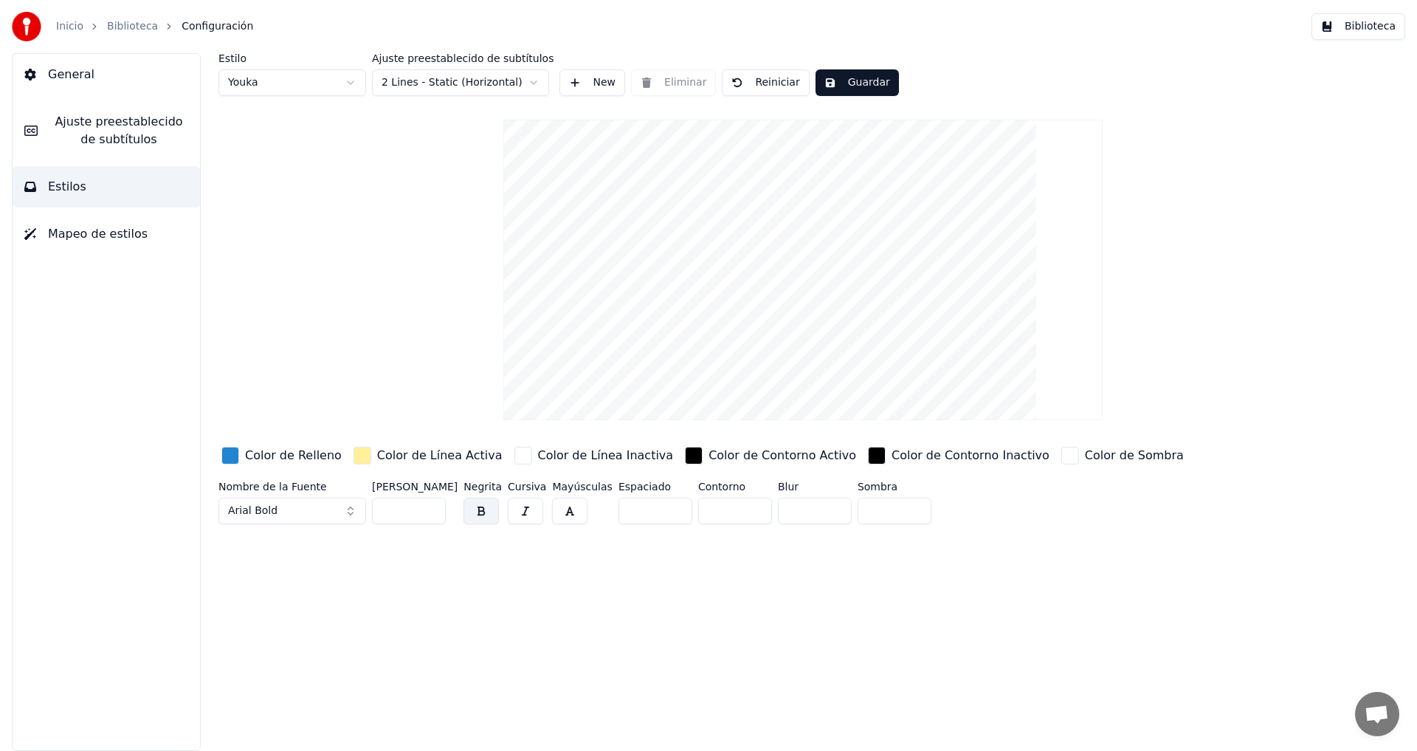
click at [88, 143] on span "Ajuste preestablecido de subtítulos" at bounding box center [118, 130] width 139 height 35
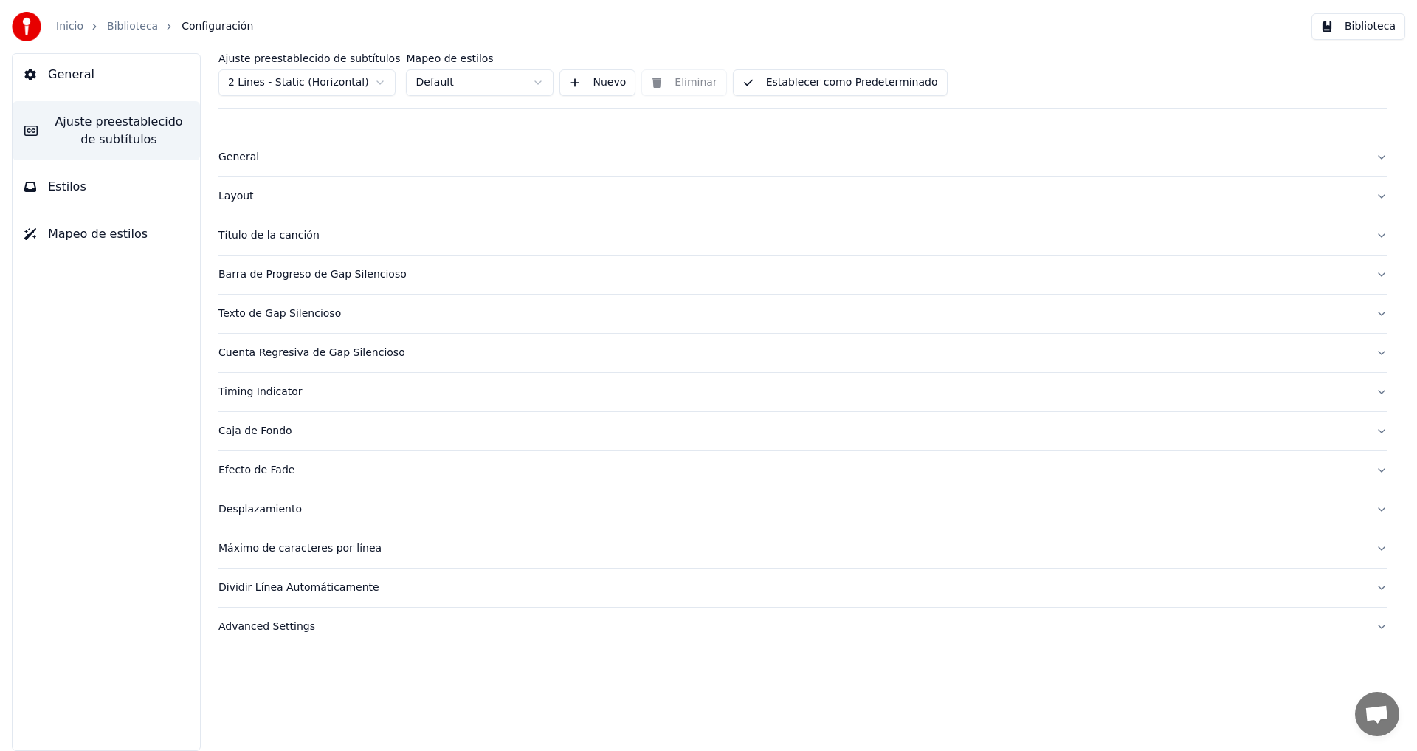
click at [94, 179] on button "Estilos" at bounding box center [107, 186] width 188 height 41
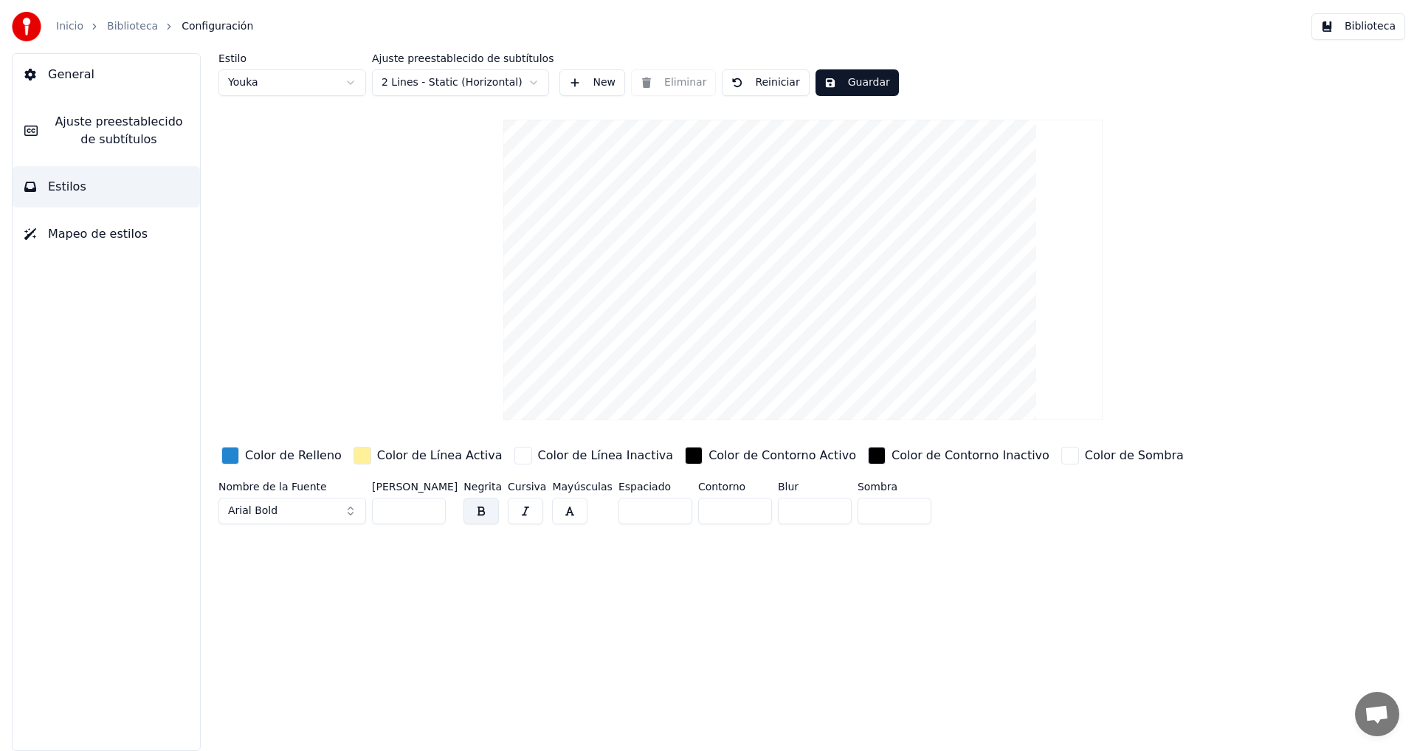
click at [233, 451] on div "button" at bounding box center [230, 456] width 18 height 18
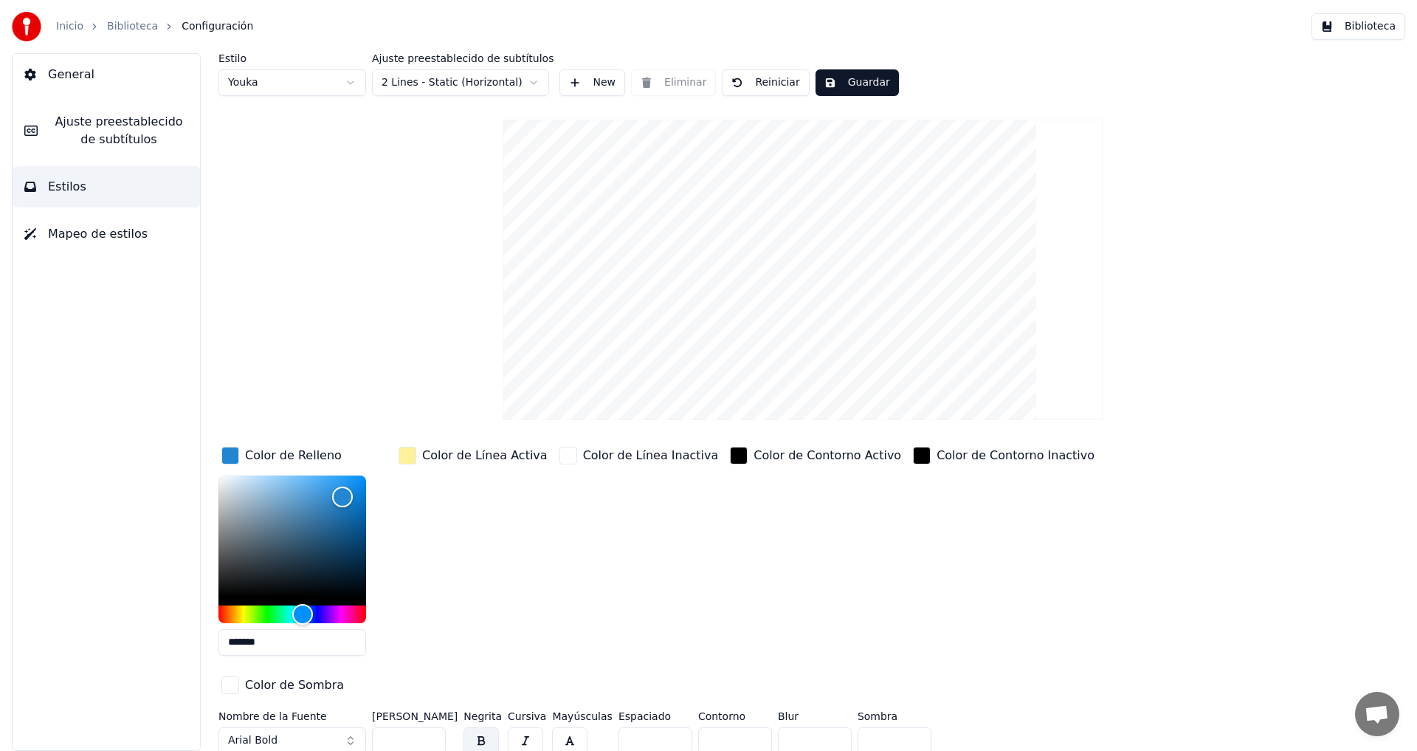
click at [514, 527] on div "Color de Línea Activa" at bounding box center [473, 556] width 155 height 224
click at [360, 255] on div "Estilo Youka Ajuste preestablecido de subtítulos 2 Lines - Static (Horizontal) …" at bounding box center [803, 406] width 1169 height 706
click at [79, 230] on span "Mapeo de estilos" at bounding box center [98, 234] width 100 height 18
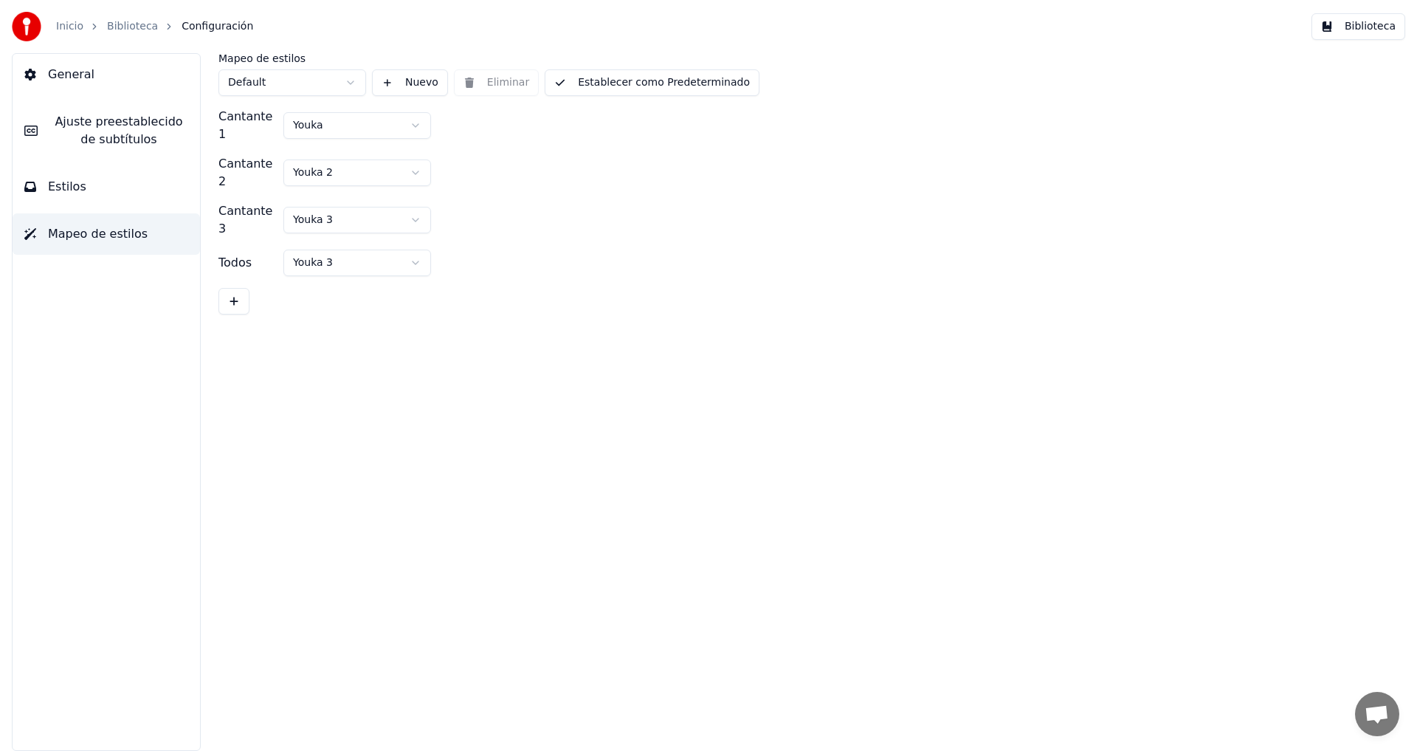
click at [70, 193] on span "Estilos" at bounding box center [67, 187] width 38 height 18
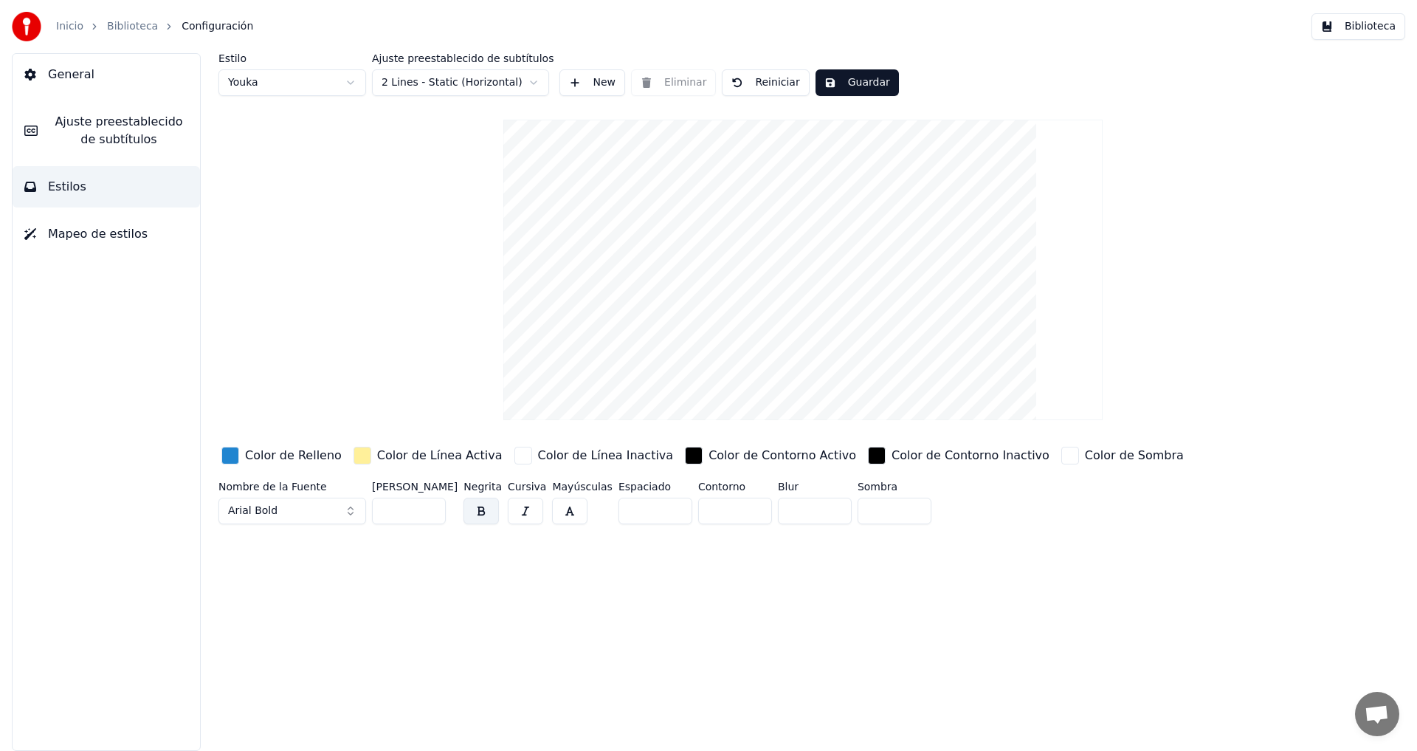
click at [52, 127] on span "Ajuste preestablecido de subtítulos" at bounding box center [118, 130] width 139 height 35
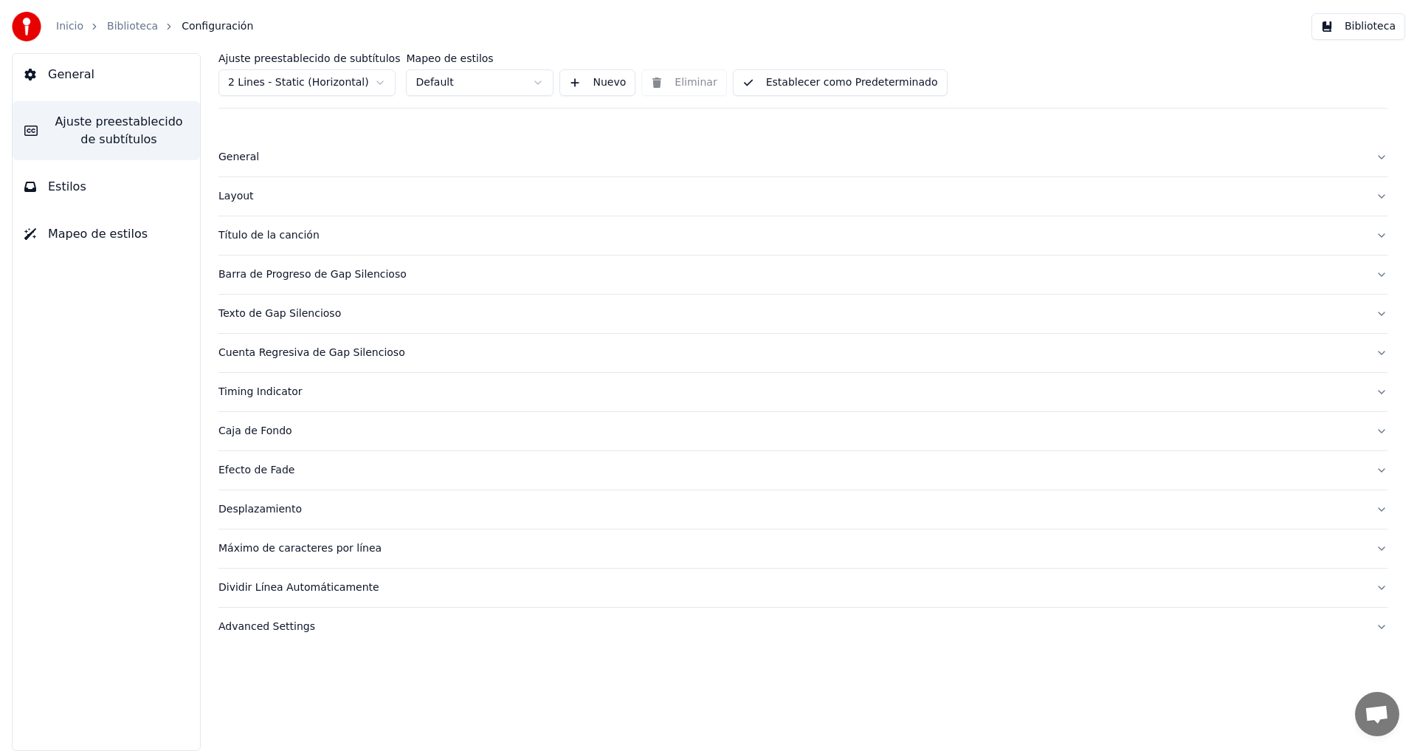
click at [68, 72] on span "General" at bounding box center [71, 75] width 47 height 18
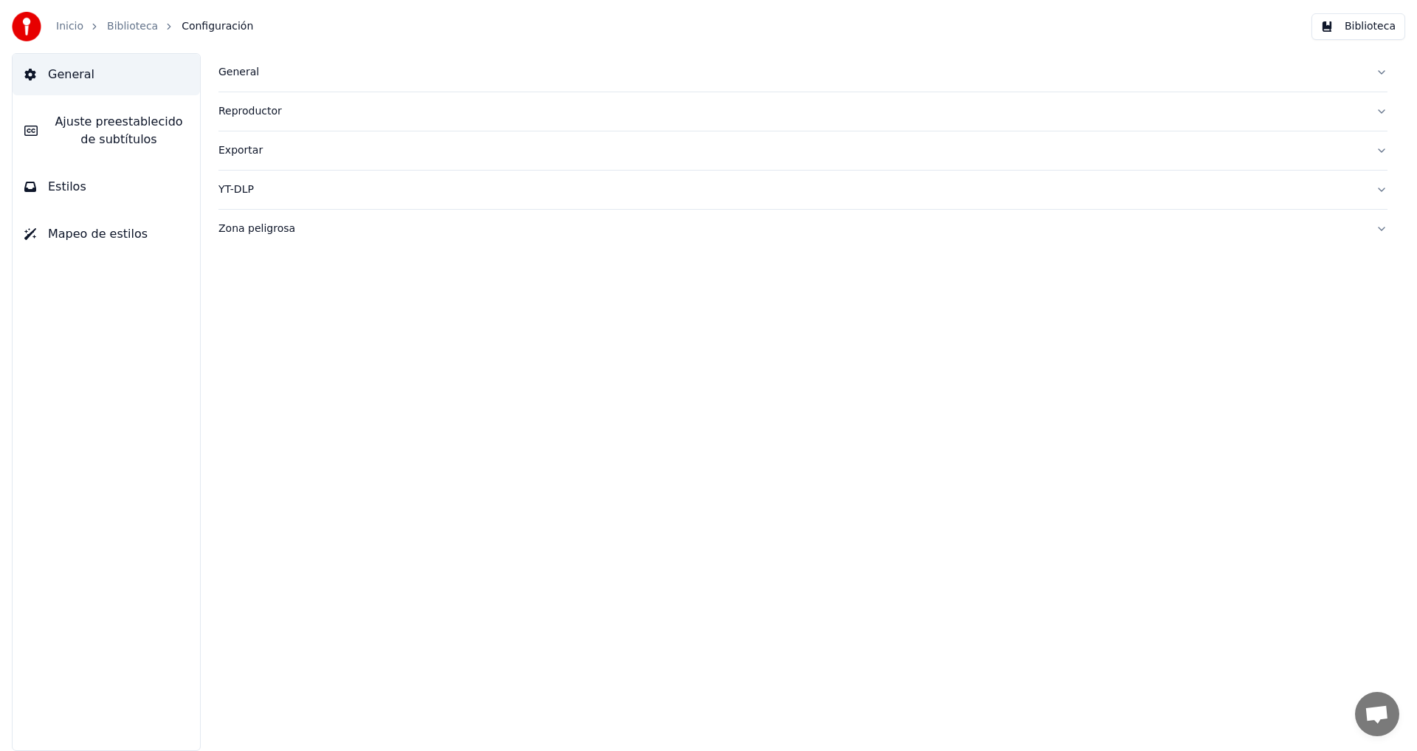
click at [66, 25] on link "Inicio" at bounding box center [69, 26] width 27 height 15
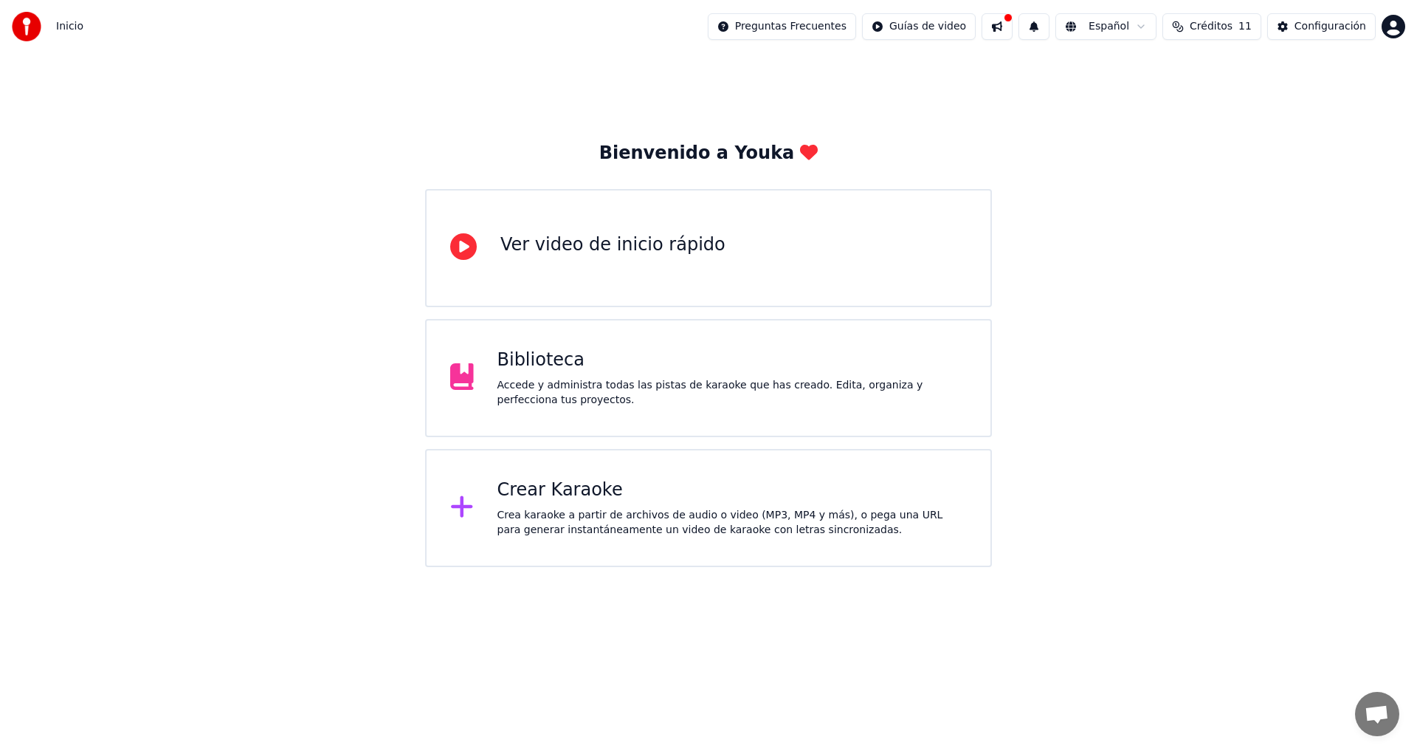
click at [670, 397] on div "Accede y administra todas las pistas de karaoke que has creado. Edita, organiza…" at bounding box center [733, 393] width 470 height 30
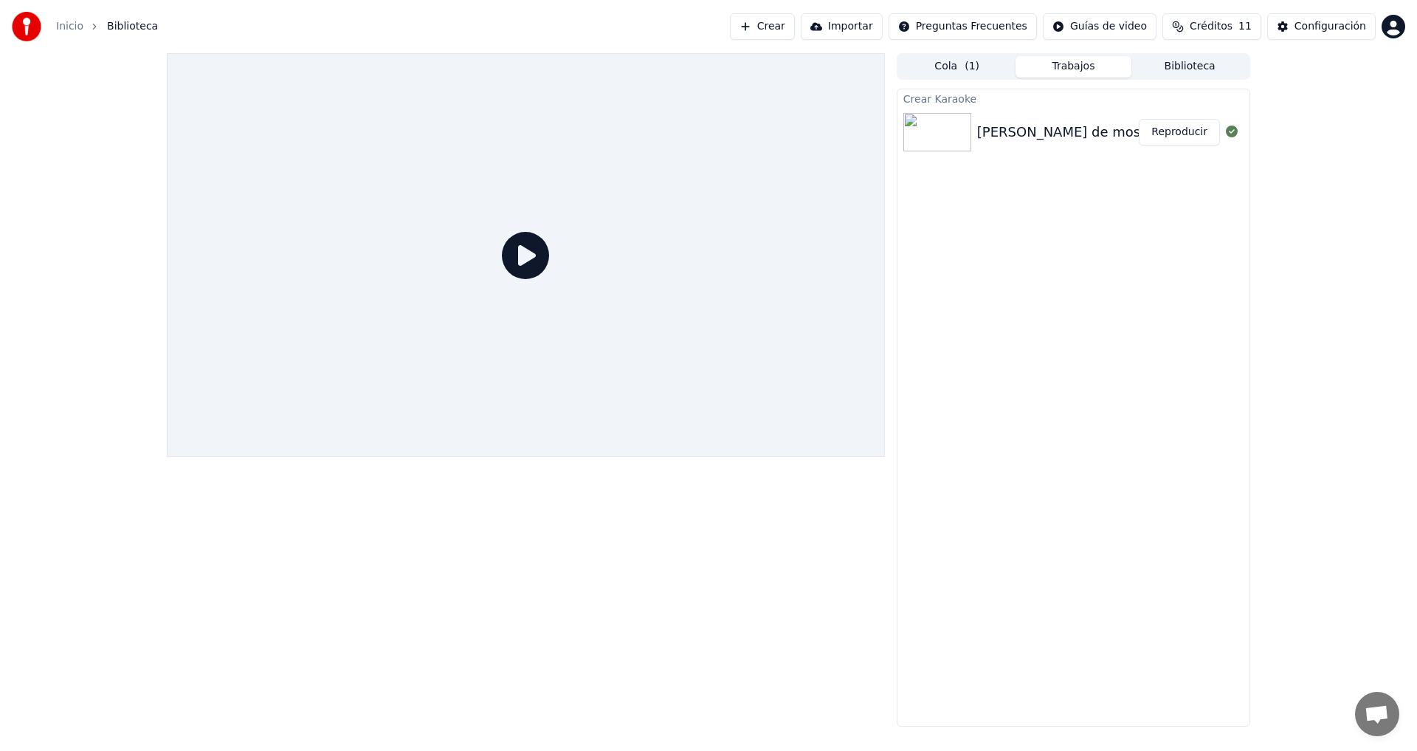
click at [1056, 134] on div "[PERSON_NAME] de mostaza" at bounding box center [1073, 132] width 192 height 21
click at [936, 125] on img at bounding box center [938, 132] width 68 height 38
click at [1032, 141] on div "[PERSON_NAME] de mostaza" at bounding box center [1073, 132] width 192 height 21
click at [512, 242] on icon at bounding box center [525, 255] width 47 height 47
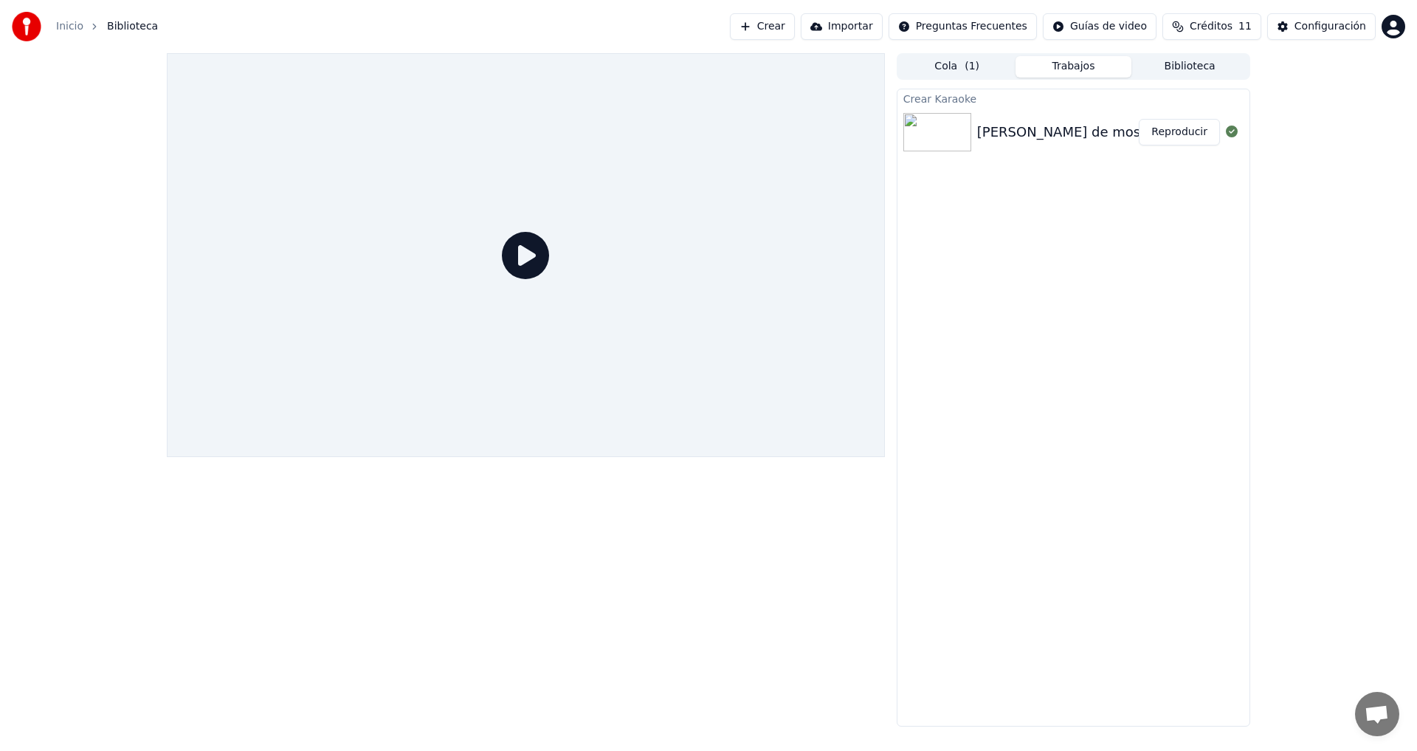
click at [523, 255] on icon at bounding box center [525, 255] width 47 height 47
click at [1015, 137] on div "[PERSON_NAME] de mostaza" at bounding box center [1073, 132] width 192 height 21
click at [1028, 131] on div "[PERSON_NAME] de mostaza" at bounding box center [1073, 132] width 192 height 21
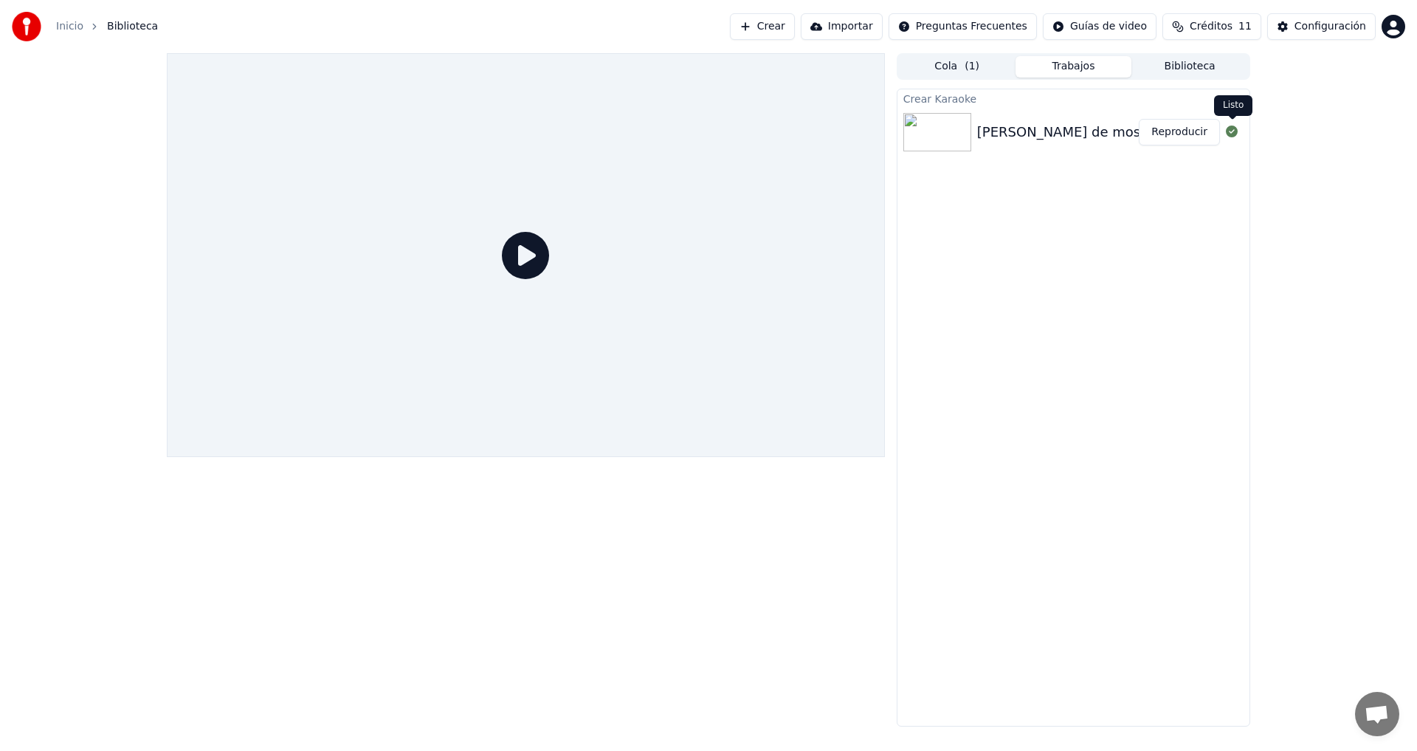
click at [1229, 136] on icon at bounding box center [1232, 131] width 12 height 12
click at [1185, 136] on button "Reproducir" at bounding box center [1179, 132] width 81 height 27
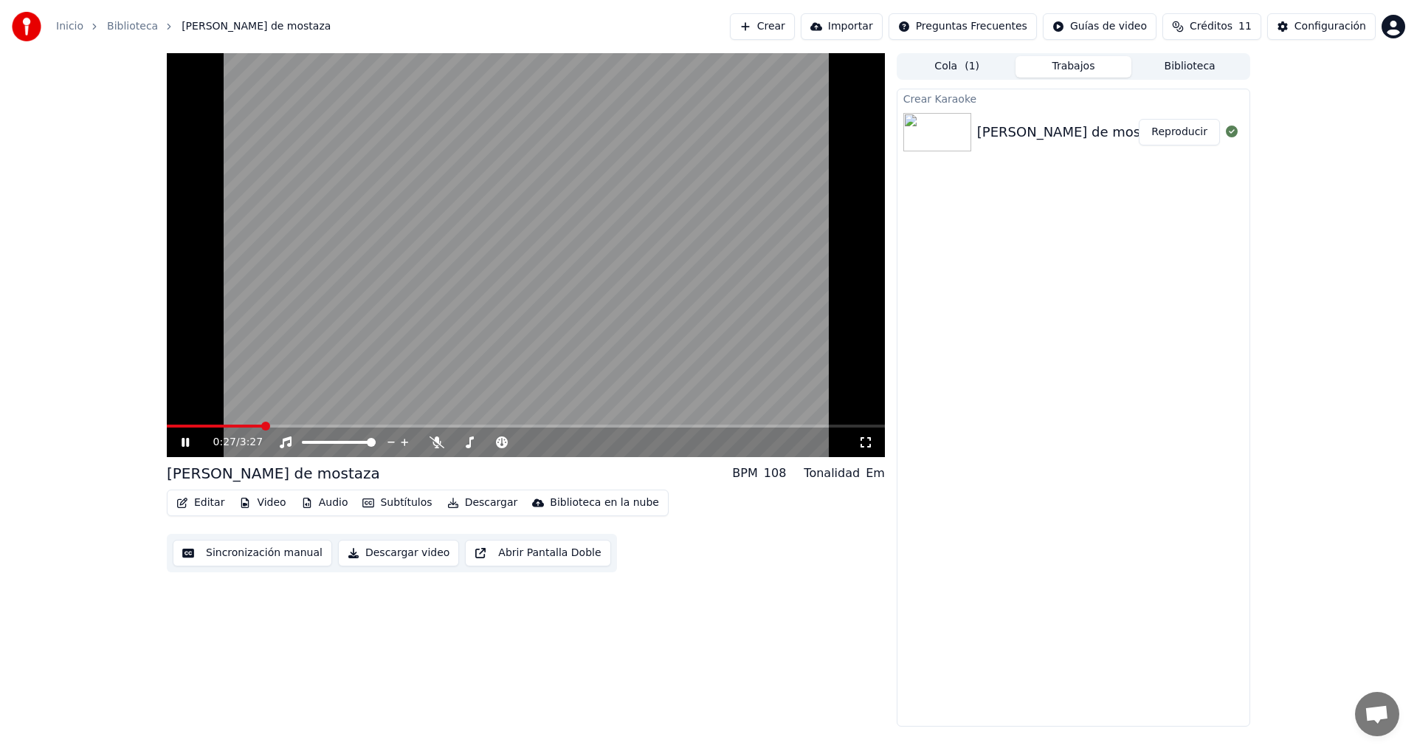
click at [183, 442] on icon at bounding box center [185, 442] width 7 height 9
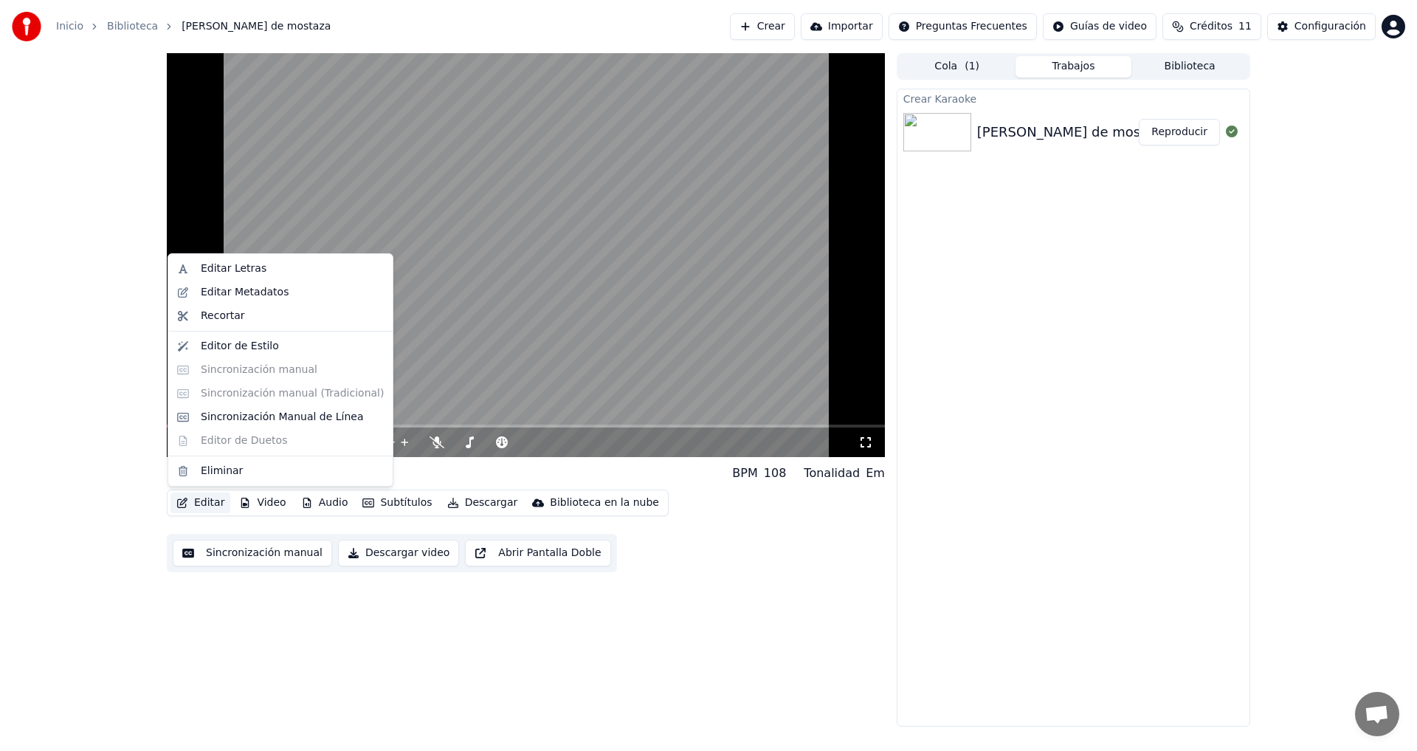
click at [207, 508] on button "Editar" at bounding box center [201, 502] width 60 height 21
click at [246, 343] on div "Editor de Estilo" at bounding box center [240, 346] width 78 height 15
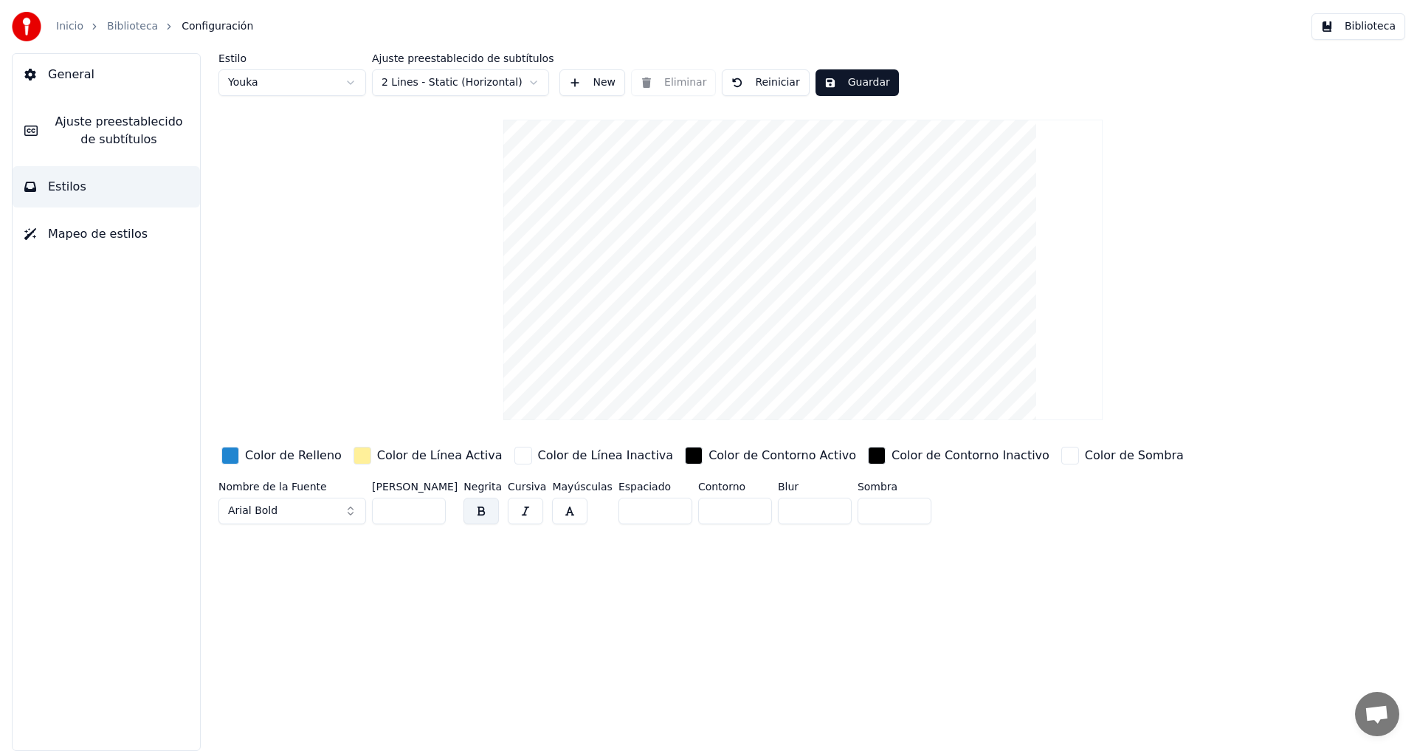
click at [806, 348] on video at bounding box center [802, 270] width 599 height 300
click at [742, 348] on video at bounding box center [802, 270] width 599 height 300
click at [755, 339] on video at bounding box center [802, 270] width 599 height 300
click at [100, 155] on button "Ajuste preestablecido de subtítulos" at bounding box center [107, 130] width 188 height 59
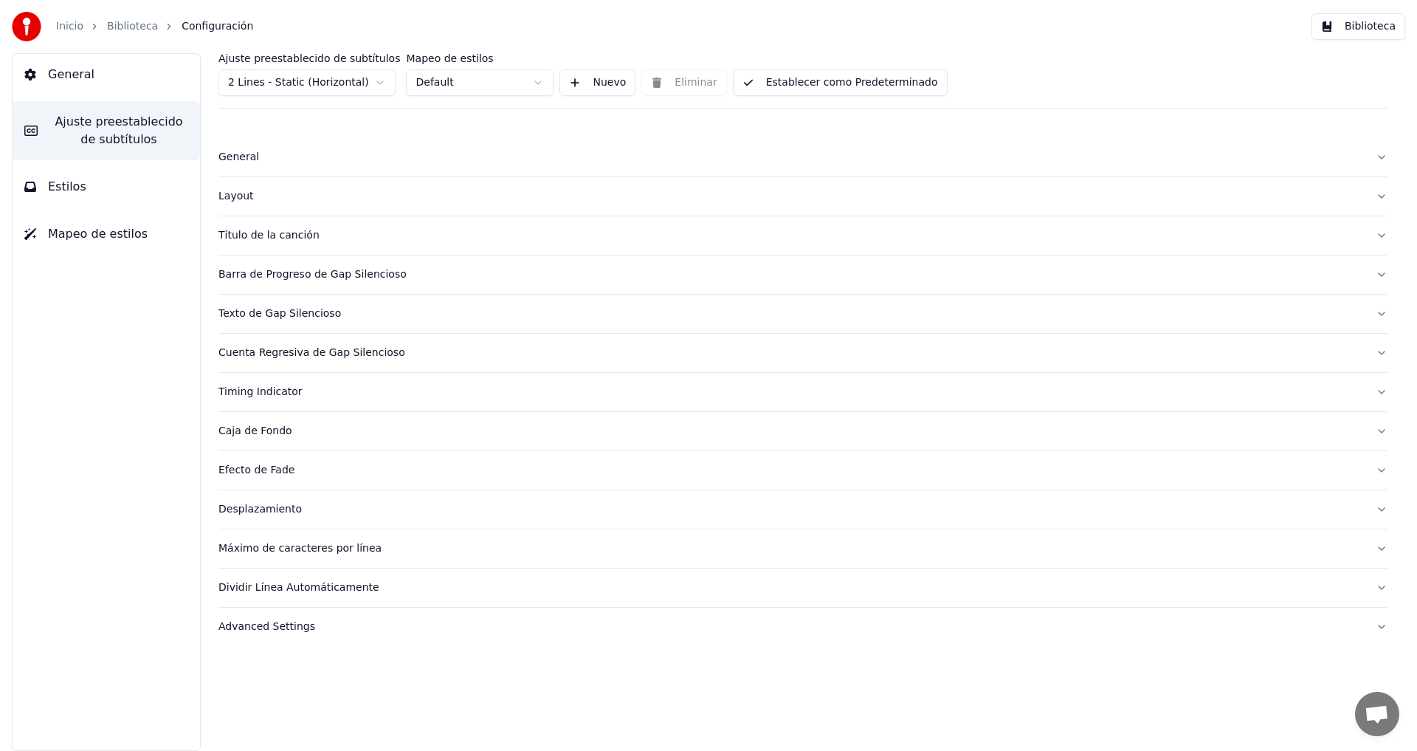
click at [85, 185] on button "Estilos" at bounding box center [107, 186] width 188 height 41
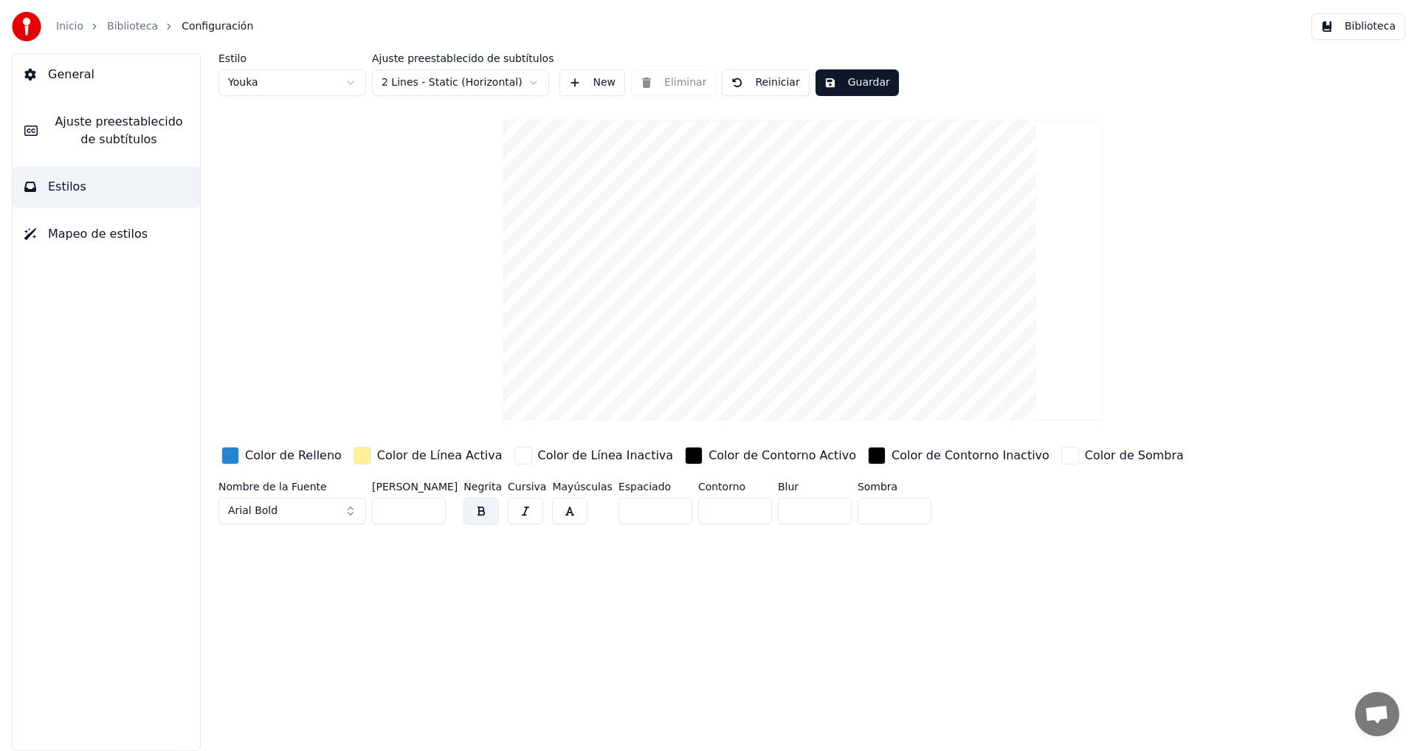
click at [59, 227] on span "Mapeo de estilos" at bounding box center [98, 234] width 100 height 18
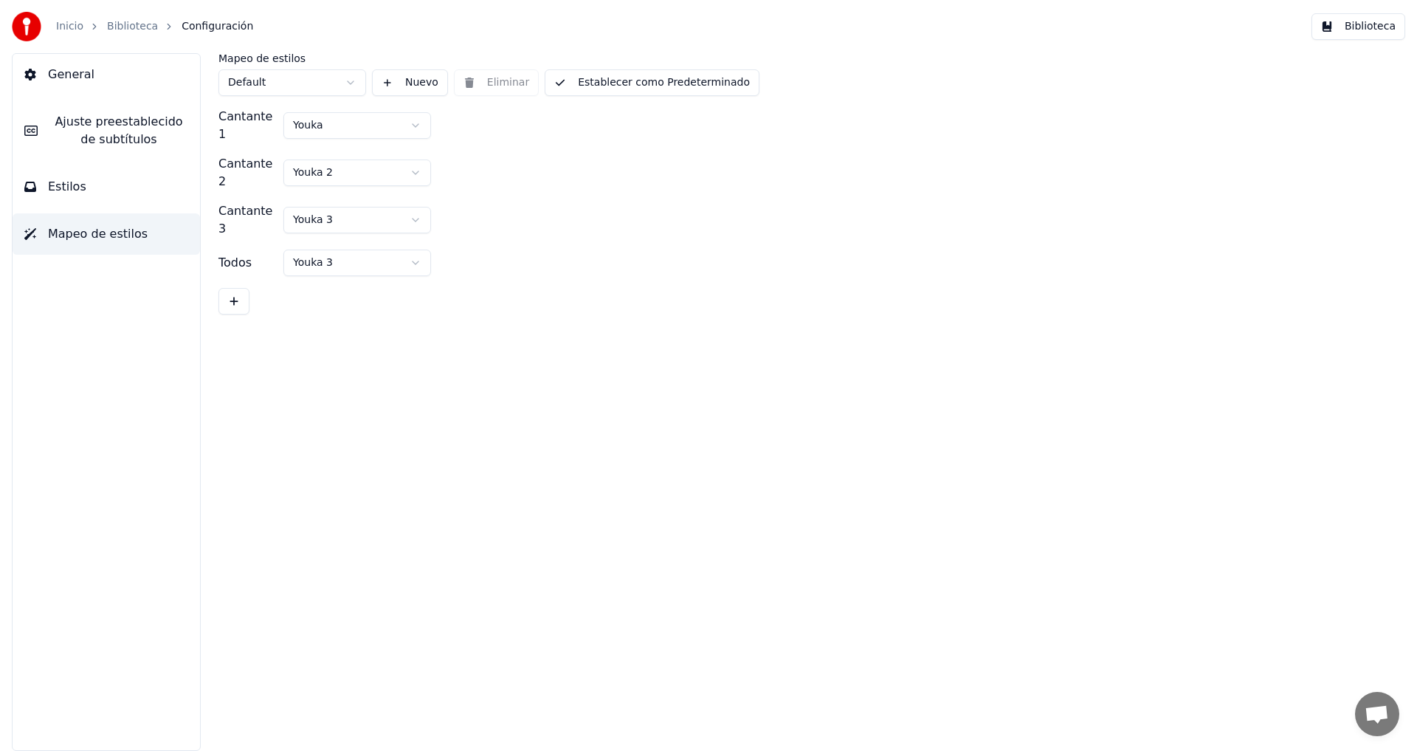
click at [69, 191] on span "Estilos" at bounding box center [67, 187] width 38 height 18
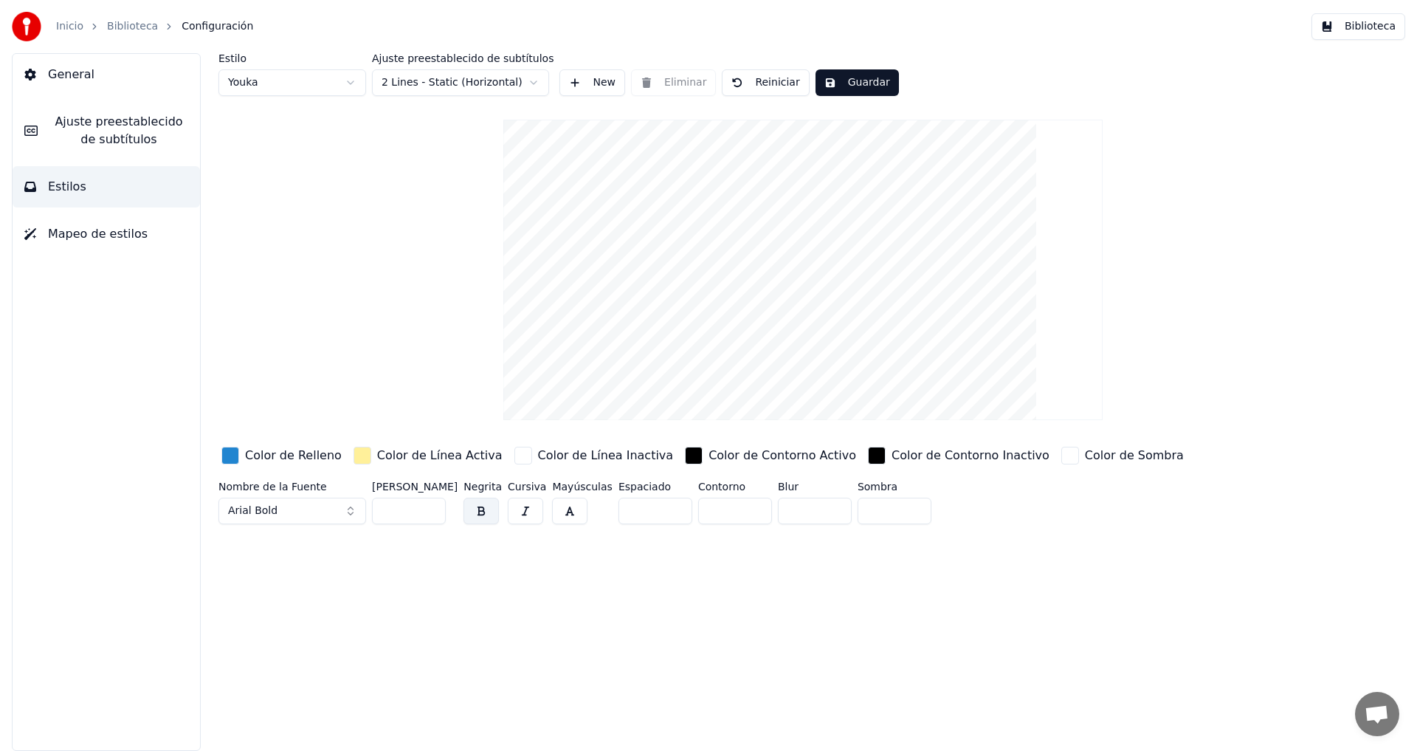
click at [843, 343] on video at bounding box center [802, 270] width 599 height 300
drag, startPoint x: 843, startPoint y: 343, endPoint x: 827, endPoint y: 304, distance: 42.4
click at [827, 304] on video at bounding box center [802, 270] width 599 height 300
click at [457, 86] on html "Inicio Biblioteca Configuración Biblioteca General Ajuste preestablecido de sub…" at bounding box center [708, 375] width 1417 height 751
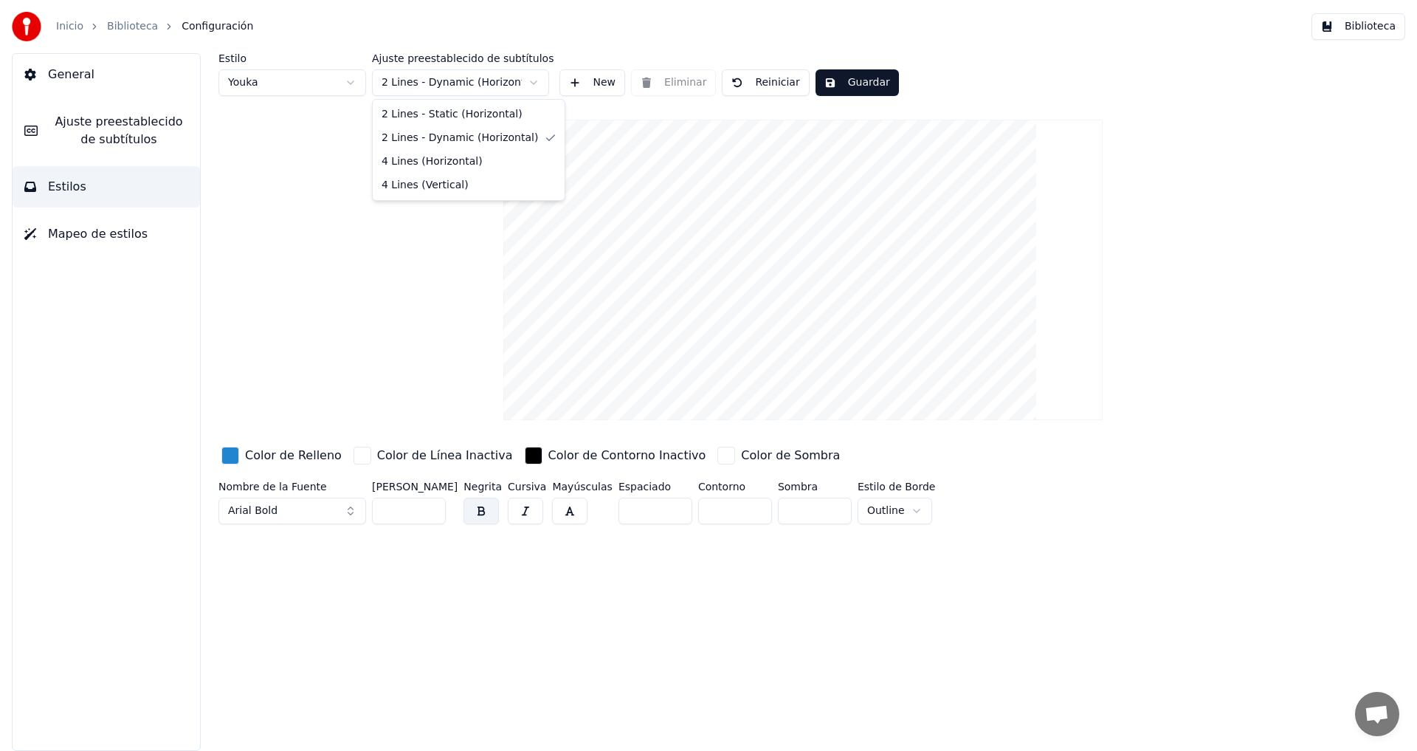
click at [506, 80] on html "Inicio Biblioteca Configuración Biblioteca General Ajuste preestablecido de sub…" at bounding box center [708, 375] width 1417 height 751
click at [454, 85] on html "Inicio Biblioteca Configuración Biblioteca General Ajuste preestablecido de sub…" at bounding box center [708, 375] width 1417 height 751
click at [294, 230] on html "Inicio Biblioteca Configuración Biblioteca General Ajuste preestablecido de sub…" at bounding box center [708, 375] width 1417 height 751
click at [860, 83] on button "Guardar" at bounding box center [857, 82] width 83 height 27
click at [126, 26] on link "Biblioteca" at bounding box center [132, 26] width 51 height 15
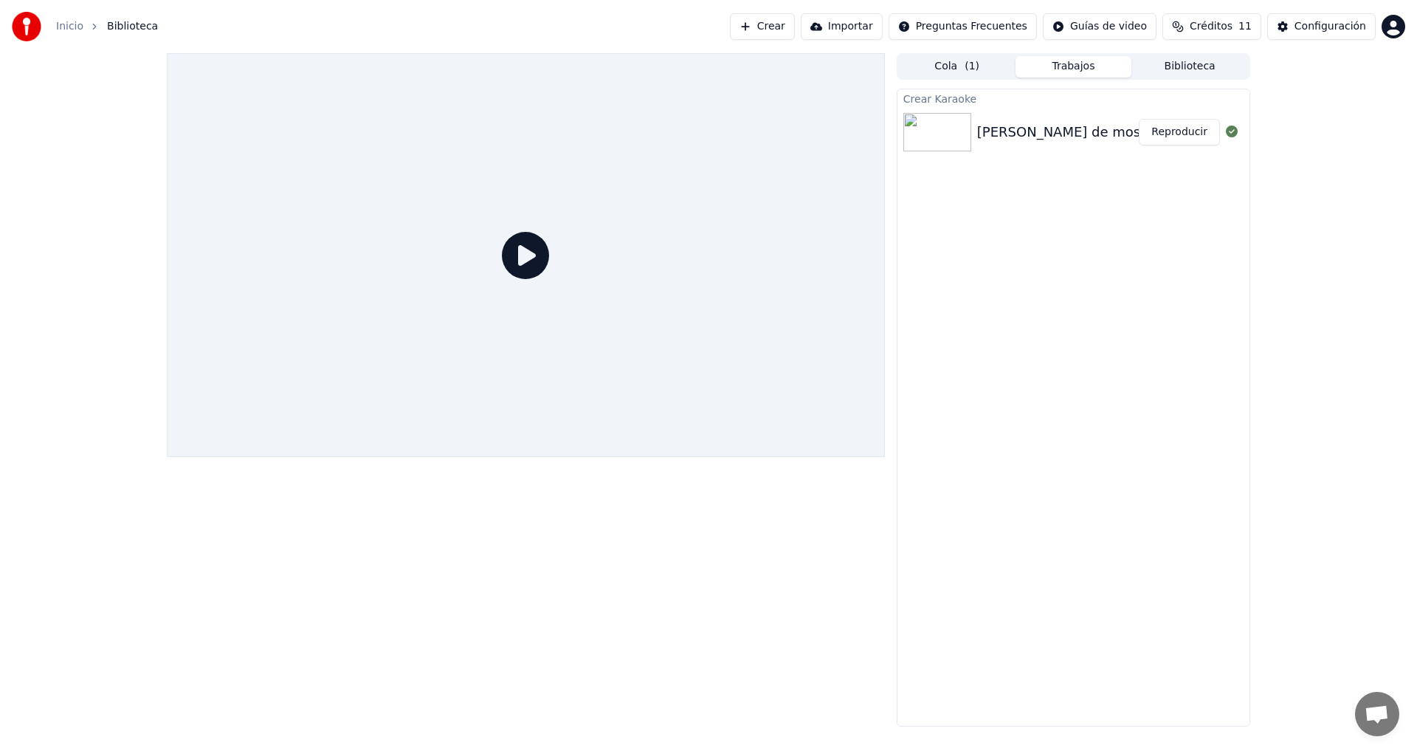
click at [1197, 134] on button "Reproducir" at bounding box center [1179, 132] width 81 height 27
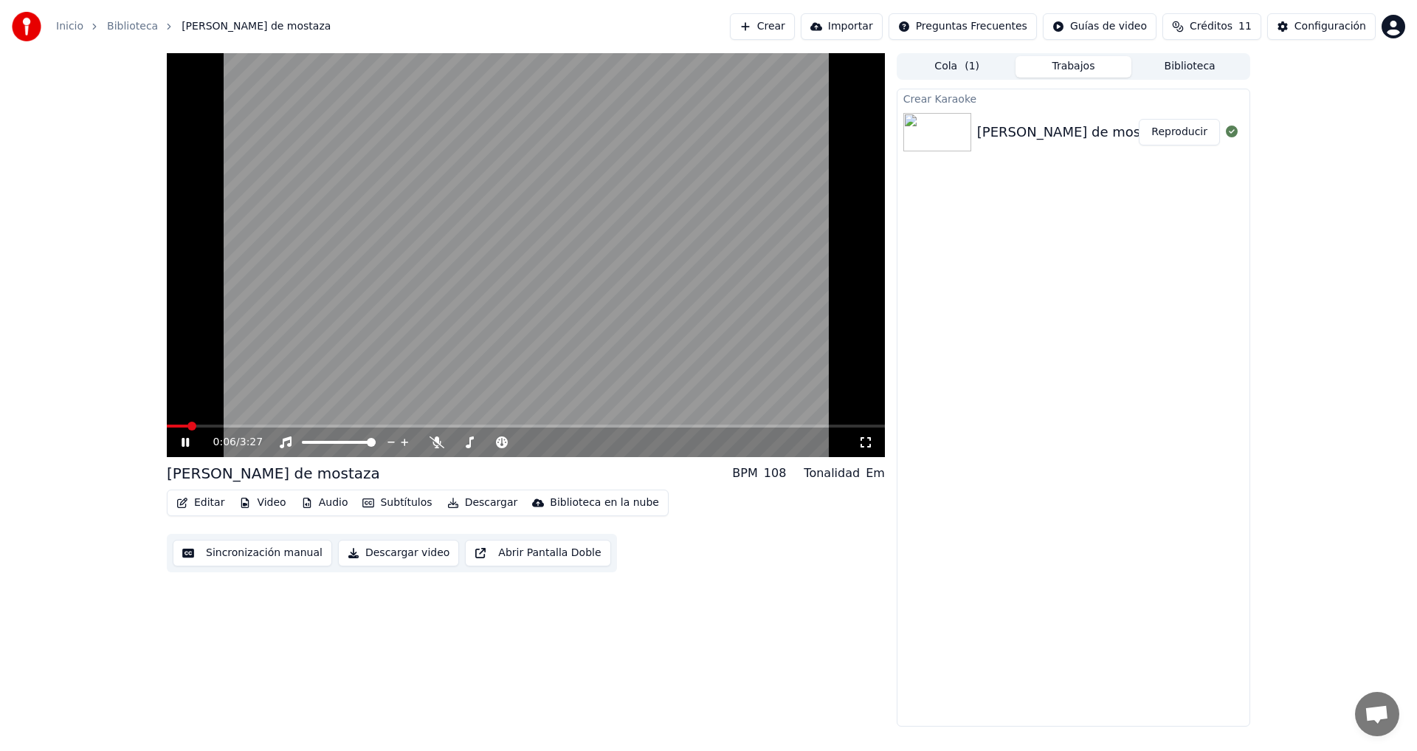
click at [216, 427] on span at bounding box center [526, 425] width 718 height 3
click at [182, 441] on icon at bounding box center [185, 442] width 7 height 9
click at [204, 503] on button "Editar" at bounding box center [201, 502] width 60 height 21
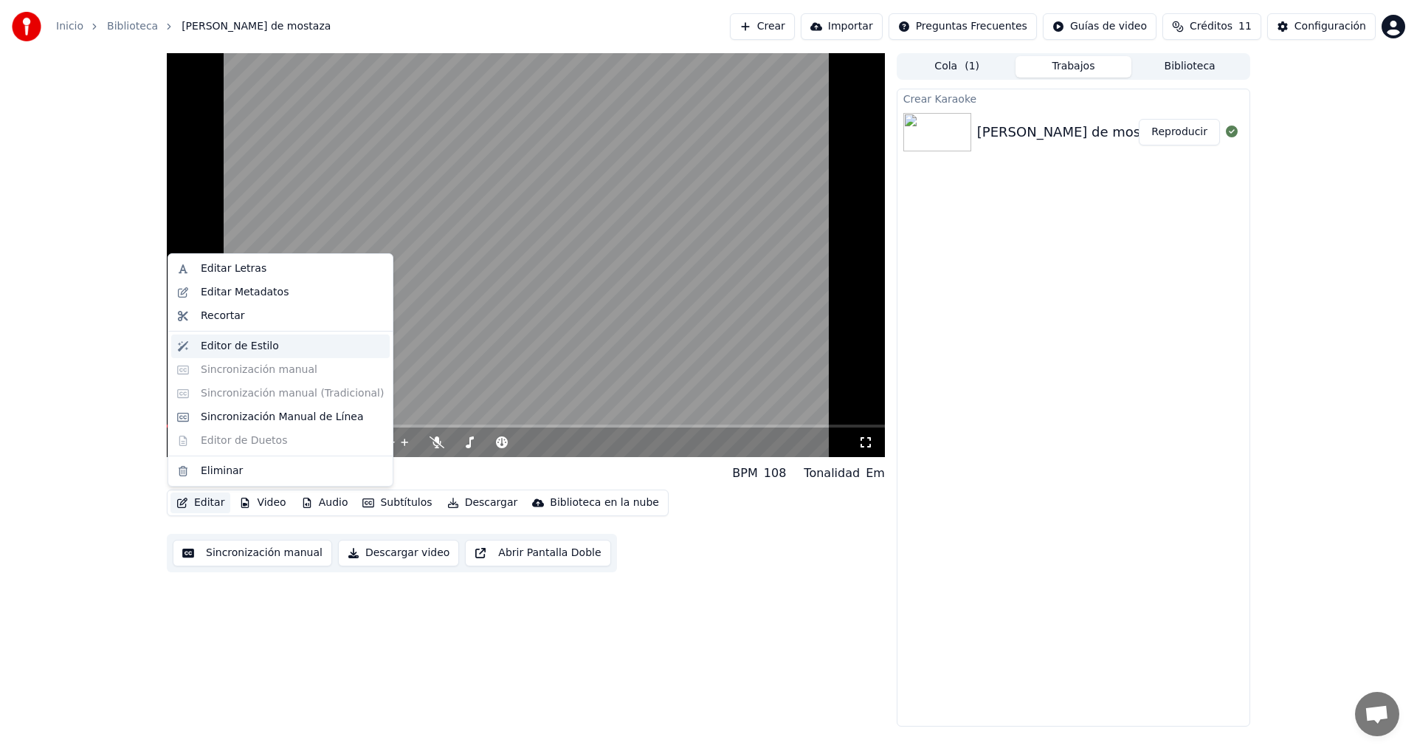
click at [237, 344] on div "Editor de Estilo" at bounding box center [240, 346] width 78 height 15
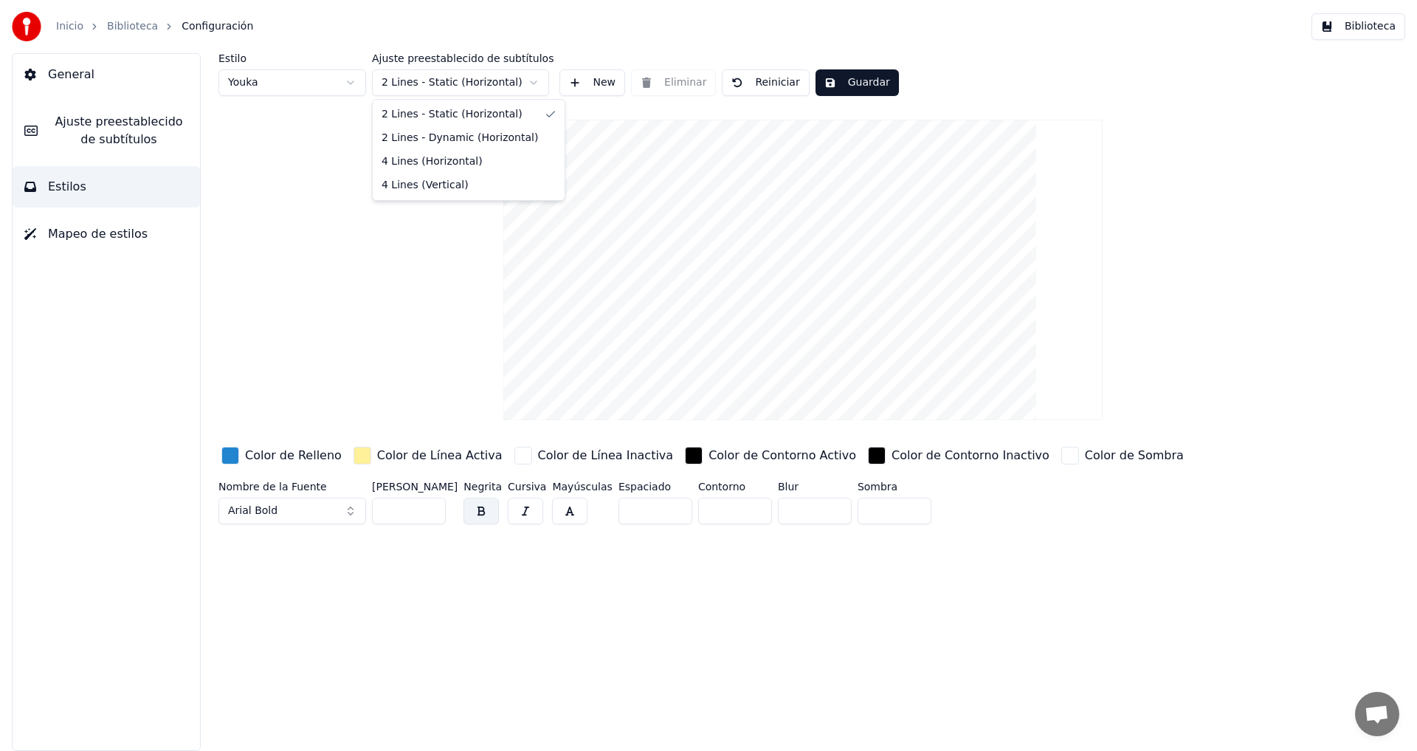
click at [450, 89] on html "Inicio Biblioteca Configuración Biblioteca General Ajuste preestablecido de sub…" at bounding box center [708, 375] width 1417 height 751
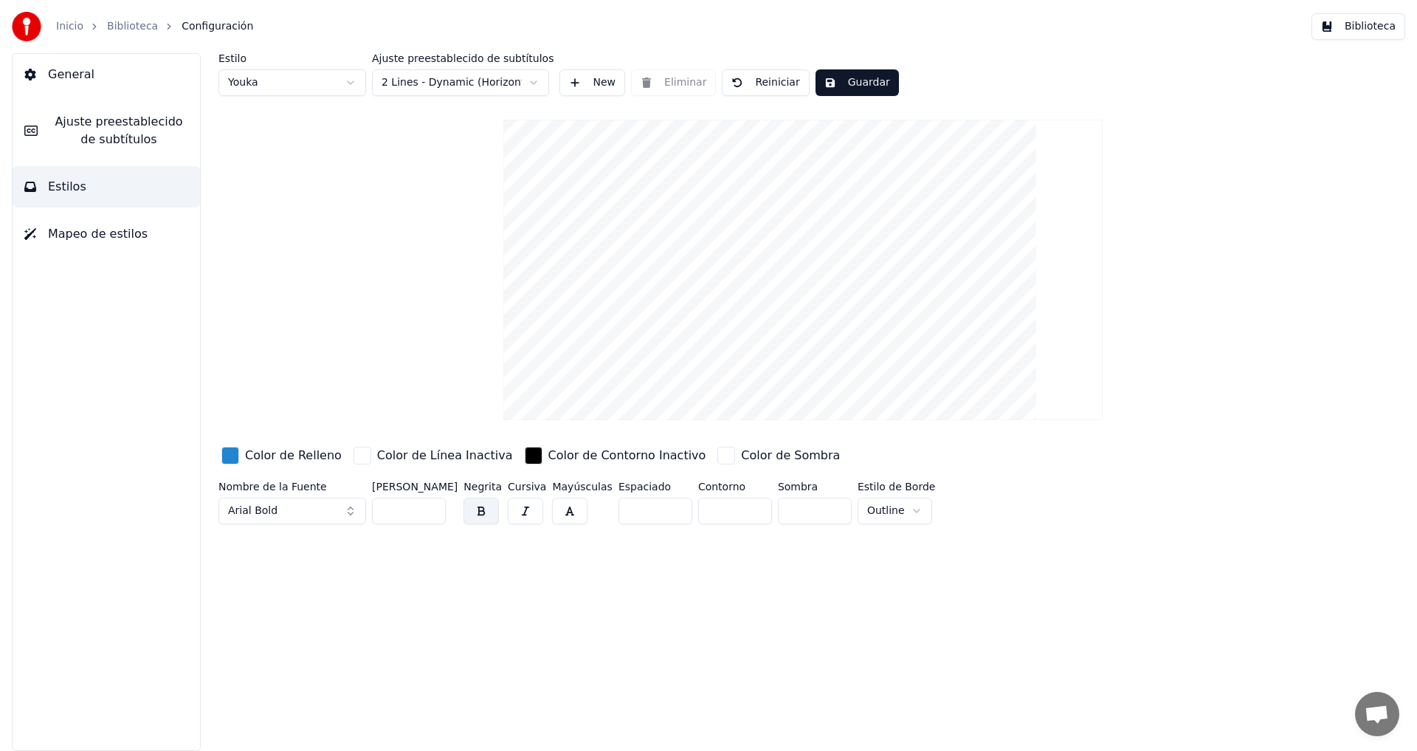
click at [834, 86] on button "Guardar" at bounding box center [857, 82] width 83 height 27
click at [1376, 32] on button "Biblioteca" at bounding box center [1359, 26] width 94 height 27
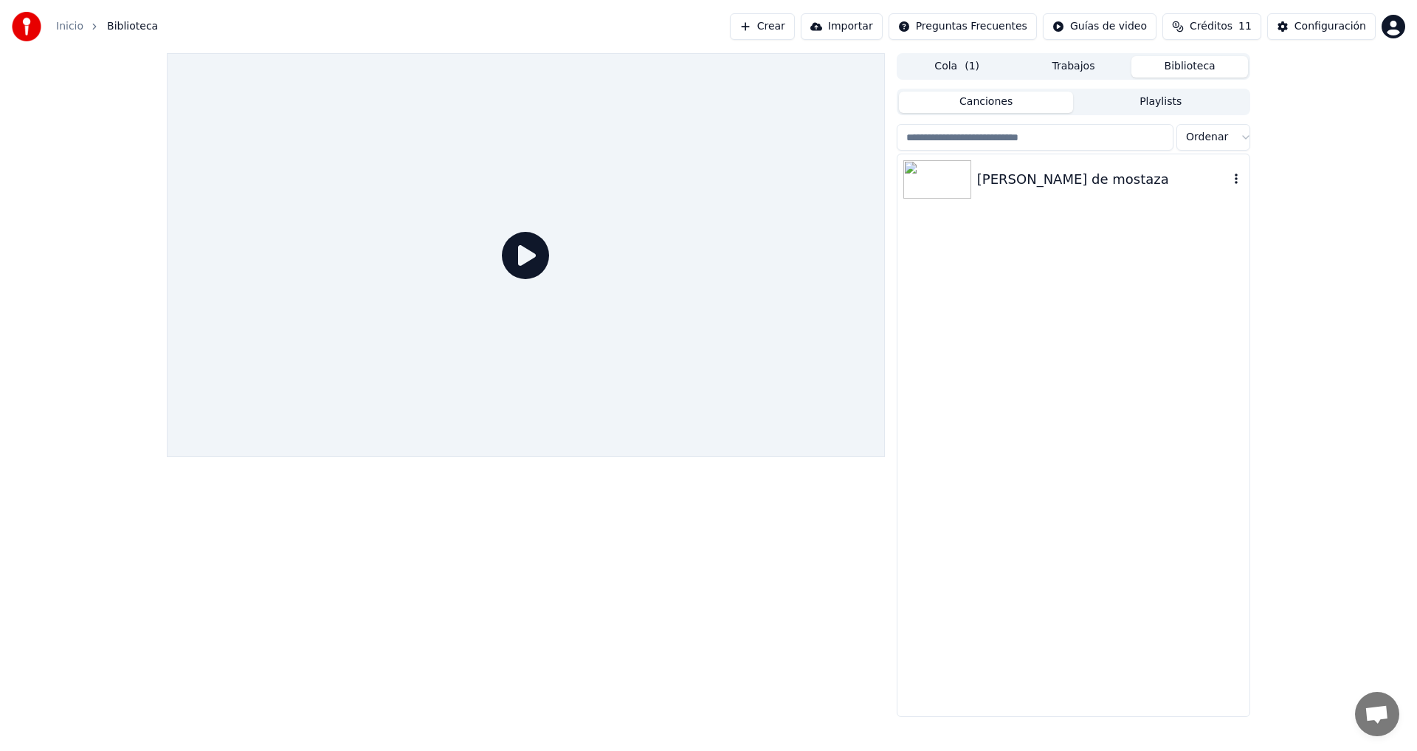
click at [1048, 169] on div "[PERSON_NAME] de mostaza" at bounding box center [1103, 179] width 252 height 21
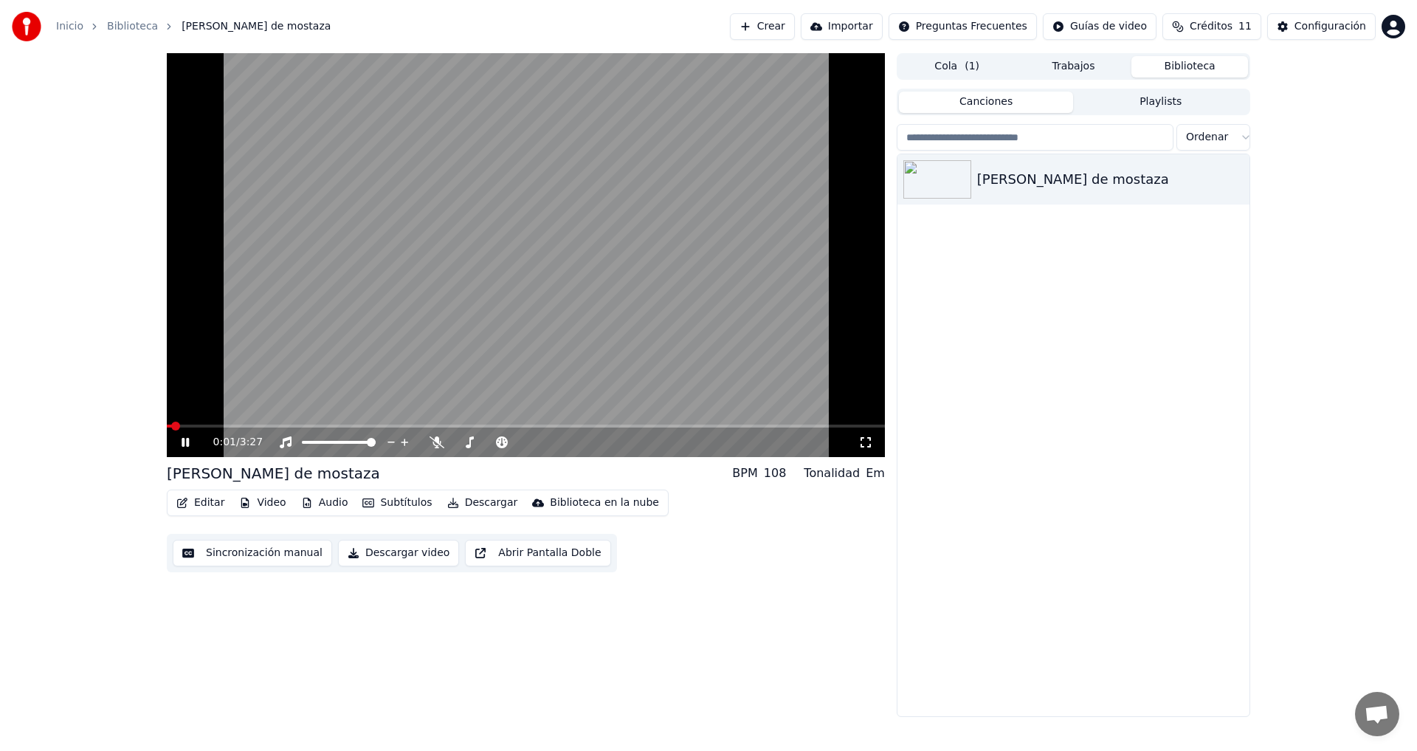
click at [213, 425] on span at bounding box center [526, 425] width 718 height 3
click at [234, 427] on span at bounding box center [526, 425] width 718 height 3
click at [518, 415] on video at bounding box center [526, 255] width 718 height 404
click at [519, 392] on video at bounding box center [526, 255] width 718 height 404
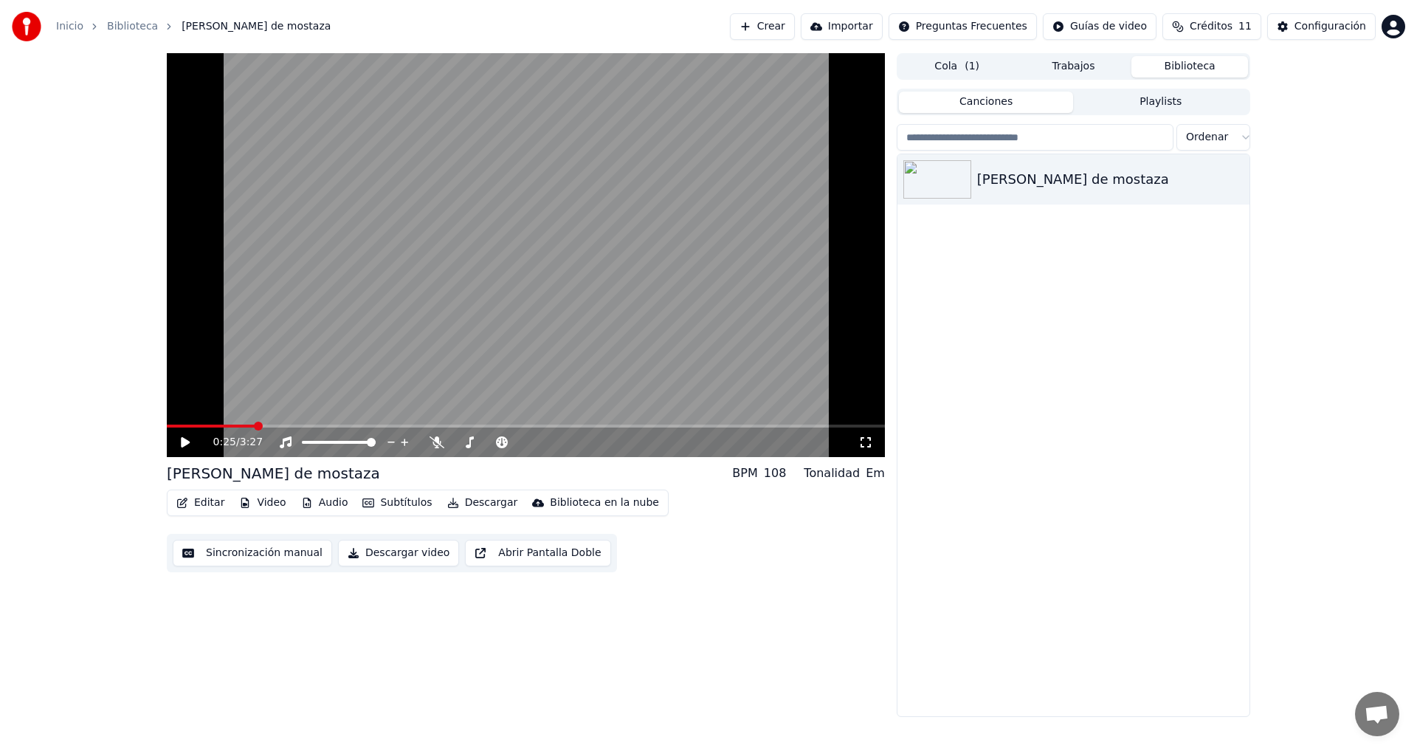
drag, startPoint x: 464, startPoint y: 371, endPoint x: 464, endPoint y: 323, distance: 48.0
click at [464, 324] on video at bounding box center [526, 255] width 718 height 404
click at [461, 369] on video at bounding box center [526, 255] width 718 height 404
click at [611, 331] on video at bounding box center [526, 255] width 718 height 404
click at [634, 275] on video at bounding box center [526, 255] width 718 height 404
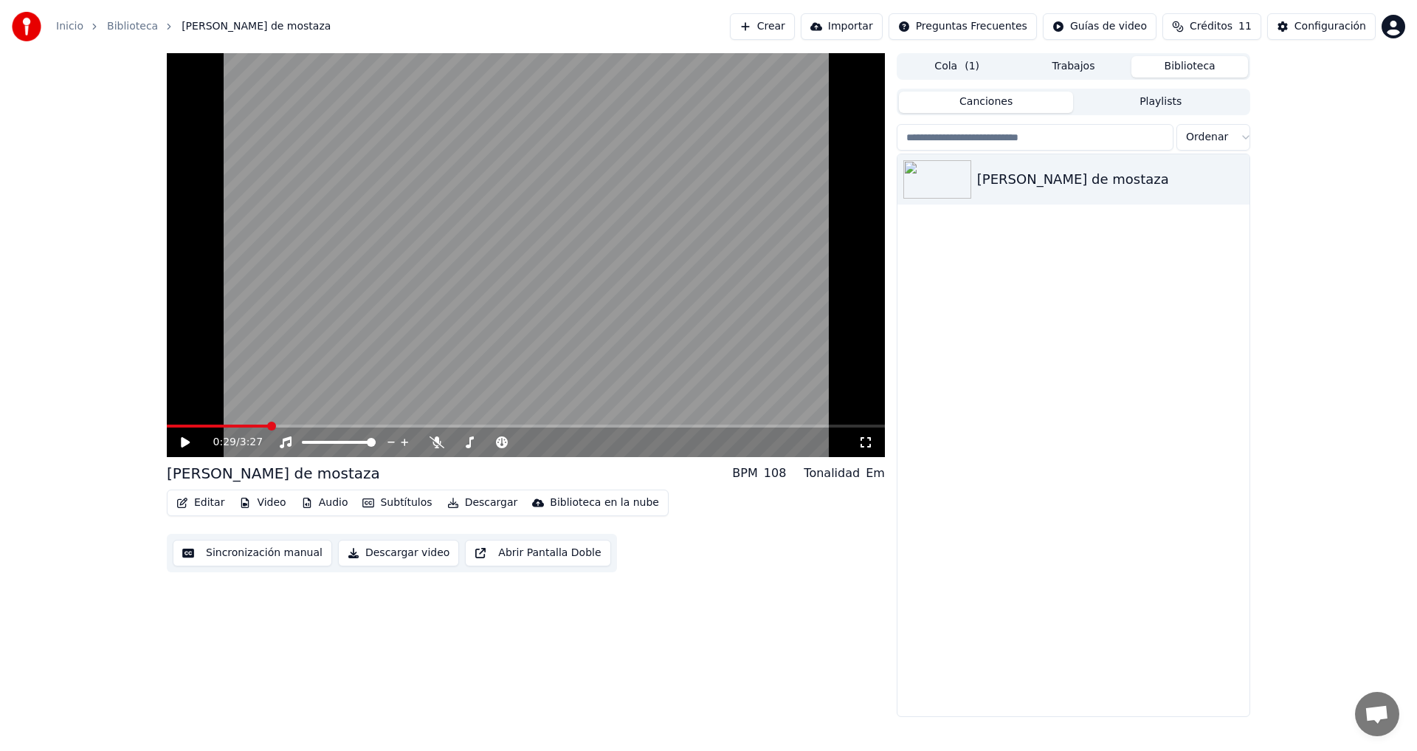
click at [204, 505] on button "Editar" at bounding box center [201, 502] width 60 height 21
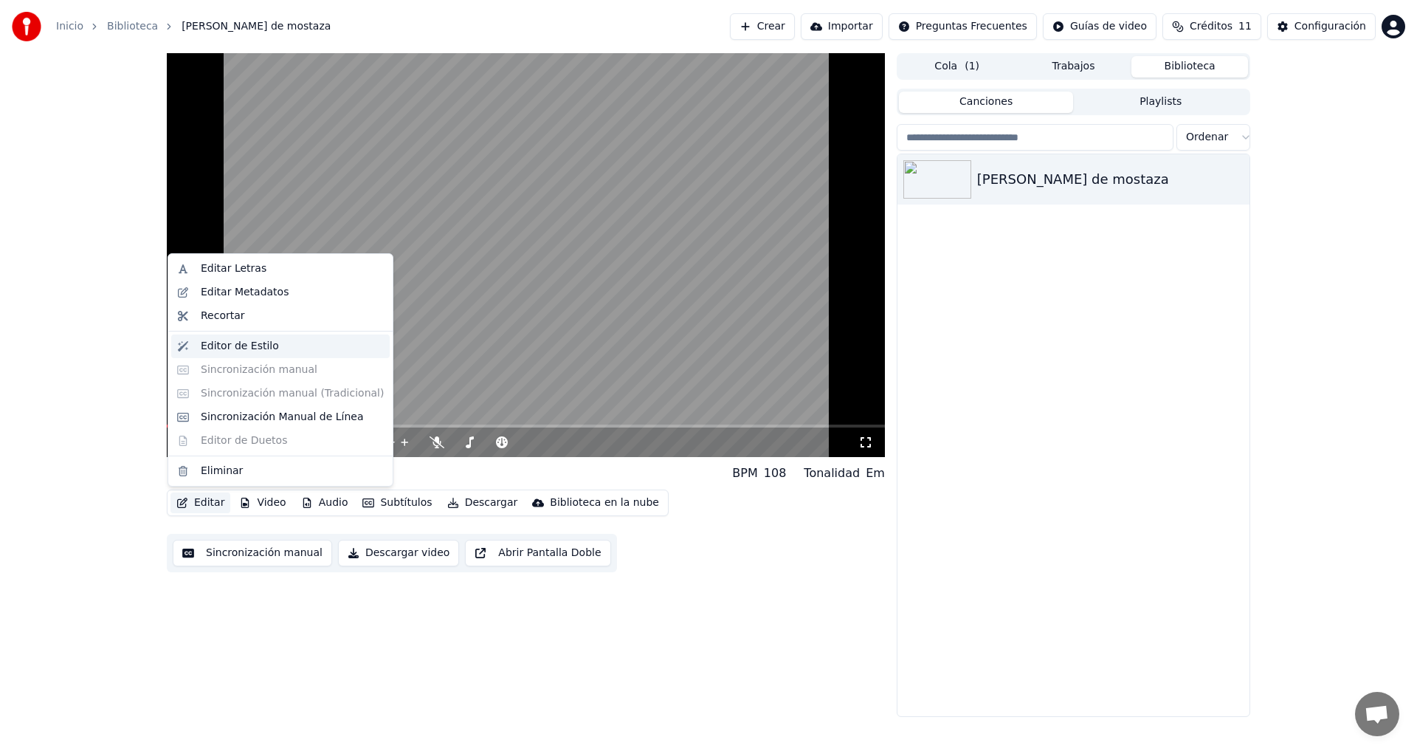
click at [252, 346] on div "Editor de Estilo" at bounding box center [240, 346] width 78 height 15
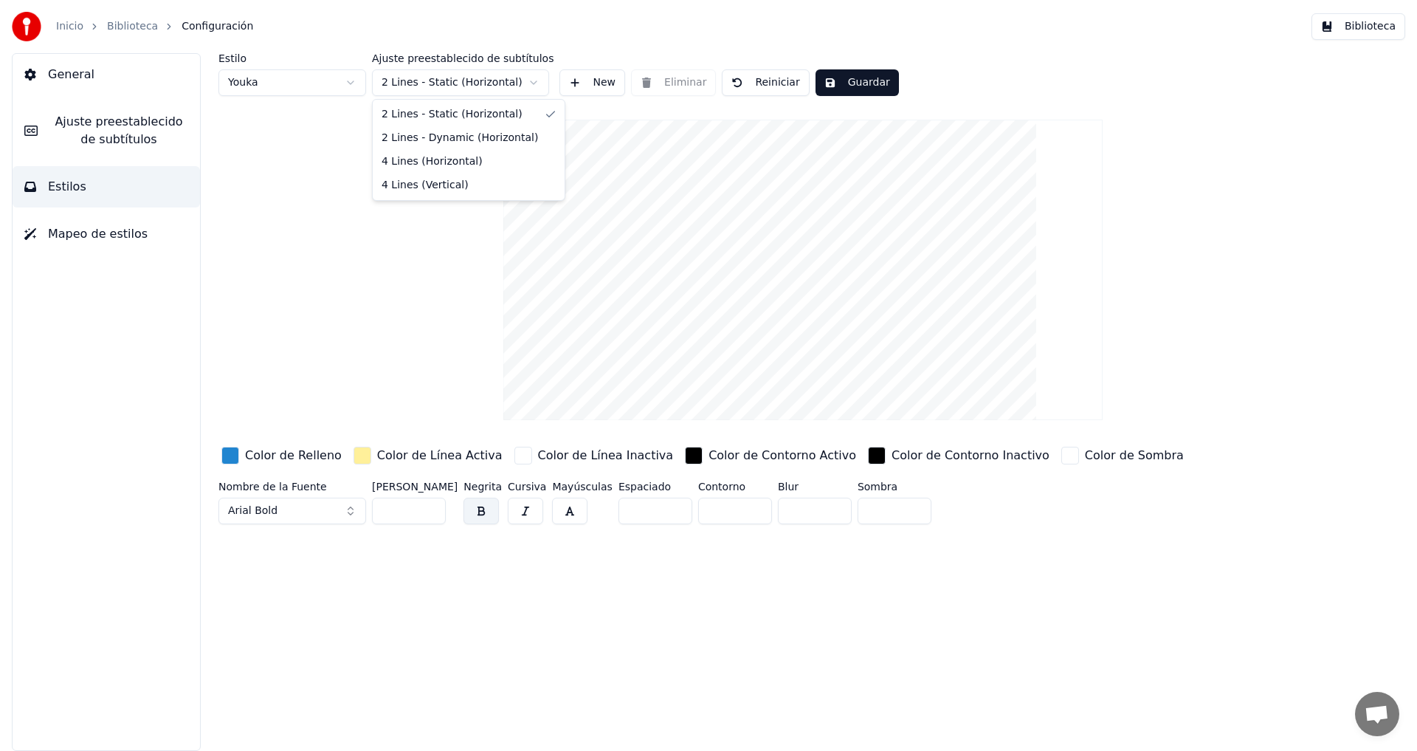
click at [492, 83] on html "Inicio Biblioteca Configuración Biblioteca General Ajuste preestablecido de sub…" at bounding box center [708, 375] width 1417 height 751
click at [110, 236] on span "Mapeo de estilos" at bounding box center [98, 234] width 100 height 18
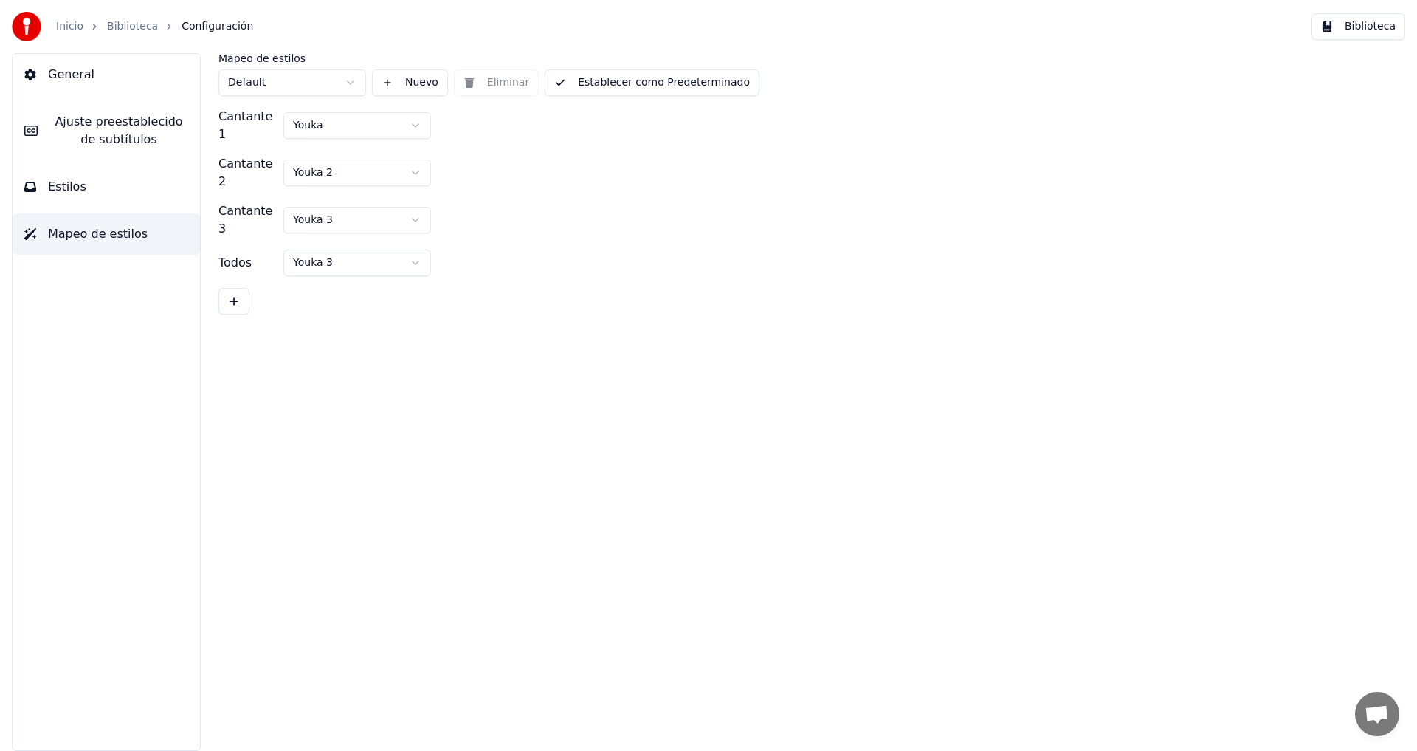
click at [112, 197] on button "Estilos" at bounding box center [107, 186] width 188 height 41
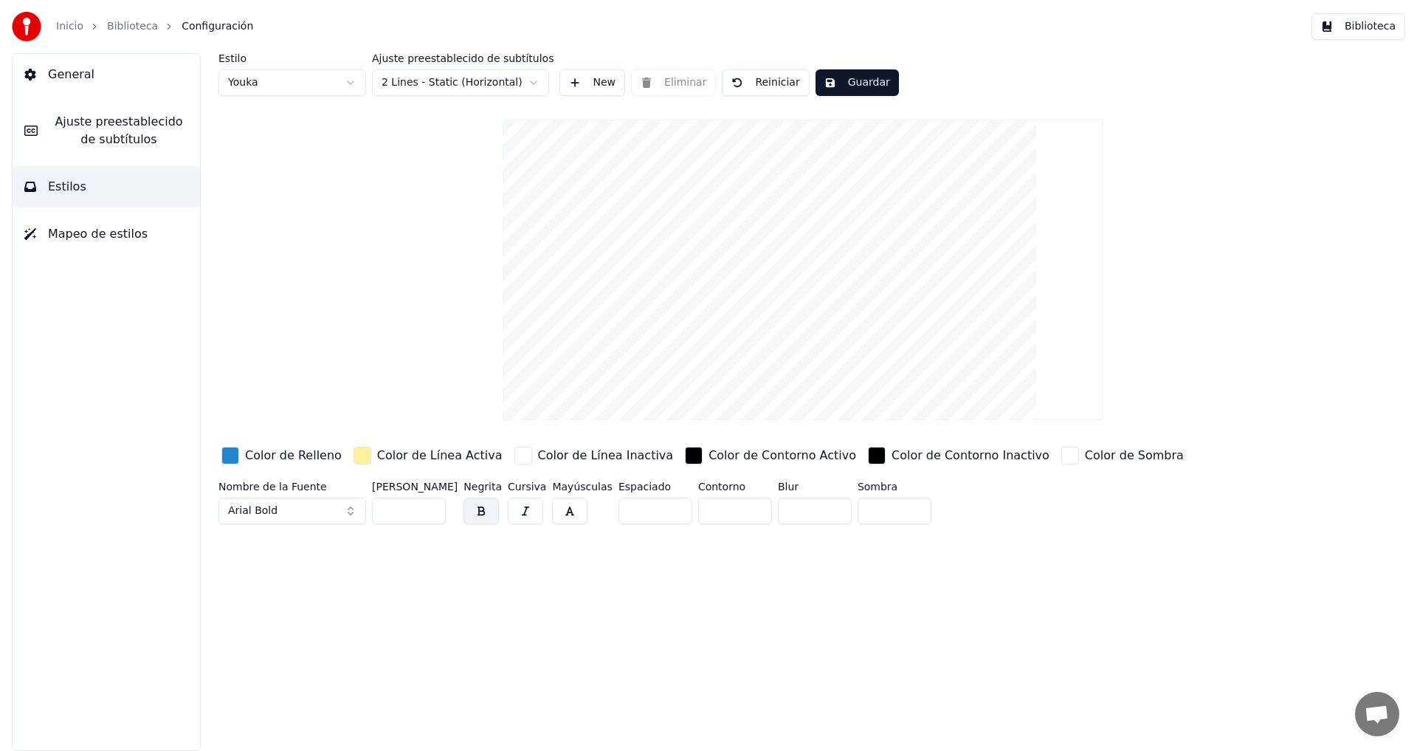
click at [107, 140] on span "Ajuste preestablecido de subtítulos" at bounding box center [118, 130] width 139 height 35
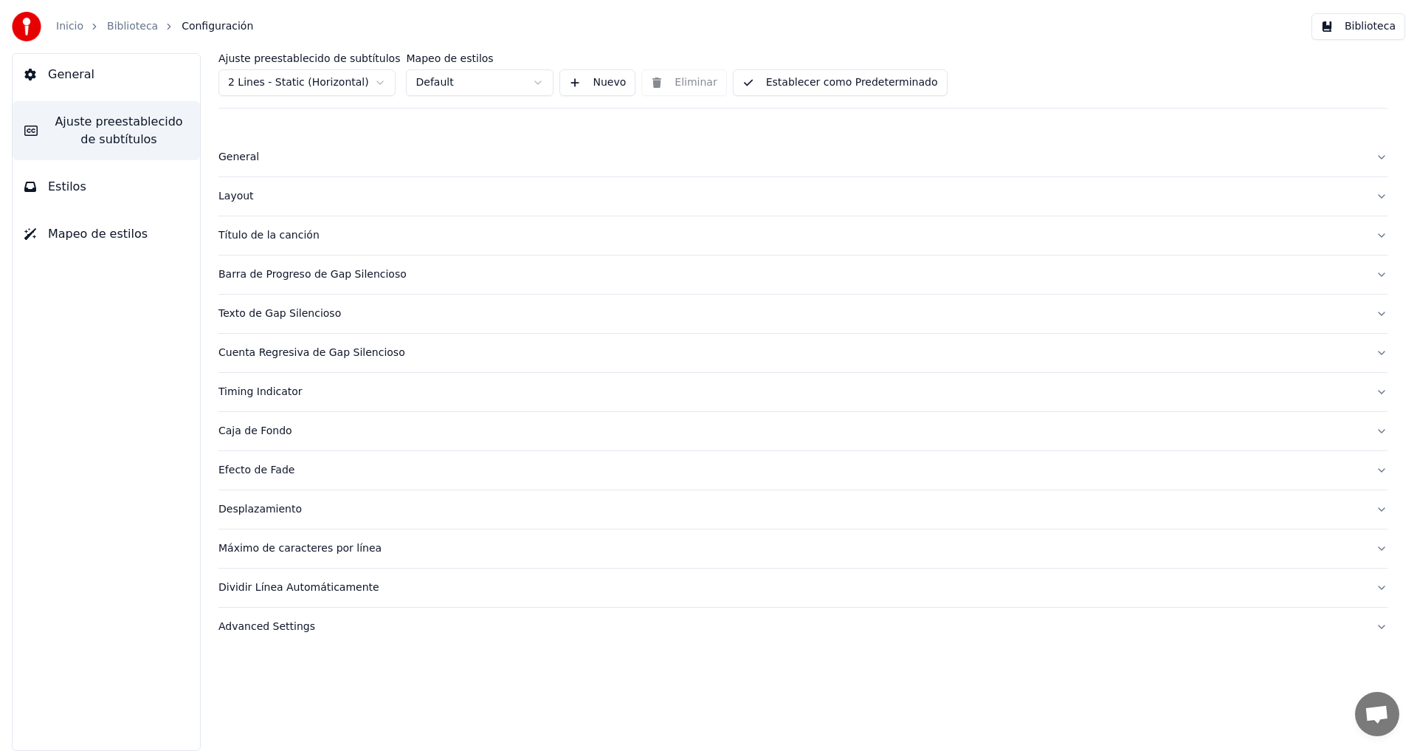
click at [86, 75] on span "General" at bounding box center [71, 75] width 47 height 18
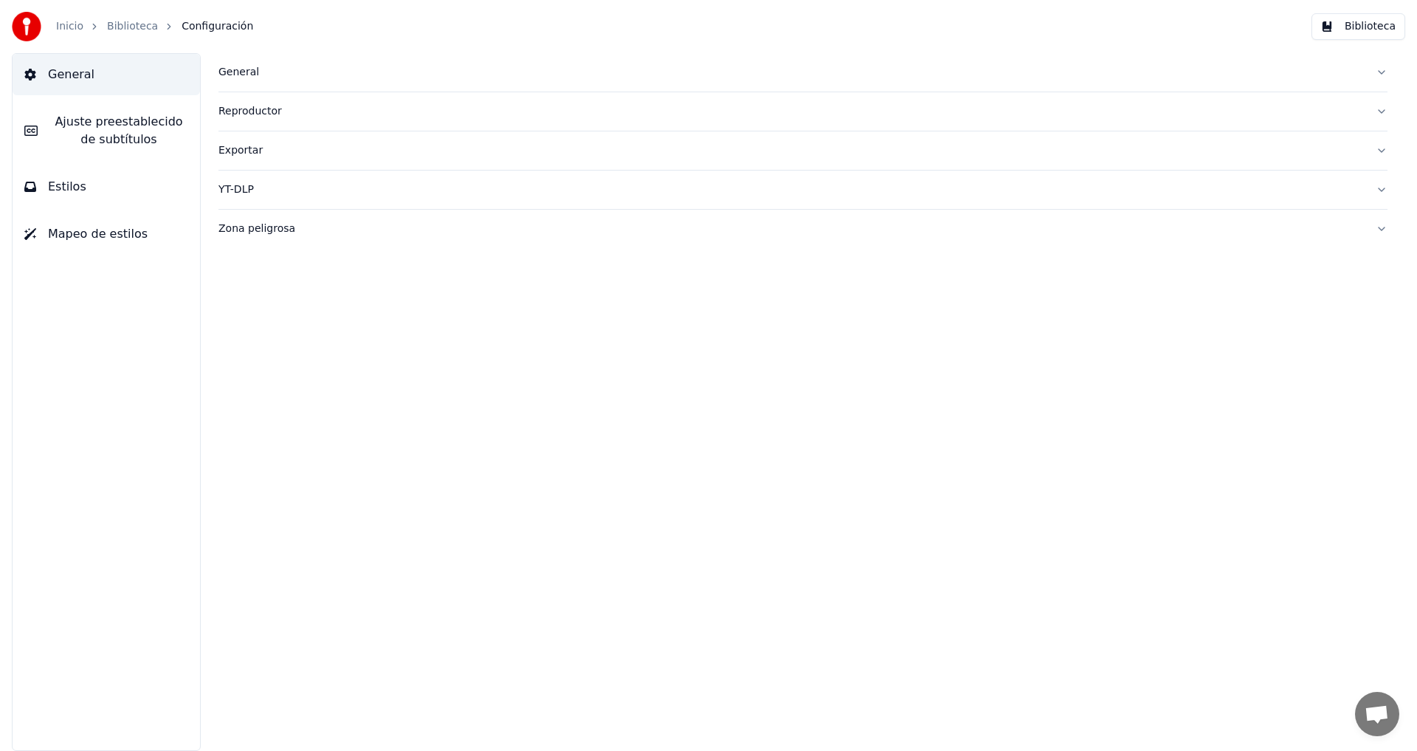
click at [134, 26] on link "Biblioteca" at bounding box center [132, 26] width 51 height 15
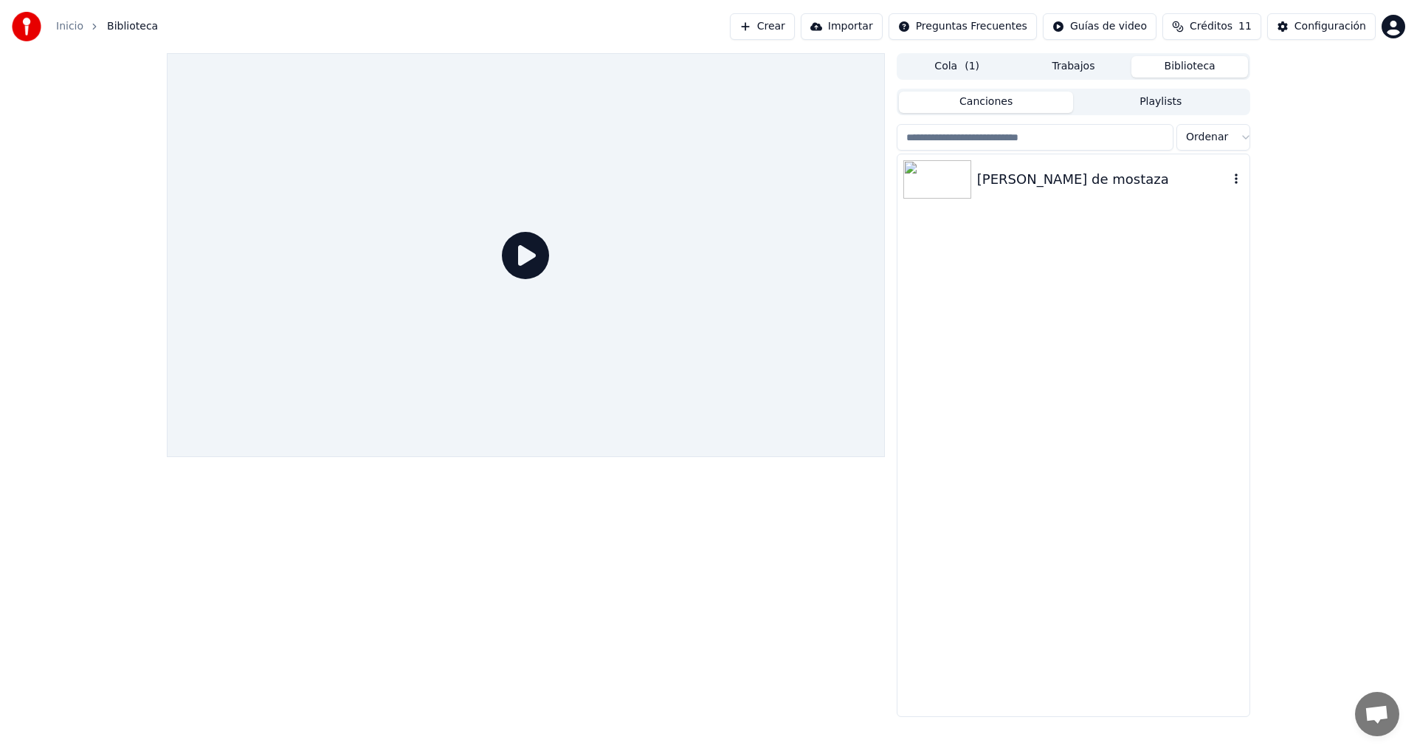
click at [1042, 174] on div "[PERSON_NAME] de mostaza" at bounding box center [1103, 179] width 252 height 21
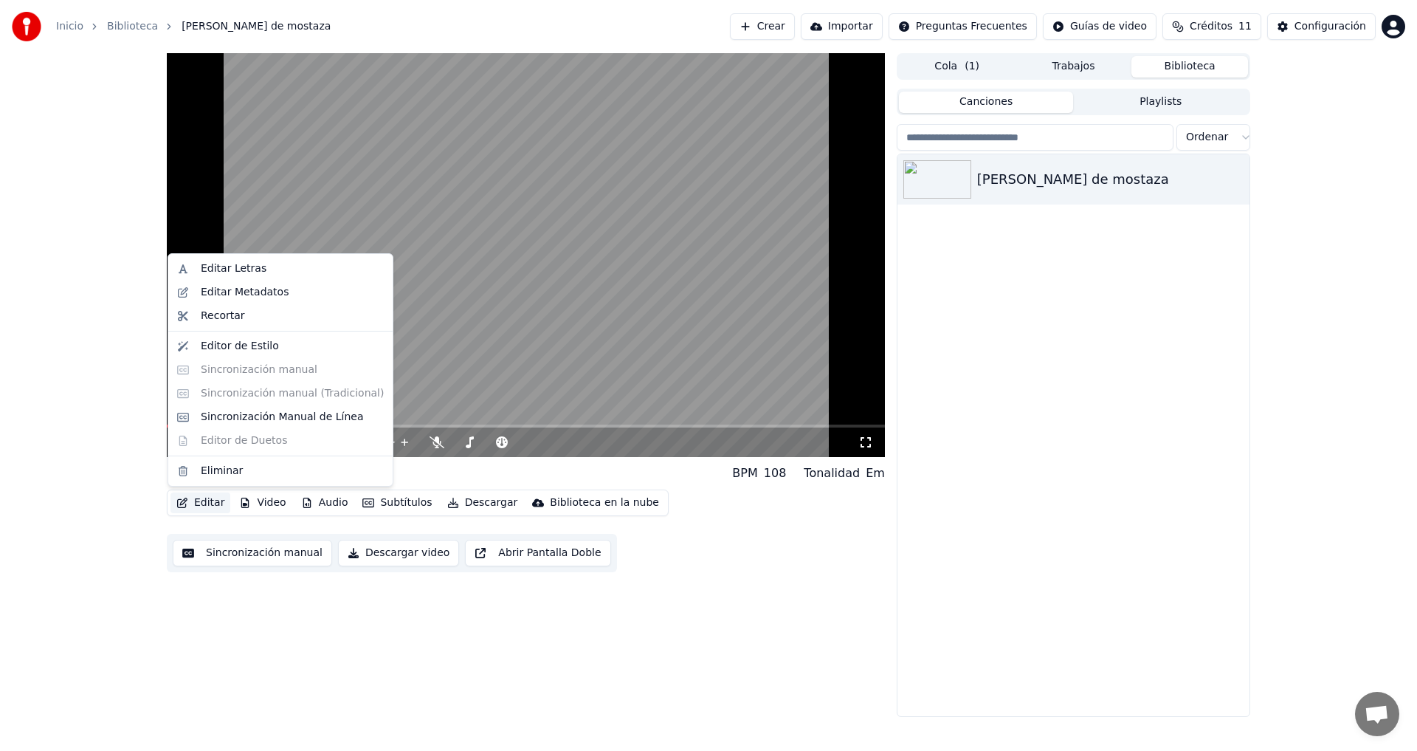
click at [197, 501] on button "Editar" at bounding box center [201, 502] width 60 height 21
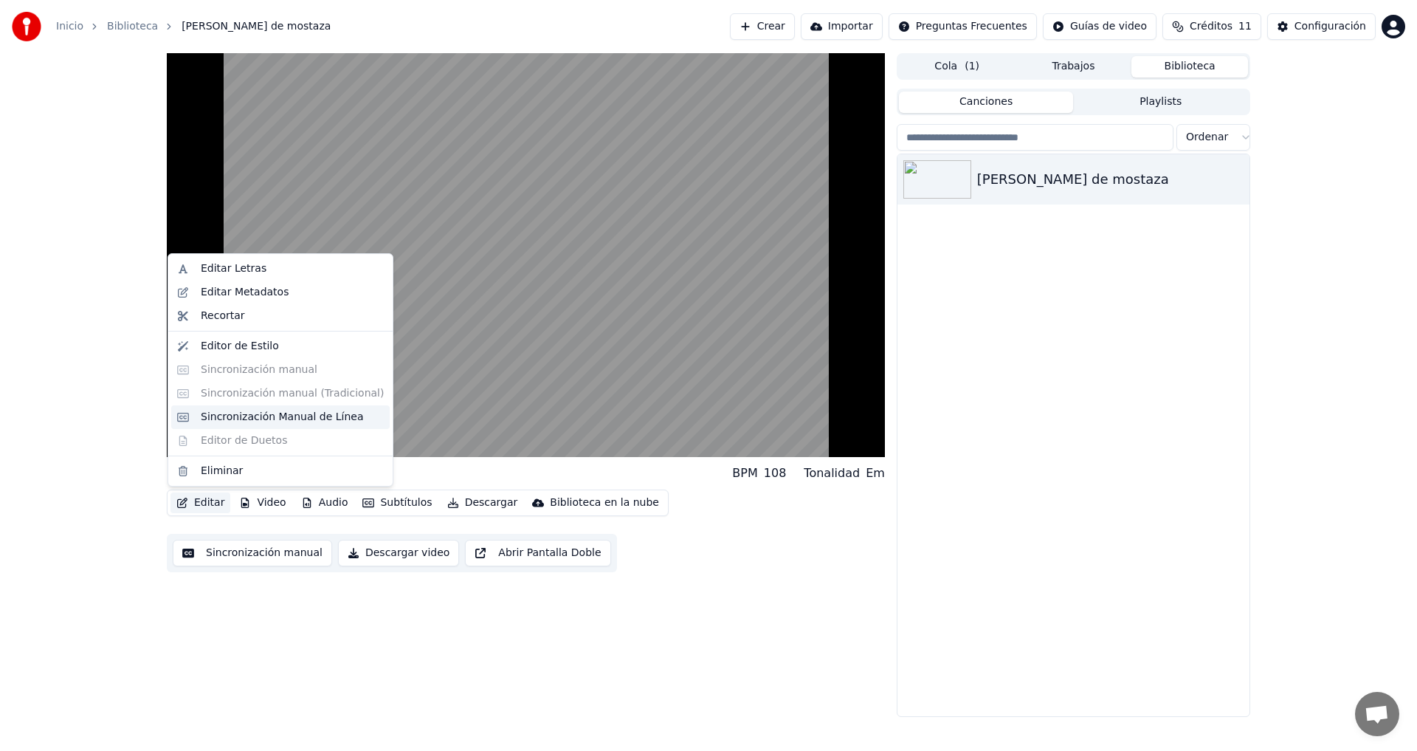
click at [256, 421] on div "Sincronización Manual de Línea" at bounding box center [282, 417] width 163 height 15
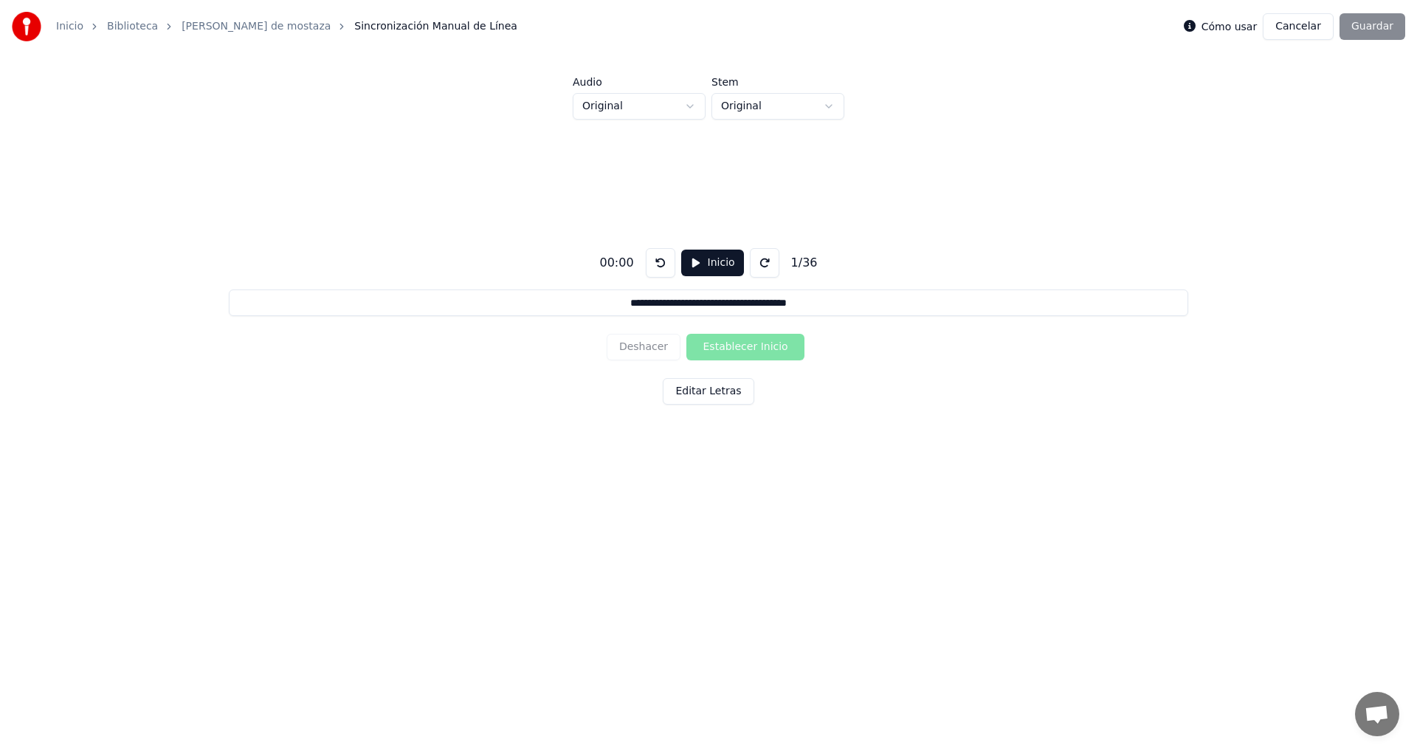
click at [1313, 19] on button "Cancelar" at bounding box center [1298, 26] width 71 height 27
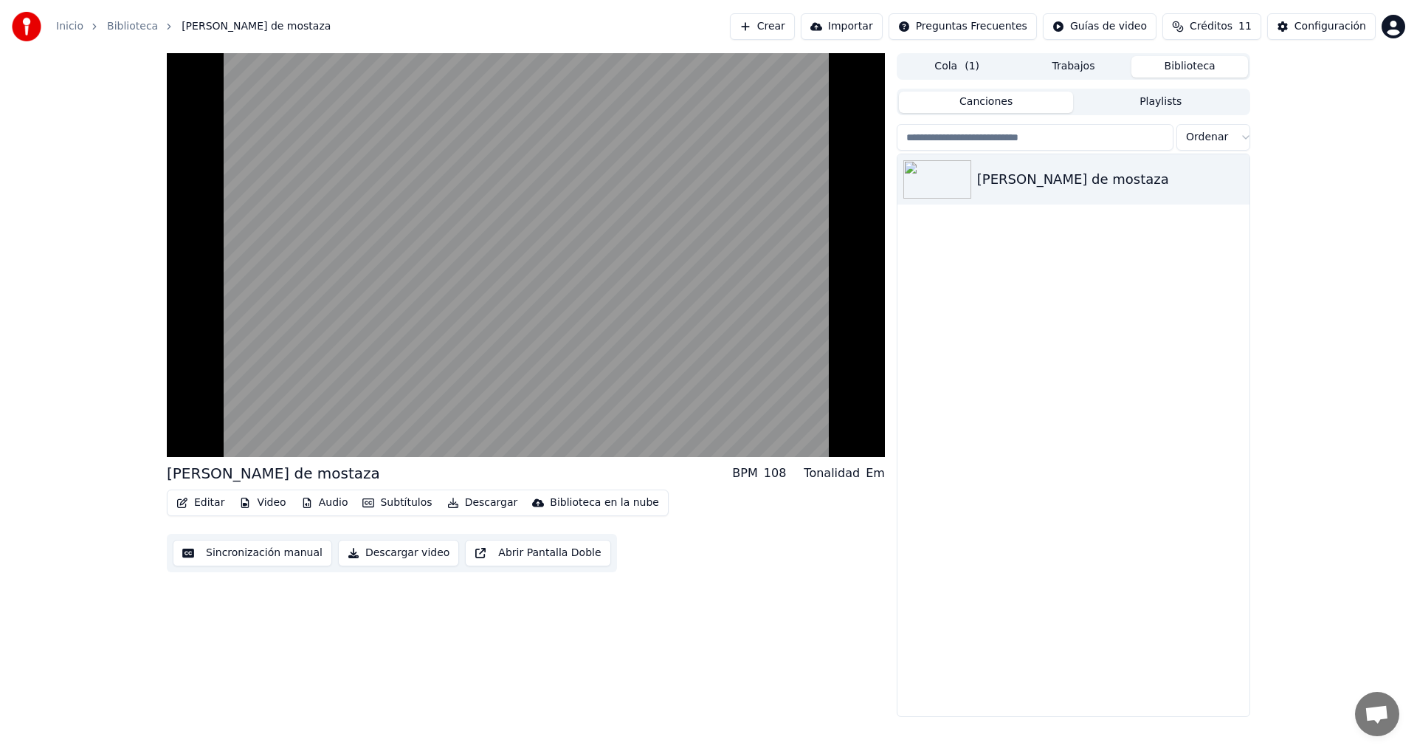
click at [871, 468] on div "Em" at bounding box center [875, 473] width 19 height 18
drag, startPoint x: 865, startPoint y: 477, endPoint x: 878, endPoint y: 475, distance: 12.7
click at [878, 475] on div "Tonalidad Em" at bounding box center [844, 473] width 81 height 18
click at [876, 475] on div "Em" at bounding box center [875, 473] width 19 height 18
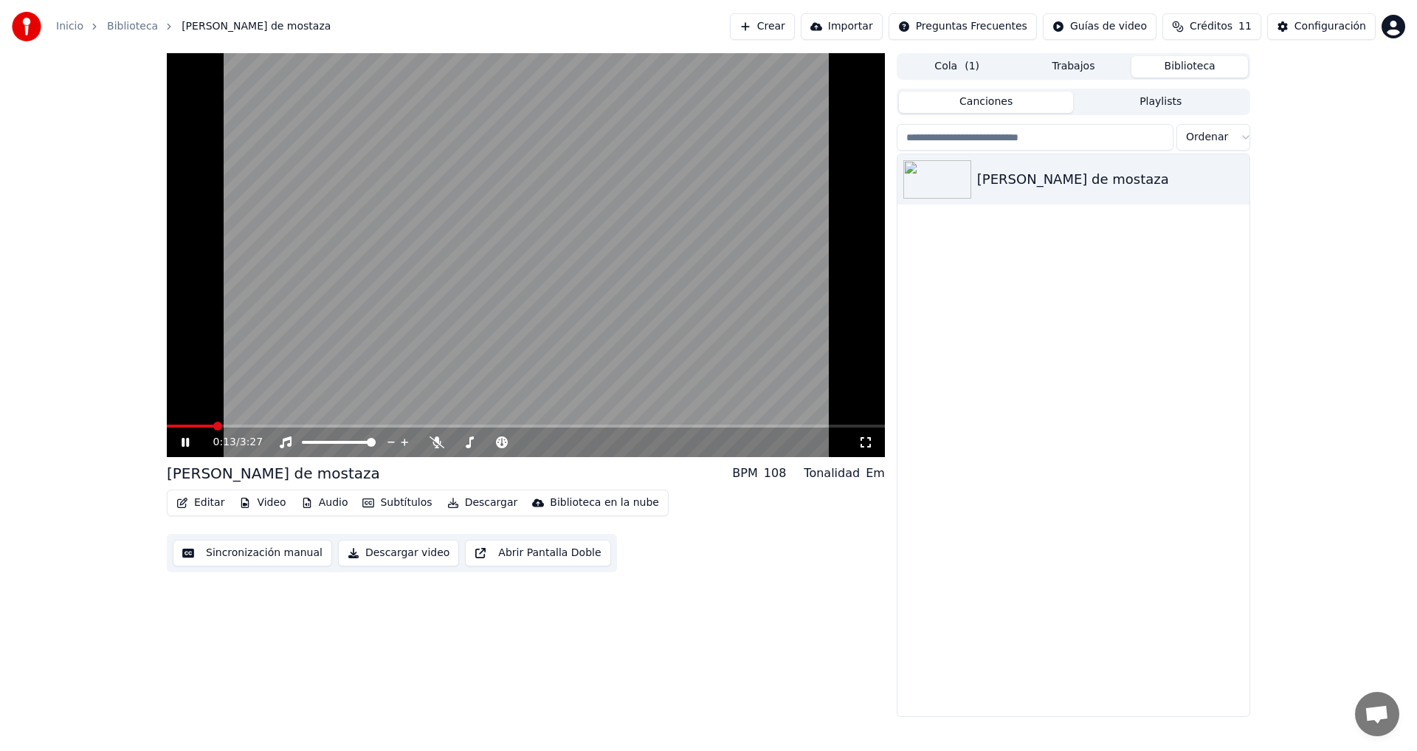
click at [261, 502] on button "Video" at bounding box center [262, 502] width 58 height 21
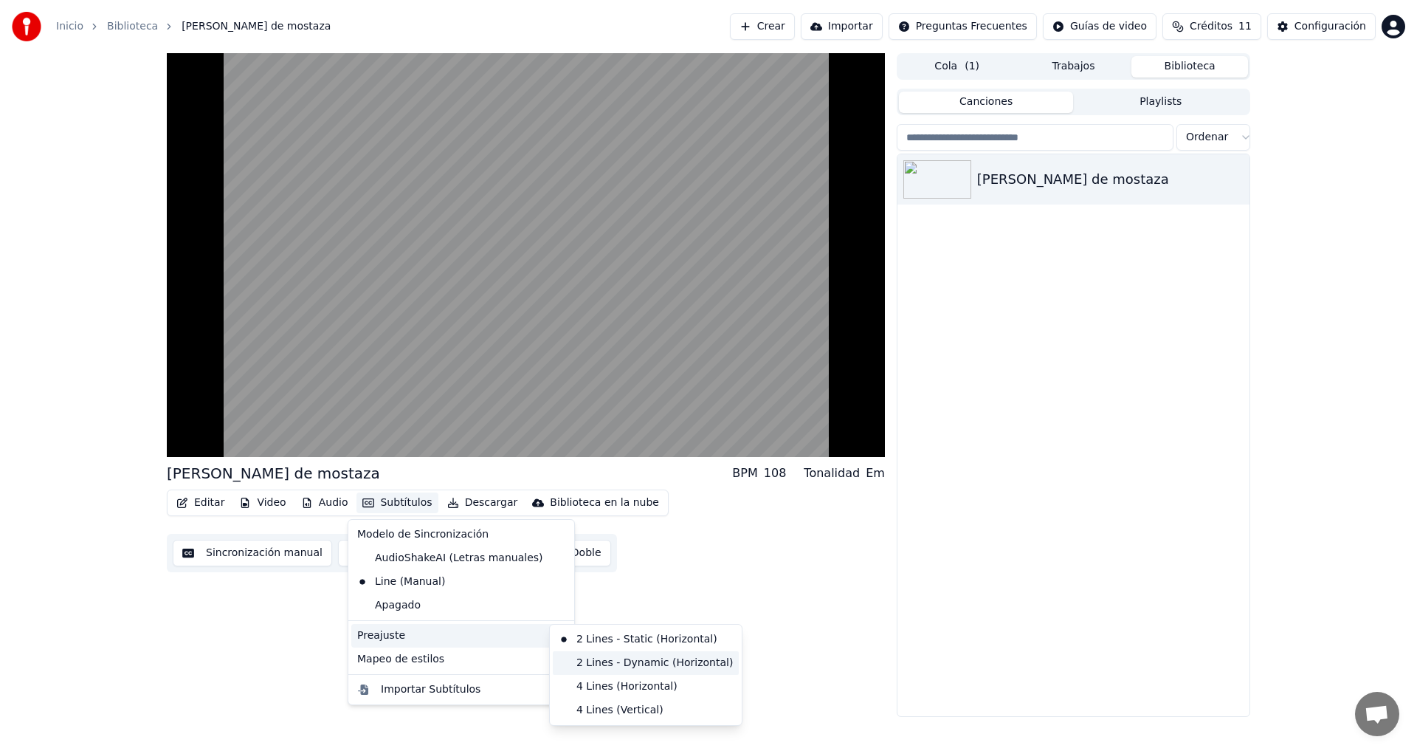
click at [614, 666] on div "2 Lines - Dynamic (Horizontal)" at bounding box center [646, 663] width 186 height 24
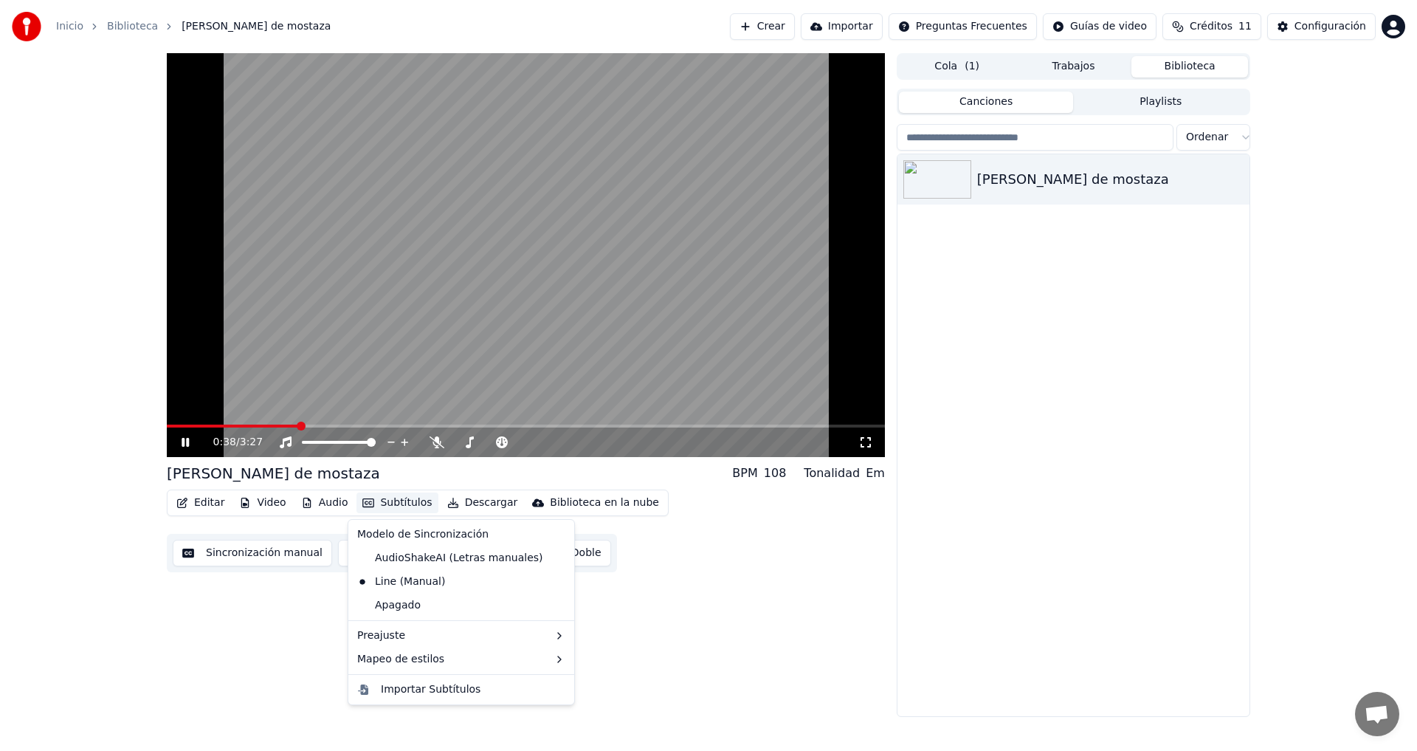
click at [401, 505] on button "Subtítulos" at bounding box center [397, 502] width 81 height 21
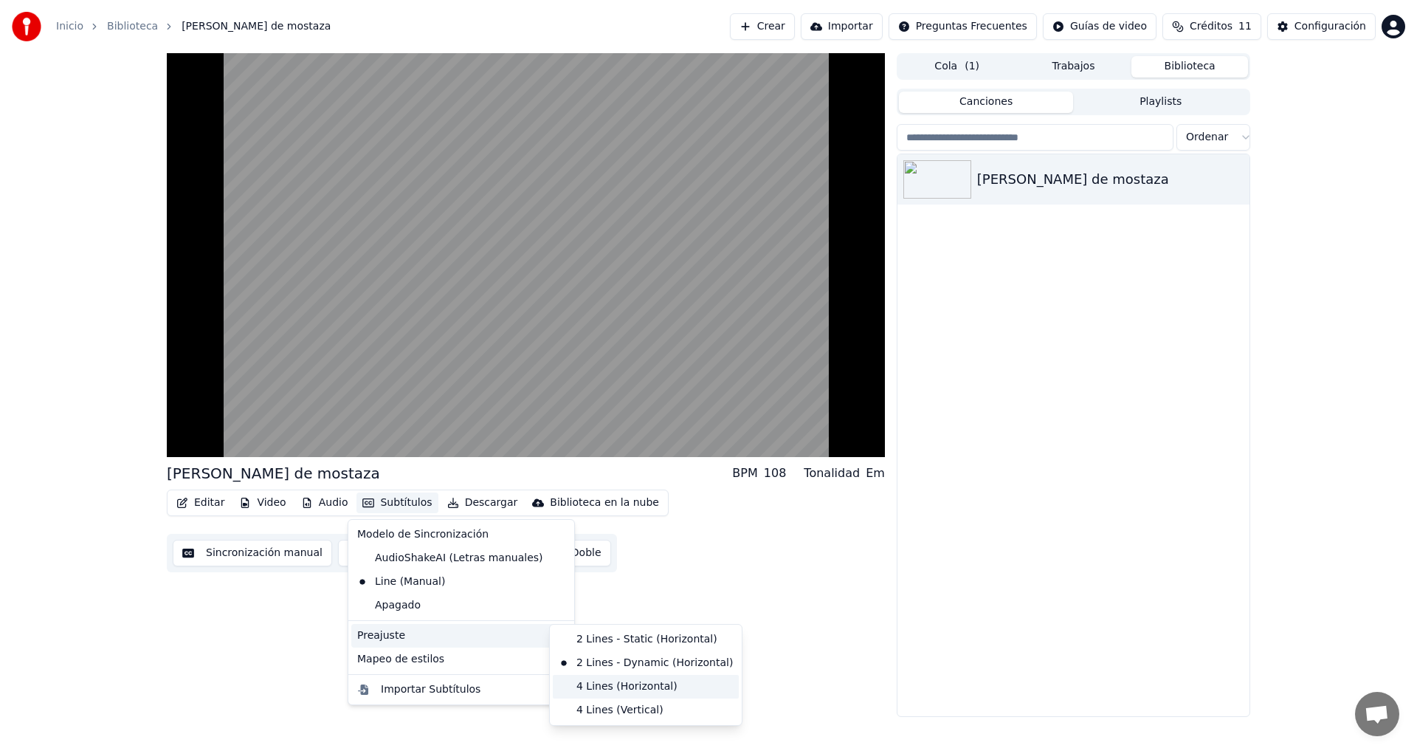
click at [592, 687] on div "4 Lines (Horizontal)" at bounding box center [646, 687] width 186 height 24
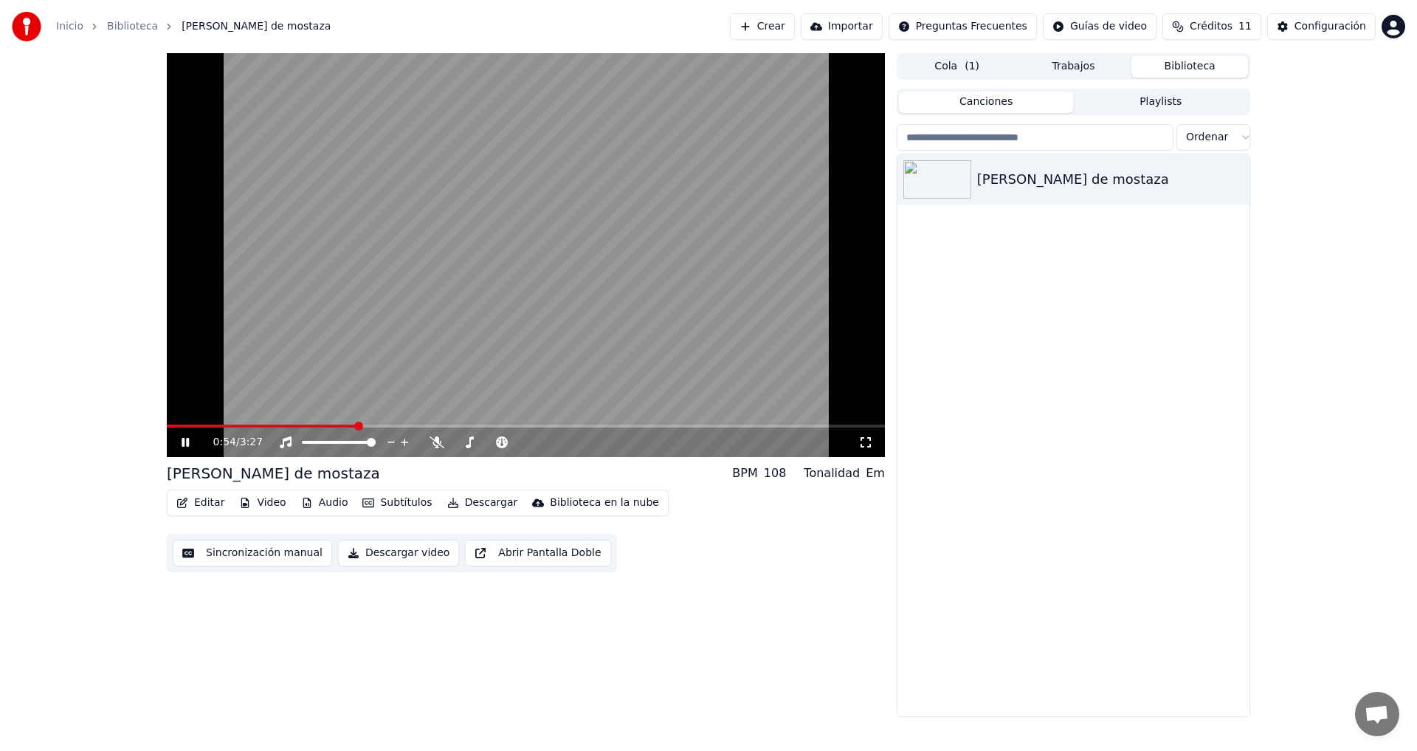
click at [382, 501] on button "Subtítulos" at bounding box center [397, 502] width 81 height 21
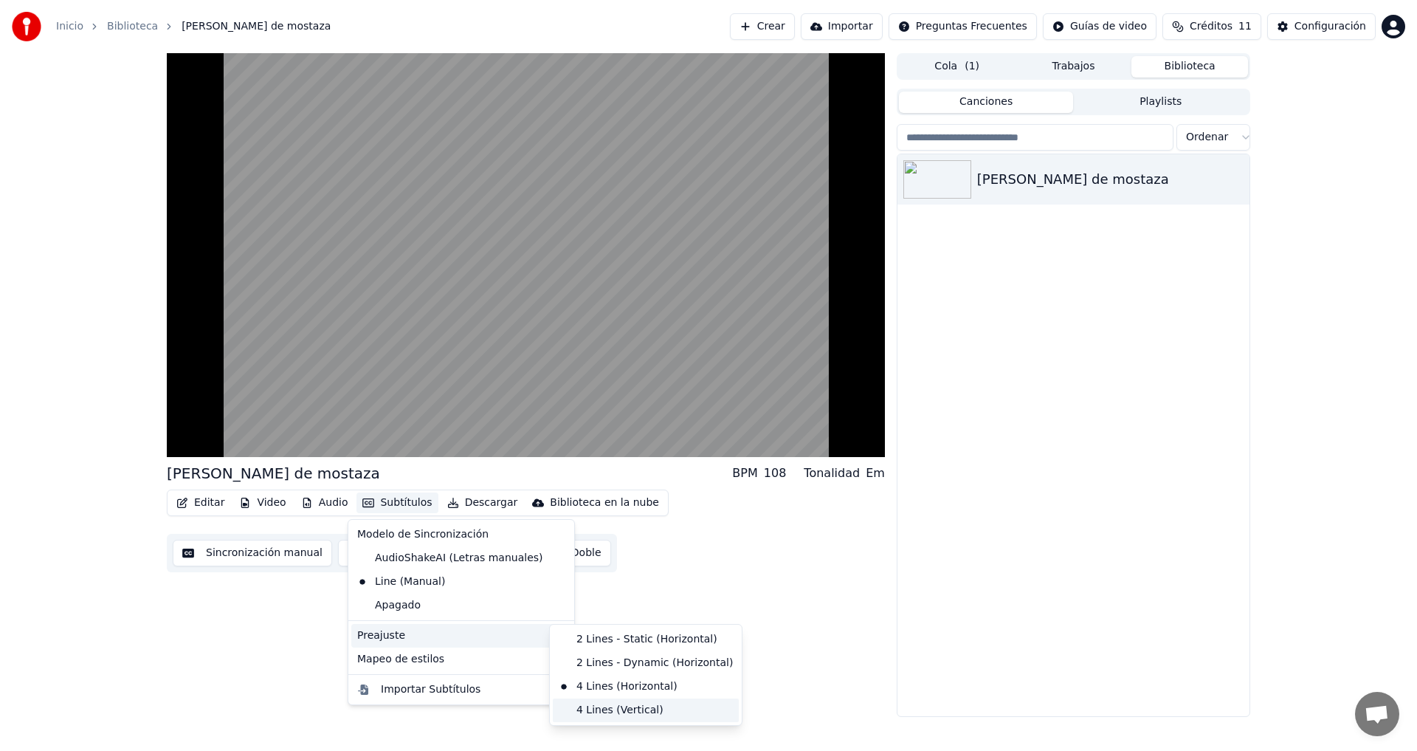
click at [626, 705] on div "4 Lines (Vertical)" at bounding box center [646, 710] width 186 height 24
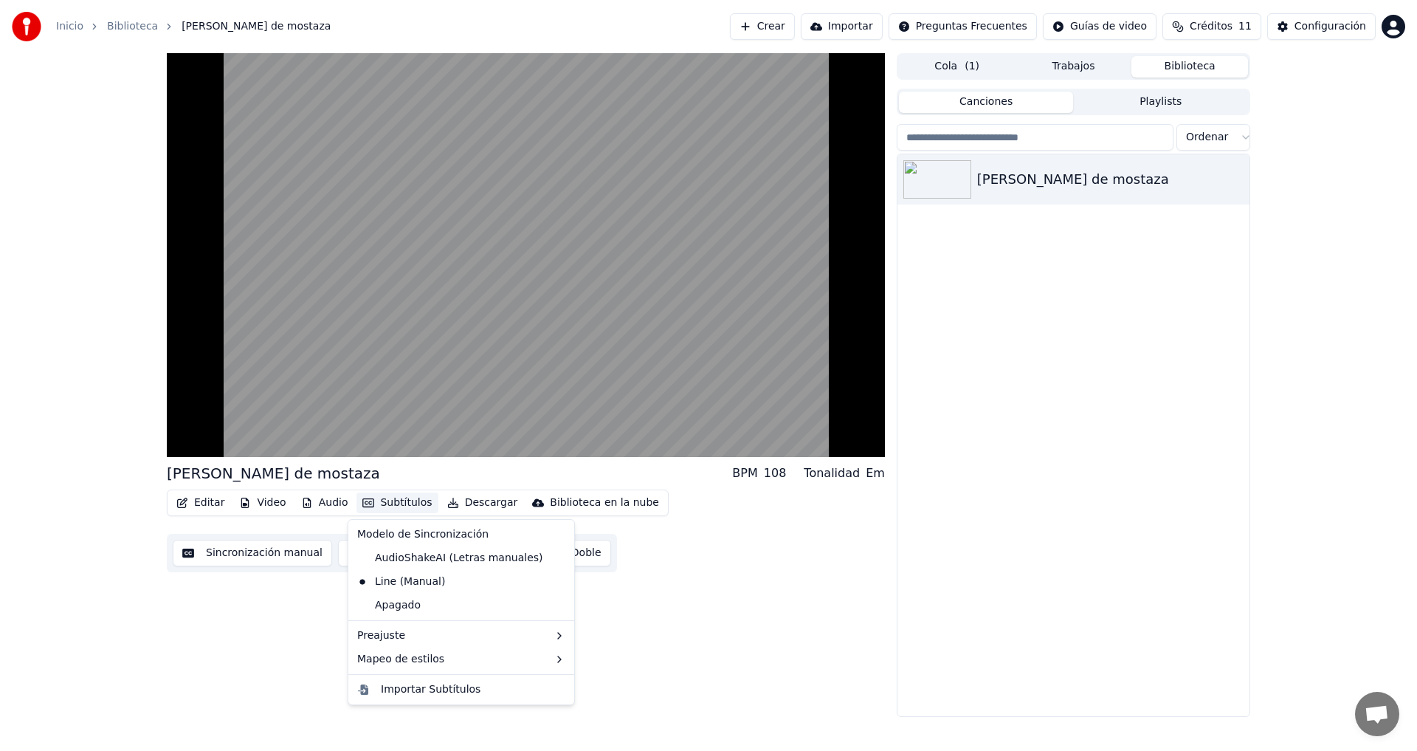
click at [398, 505] on button "Subtítulos" at bounding box center [397, 502] width 81 height 21
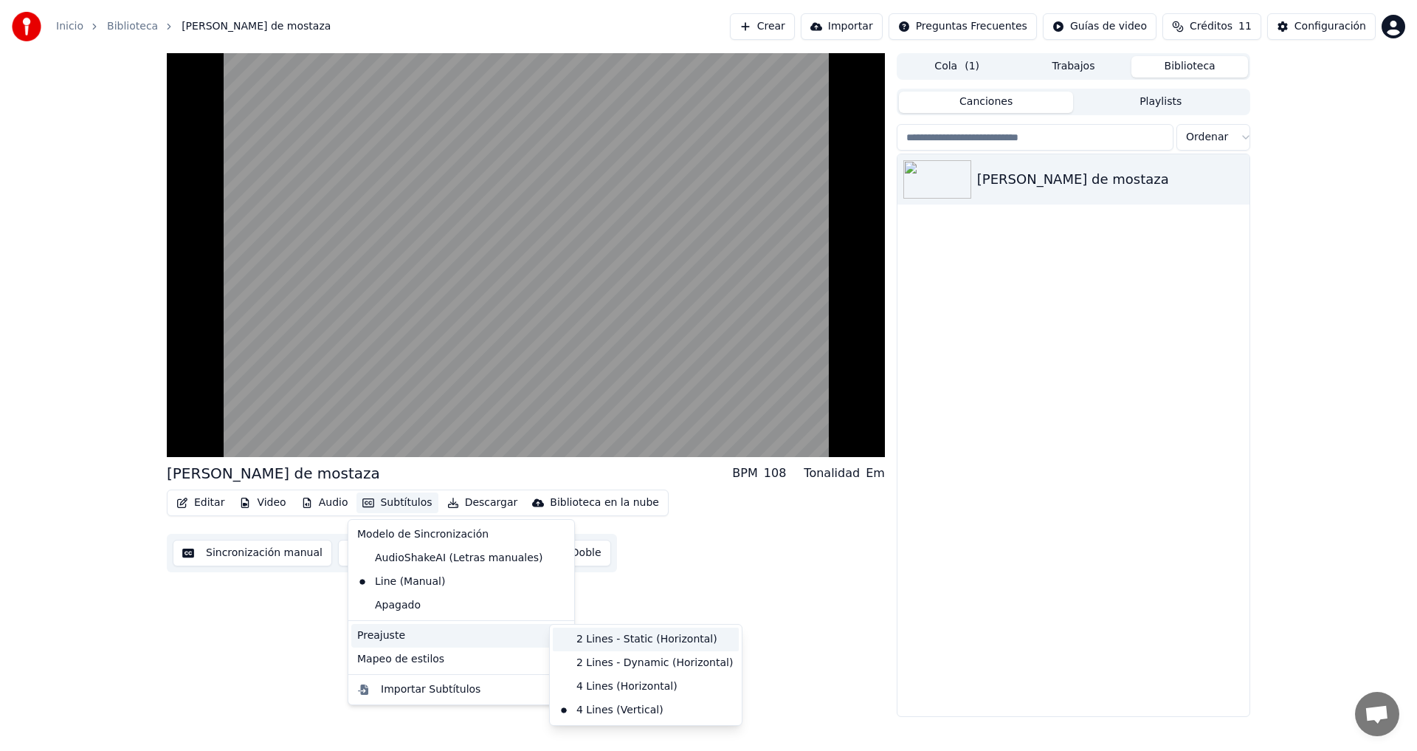
click at [613, 647] on div "2 Lines - Static (Horizontal)" at bounding box center [646, 639] width 186 height 24
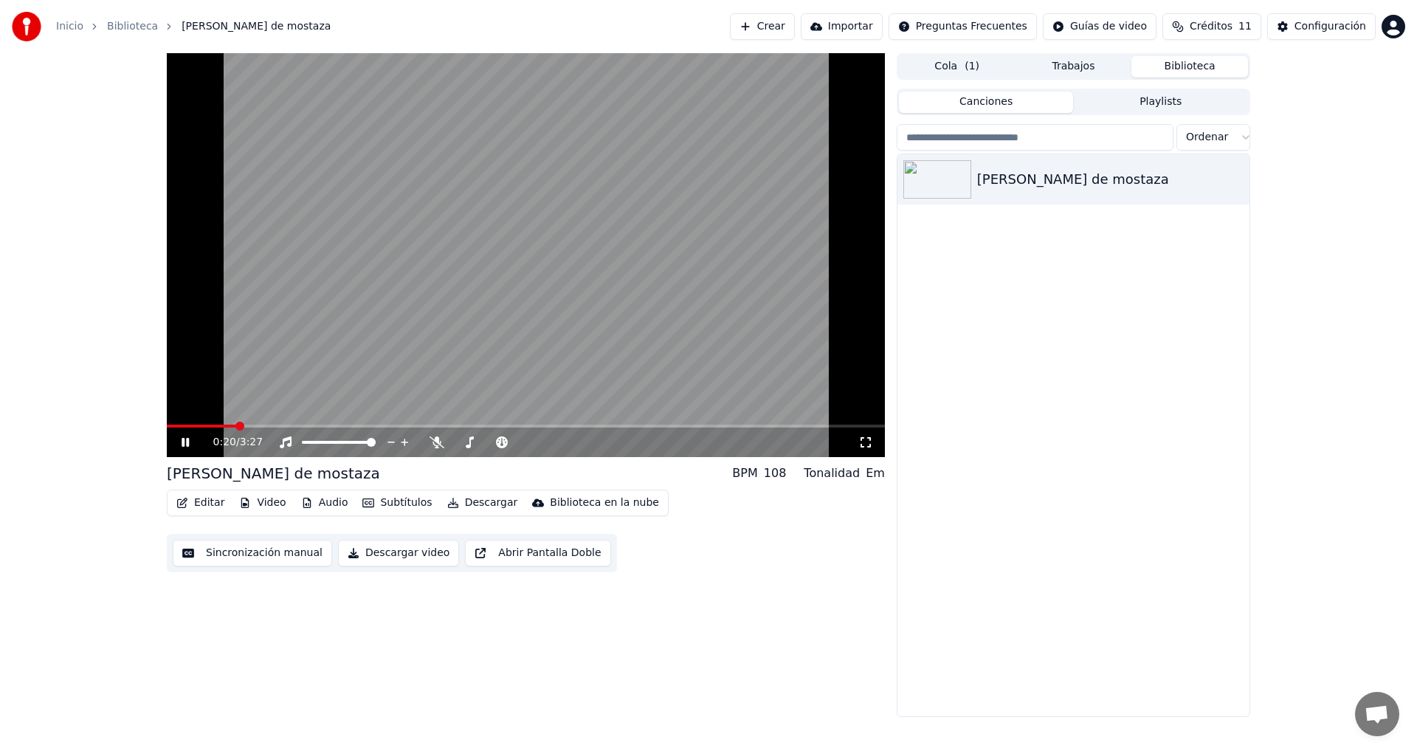
click at [236, 425] on span at bounding box center [201, 425] width 69 height 3
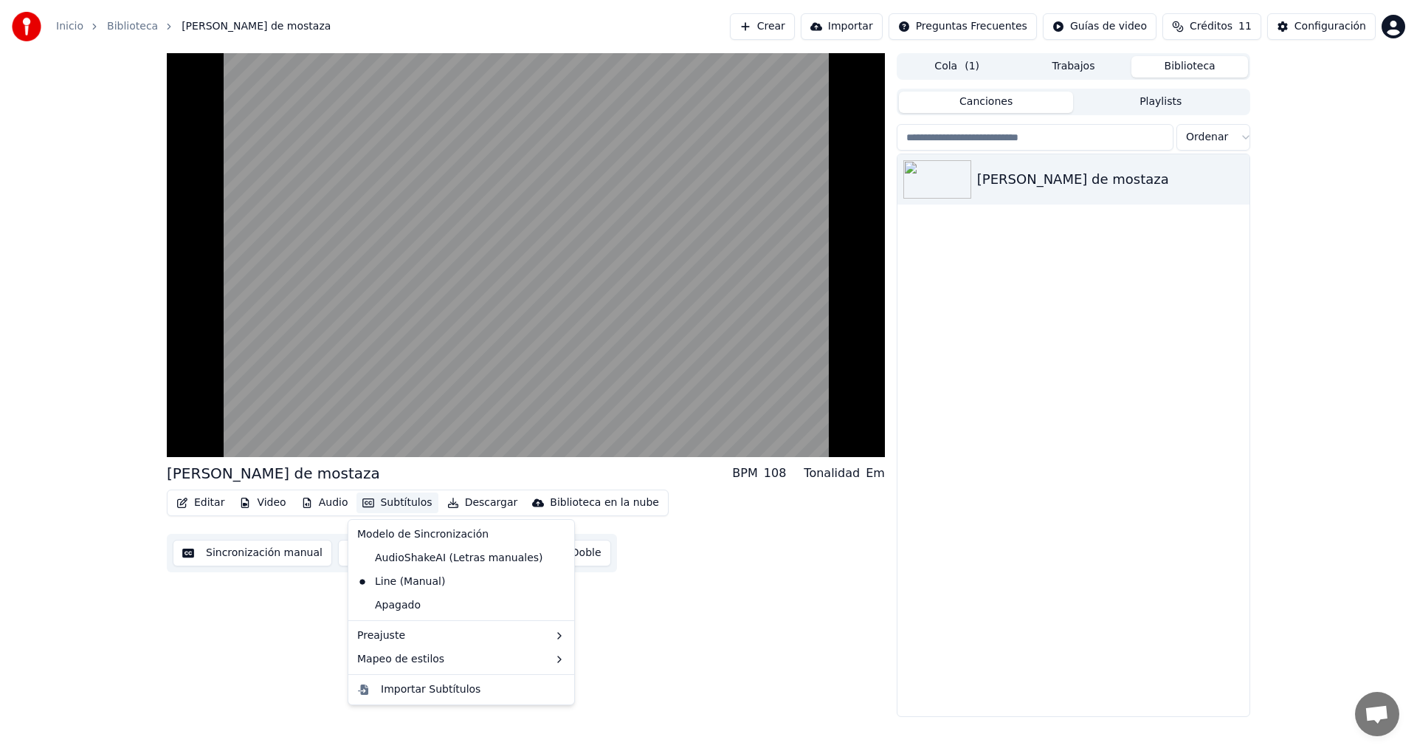
click at [380, 504] on button "Subtítulos" at bounding box center [397, 502] width 81 height 21
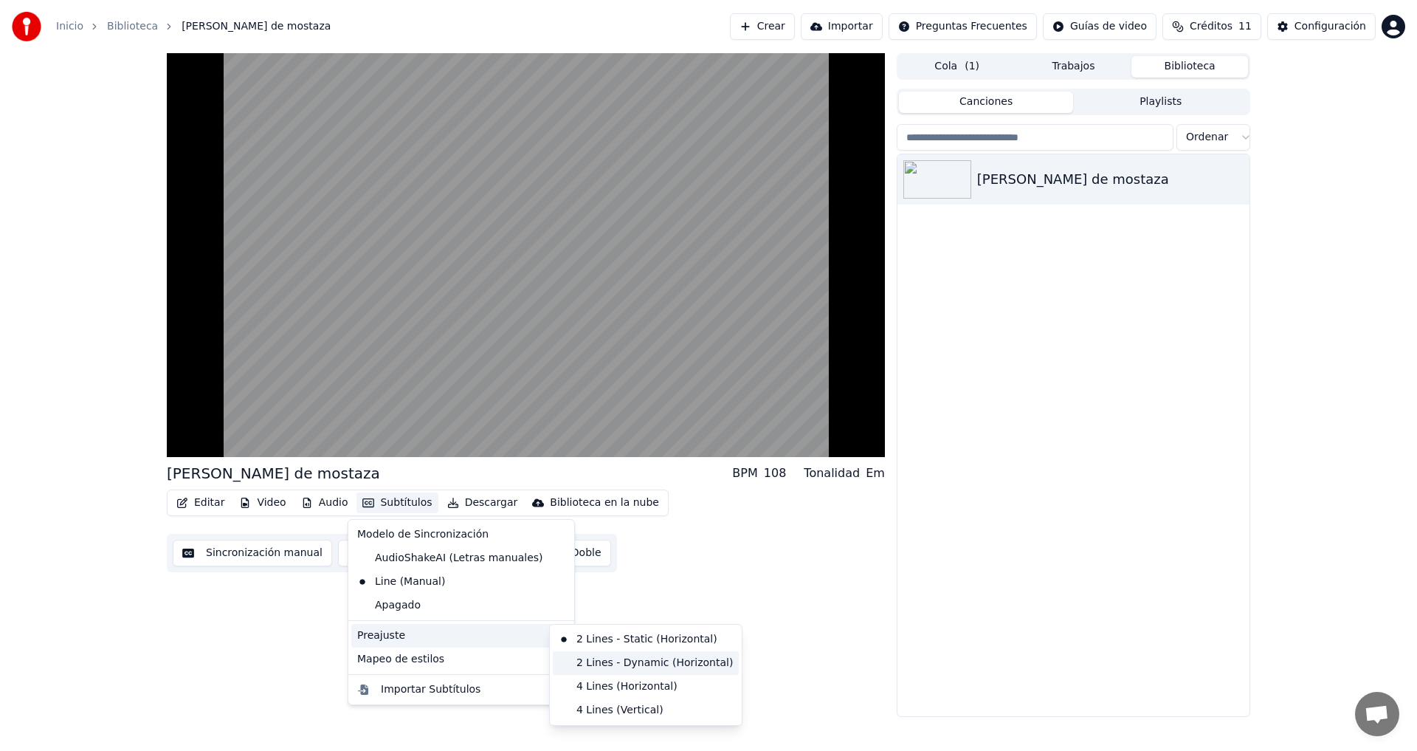
click at [574, 659] on div "2 Lines - Dynamic (Horizontal)" at bounding box center [646, 663] width 186 height 24
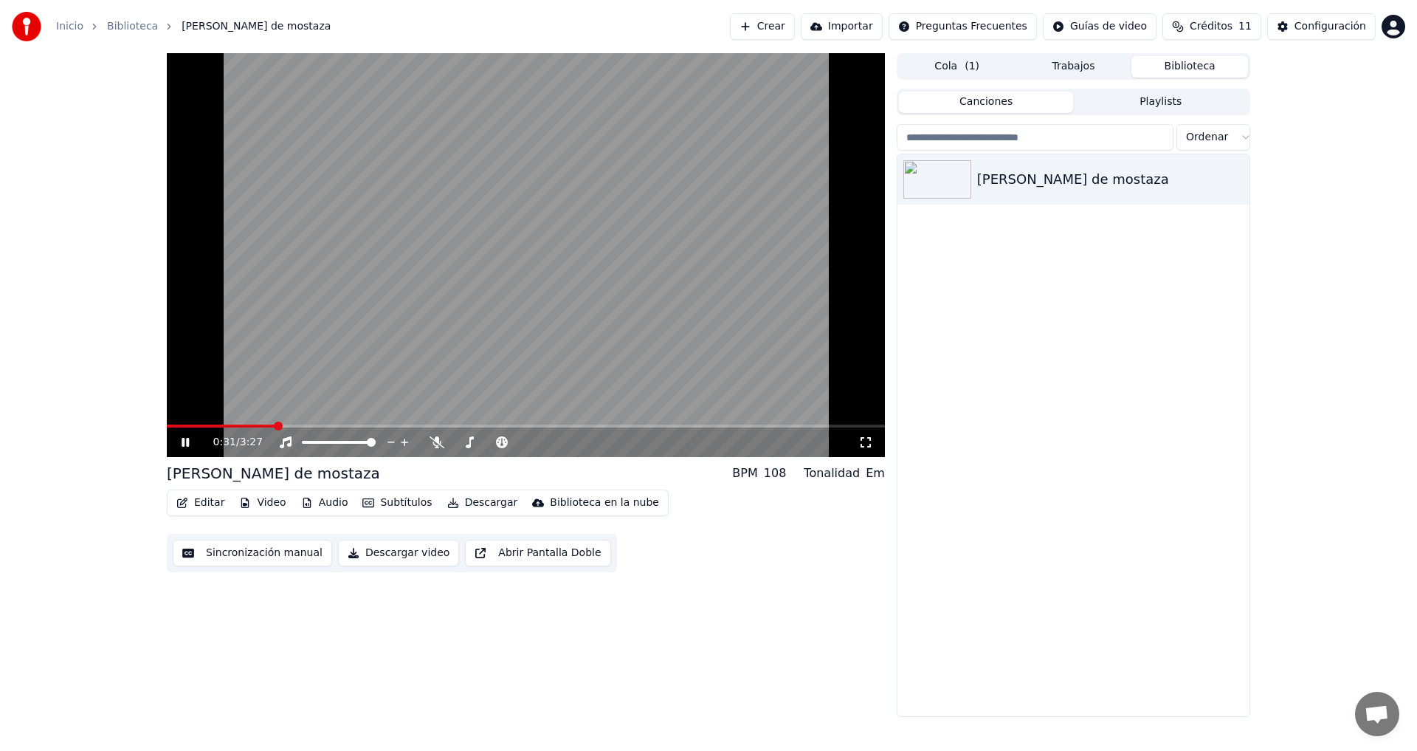
click at [253, 427] on span at bounding box center [221, 425] width 109 height 3
click at [235, 426] on span at bounding box center [201, 425] width 69 height 3
click at [178, 446] on div "0:25 / 3:27" at bounding box center [526, 442] width 706 height 15
click at [182, 444] on icon at bounding box center [196, 442] width 35 height 12
click at [1236, 177] on icon "button" at bounding box center [1236, 179] width 15 height 12
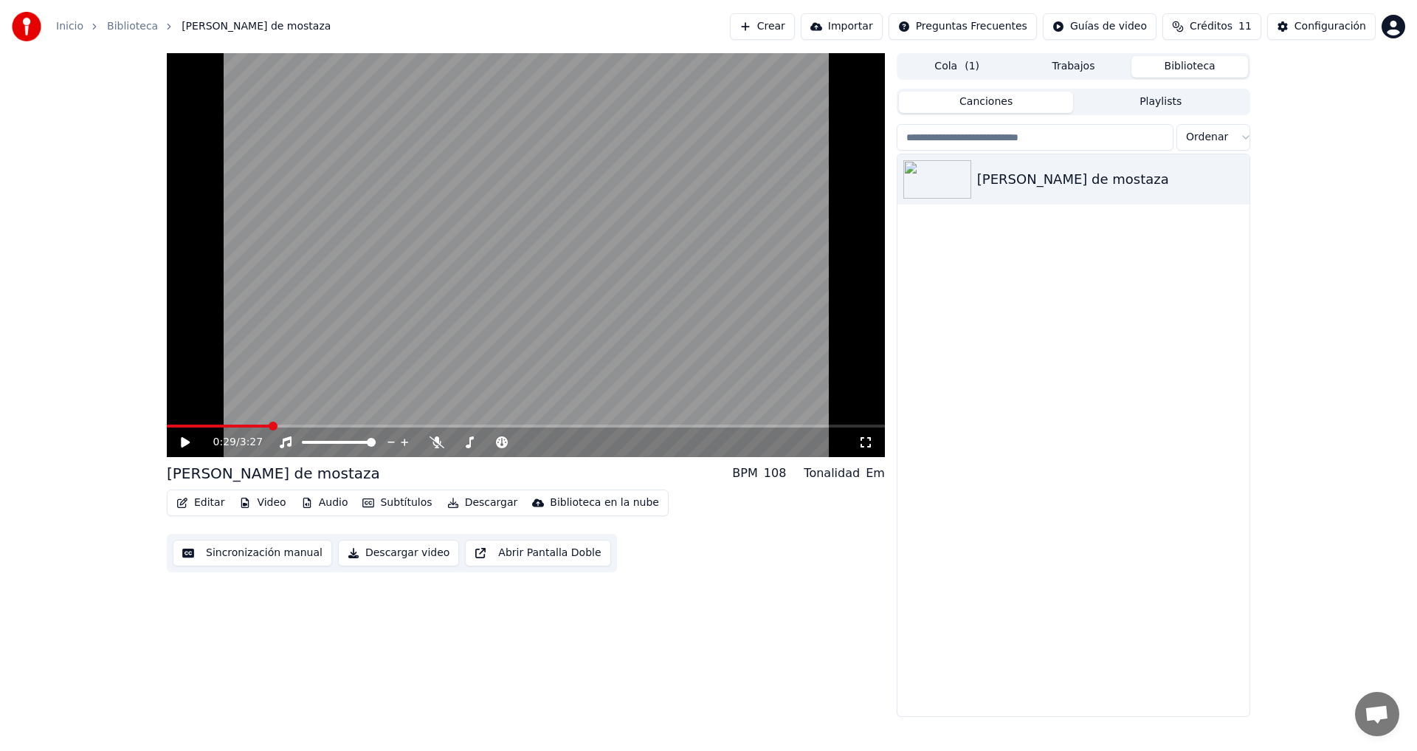
click at [690, 580] on div "0:29 / 3:27 [PERSON_NAME] de mostaza BPM 108 Tonalidad Em Editar Video Audio Su…" at bounding box center [526, 385] width 718 height 664
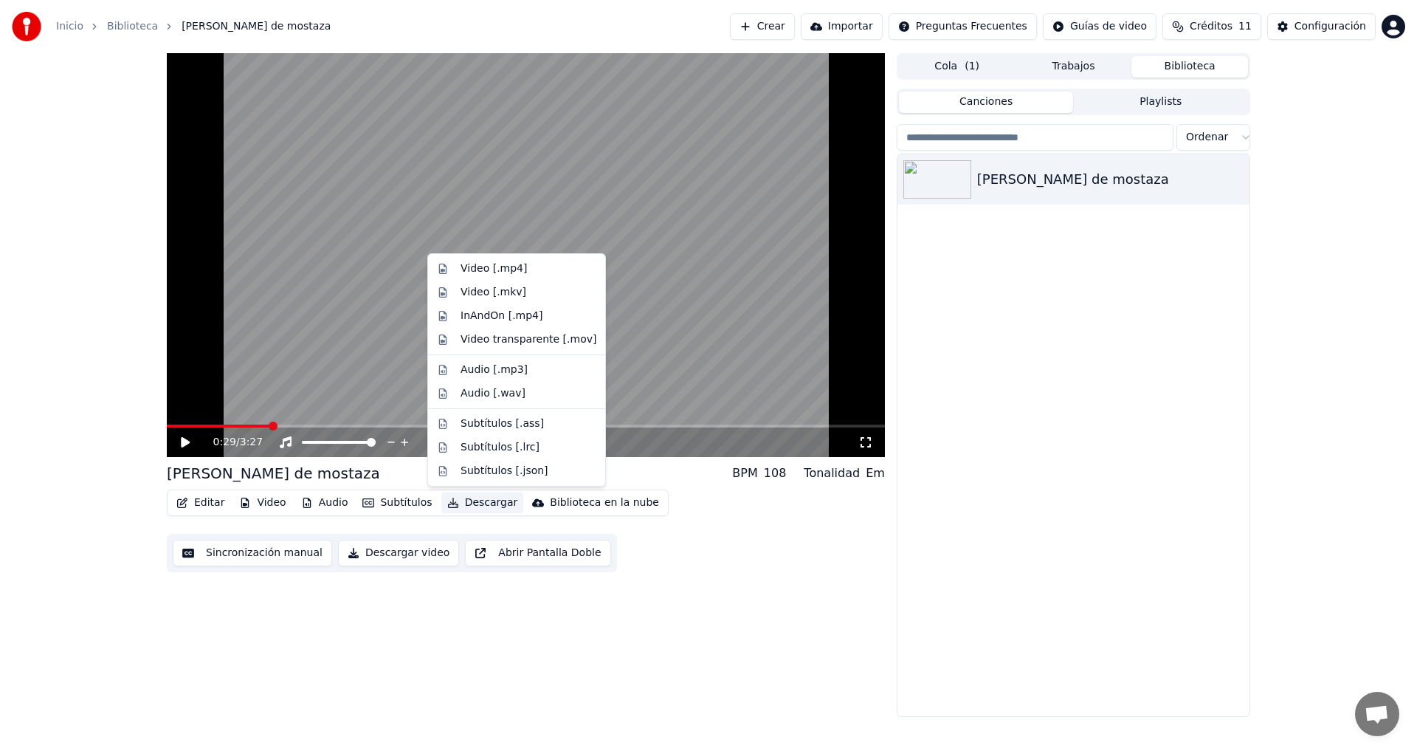
click at [470, 501] on button "Descargar" at bounding box center [482, 502] width 83 height 21
click at [516, 271] on div "Video [.mp4]" at bounding box center [494, 268] width 66 height 15
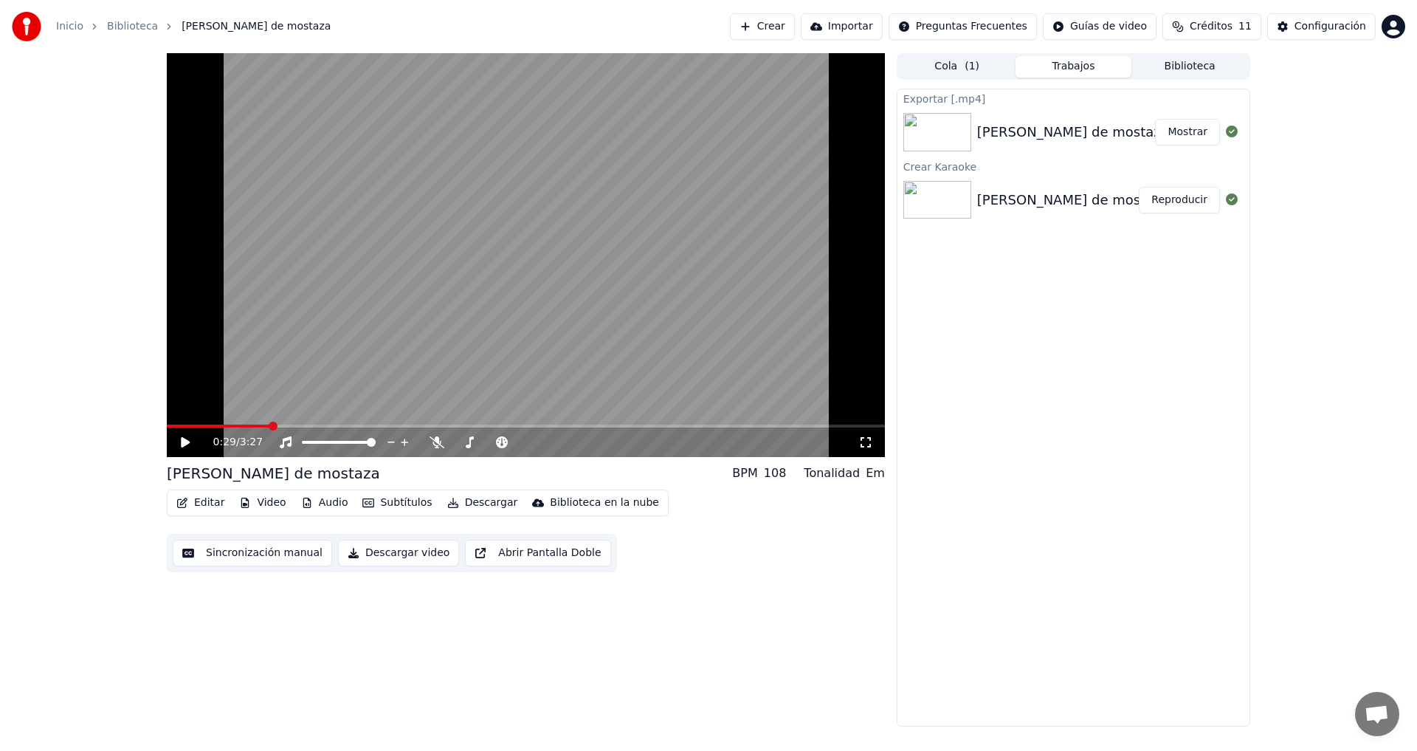
click at [1186, 135] on button "Mostrar" at bounding box center [1187, 132] width 65 height 27
click at [21, 396] on div "0:29 / 3:27 [PERSON_NAME] de mostaza BPM 108 Tonalidad Em Editar Video Audio Su…" at bounding box center [708, 389] width 1417 height 673
